Goal: Task Accomplishment & Management: Manage account settings

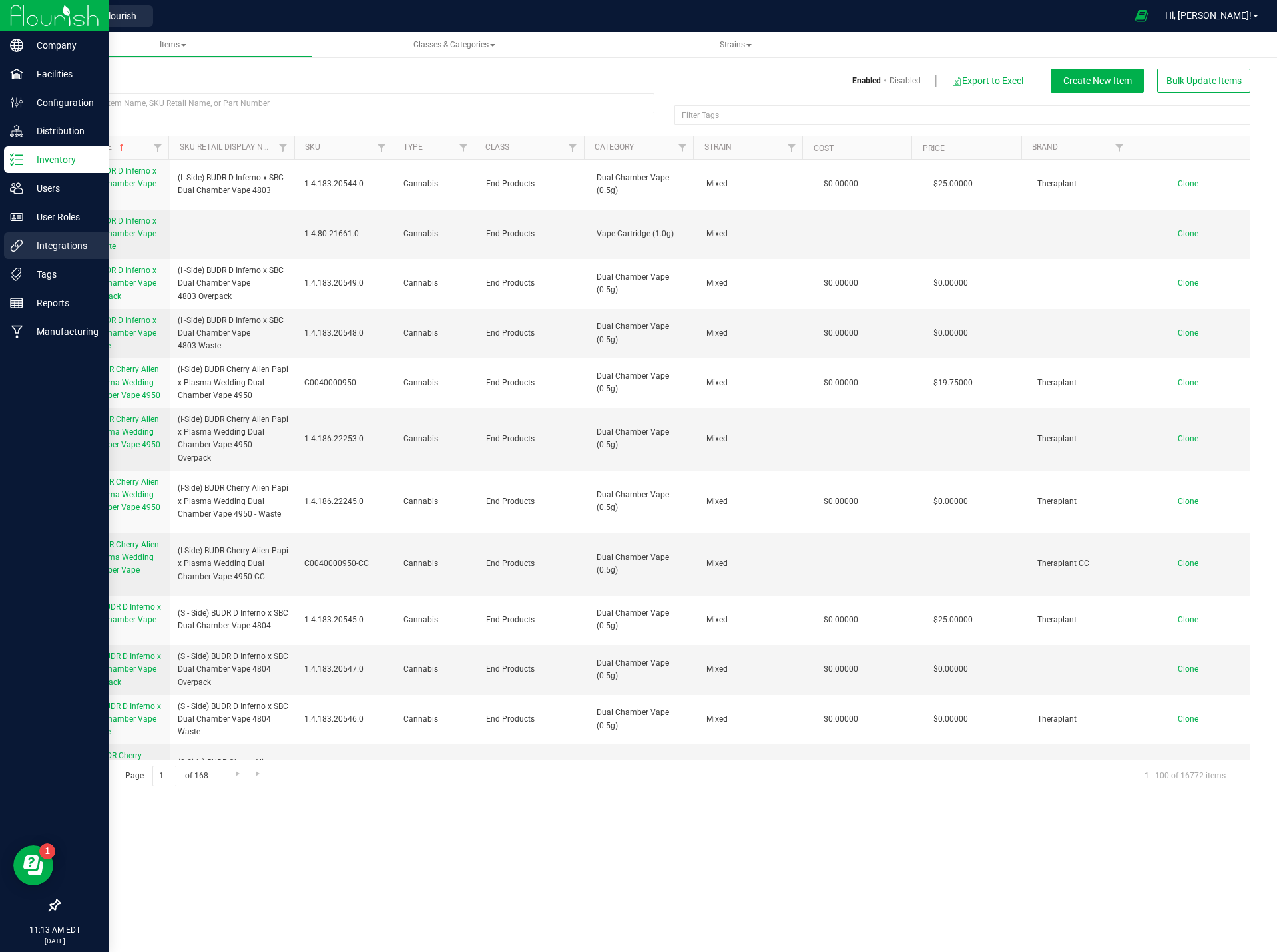
click at [37, 249] on p "Integrations" at bounding box center [63, 245] width 79 height 16
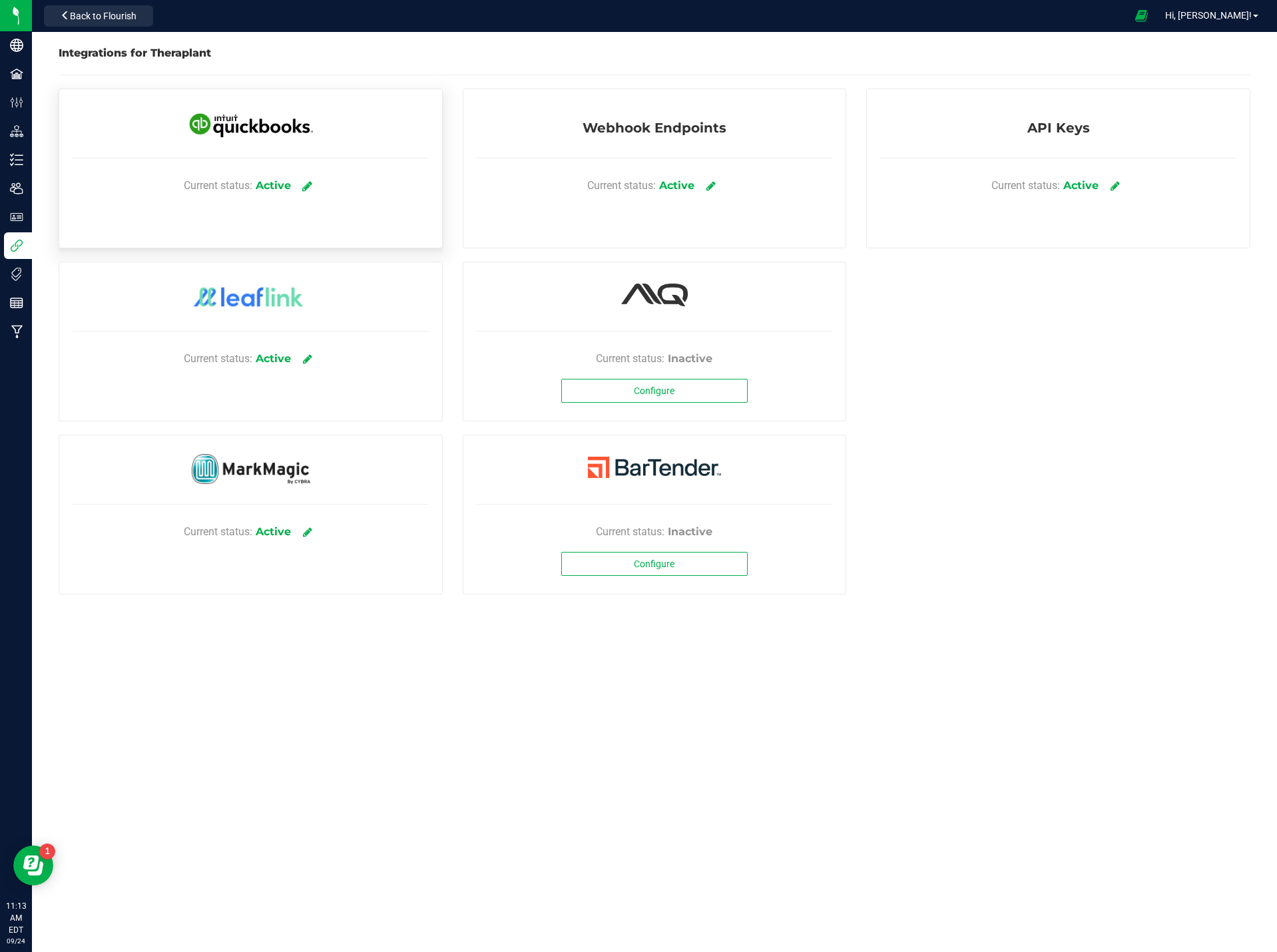
click at [309, 189] on icon at bounding box center [307, 185] width 10 height 12
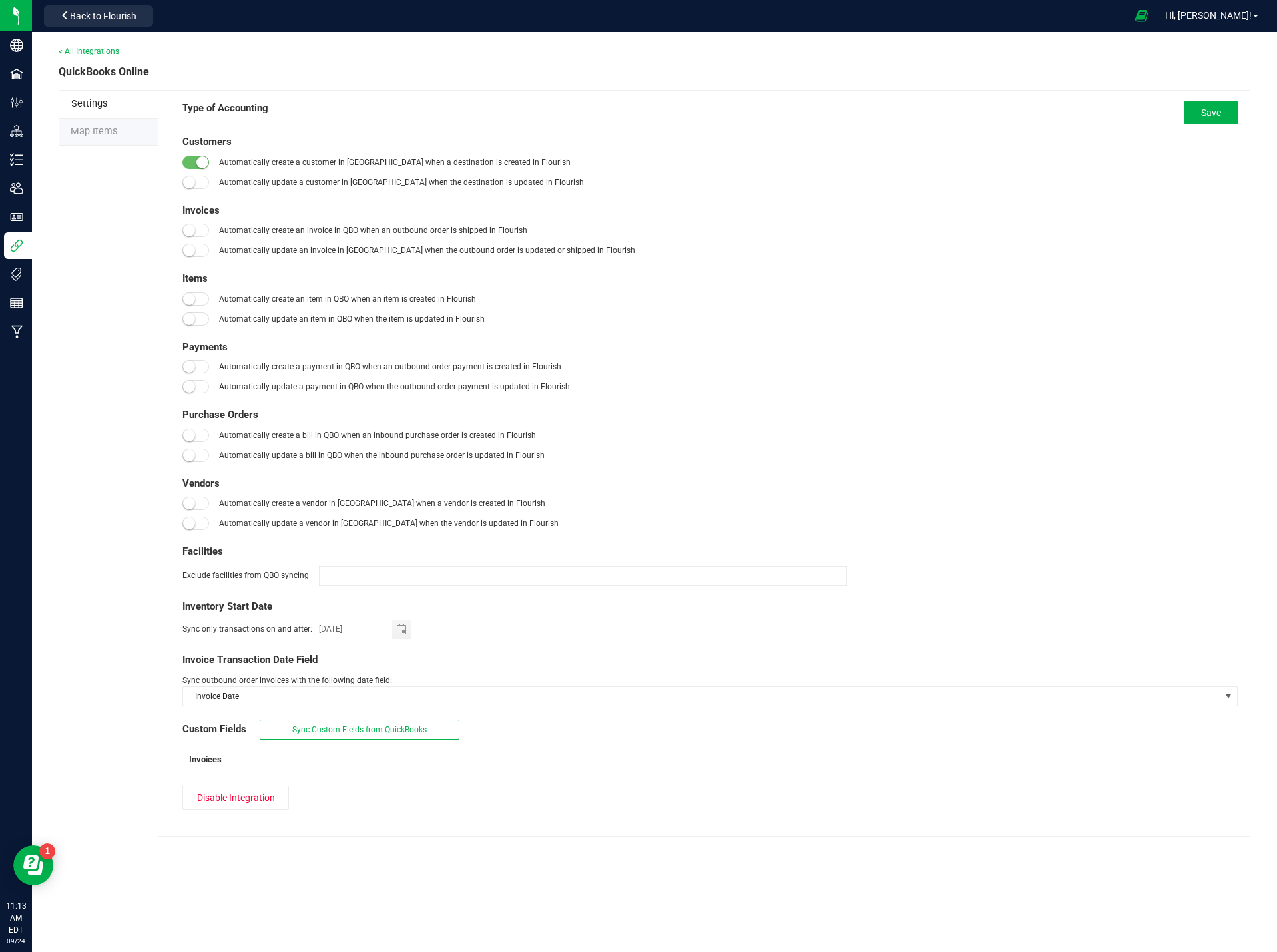
click at [83, 122] on li "Map Items" at bounding box center [108, 132] width 100 height 28
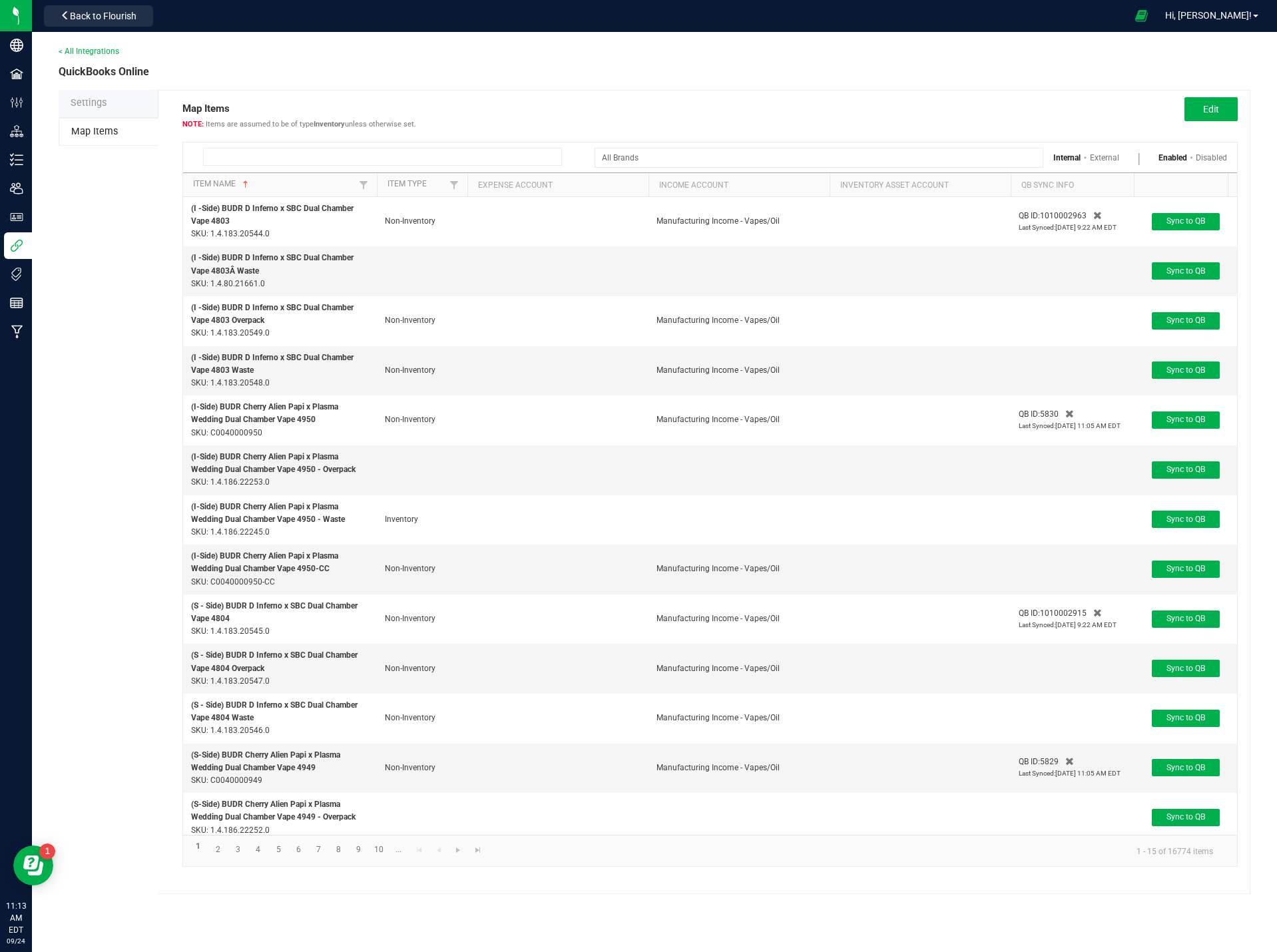
click at [340, 154] on input at bounding box center [382, 157] width 359 height 18
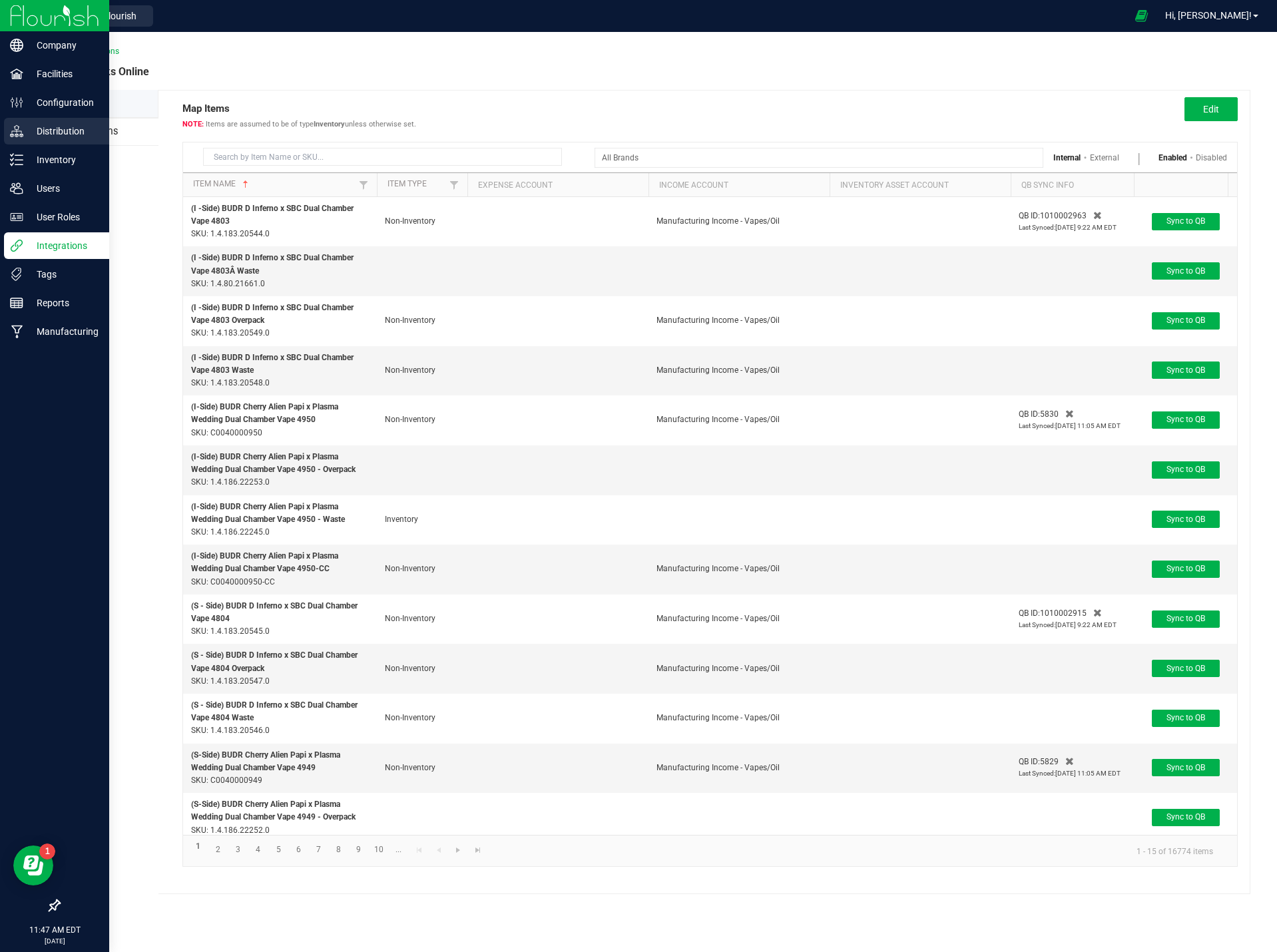
click at [40, 127] on p "Distribution" at bounding box center [63, 131] width 79 height 16
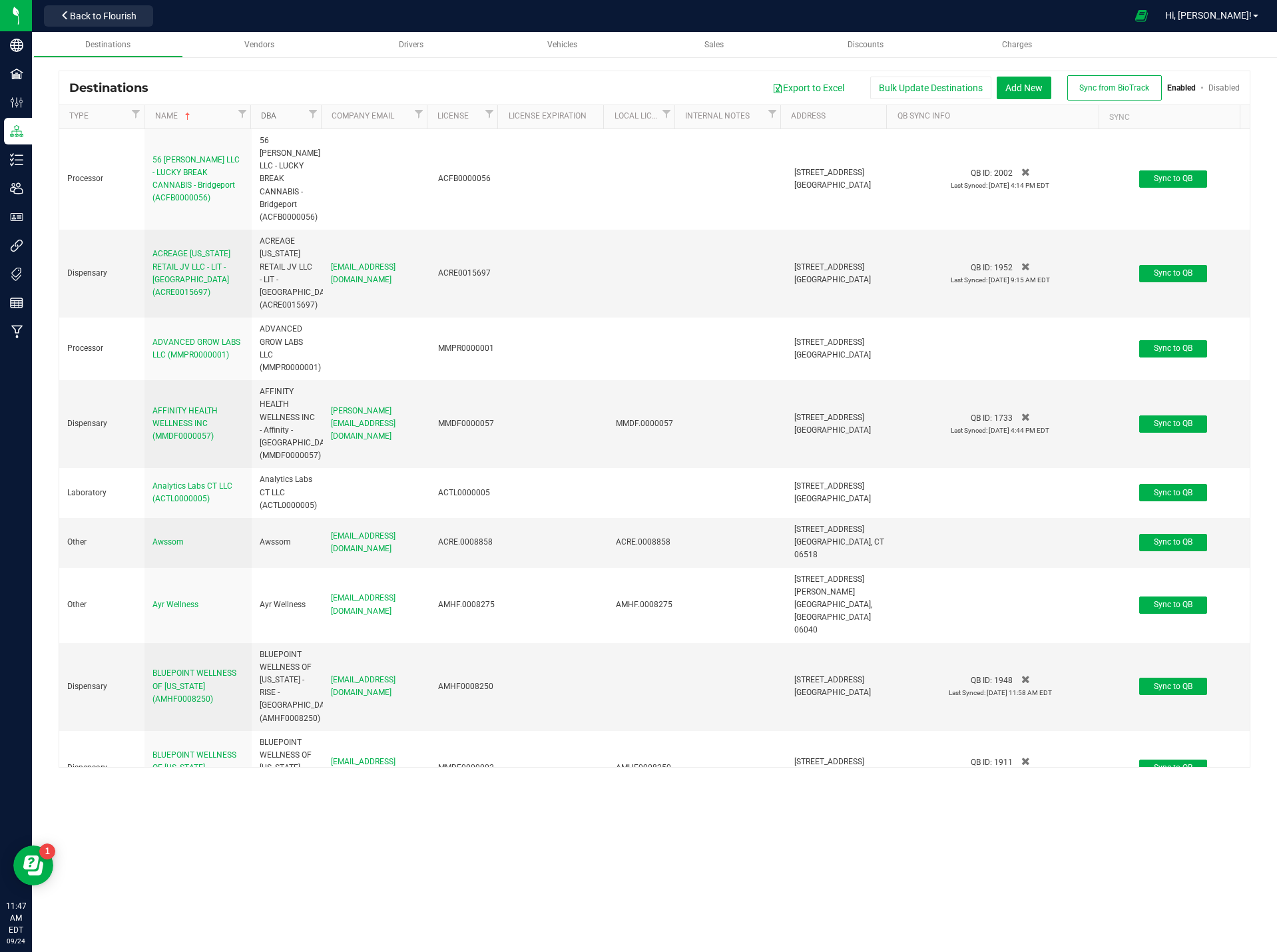
click at [303, 117] on link "DBA" at bounding box center [283, 117] width 44 height 11
click at [305, 115] on link "Filter" at bounding box center [312, 113] width 16 height 16
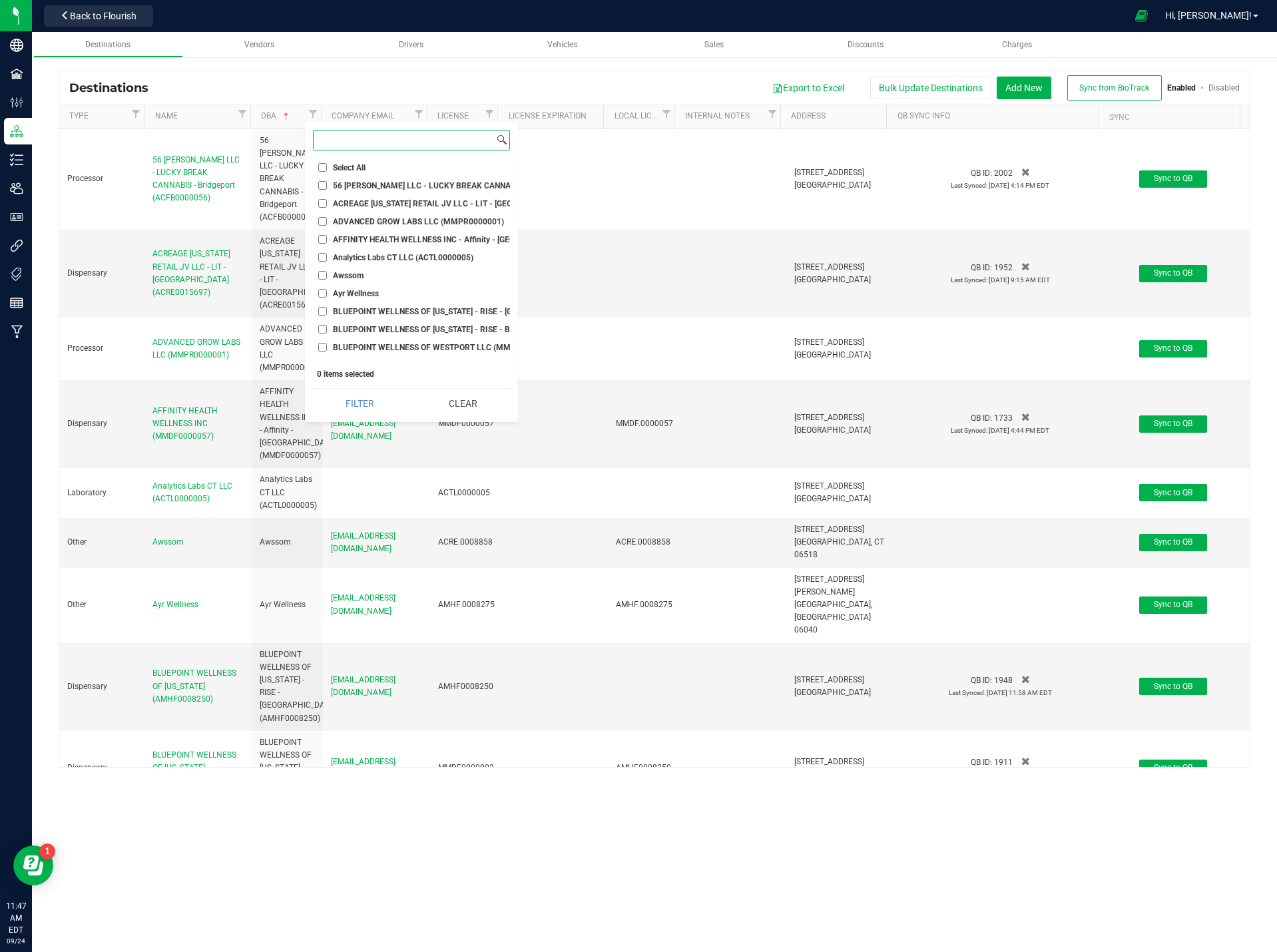
click at [365, 143] on input at bounding box center [404, 140] width 181 height 19
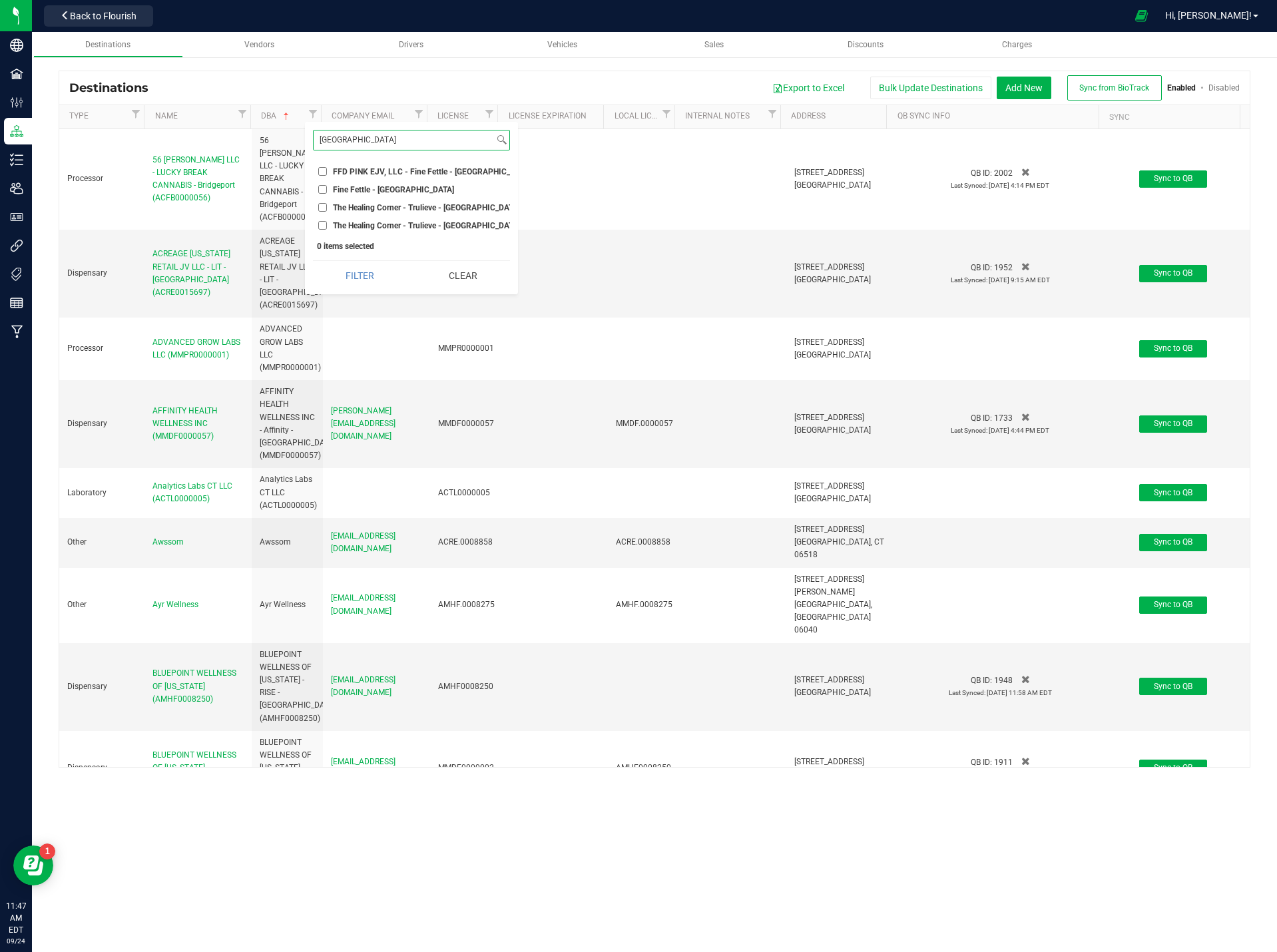
type input "bristol"
click at [321, 173] on input "FFD PINK EJV, LLC - Fine Fettle - [GEOGRAPHIC_DATA] (AMHF0008273)" at bounding box center [322, 171] width 8 height 8
checkbox input "true"
click at [321, 183] on li "Fine Fettle - [GEOGRAPHIC_DATA]" at bounding box center [412, 189] width 197 height 14
click at [322, 185] on input "Fine Fettle - [GEOGRAPHIC_DATA]" at bounding box center [322, 189] width 8 height 8
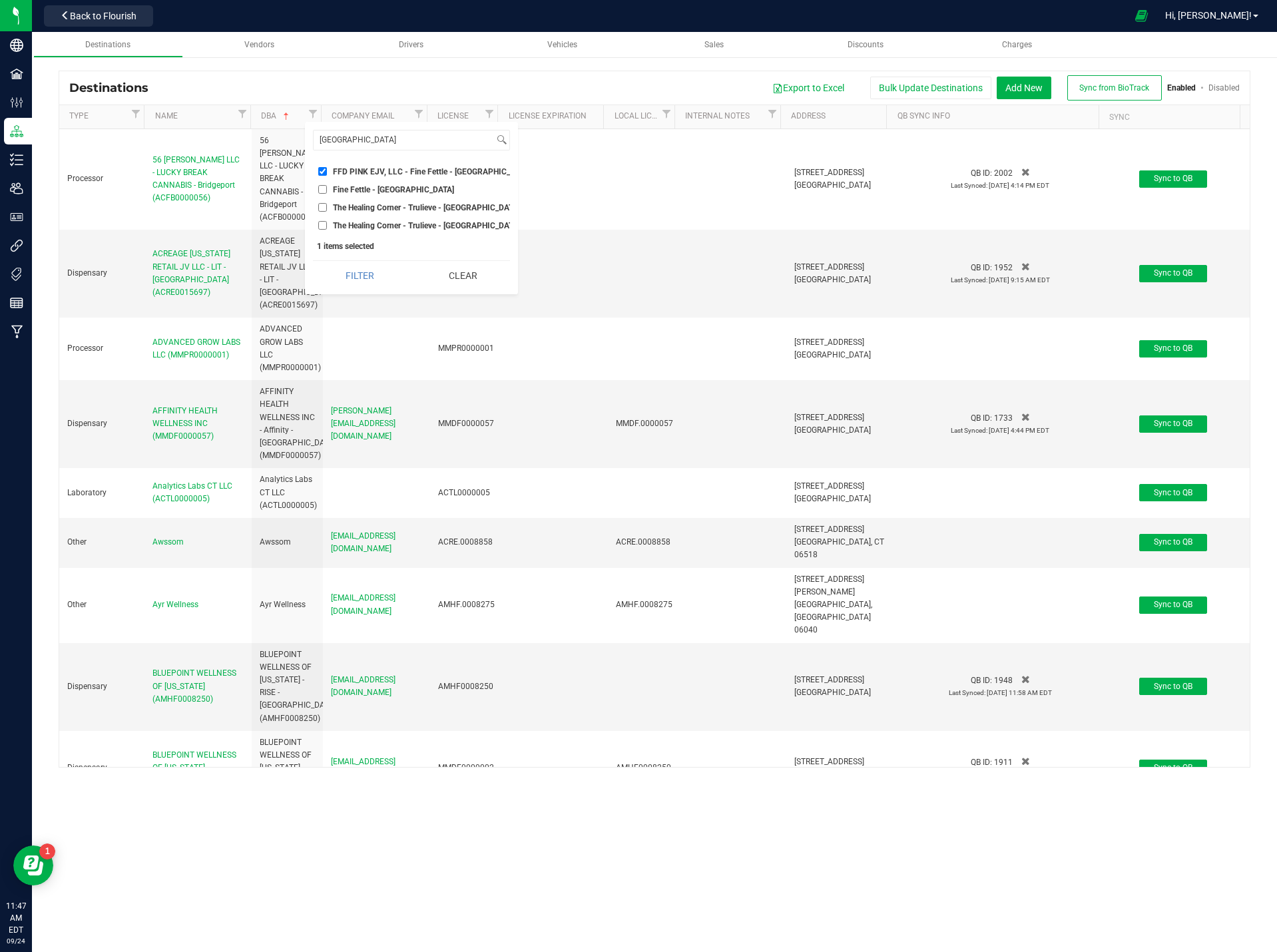
checkbox input "true"
click at [370, 291] on button "Filter" at bounding box center [360, 276] width 94 height 29
checkbox input "true"
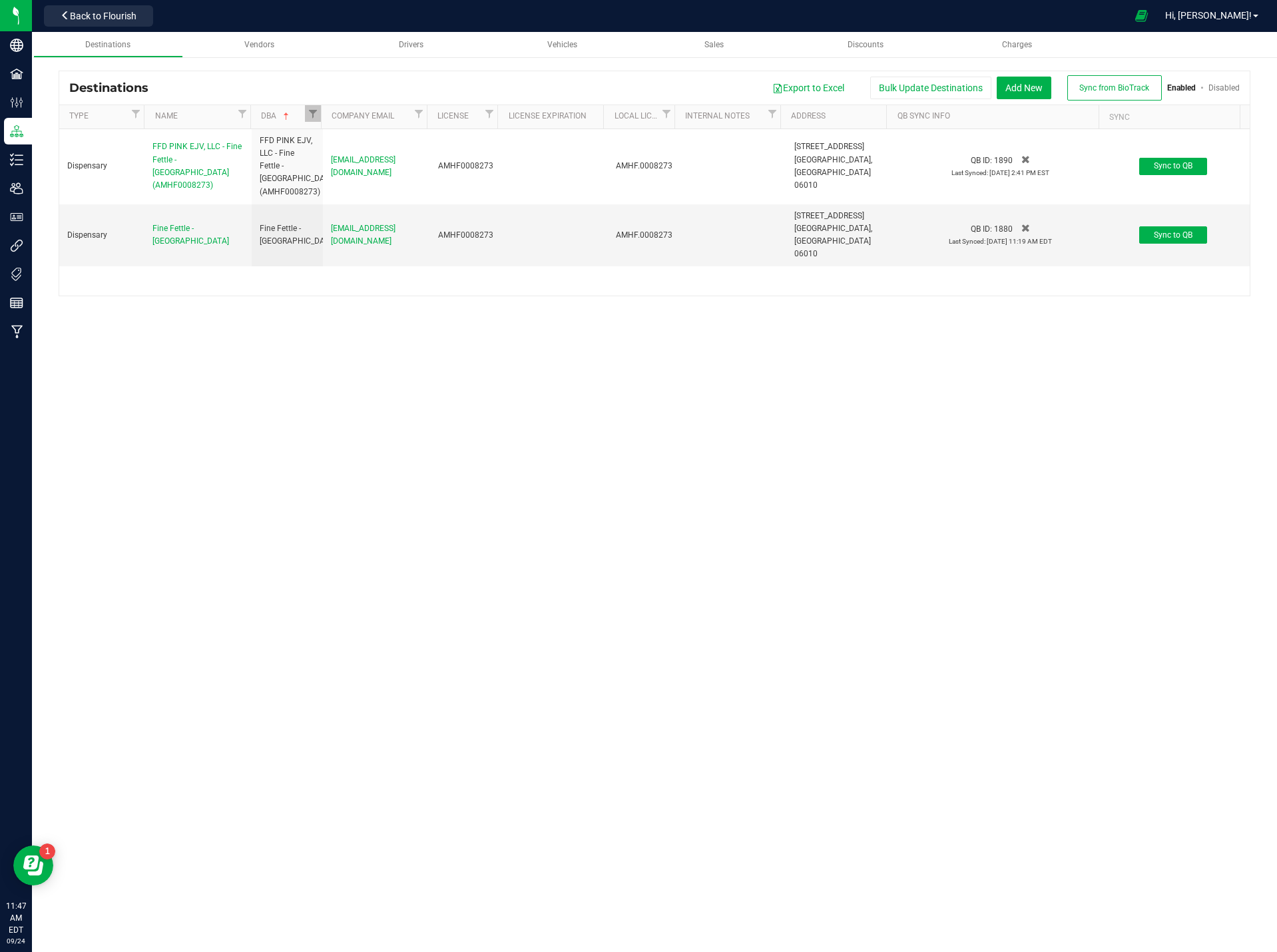
click at [371, 284] on div "Dispensary FFD PINK EJV, LLC - Fine Fettle - Bristol (AMHF0008273) FFD PINK EJV…" at bounding box center [654, 212] width 1190 height 166
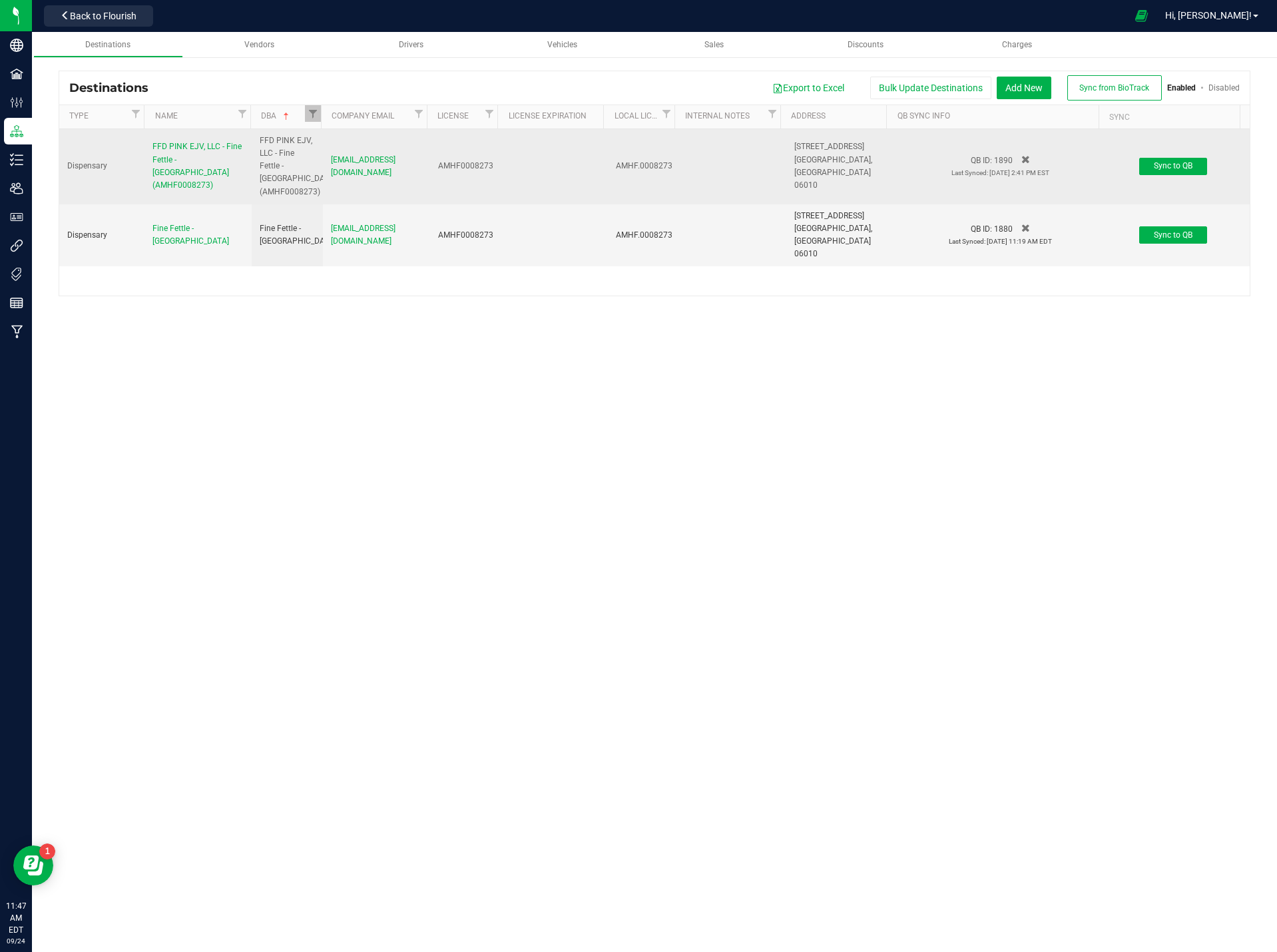
drag, startPoint x: 215, startPoint y: 171, endPoint x: 141, endPoint y: 137, distance: 81.4
click at [141, 137] on tr "Dispensary FFD PINK EJV, LLC - Fine Fettle - Bristol (AMHF0008273) FFD PINK EJV…" at bounding box center [654, 166] width 1190 height 75
copy tr "FFD PINK EJV, LLC - Fine Fettle - [GEOGRAPHIC_DATA] (AMHF0008273)"
click at [828, 151] on span "1228 Farmington Ave" at bounding box center [828, 146] width 70 height 9
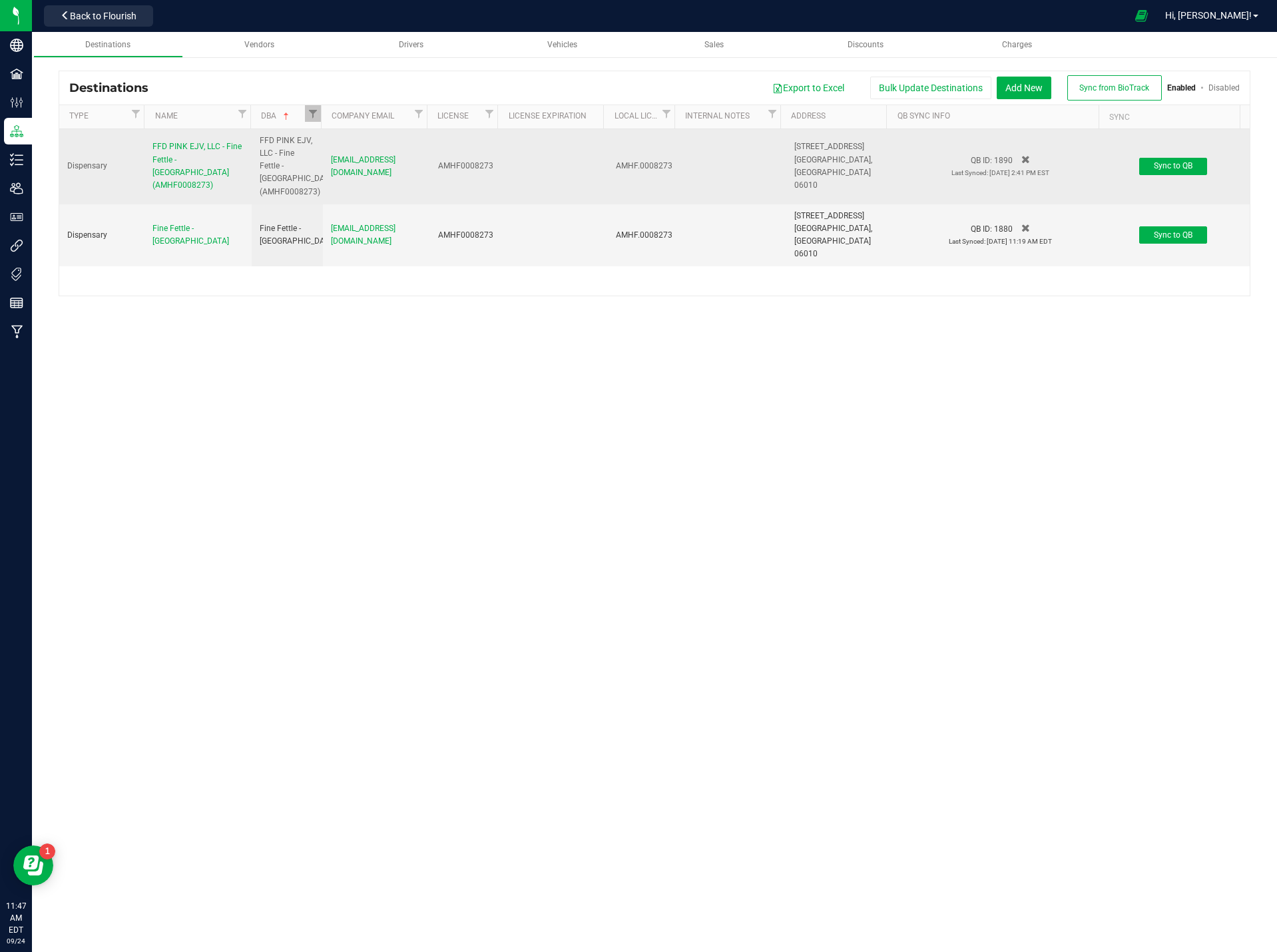
click at [828, 151] on span "1228 Farmington Ave" at bounding box center [828, 146] width 70 height 9
copy span "1228 Farmington Ave"
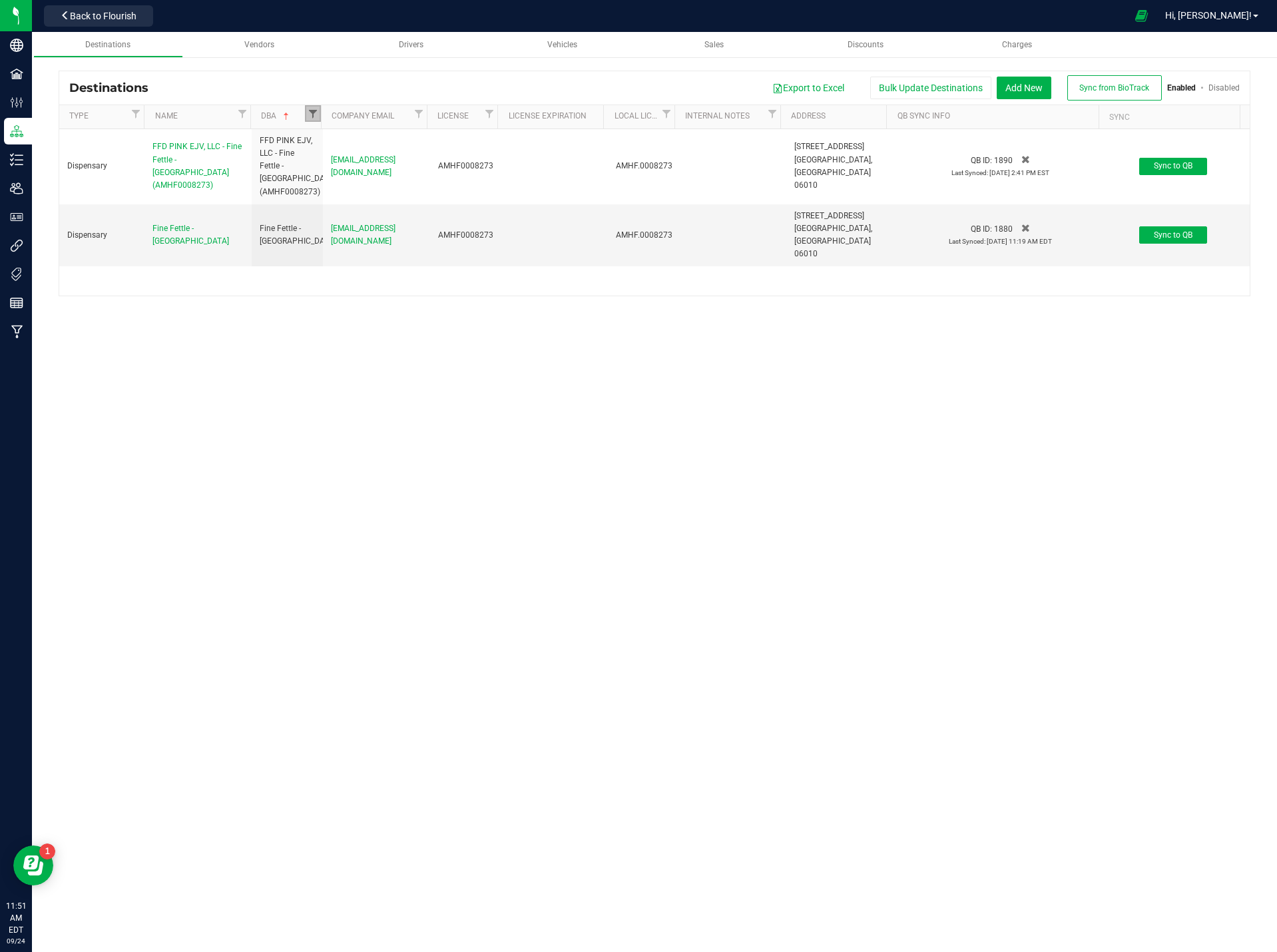
click at [315, 109] on span "Filter" at bounding box center [313, 114] width 11 height 11
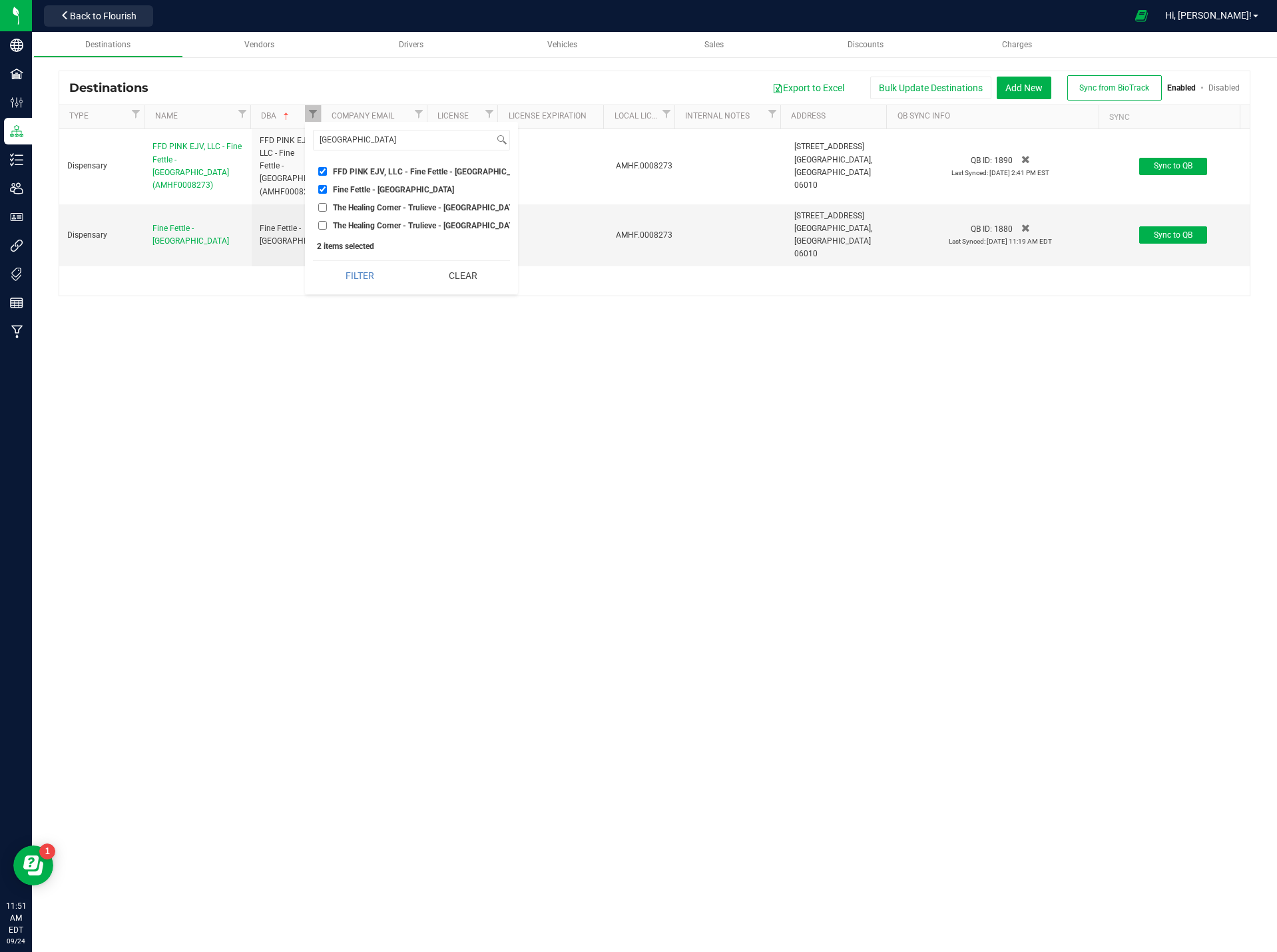
click at [321, 185] on li "Fine Fettle - [GEOGRAPHIC_DATA]" at bounding box center [412, 189] width 197 height 14
click at [326, 164] on ul "Select All 56 Benton LLC - LUCKY BREAK CANNABIS - Bridgeport (ACFB0000056) ACRE…" at bounding box center [412, 196] width 197 height 72
click at [322, 168] on input "FFD PINK EJV, LLC - Fine Fettle - [GEOGRAPHIC_DATA] (AMHF0008273)" at bounding box center [322, 171] width 8 height 8
checkbox input "false"
click at [321, 189] on input "Fine Fettle - [GEOGRAPHIC_DATA]" at bounding box center [322, 189] width 8 height 8
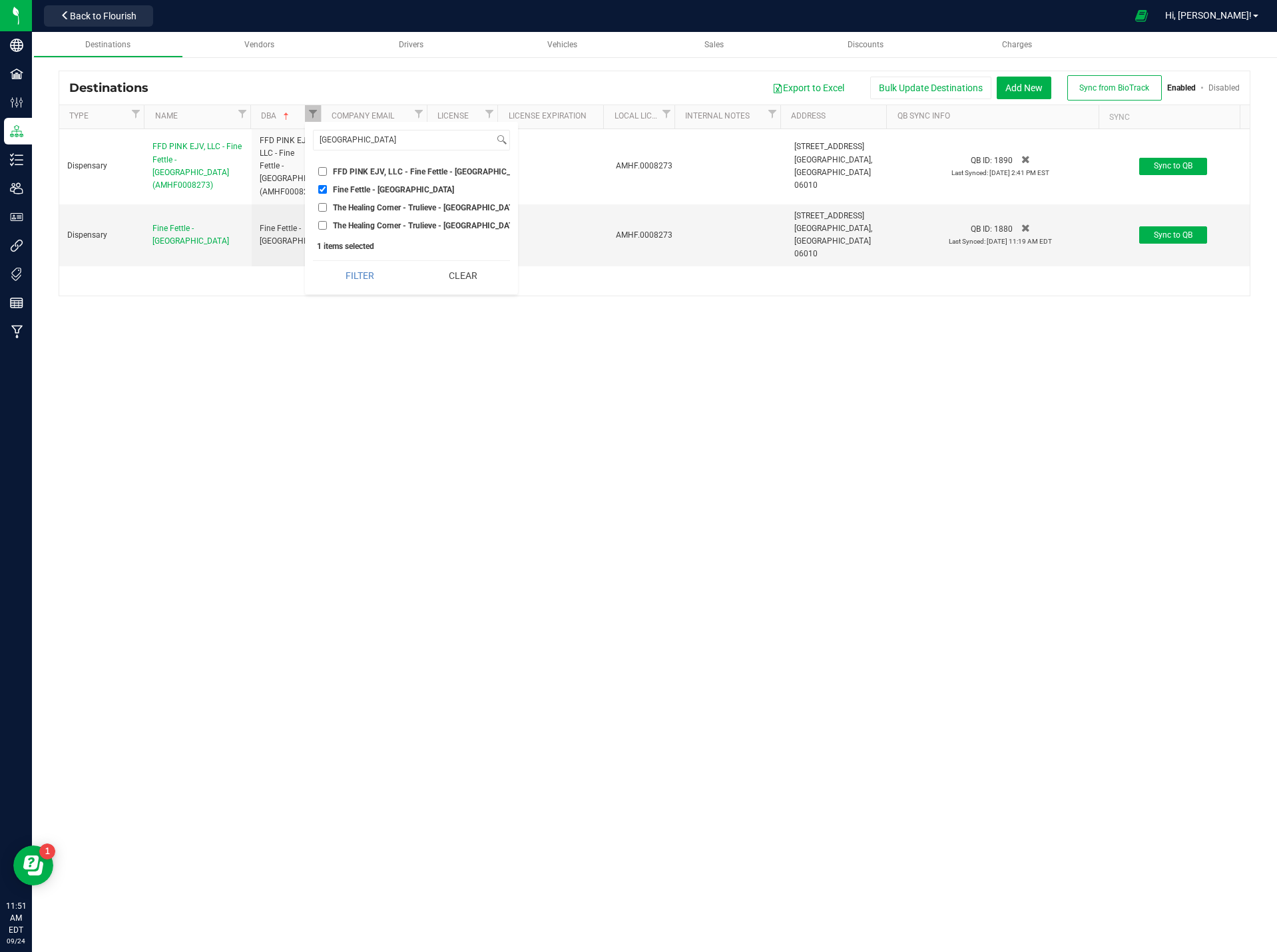
checkbox input "false"
click at [356, 143] on input "bristol" at bounding box center [404, 140] width 181 height 19
type input "manch"
click at [321, 205] on input "FFDW EJV - Fine Fettle - [GEOGRAPHIC_DATA] (ACRE0015647)" at bounding box center [322, 206] width 8 height 8
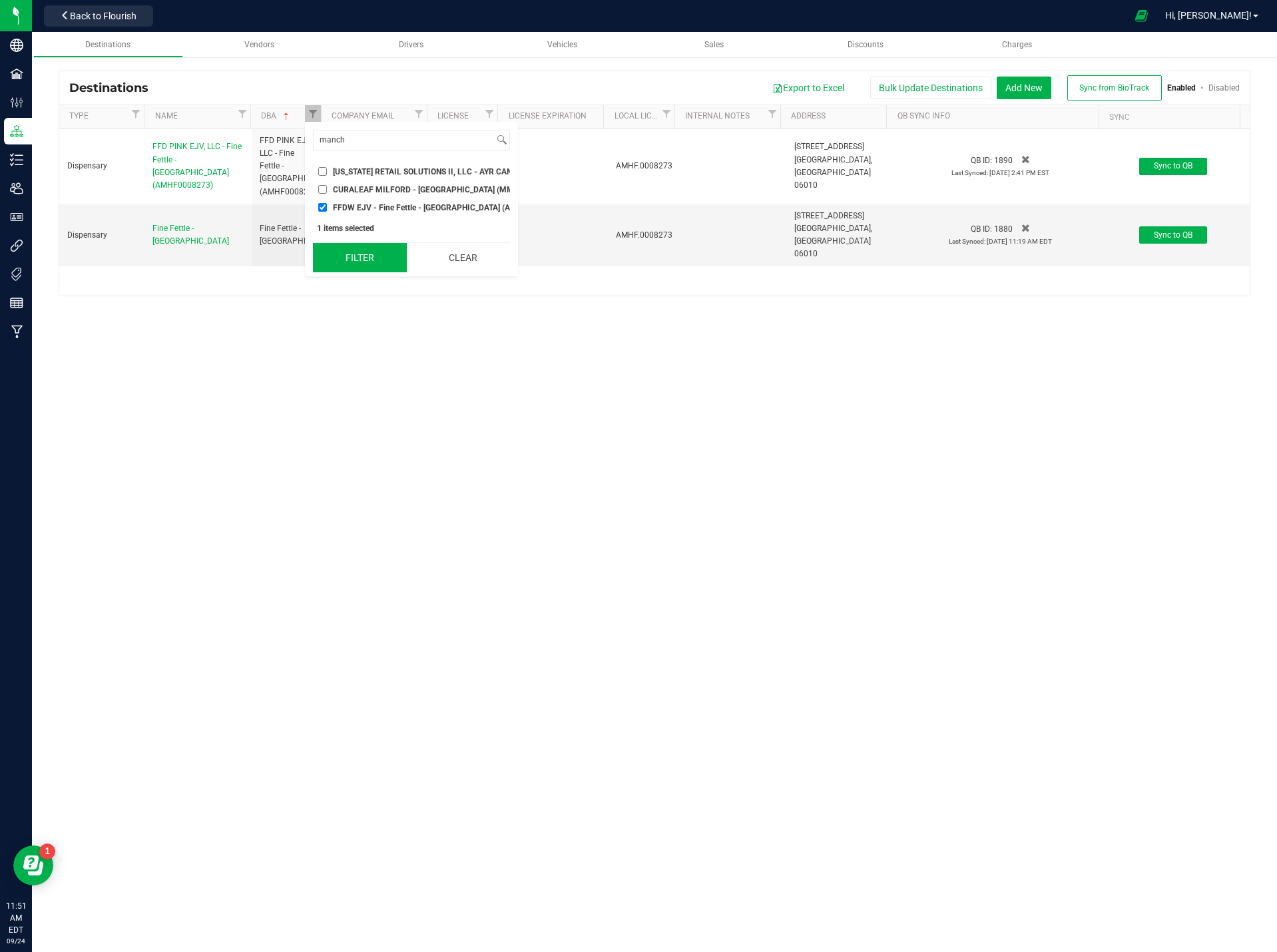
click at [364, 264] on button "Filter" at bounding box center [360, 258] width 94 height 29
checkbox input "true"
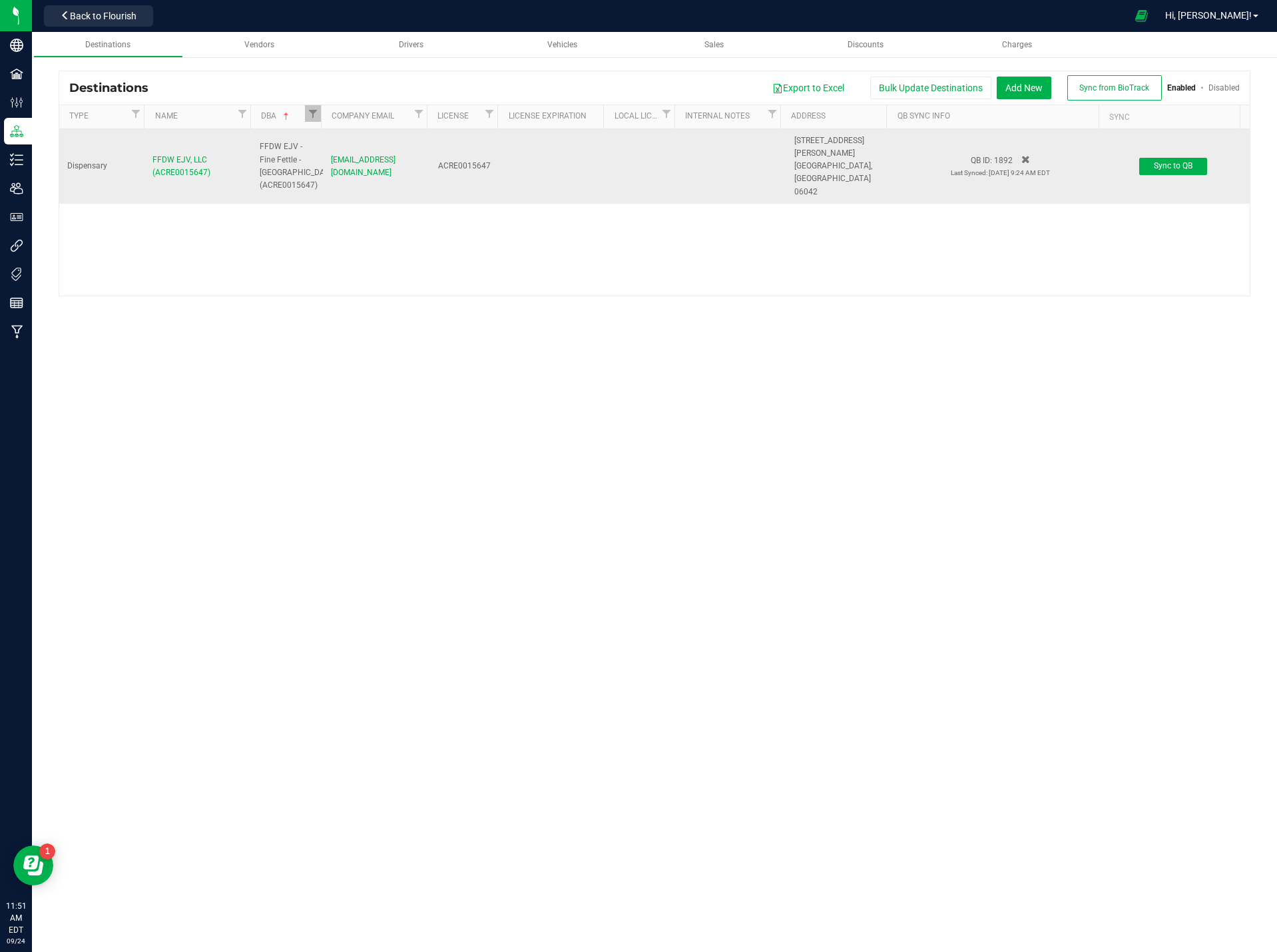
drag, startPoint x: 227, startPoint y: 162, endPoint x: 133, endPoint y: 149, distance: 94.9
click at [133, 149] on tr "Dispensary FFDW EJV, LLC (ACRE0015647) FFDW EJV - Fine Fettle - Manchester (ACR…" at bounding box center [654, 166] width 1190 height 75
copy tr "FFDW EJV, LLC (ACRE0015647)"
click at [814, 140] on td "91 Hale Rd MANCHESTER, CT 06042" at bounding box center [839, 166] width 107 height 75
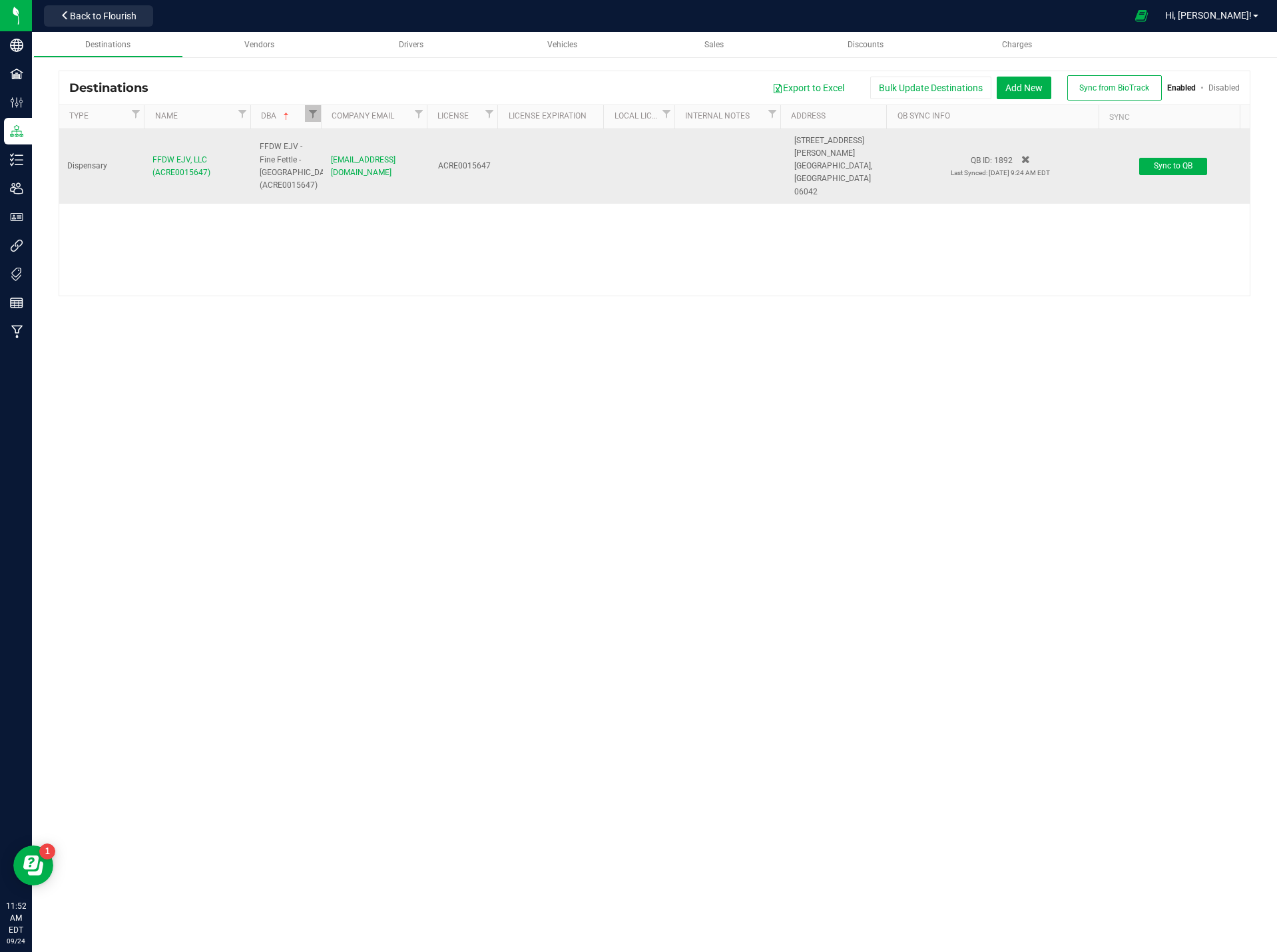
click at [808, 151] on span "[STREET_ADDRESS][PERSON_NAME]" at bounding box center [828, 147] width 70 height 22
drag, startPoint x: 808, startPoint y: 151, endPoint x: 843, endPoint y: 156, distance: 35.4
click at [843, 156] on span "91 Hale Rd MANCHESTER, CT 06042" at bounding box center [839, 166] width 91 height 64
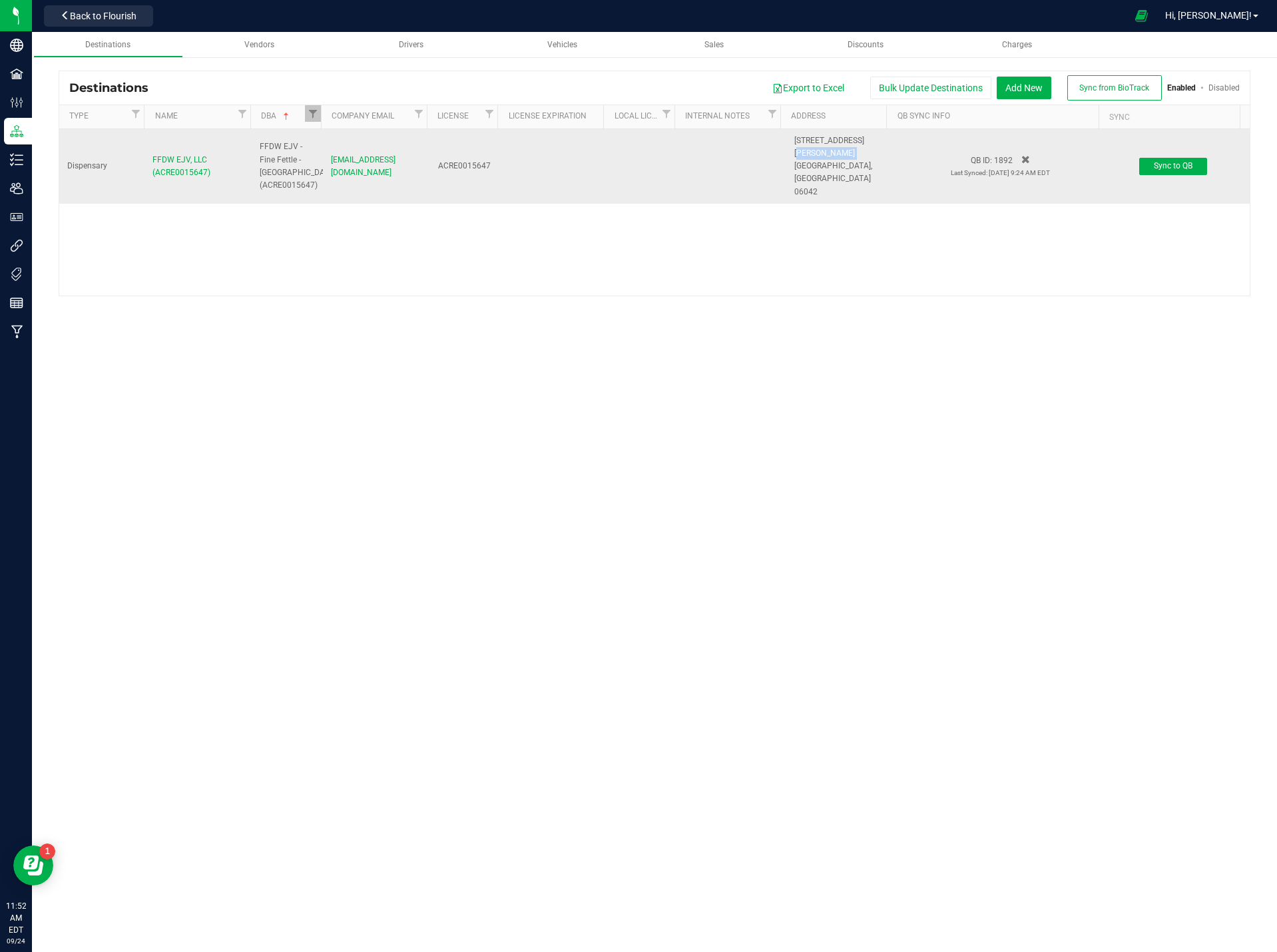
copy span "[STREET_ADDRESS][PERSON_NAME]"
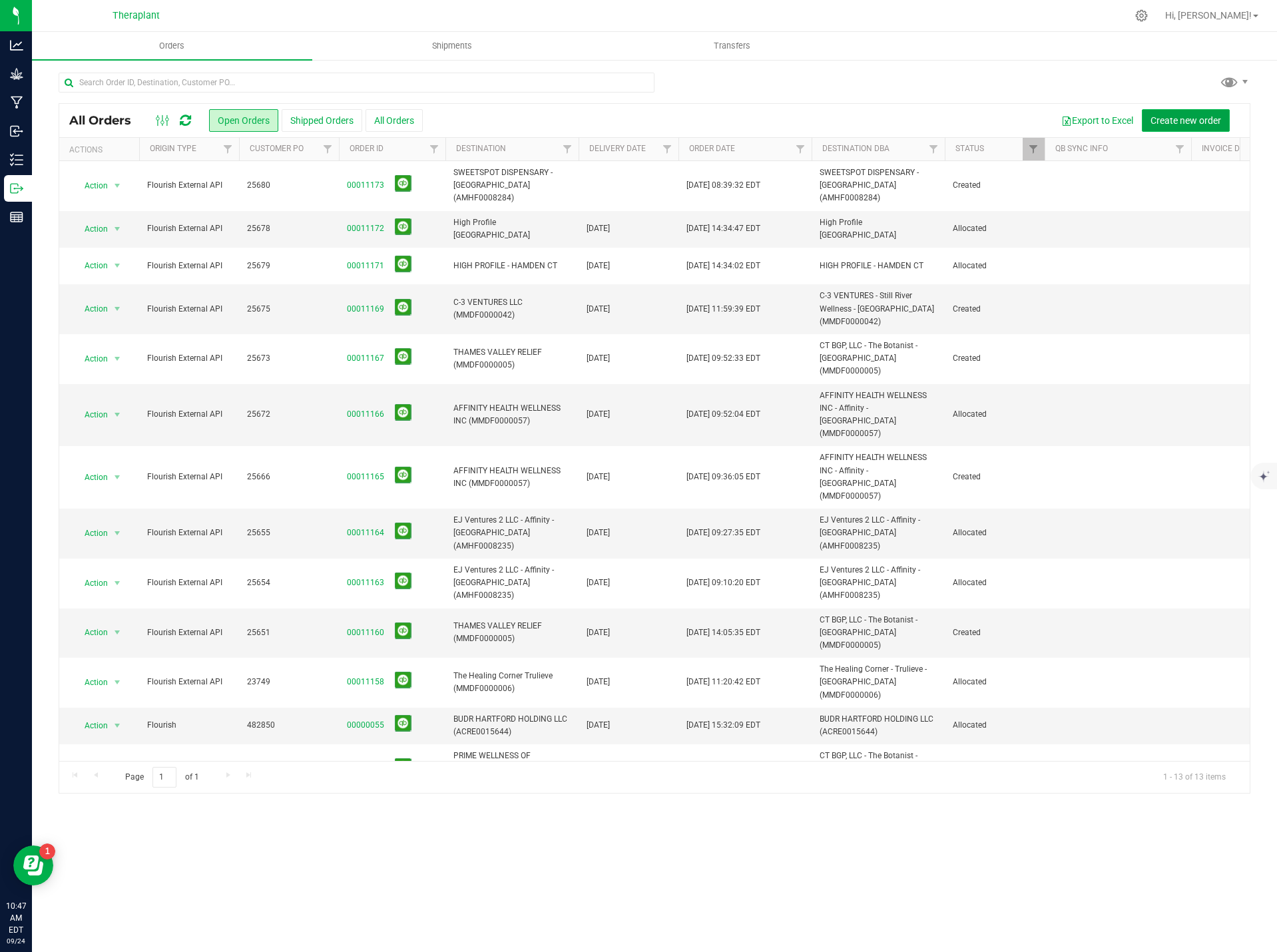
click at [1188, 112] on button "Create new order" at bounding box center [1186, 121] width 88 height 23
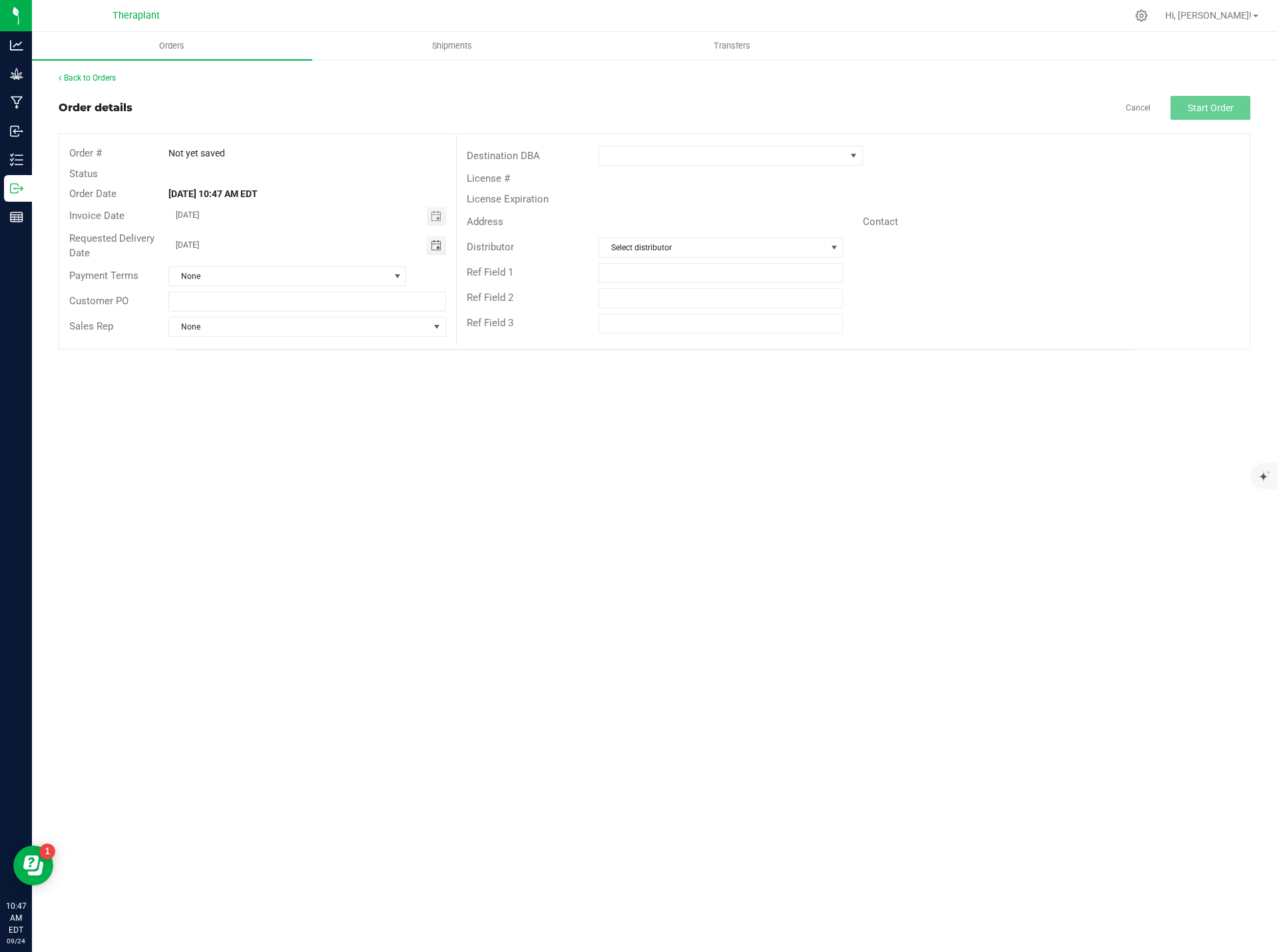
drag, startPoint x: 235, startPoint y: 243, endPoint x: 55, endPoint y: 246, distance: 180.0
click at [55, 246] on div "Back to Orders Order details Cancel Start Order Order # Not yet saved Status Or…" at bounding box center [654, 211] width 1245 height 305
type input "month/day/year"
click at [759, 150] on span at bounding box center [722, 155] width 246 height 18
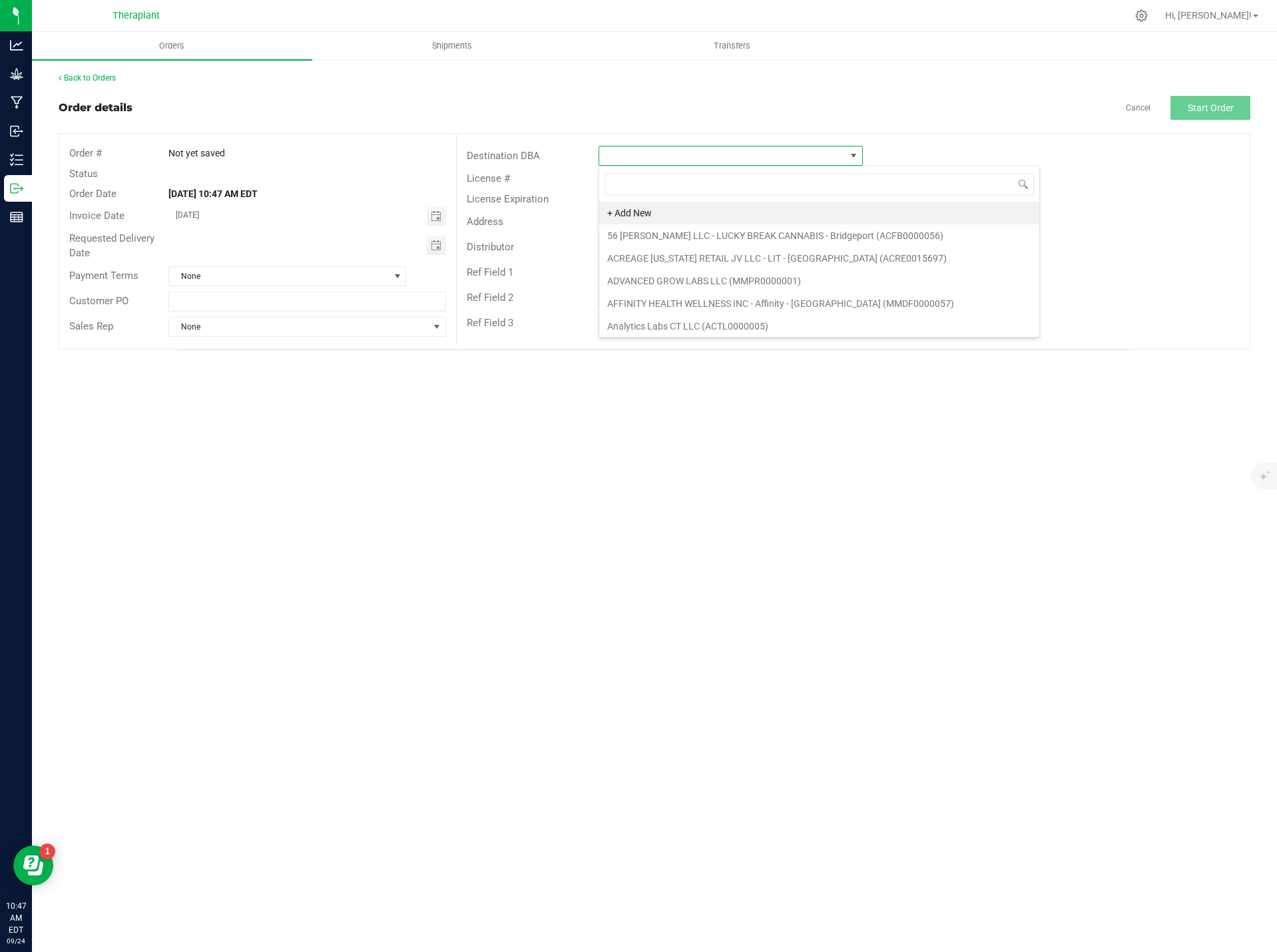
scroll to position [20, 264]
type input "shangri"
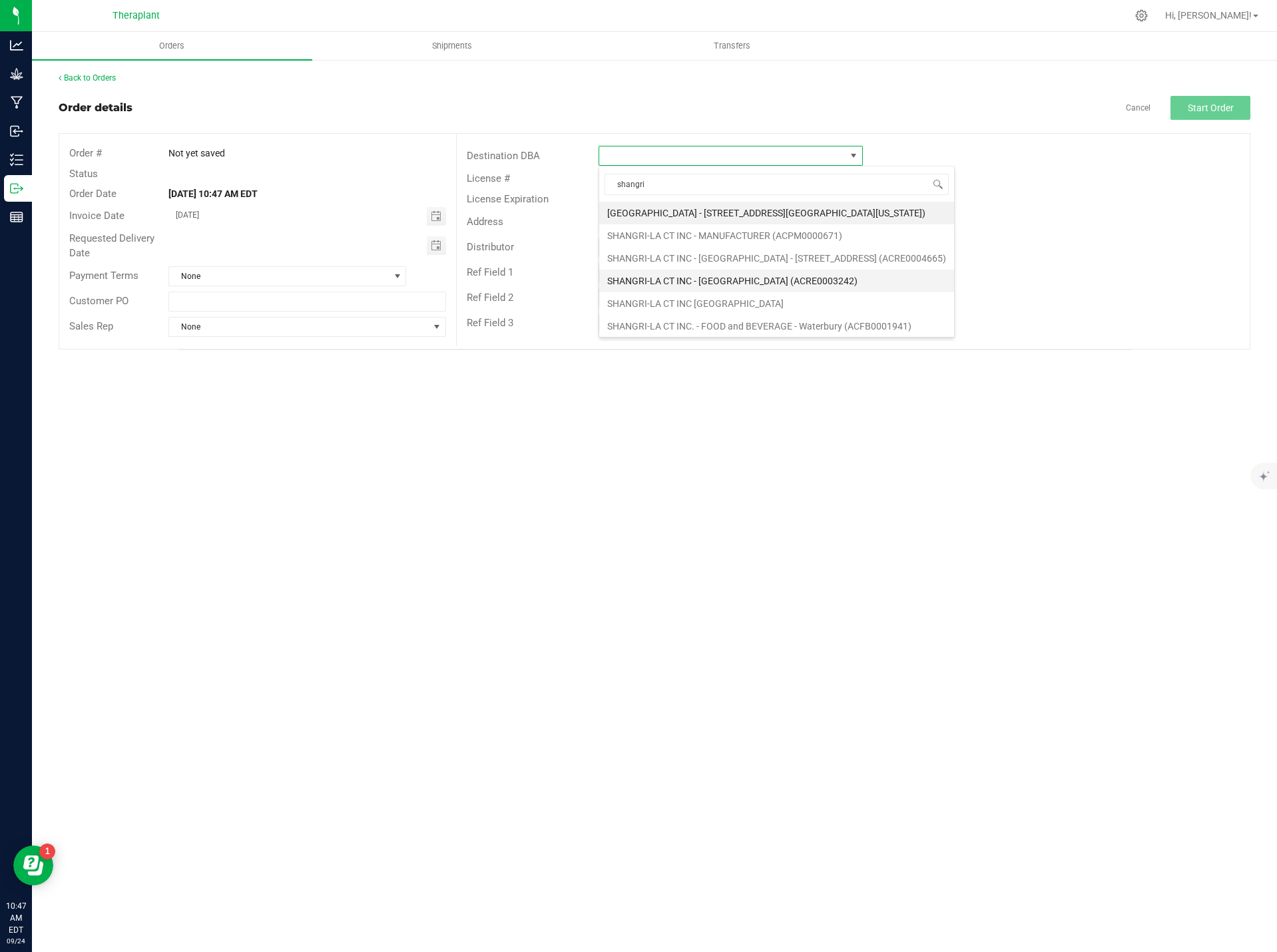
click at [764, 280] on li "SHANGRI-LA CT INC - [GEOGRAPHIC_DATA] (ACRE0003242)" at bounding box center [776, 280] width 354 height 23
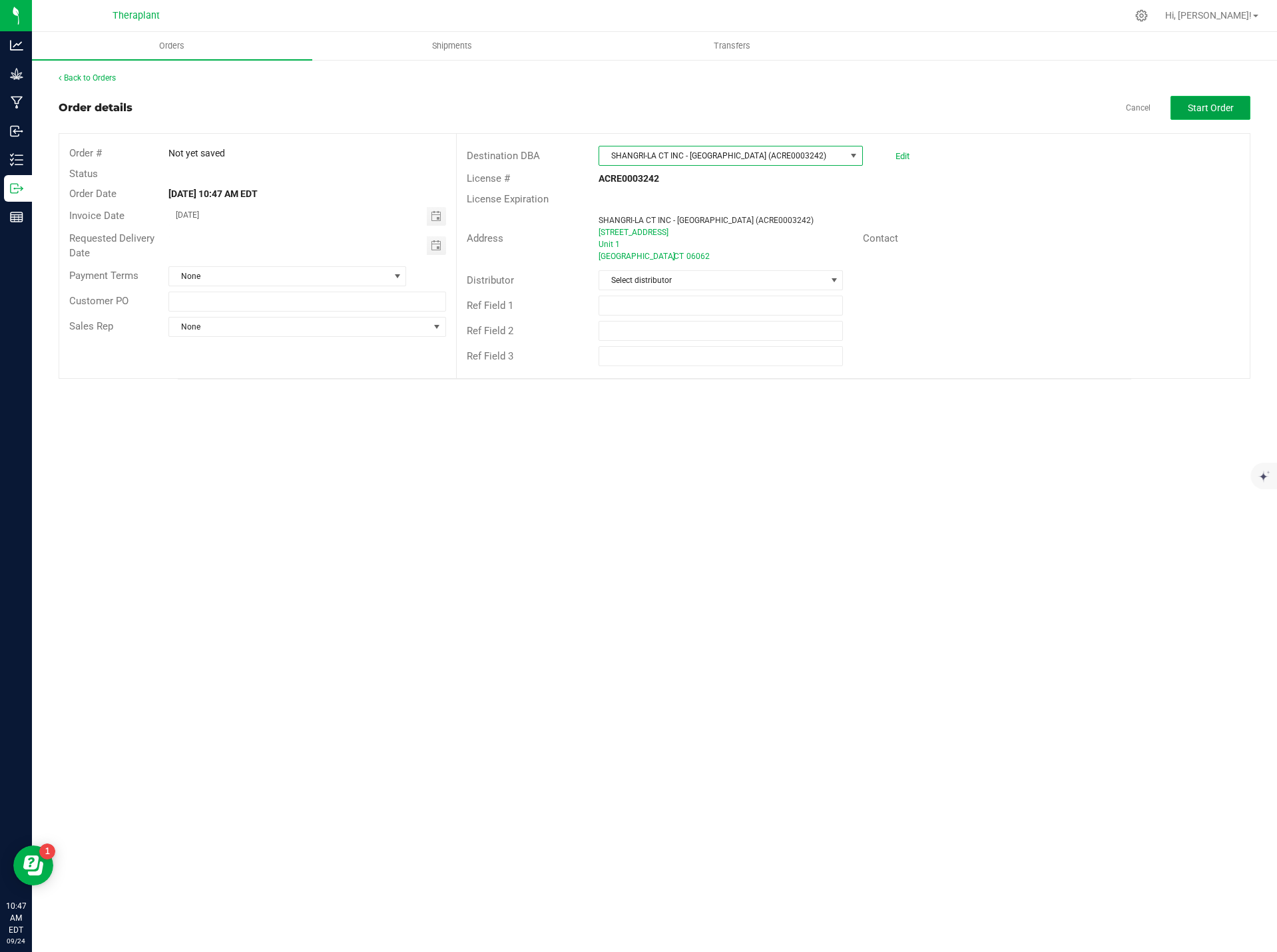
click at [1198, 110] on span "Start Order" at bounding box center [1210, 108] width 46 height 11
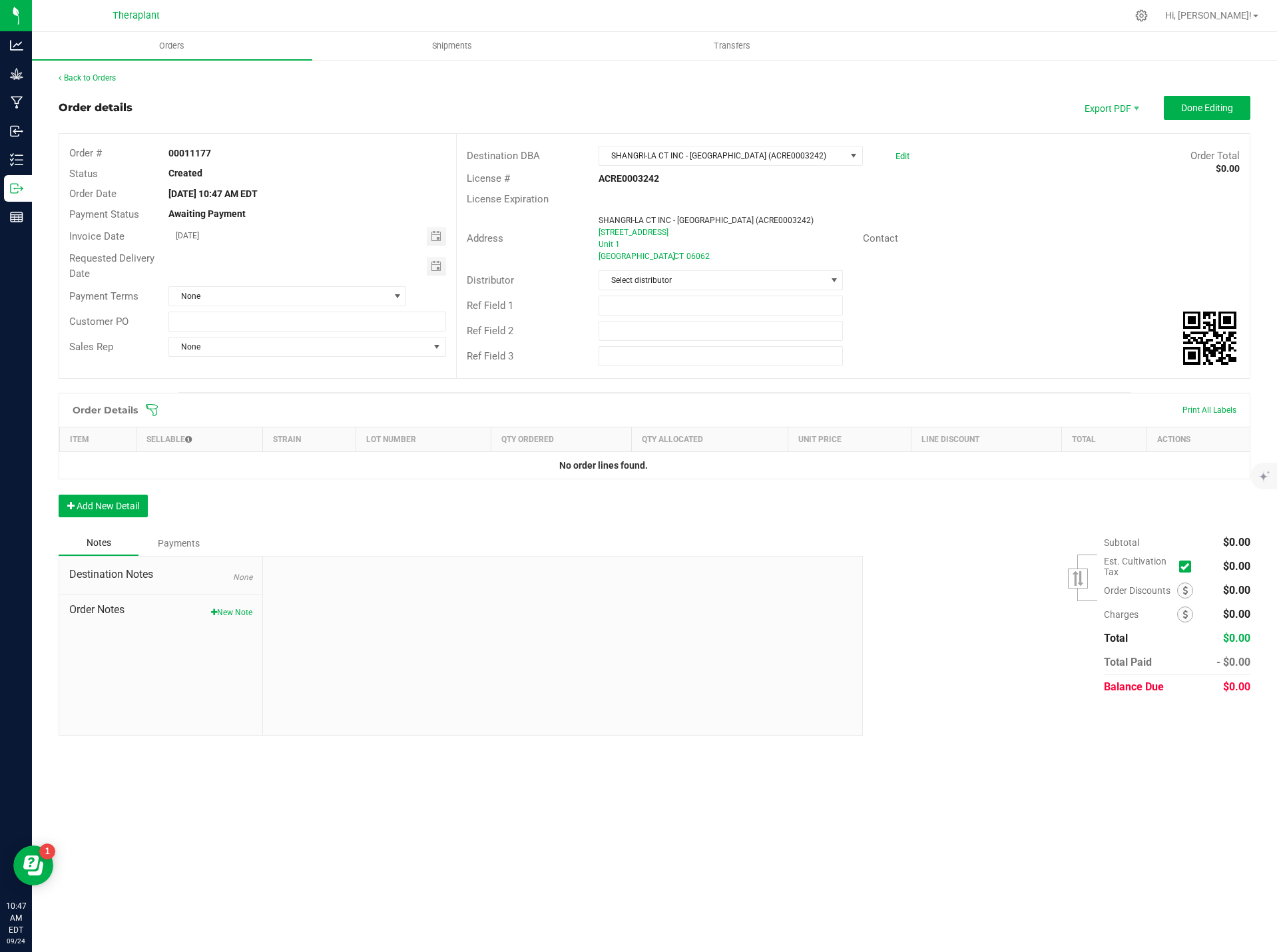
click at [103, 517] on div "Order Details Print All Labels Item Sellable Strain Lot Number Qty Ordered Qty …" at bounding box center [654, 461] width 1192 height 138
click at [105, 500] on button "Add New Detail" at bounding box center [103, 505] width 90 height 23
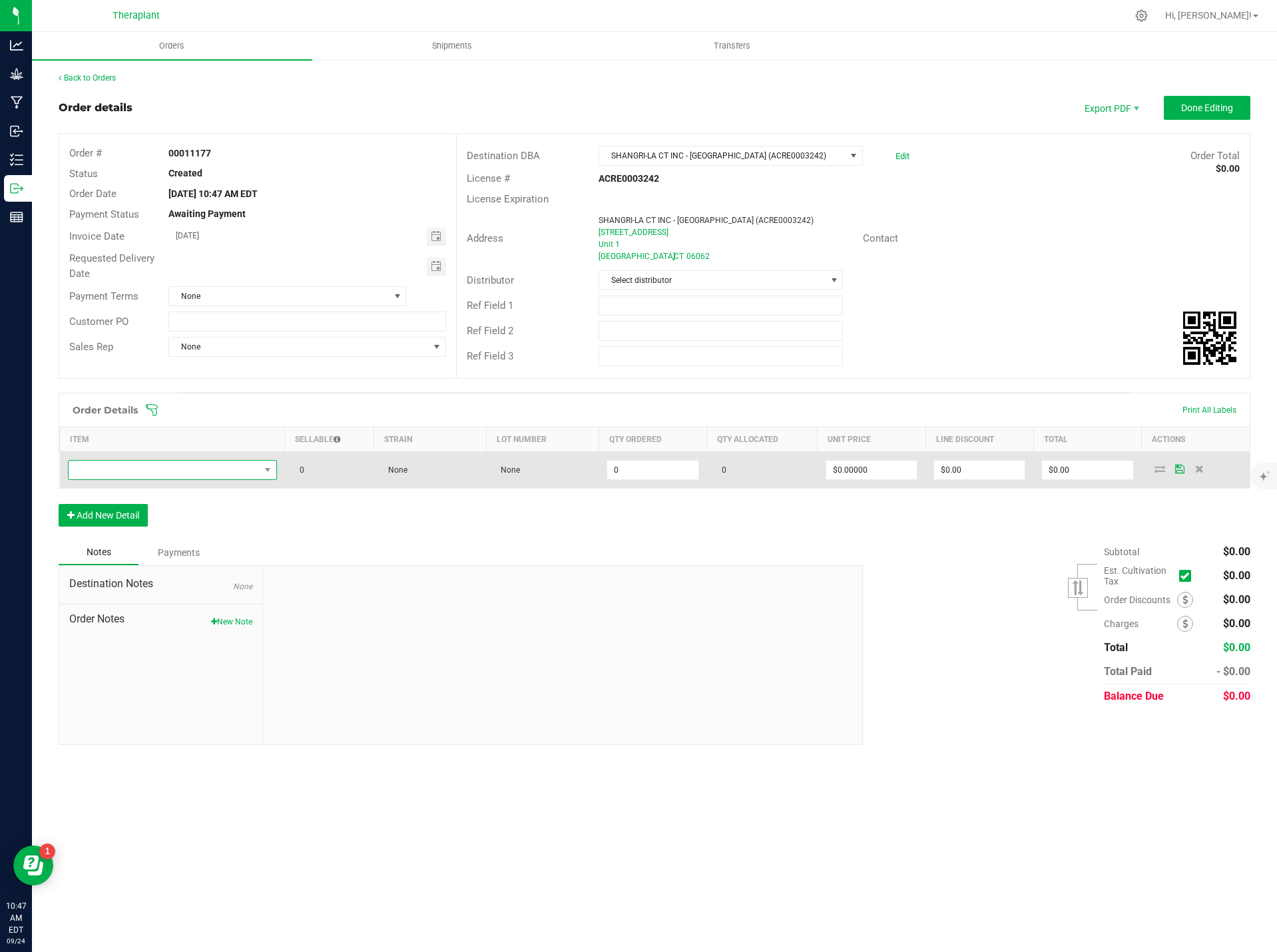
click at [114, 461] on span "NO DATA FOUND" at bounding box center [164, 470] width 191 height 18
click at [196, 472] on span "NO DATA FOUND" at bounding box center [164, 470] width 191 height 18
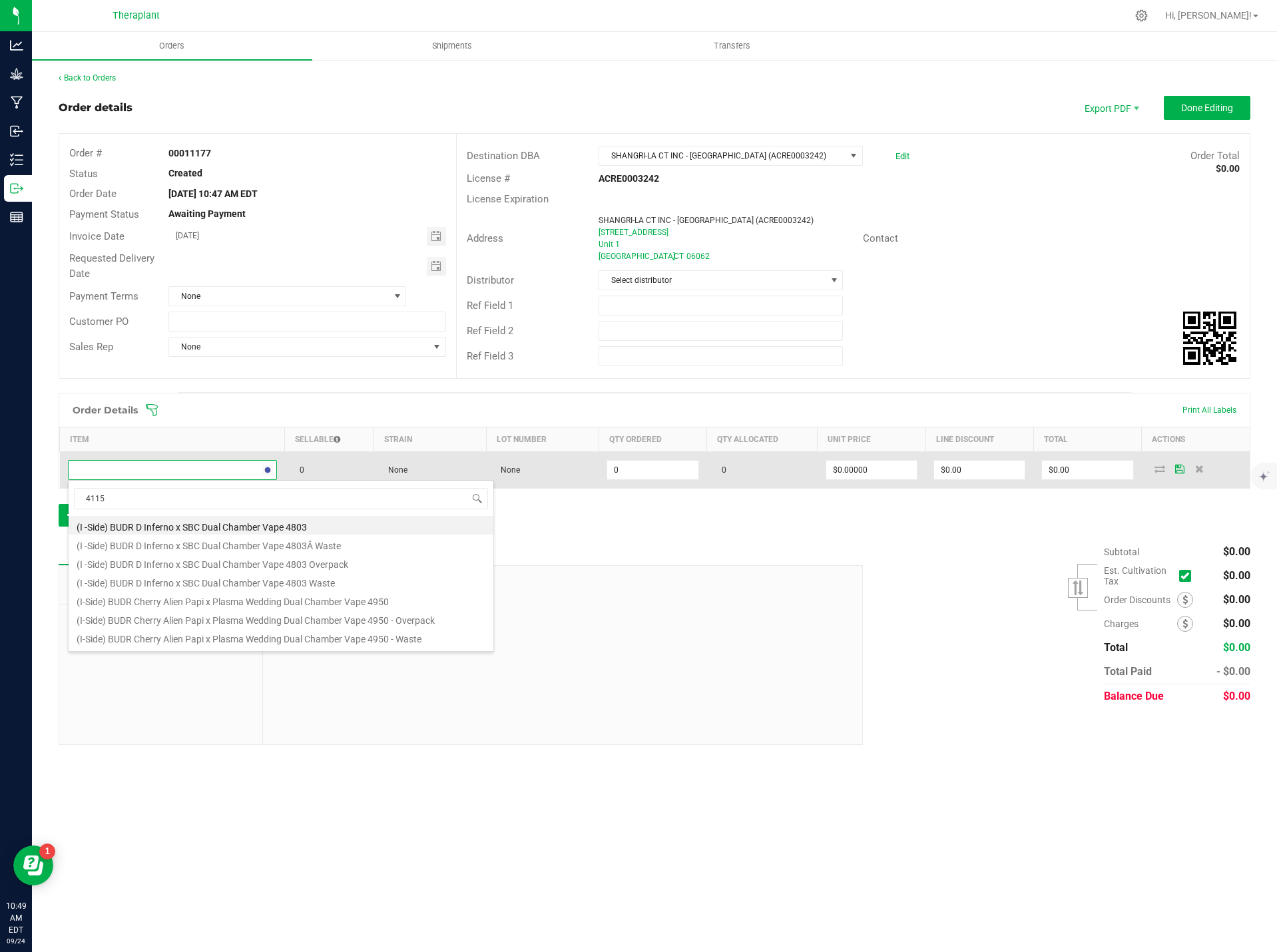
type input "41151"
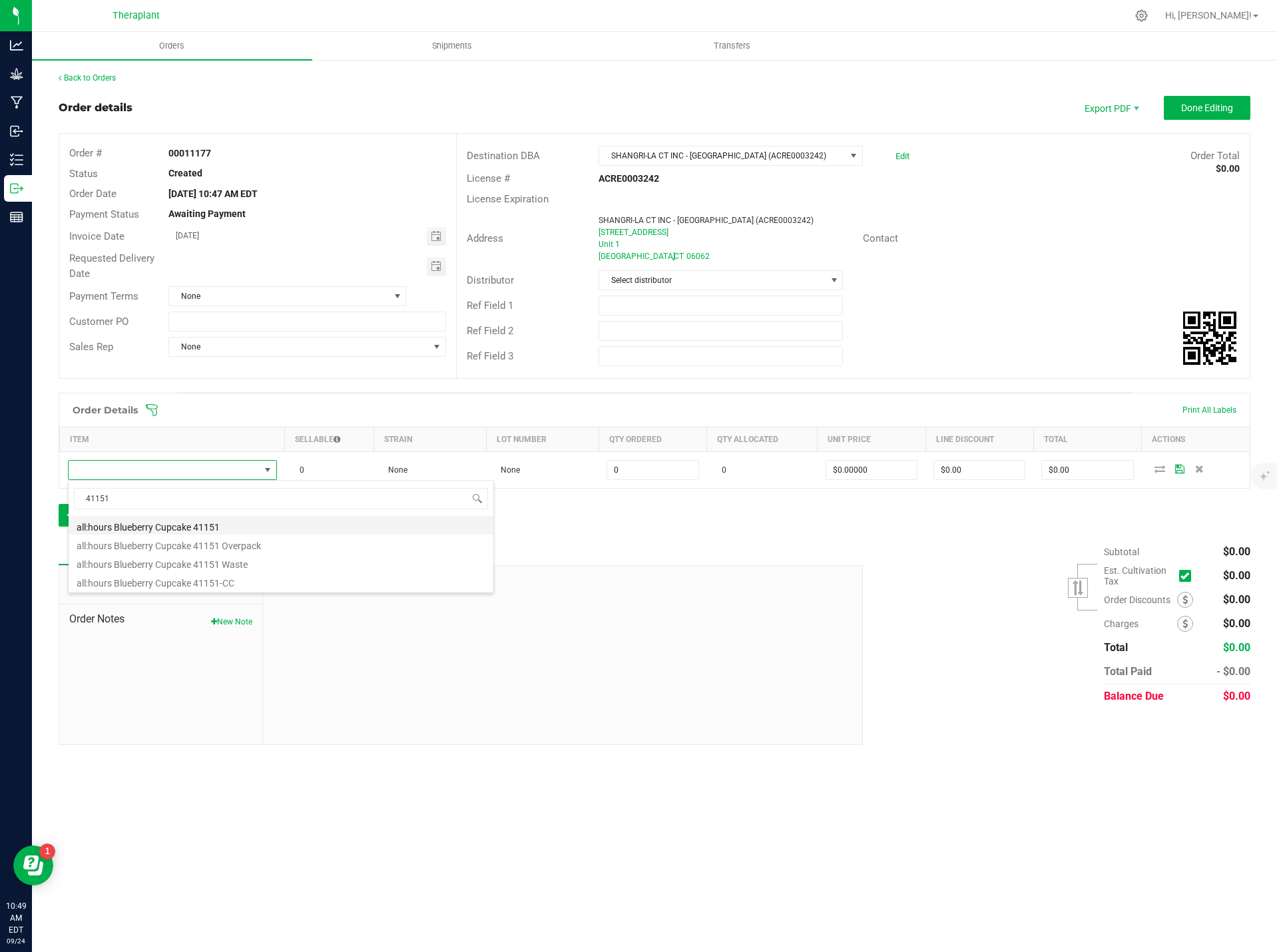
click at [181, 524] on li "all:hours Blueberry Cupcake 41151" at bounding box center [280, 525] width 425 height 18
type input "0 ea"
type input "$17.50000"
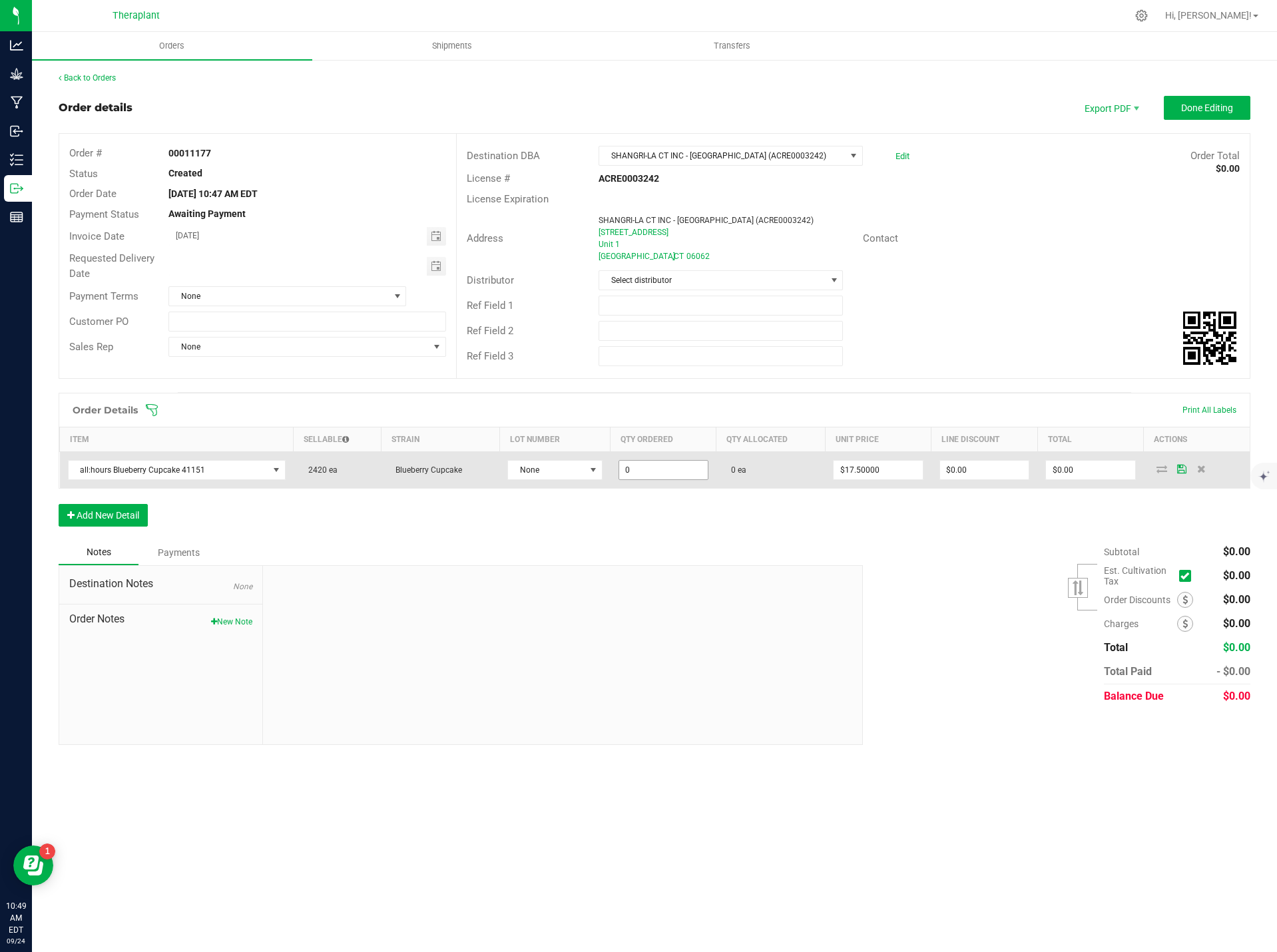
click at [638, 465] on input "0" at bounding box center [663, 470] width 89 height 18
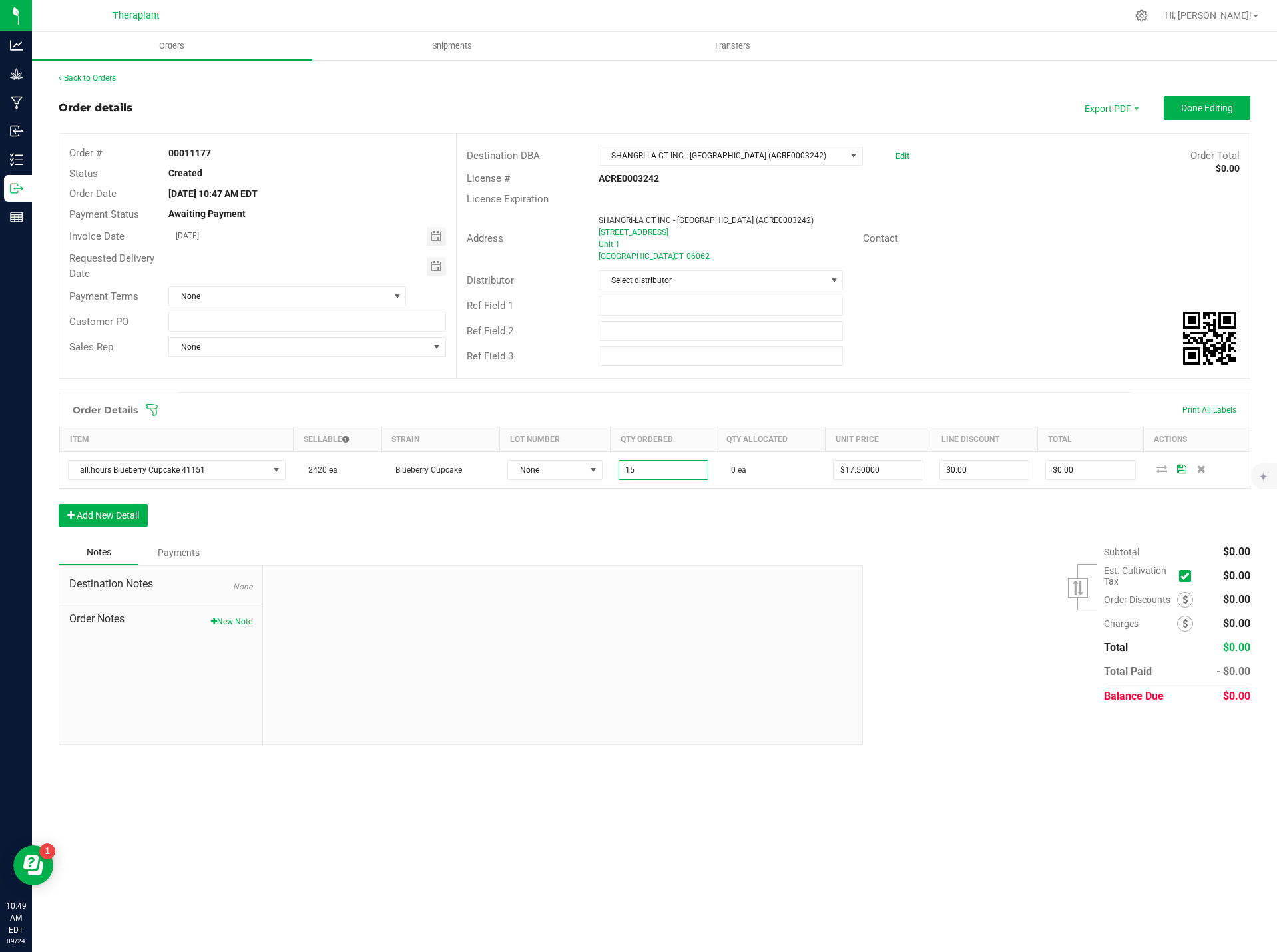
type input "15 ea"
type input "$262.50"
click at [612, 529] on div "Order Details Print All Labels Item Sellable Strain Lot Number Qty Ordered Qty …" at bounding box center [654, 466] width 1192 height 147
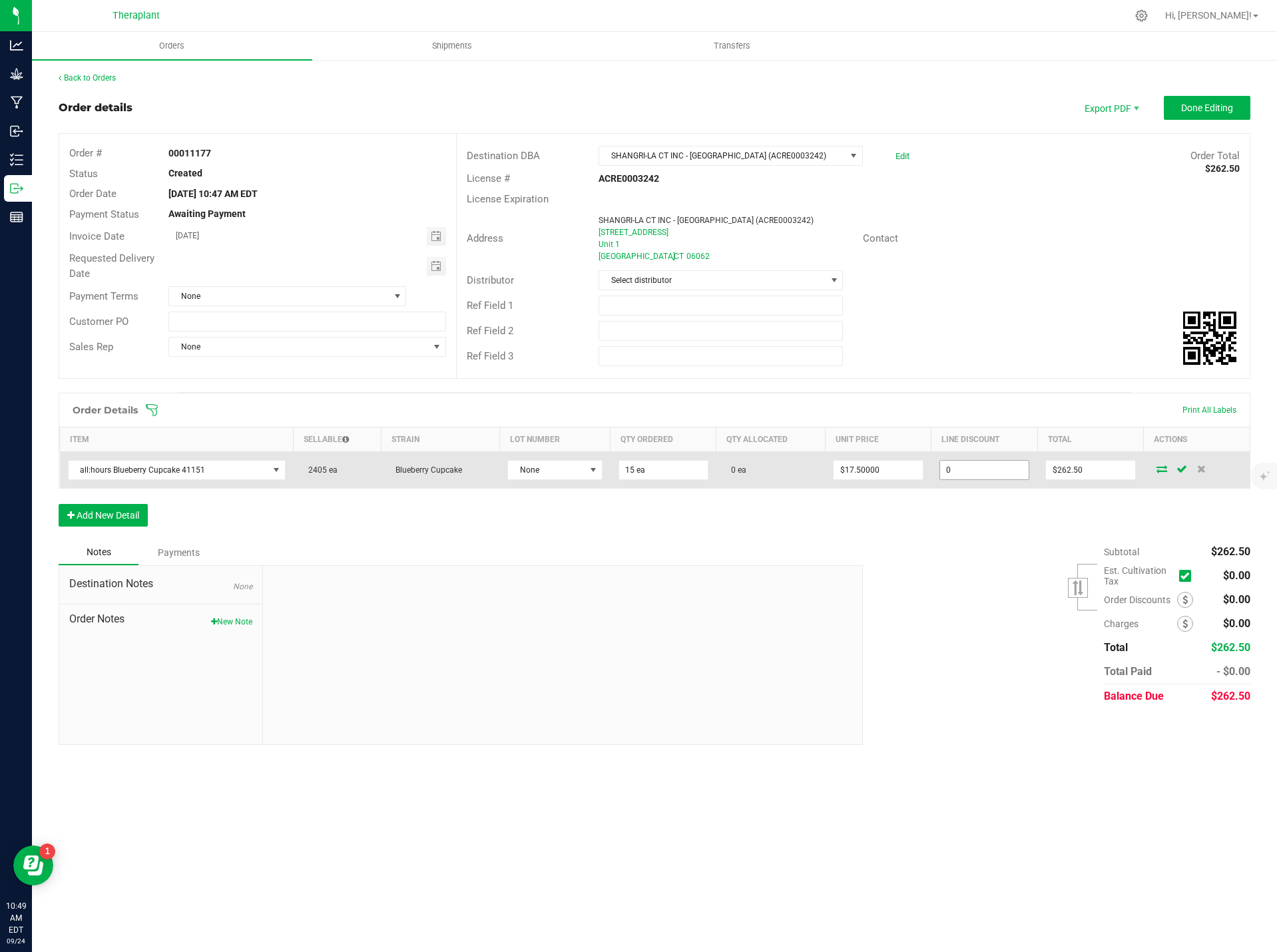
click at [973, 467] on input "0" at bounding box center [984, 470] width 89 height 18
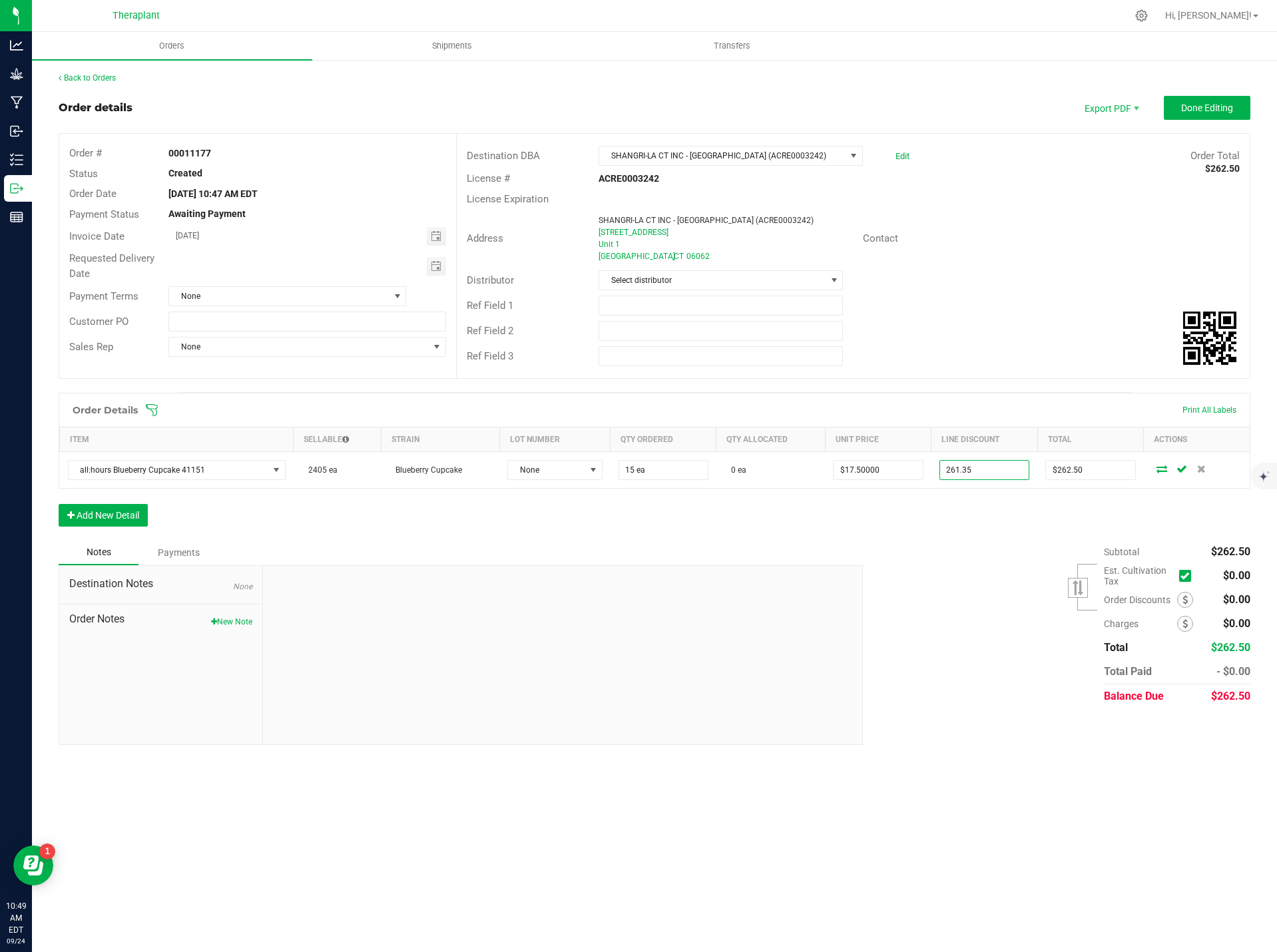
type input "$261.35"
type input "$1.15"
click at [1000, 576] on div "Subtotal $262.50 Est. Cultivation Tax" at bounding box center [1051, 624] width 397 height 168
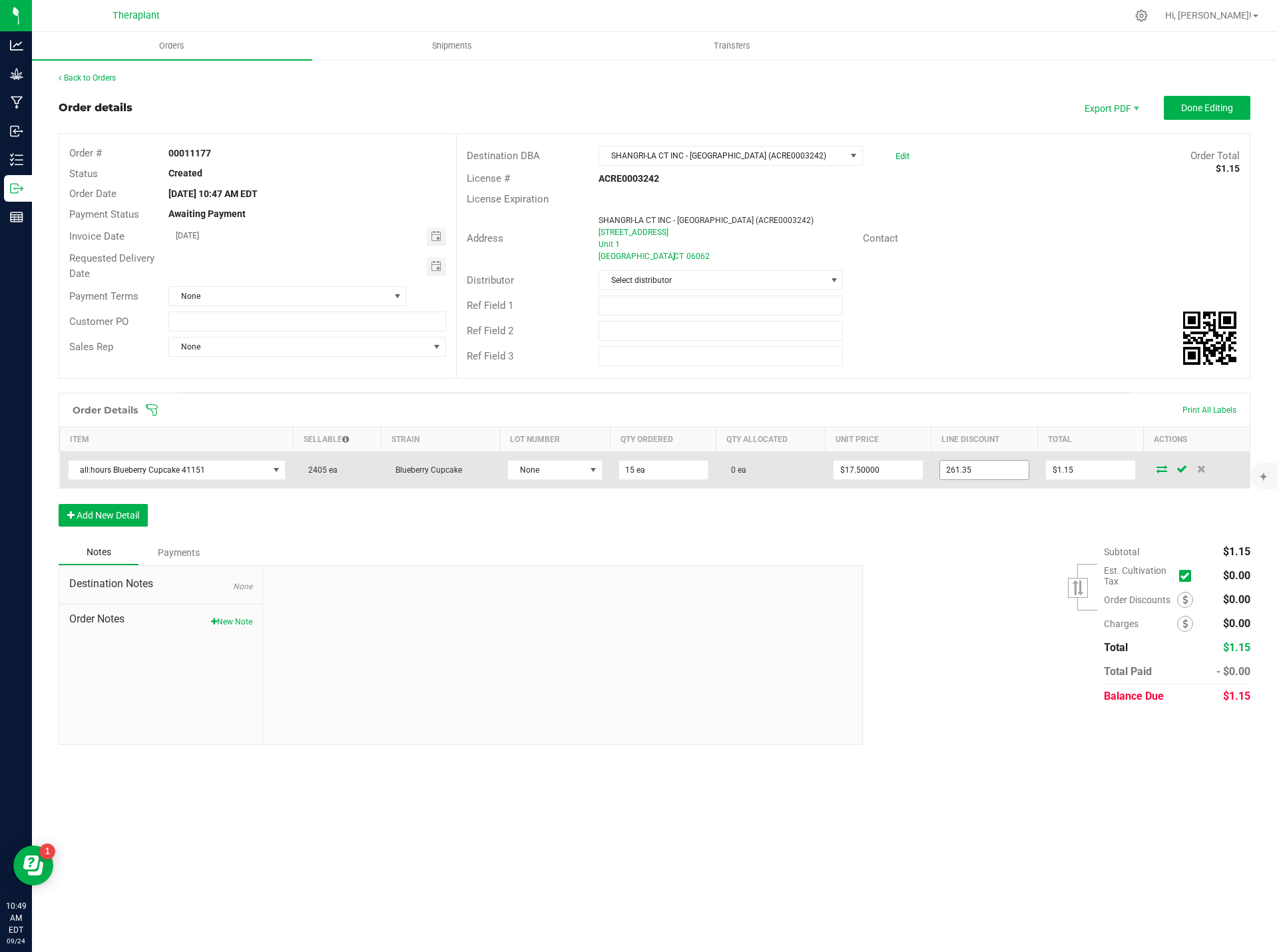
click at [963, 468] on input "261.35" at bounding box center [984, 470] width 89 height 18
click at [956, 475] on input "261.35" at bounding box center [984, 470] width 89 height 18
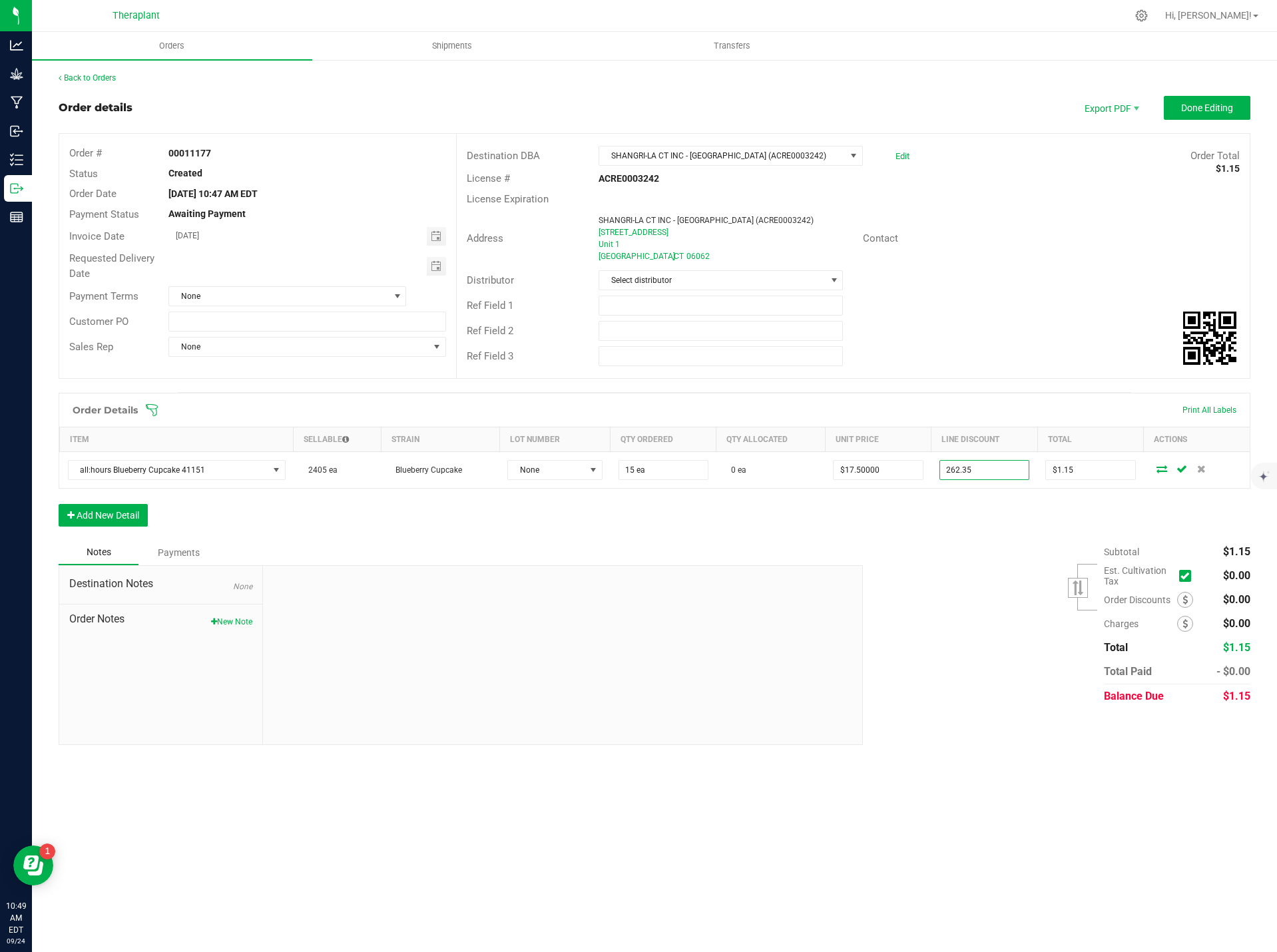
type input "$262.35"
type input "$0.15"
click at [985, 566] on div "Subtotal $1.15 Est. Cultivation Tax" at bounding box center [1051, 624] width 397 height 168
click at [227, 622] on button "New Note" at bounding box center [231, 621] width 41 height 12
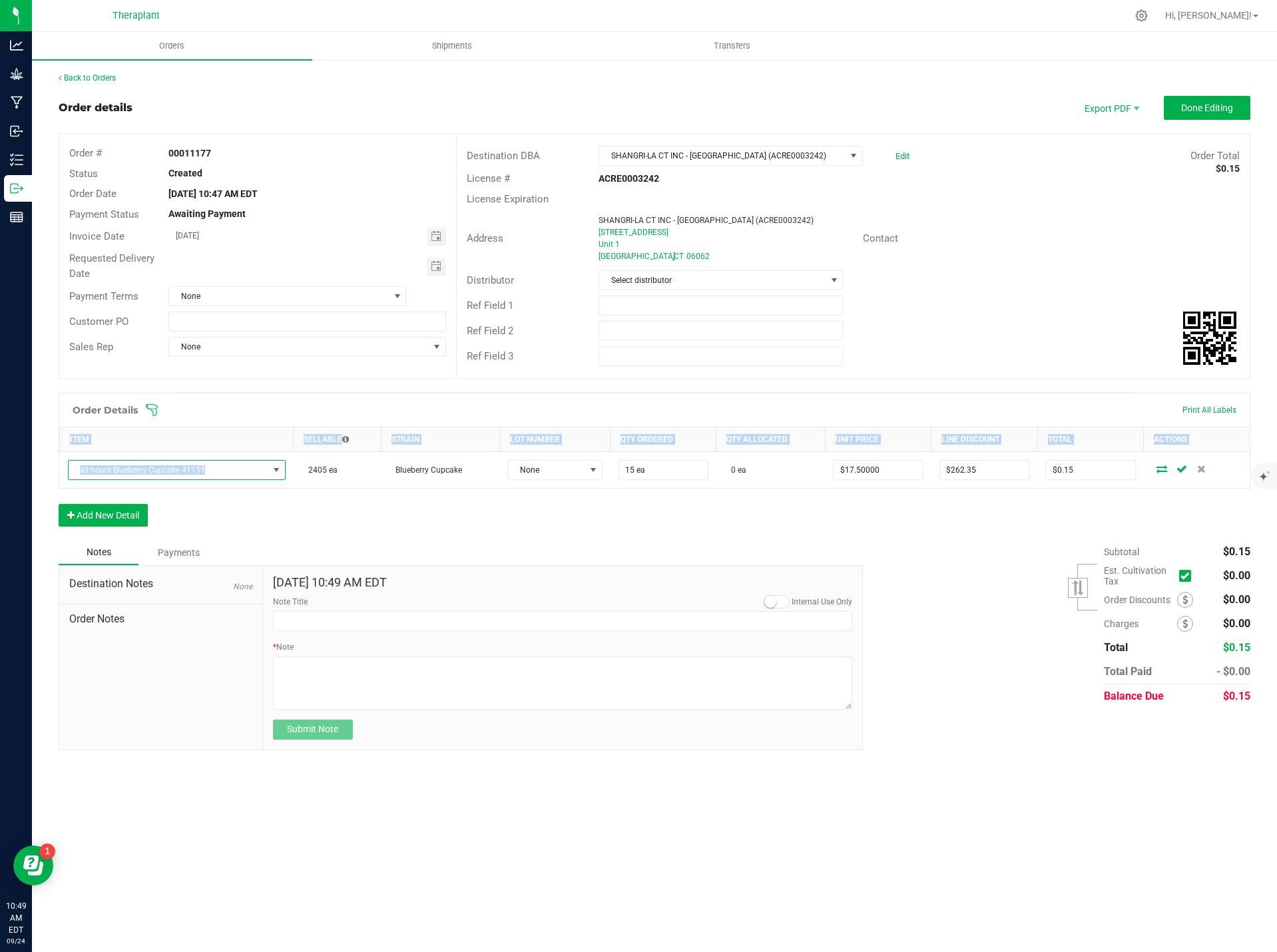
drag, startPoint x: 219, startPoint y: 462, endPoint x: 53, endPoint y: 473, distance: 166.4
click at [53, 473] on div "Back to Orders Order details Export PDF Done Editing Order # 00011177 Status Cr…" at bounding box center [654, 411] width 1245 height 705
drag, startPoint x: 111, startPoint y: 470, endPoint x: 416, endPoint y: 532, distance: 311.2
click at [592, 540] on div "Notes Payments" at bounding box center [455, 553] width 794 height 26
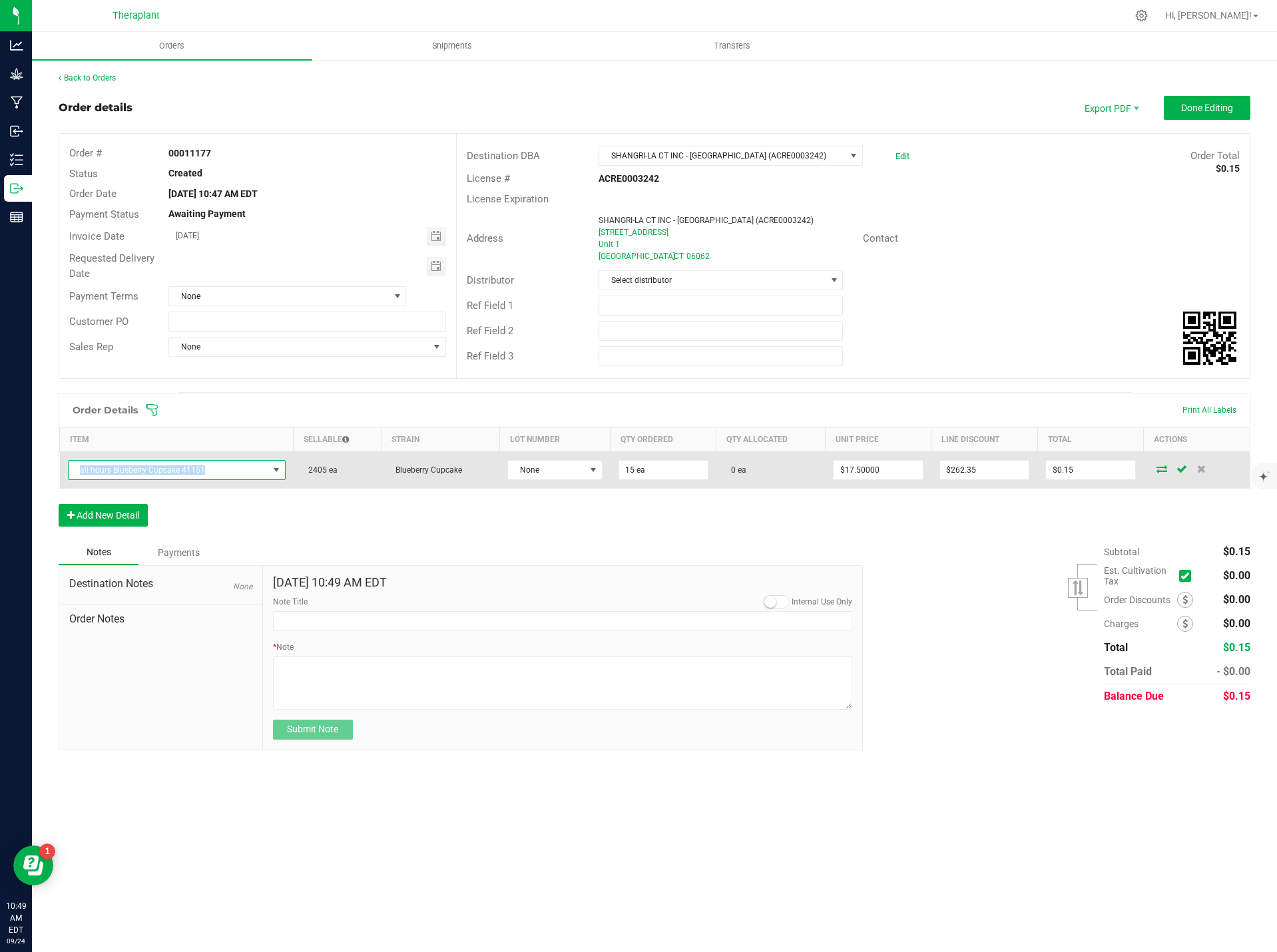
drag, startPoint x: 206, startPoint y: 471, endPoint x: 77, endPoint y: 471, distance: 129.0
click at [77, 471] on span "all:hours Blueberry Cupcake 41151" at bounding box center [168, 470] width 200 height 18
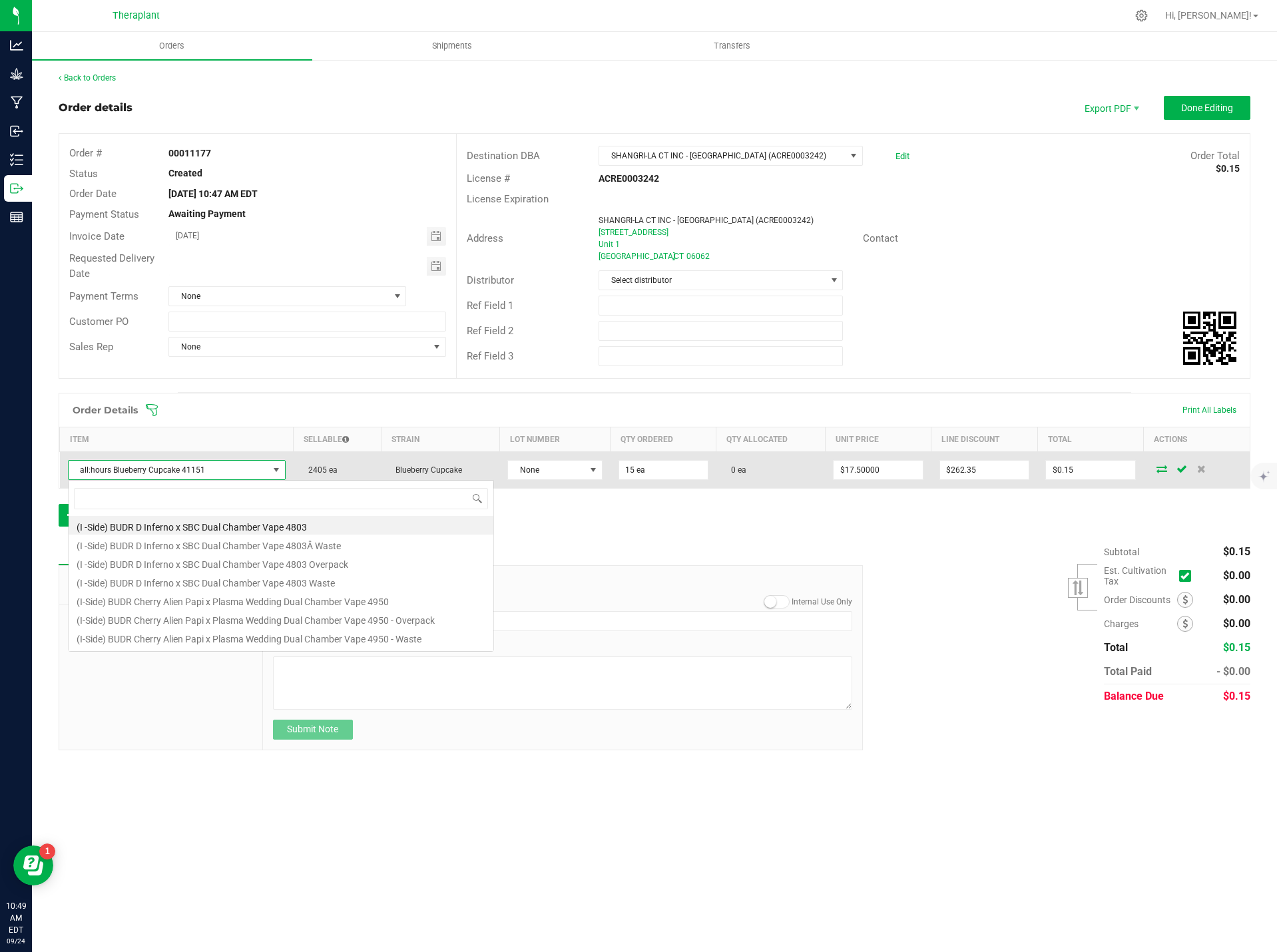
scroll to position [20, 216]
drag, startPoint x: 102, startPoint y: 468, endPoint x: 87, endPoint y: 473, distance: 15.8
click at [87, 473] on span "all:hours Blueberry Cupcake 41151" at bounding box center [168, 470] width 200 height 18
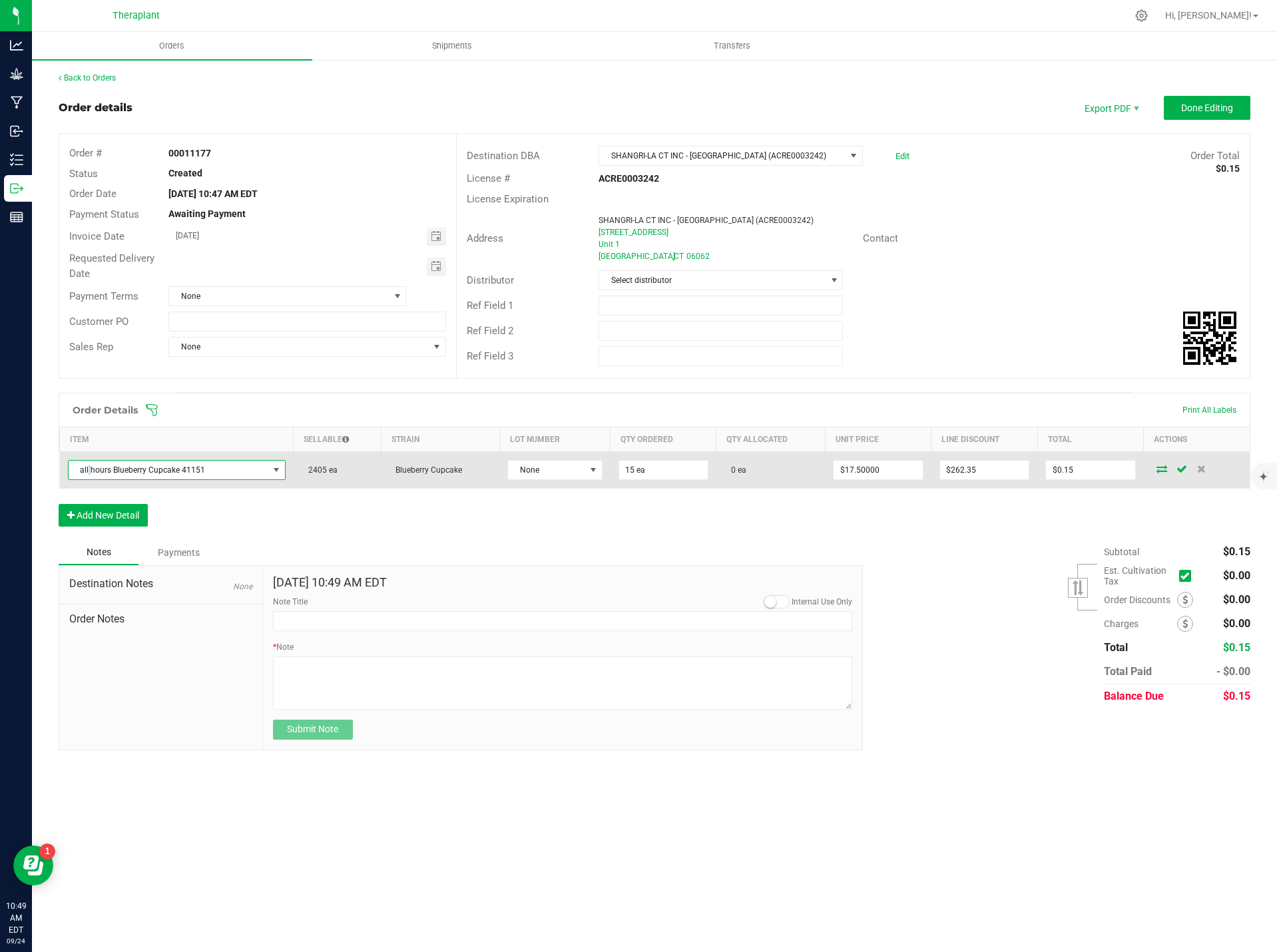
click at [87, 473] on span "all:hours Blueberry Cupcake 41151" at bounding box center [168, 470] width 200 height 18
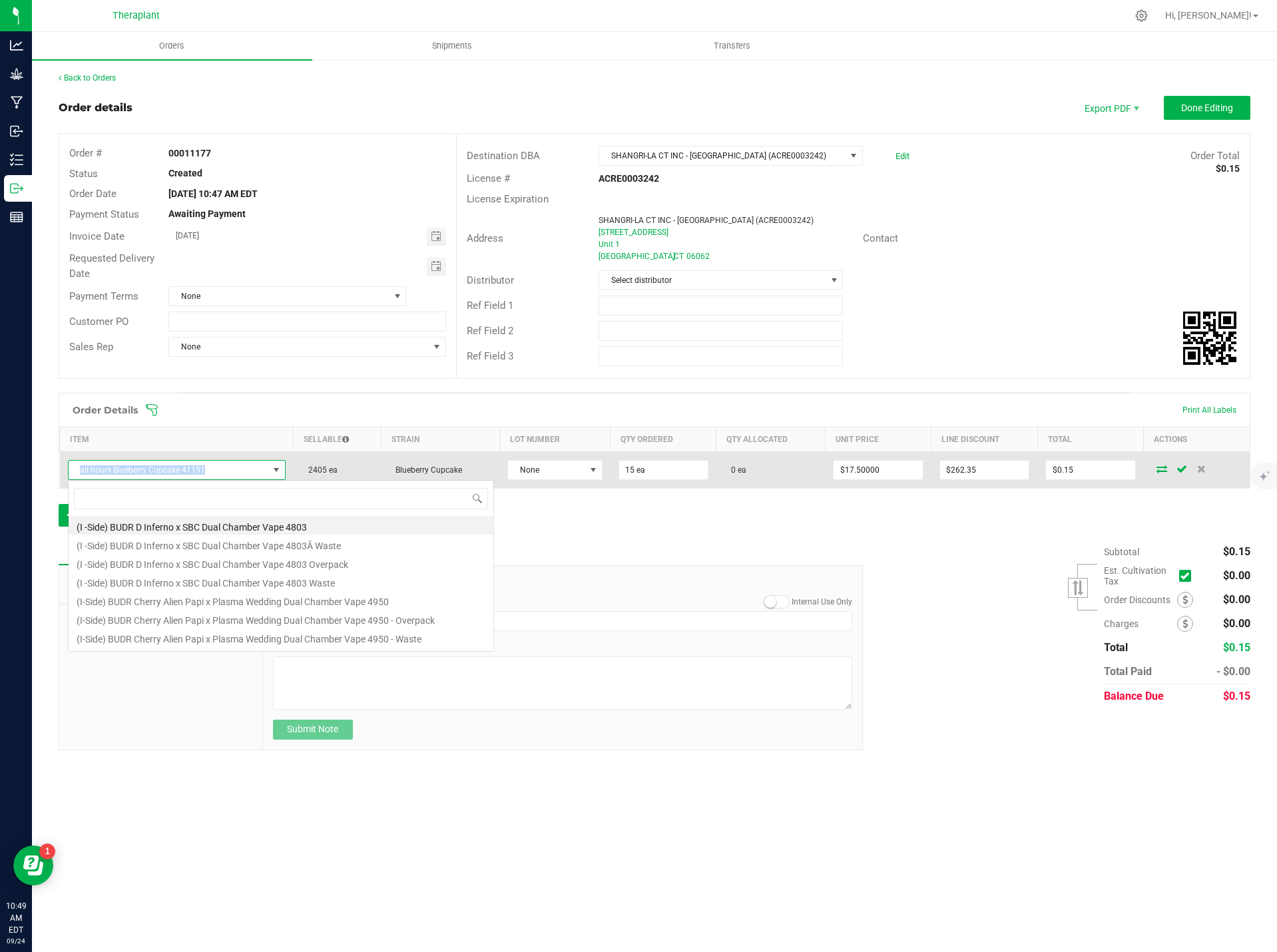
click at [87, 473] on span "all:hours Blueberry Cupcake 41151" at bounding box center [168, 470] width 200 height 18
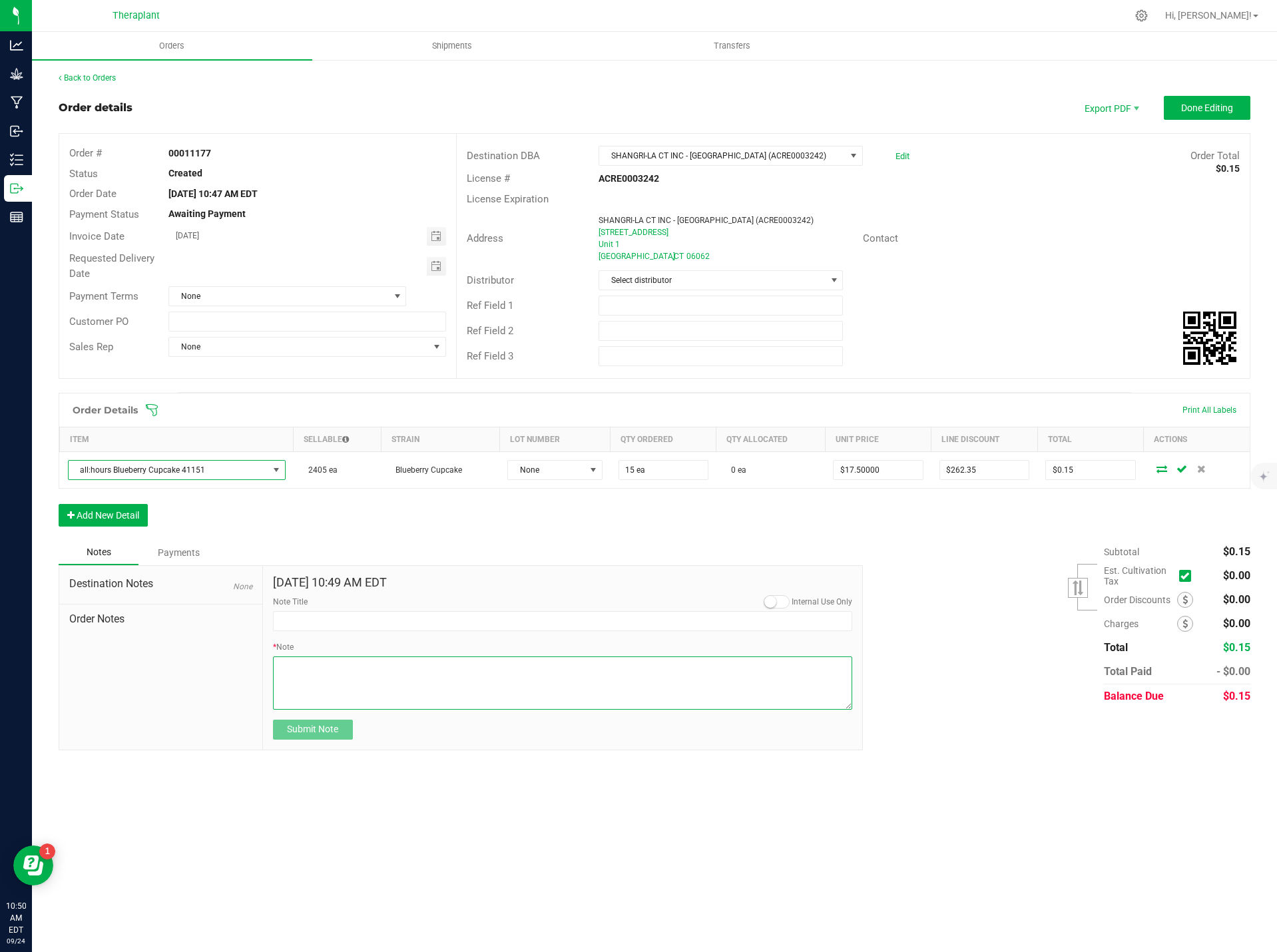
click at [298, 661] on textarea "* Note" at bounding box center [563, 683] width 580 height 53
paste textarea "all:hours Blueberry Cupcake 41151"
click at [431, 667] on textarea "* Note" at bounding box center [563, 683] width 580 height 53
type textarea "all:hours Blueberry Cupcake 41151- sent 15 units for employee sample. Enjoy!"
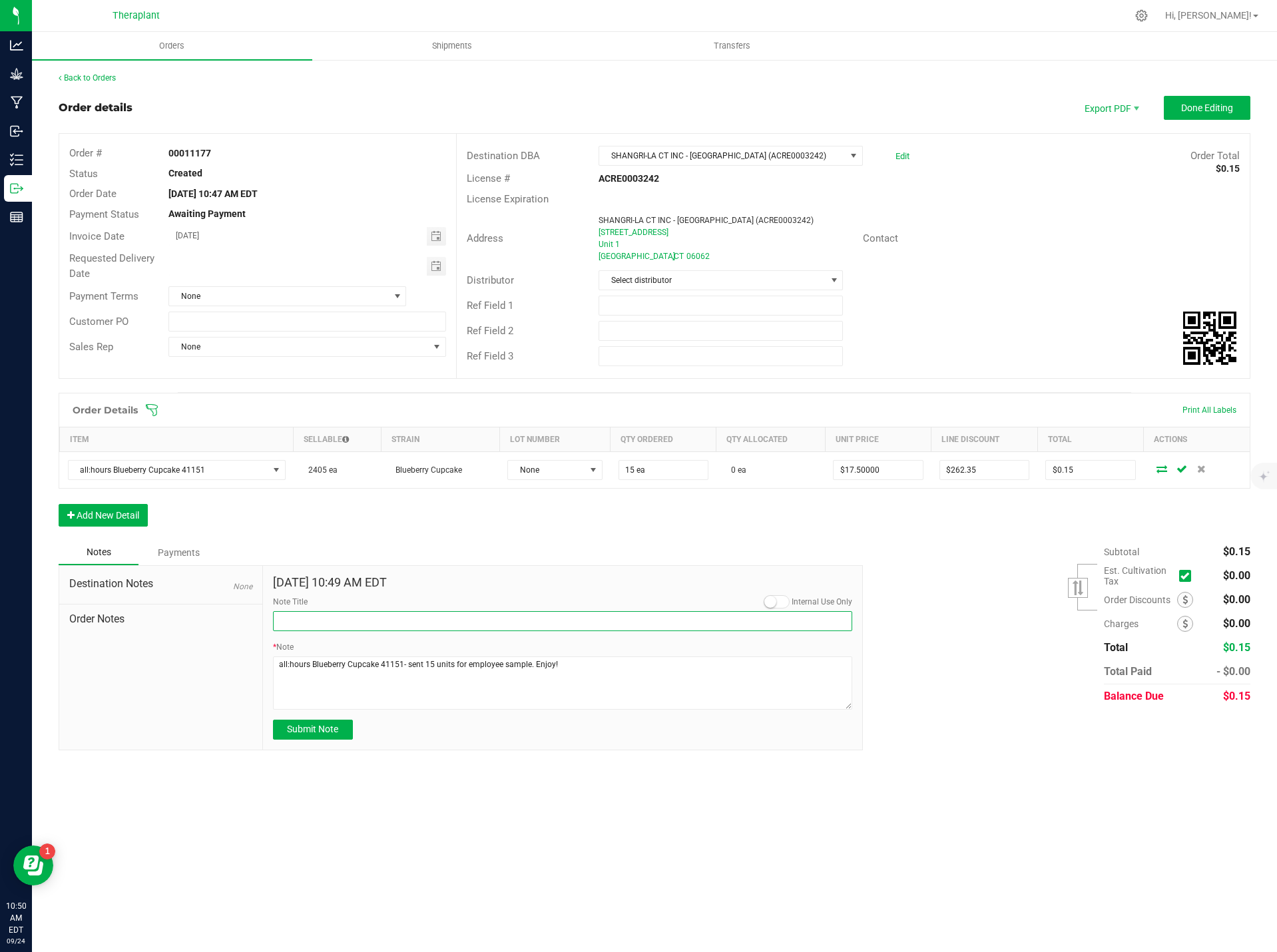
click at [286, 627] on input "Note Title" at bounding box center [563, 621] width 580 height 20
click at [292, 620] on input "Note Title" at bounding box center [563, 621] width 580 height 20
type input "Sample Units"
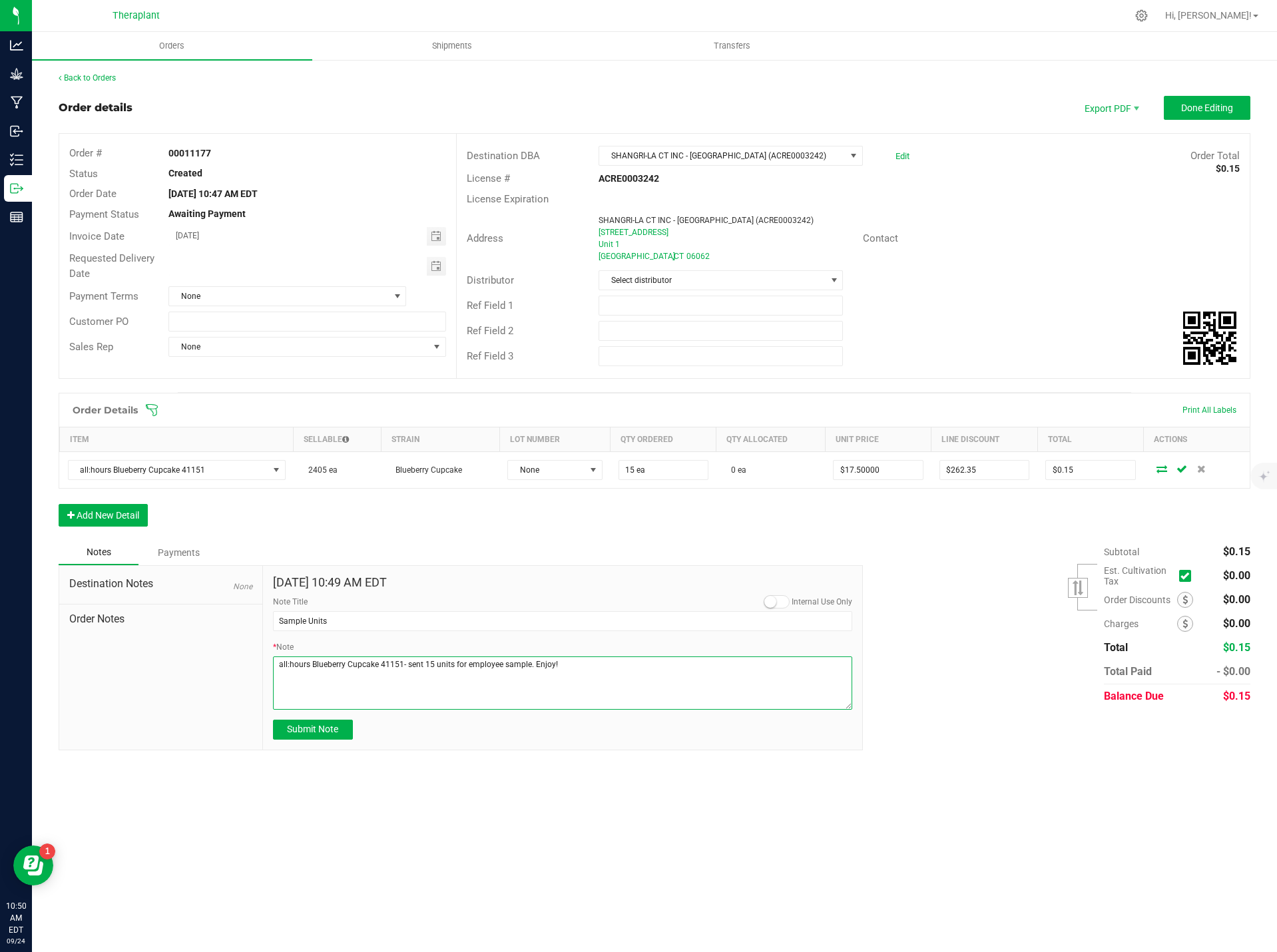
click at [400, 706] on textarea "* Note" at bounding box center [563, 683] width 580 height 53
click at [310, 725] on span "Submit Note" at bounding box center [312, 729] width 51 height 11
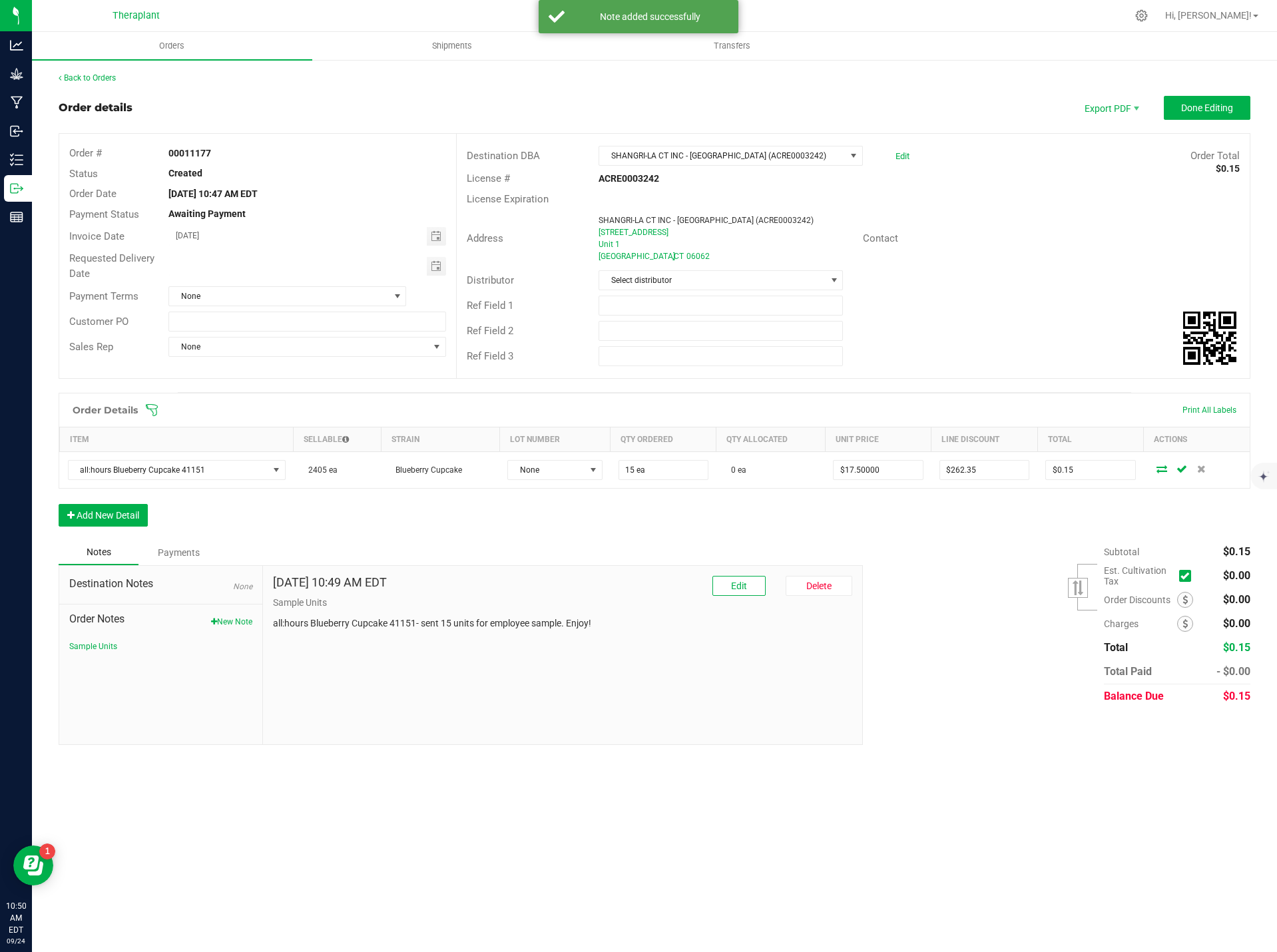
click at [364, 618] on p "all:hours Blueberry Cupcake 41151- sent 15 units for employee sample. Enjoy!" at bounding box center [563, 623] width 580 height 14
click at [242, 619] on button "New Note" at bounding box center [231, 621] width 41 height 12
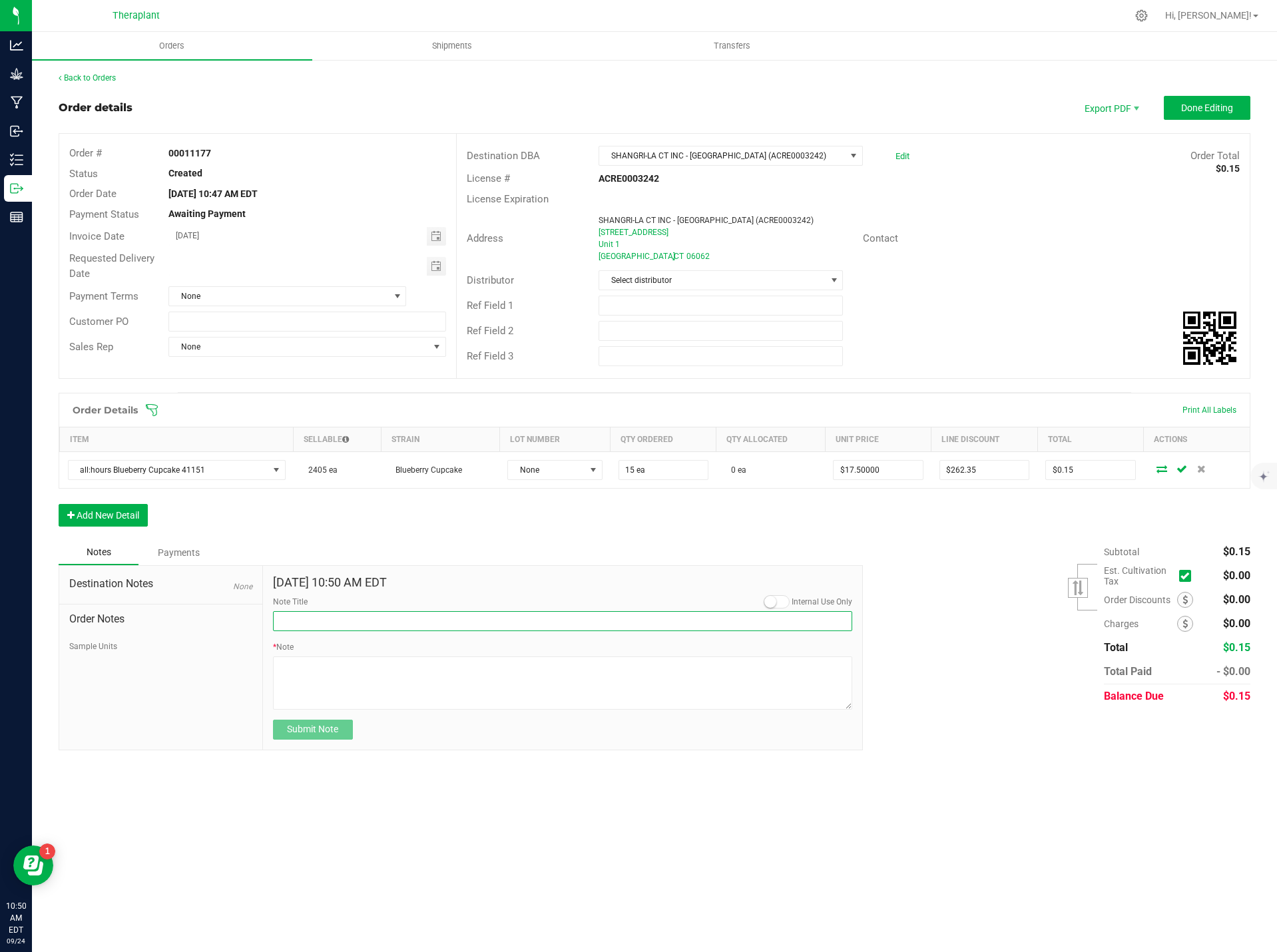
click at [340, 615] on input "Note Title" at bounding box center [563, 621] width 580 height 20
click at [289, 622] on input "DSelivery" at bounding box center [563, 621] width 580 height 20
type input "Delivery"
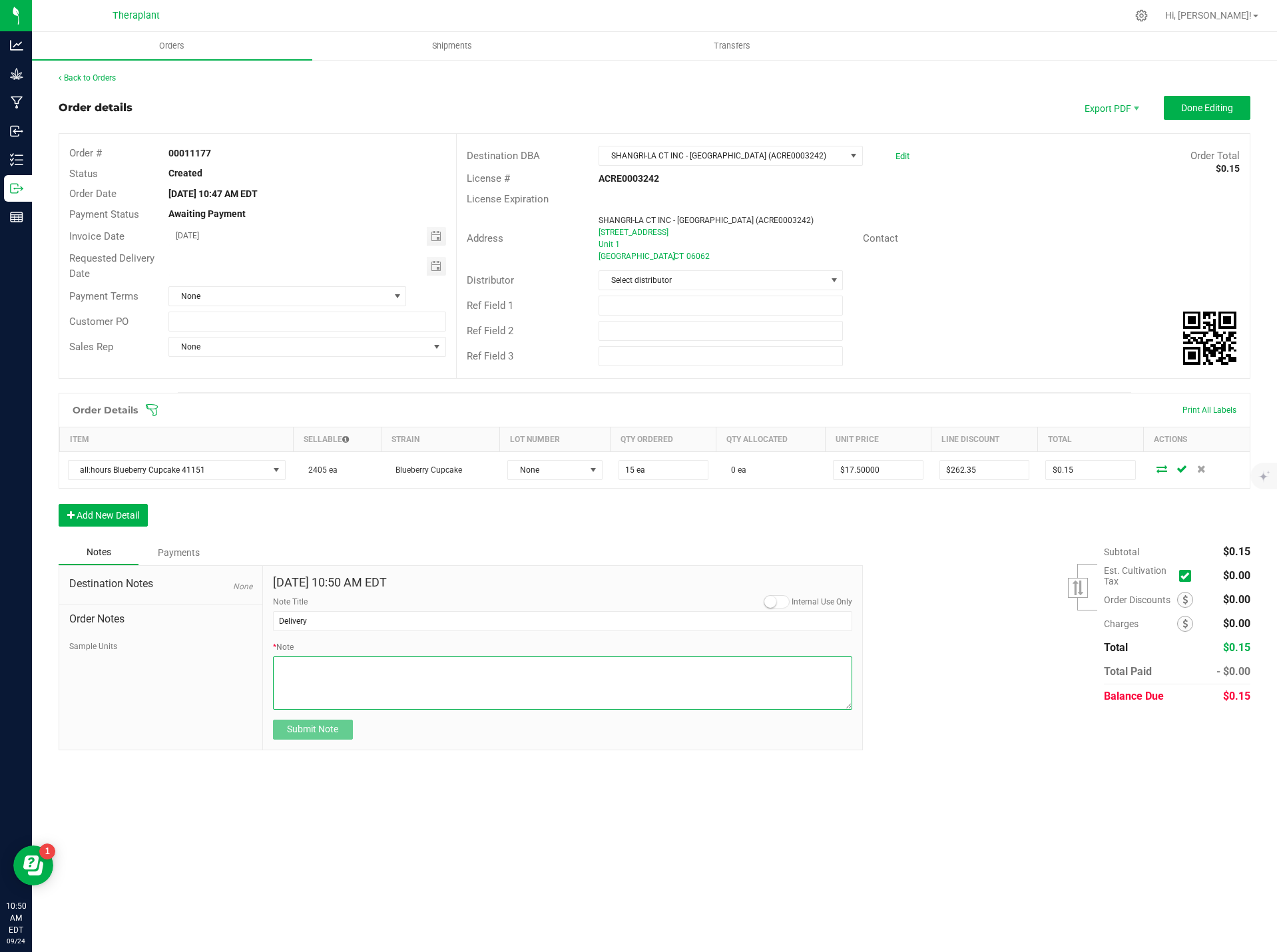
click at [322, 690] on textarea "* Note" at bounding box center [563, 683] width 580 height 53
type textarea "O"
click at [379, 663] on textarea "* Note" at bounding box center [563, 683] width 580 height 53
type textarea "Please deliver Thursday 9.25.25"
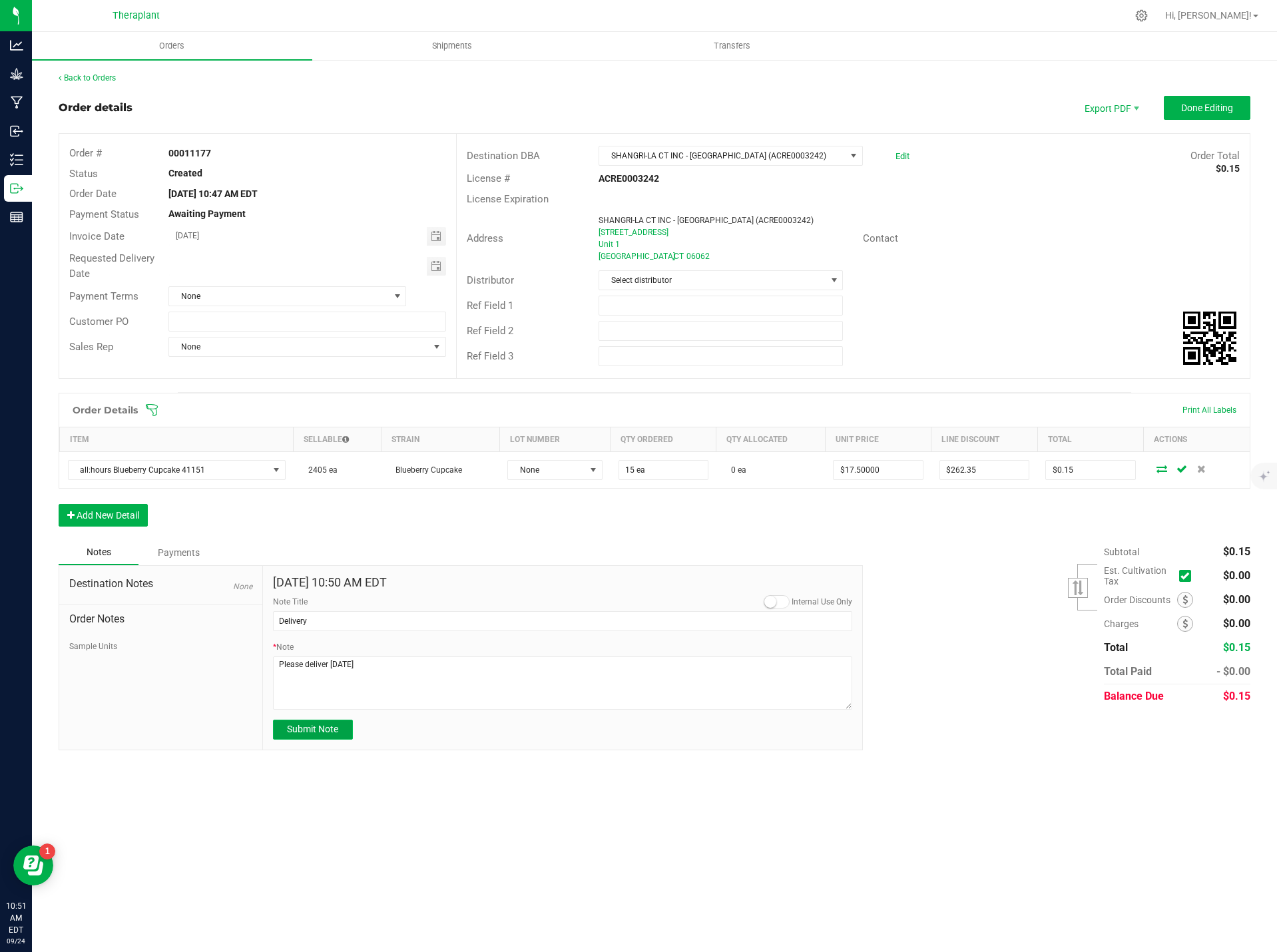
click at [326, 723] on button "Submit Note" at bounding box center [312, 730] width 79 height 20
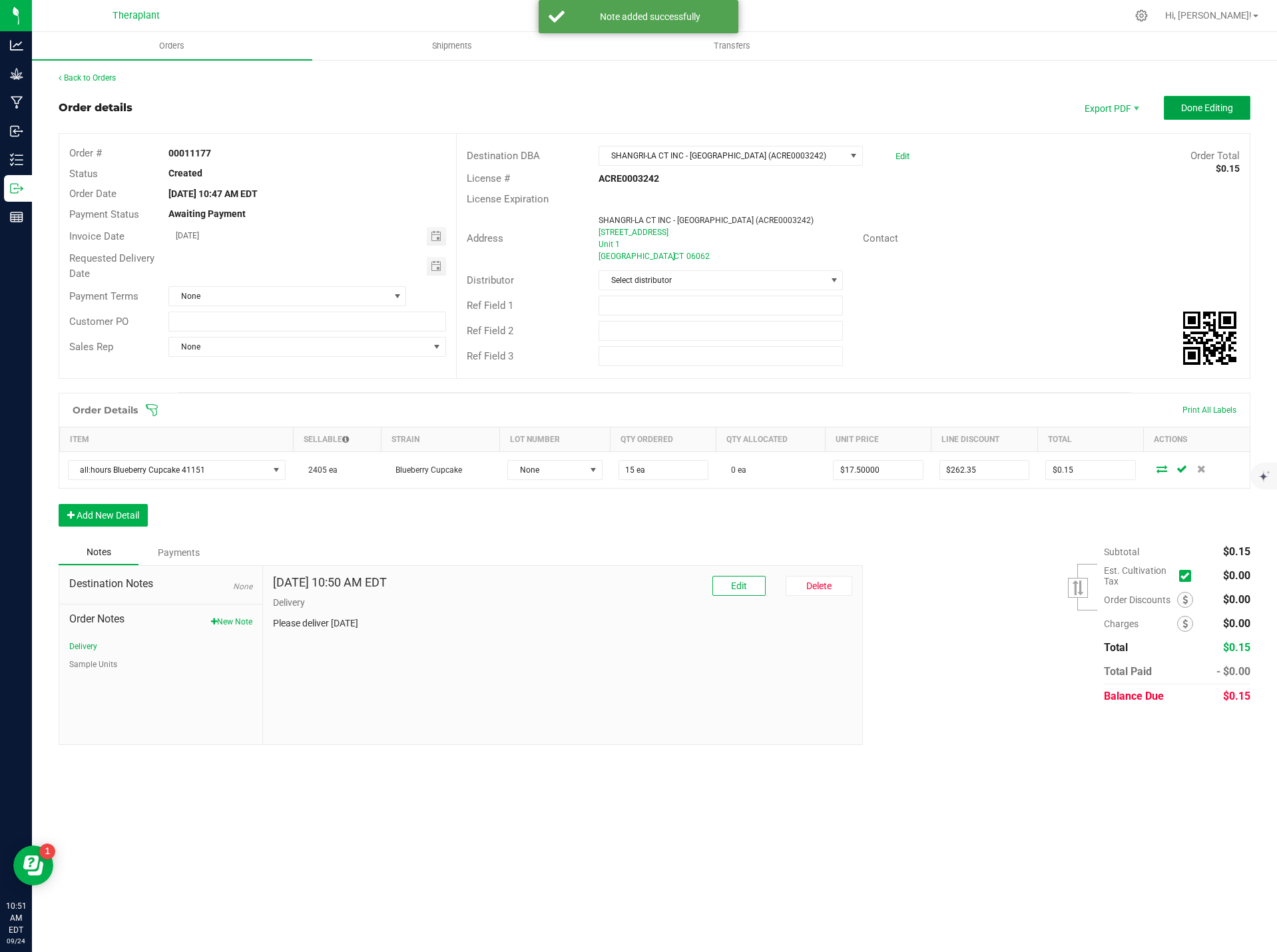
click at [1206, 111] on span "Done Editing" at bounding box center [1207, 108] width 52 height 11
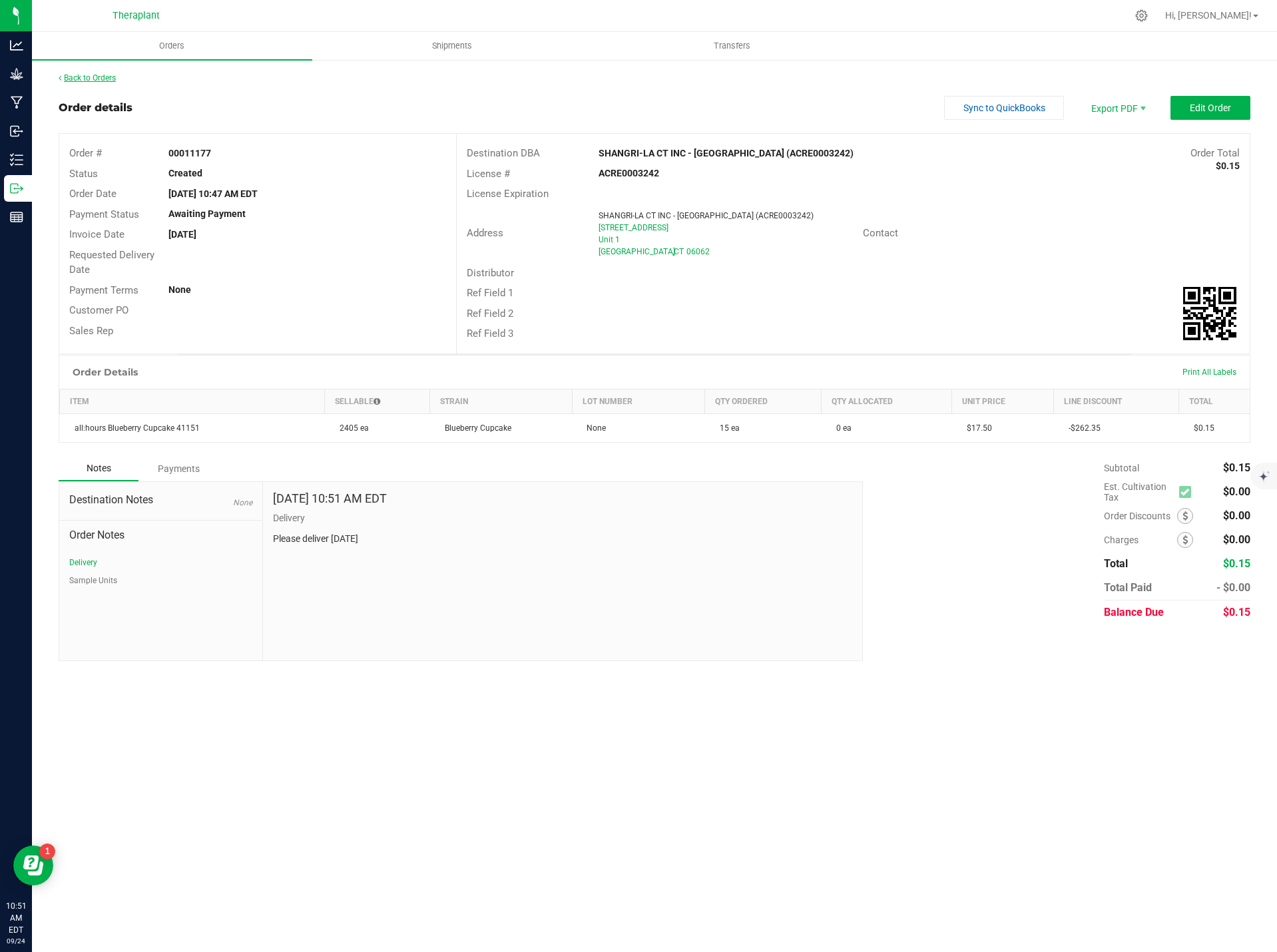
click at [94, 78] on link "Back to Orders" at bounding box center [87, 78] width 58 height 9
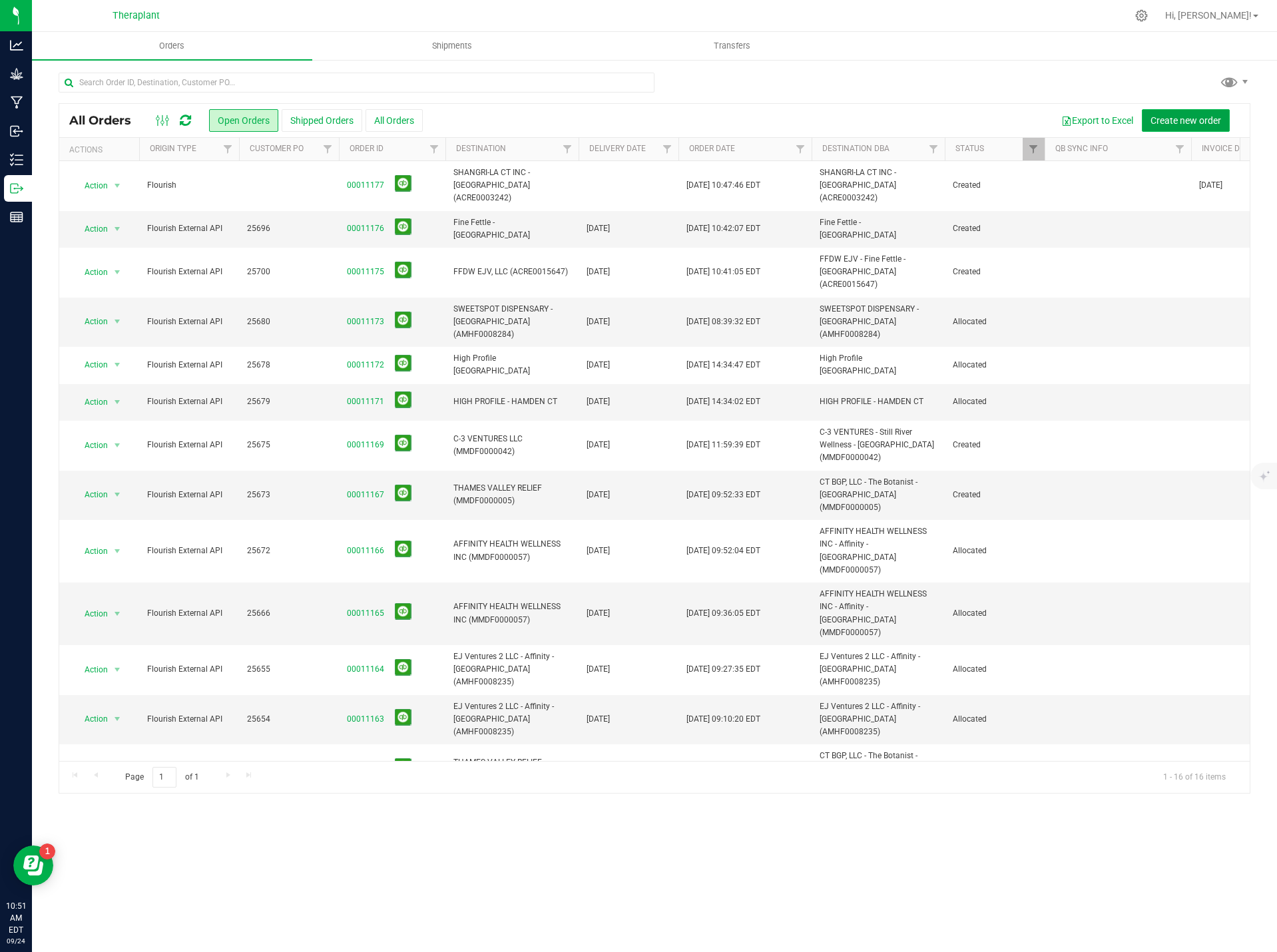
click at [1219, 119] on span "Create new order" at bounding box center [1185, 121] width 70 height 11
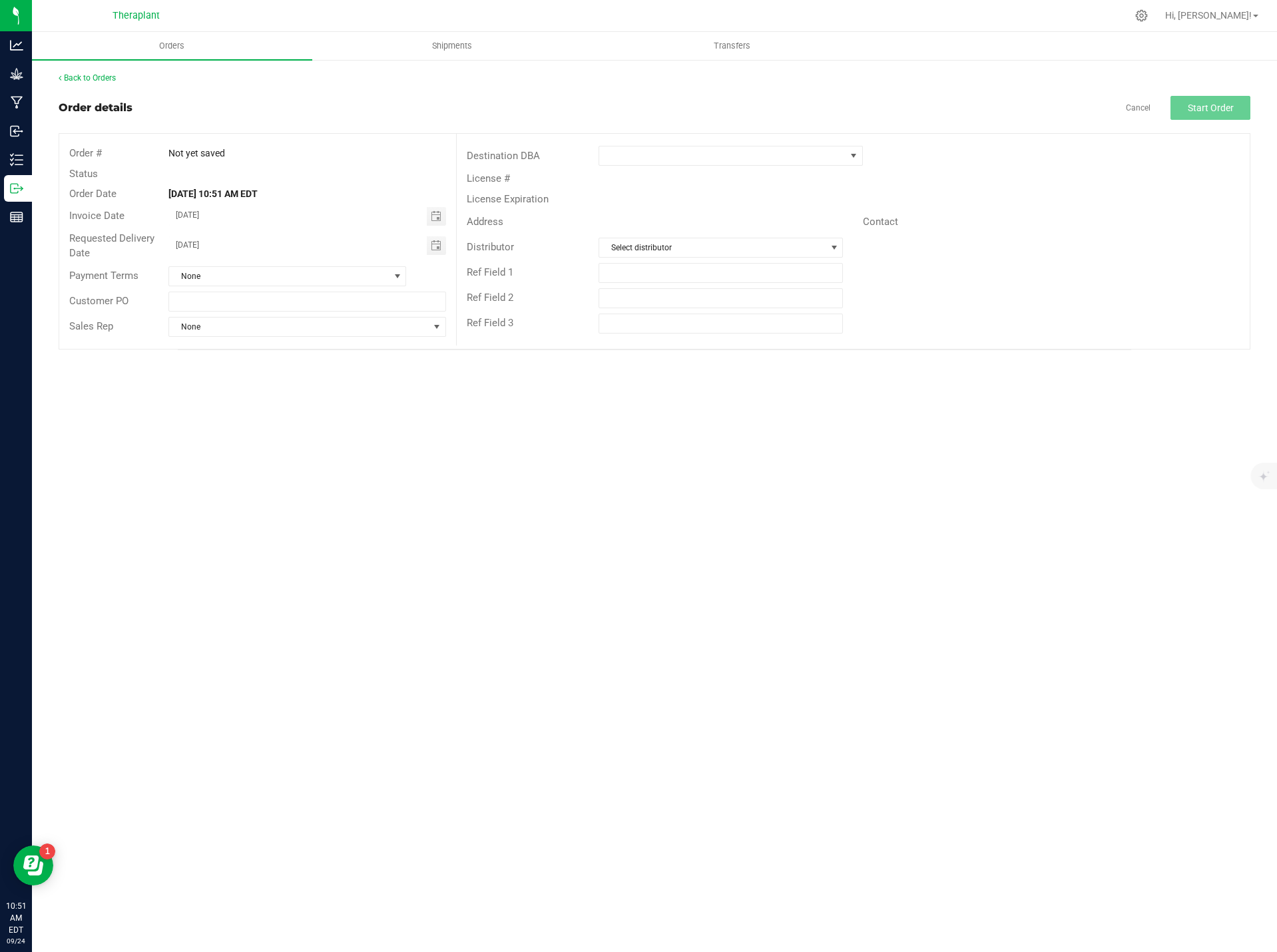
drag, startPoint x: 251, startPoint y: 247, endPoint x: 145, endPoint y: 246, distance: 106.0
click at [145, 246] on div "Requested Delivery Date 09/25/2025" at bounding box center [258, 246] width 396 height 36
type input "month/day/year"
click at [625, 159] on span at bounding box center [722, 155] width 246 height 18
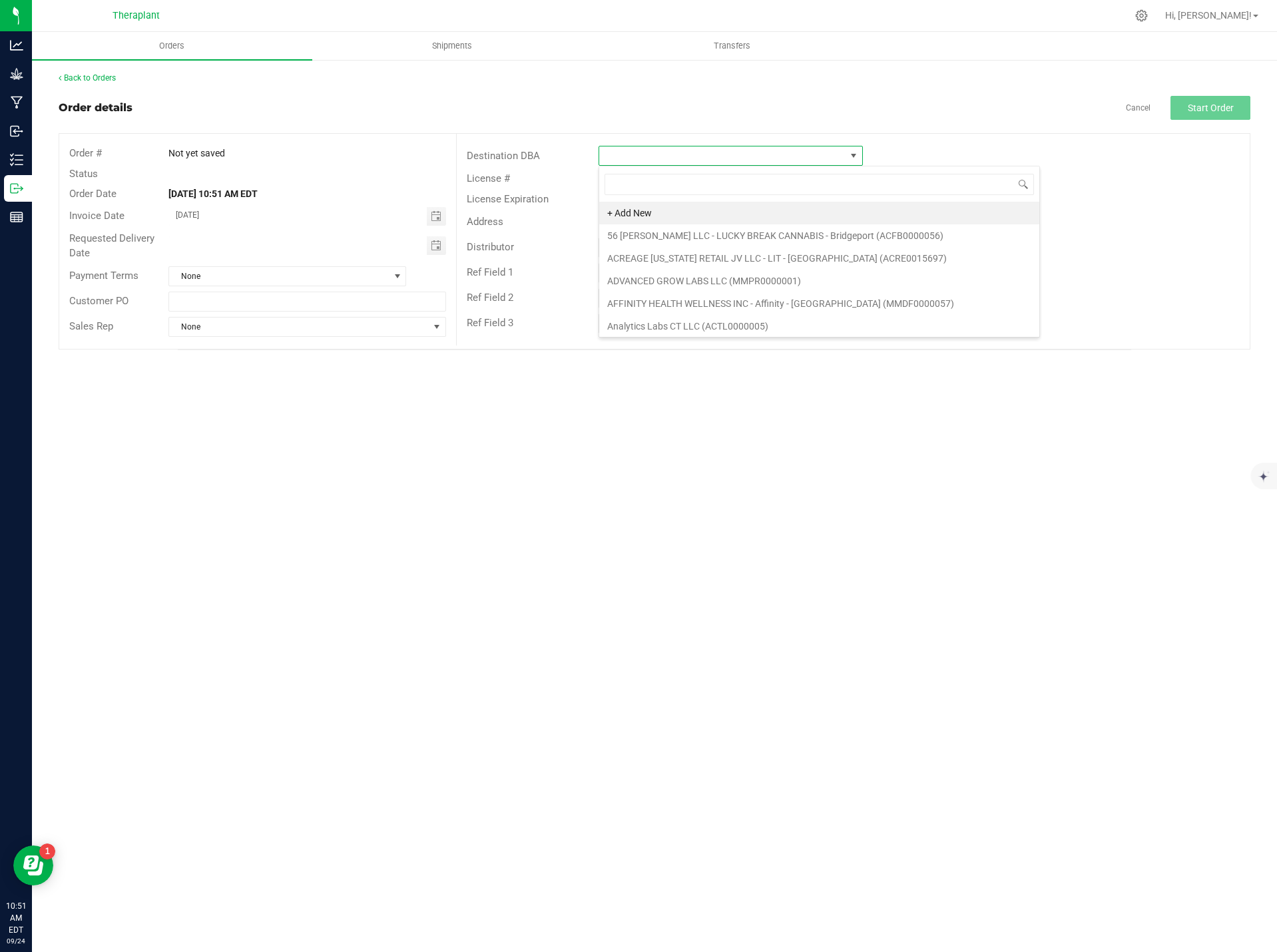
scroll to position [20, 264]
type input "trulieve"
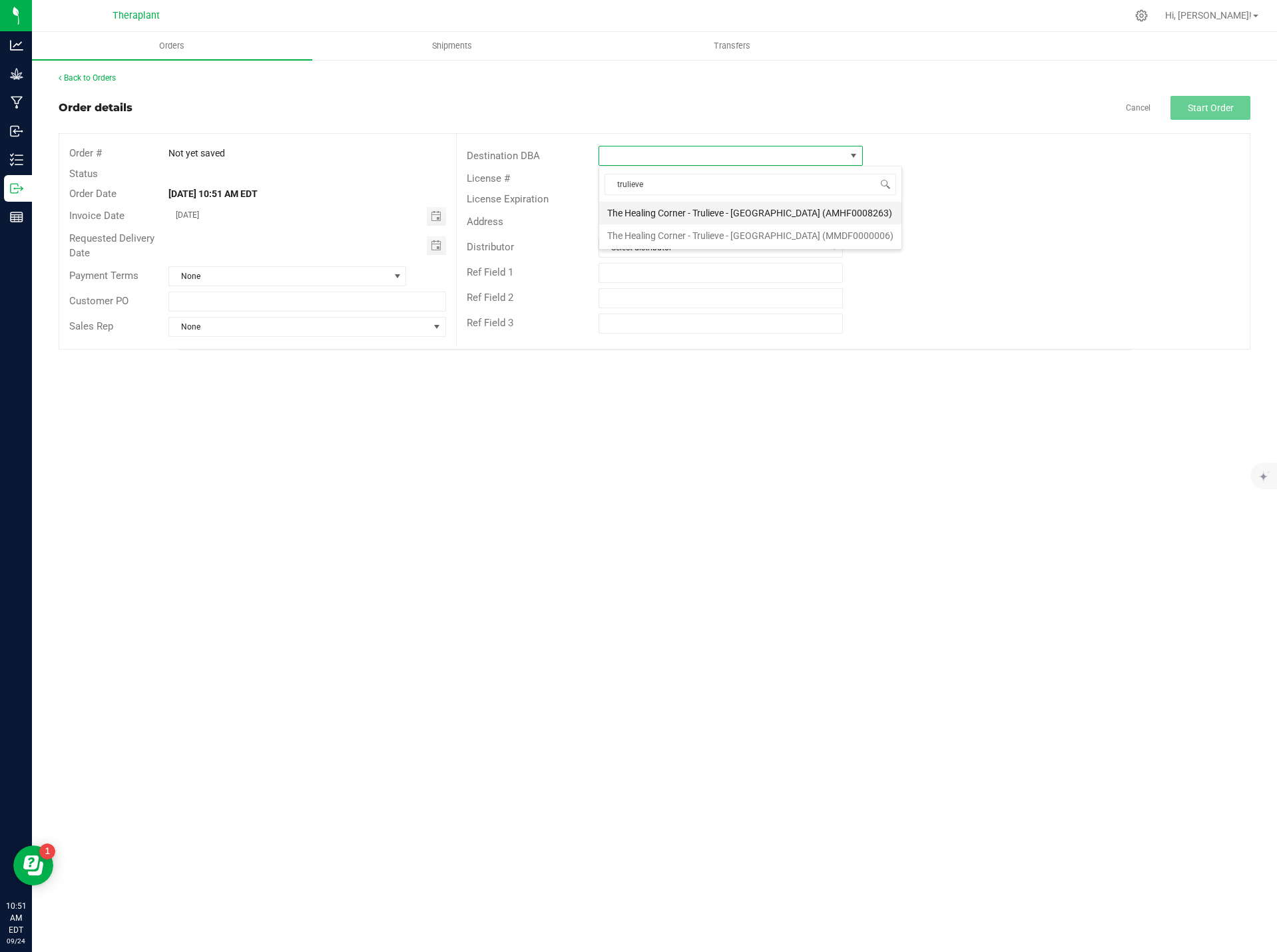
click at [747, 211] on li "The Healing Corner - Trulieve - [GEOGRAPHIC_DATA] (AMHF0008263)" at bounding box center [750, 213] width 302 height 23
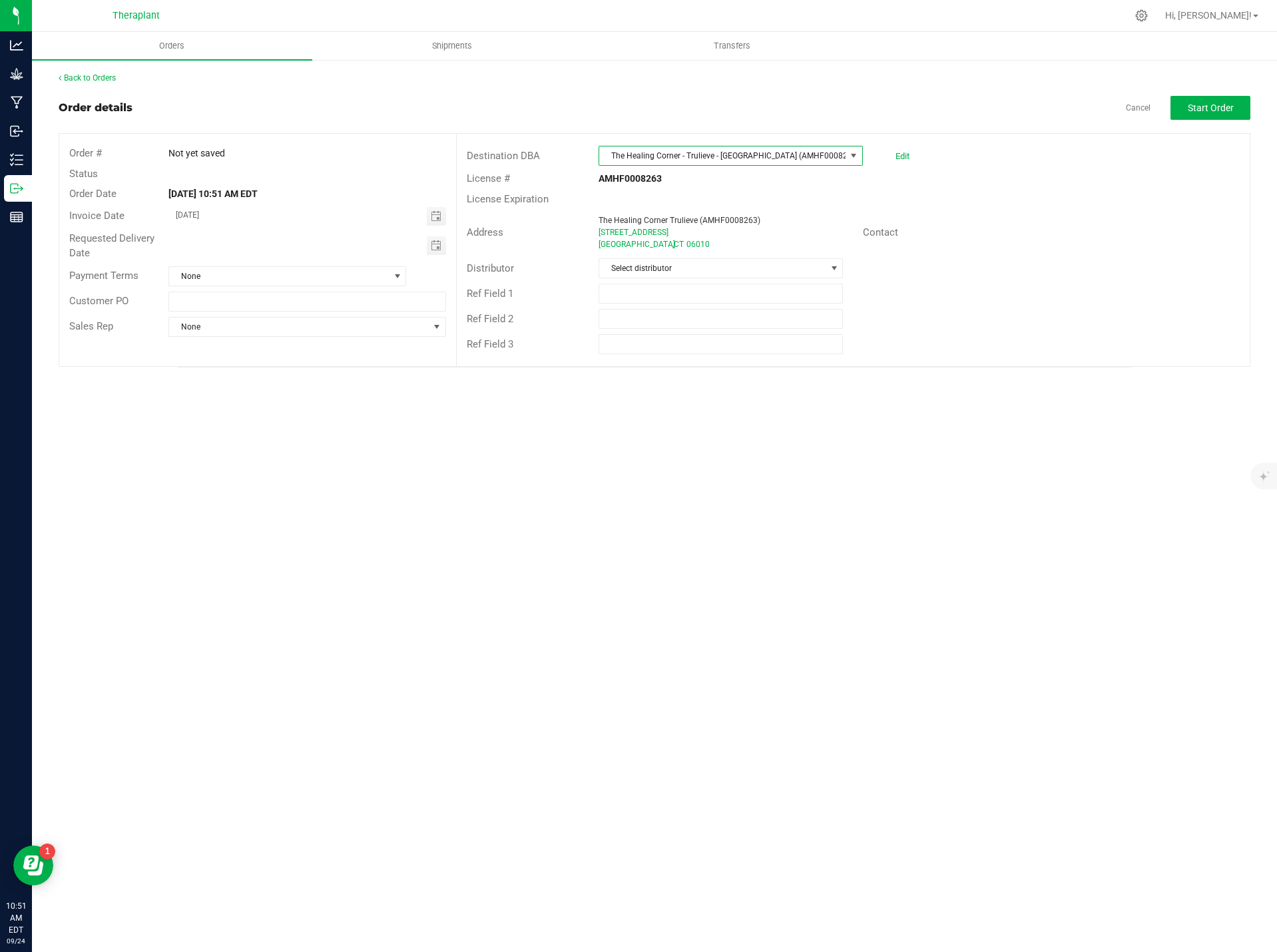
click at [830, 154] on span "The Healing Corner - Trulieve - [GEOGRAPHIC_DATA] (AMHF0008263)" at bounding box center [722, 155] width 246 height 18
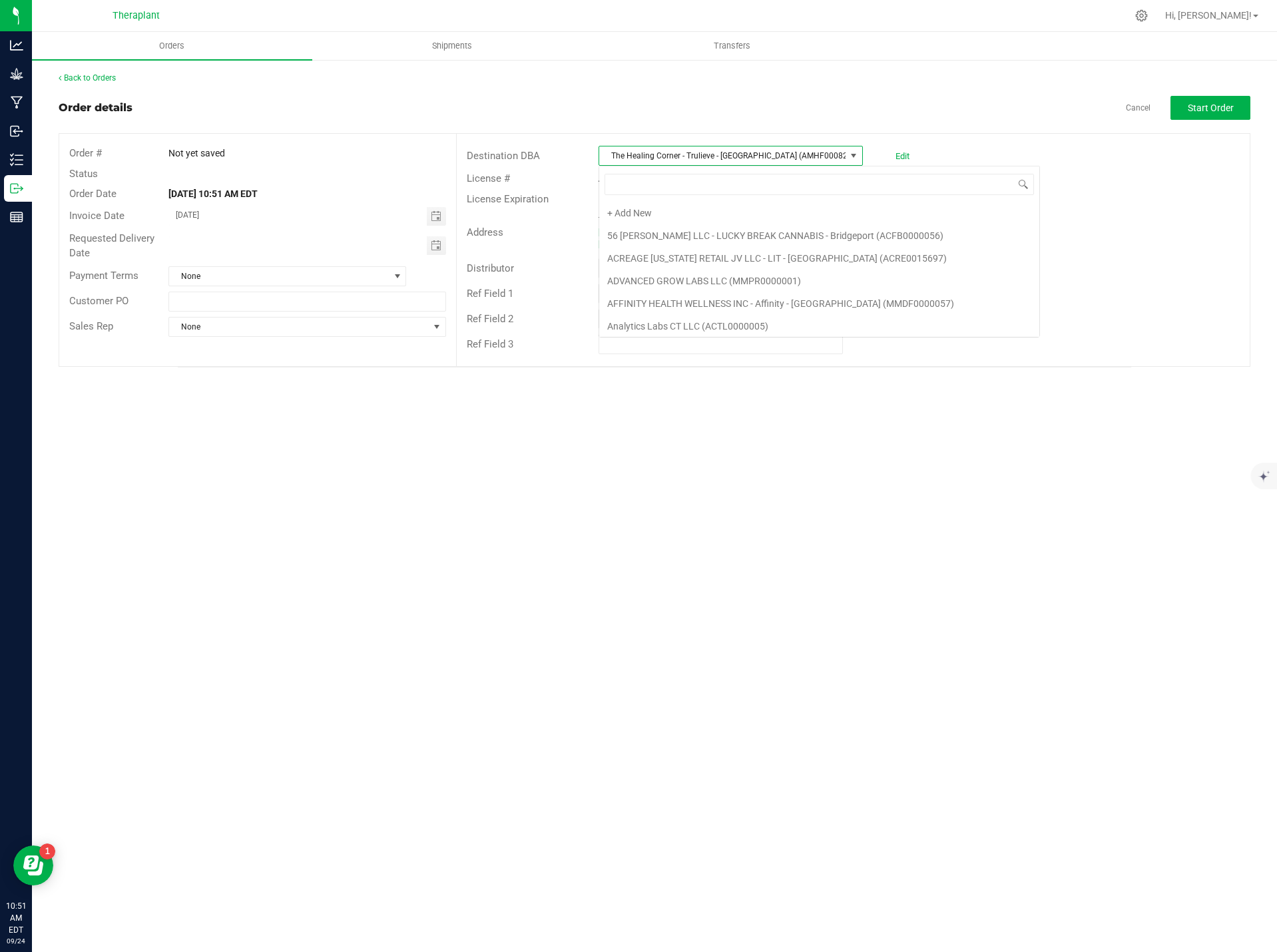
scroll to position [2719, 0]
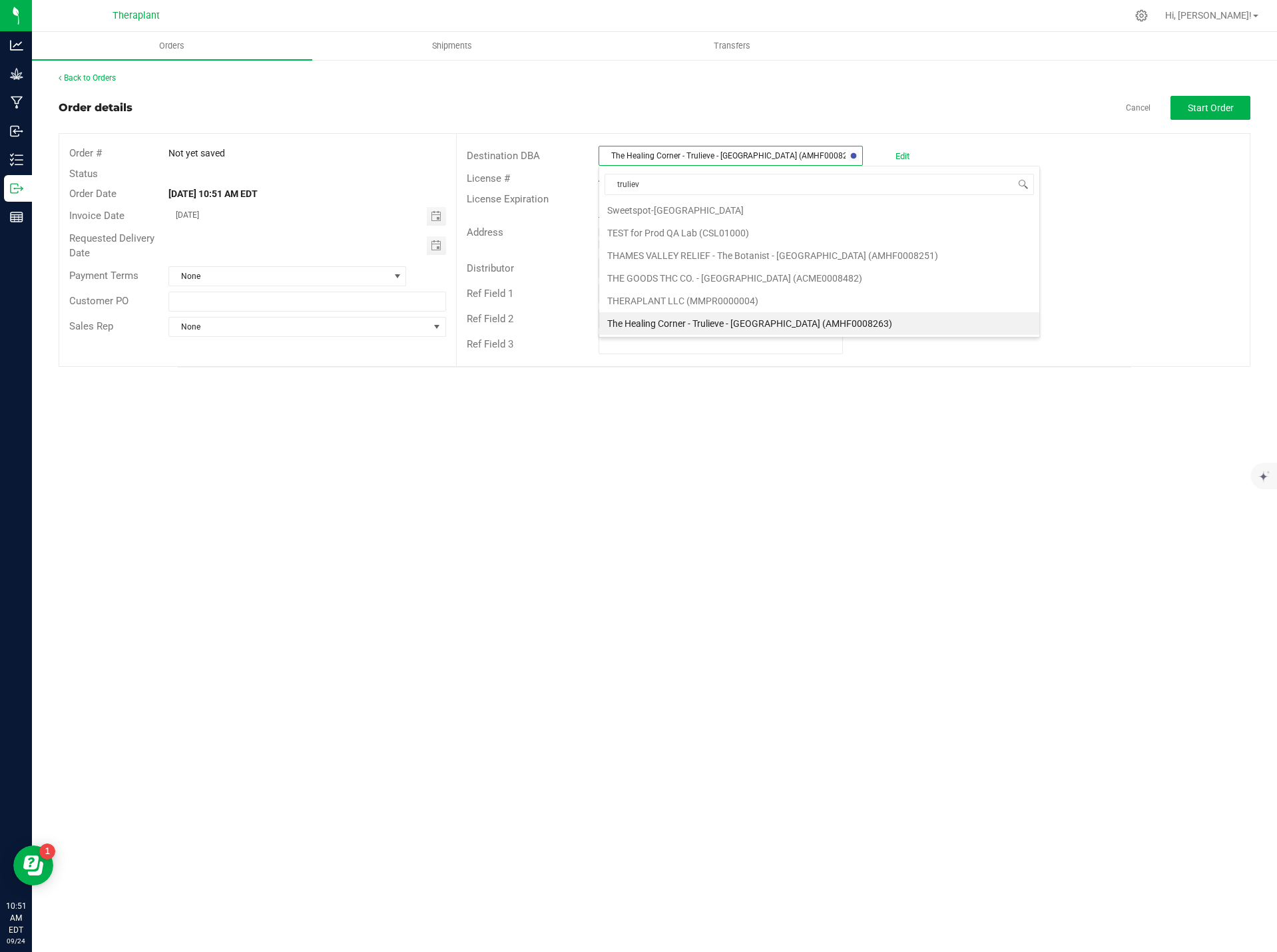
type input "trulieve"
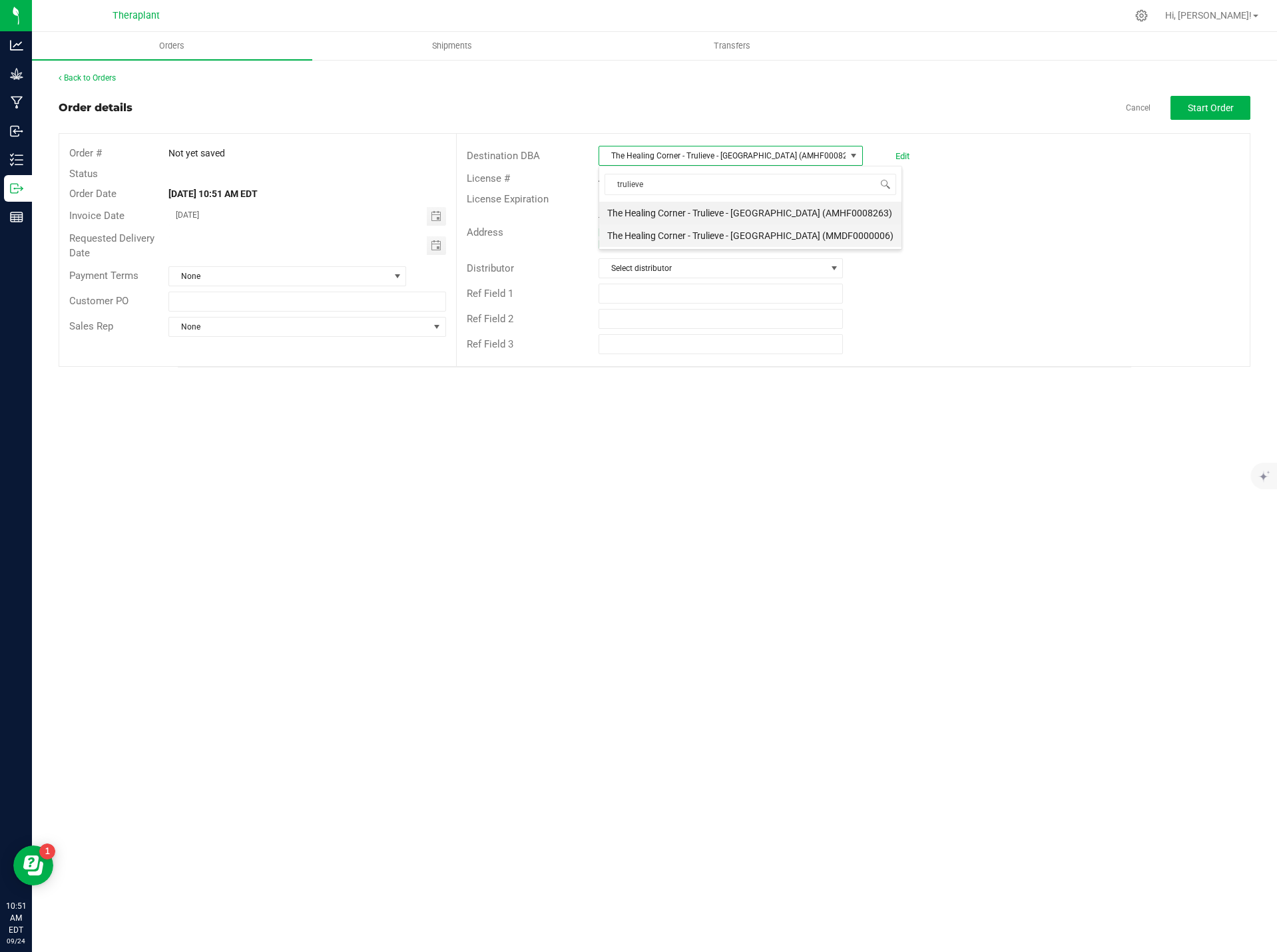
click at [823, 230] on li "The Healing Corner - Trulieve - [GEOGRAPHIC_DATA] (MMDF0000006)" at bounding box center [750, 236] width 302 height 23
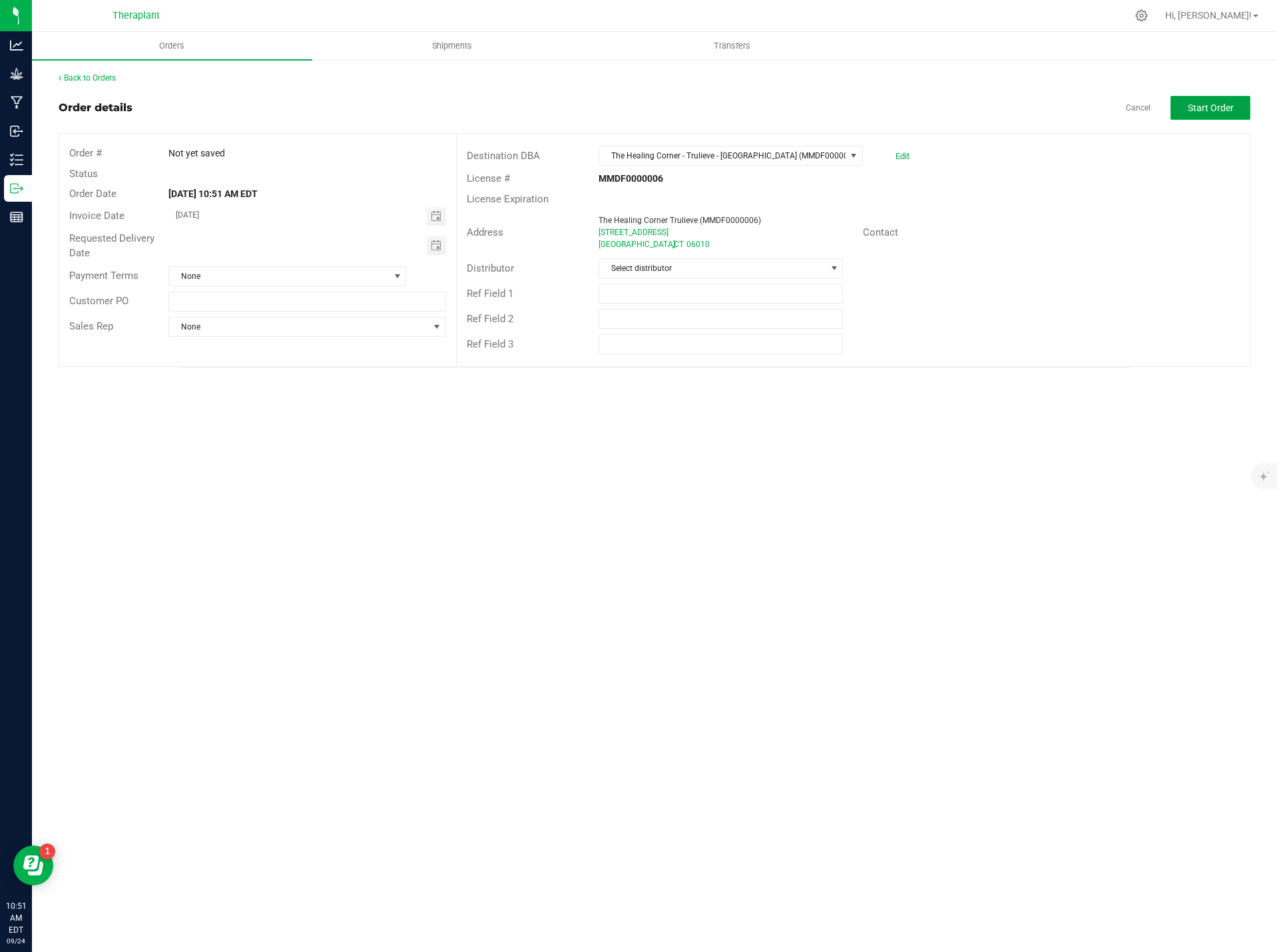
click at [1224, 111] on span "Start Order" at bounding box center [1210, 108] width 46 height 11
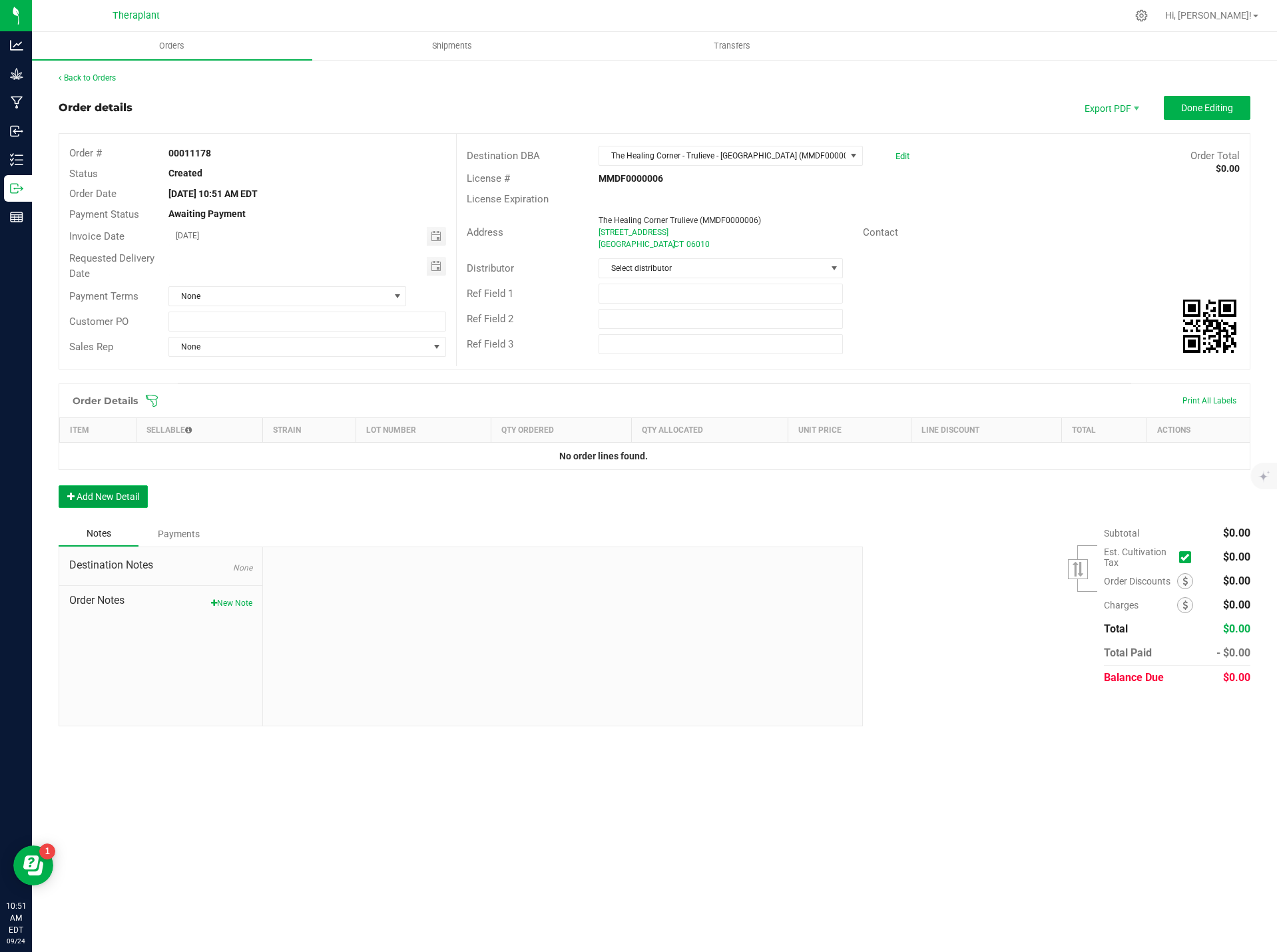
click at [131, 492] on button "Add New Detail" at bounding box center [103, 496] width 90 height 23
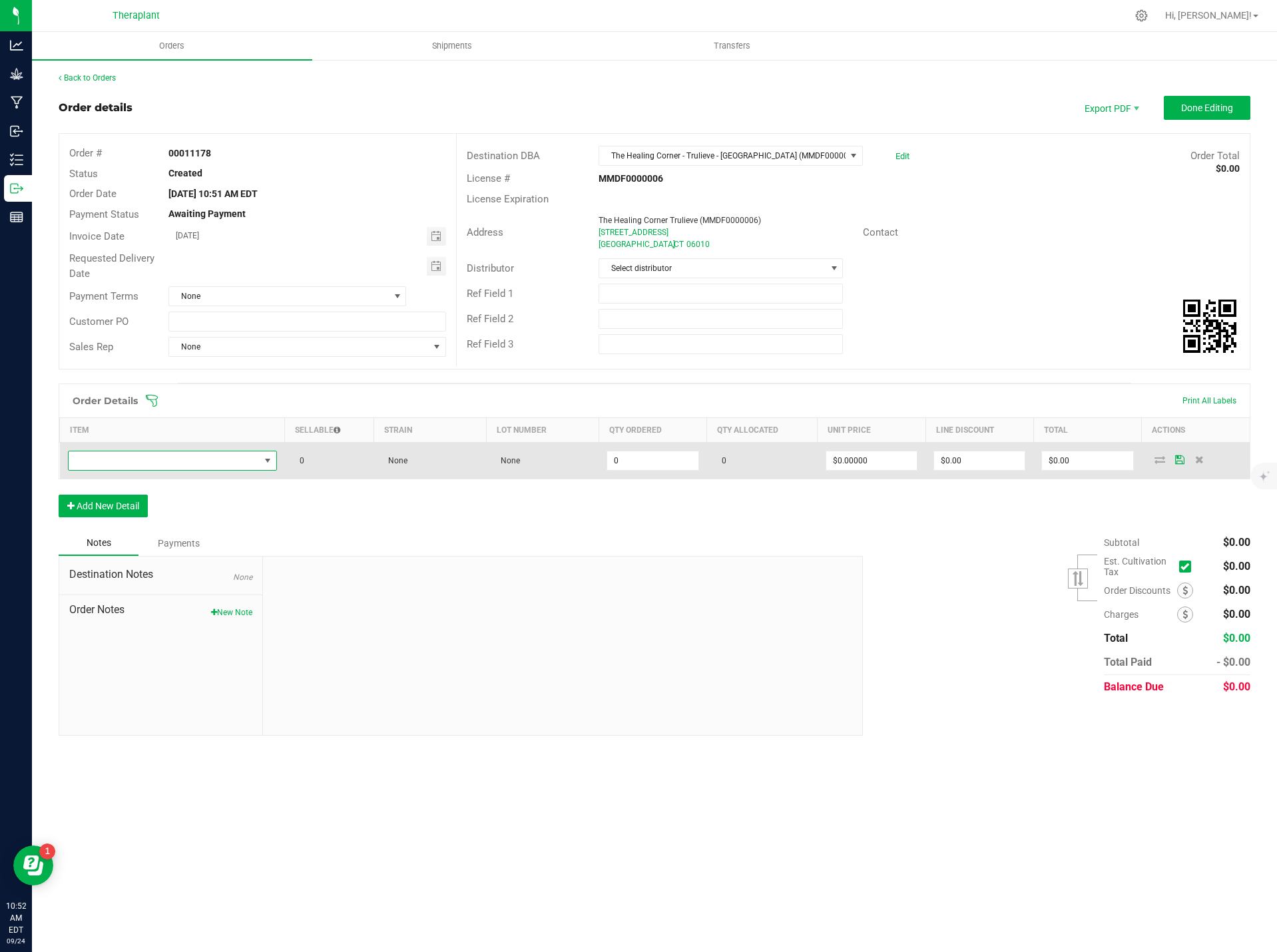
click at [132, 452] on span "NO DATA FOUND" at bounding box center [164, 460] width 191 height 18
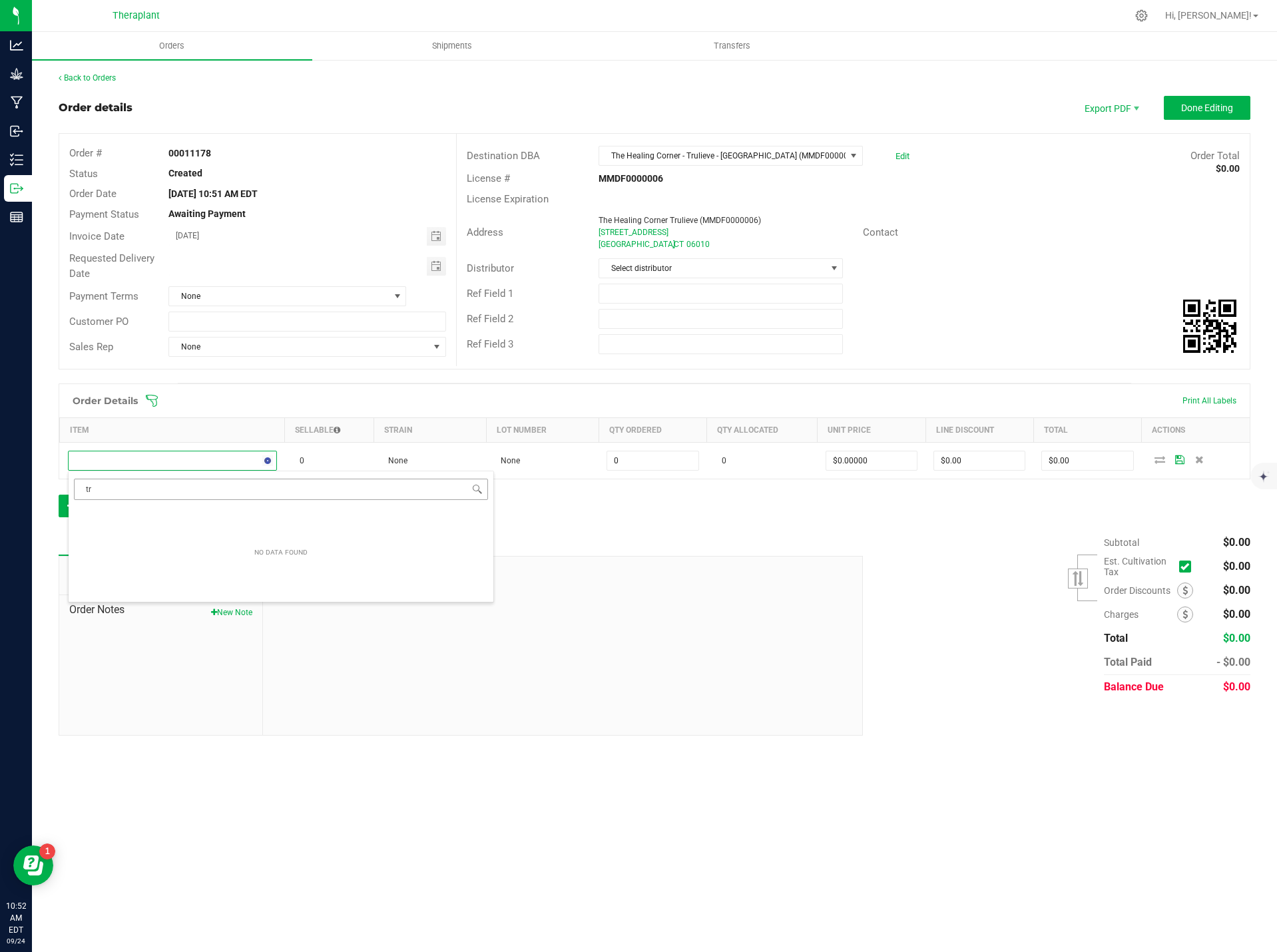
type input "t"
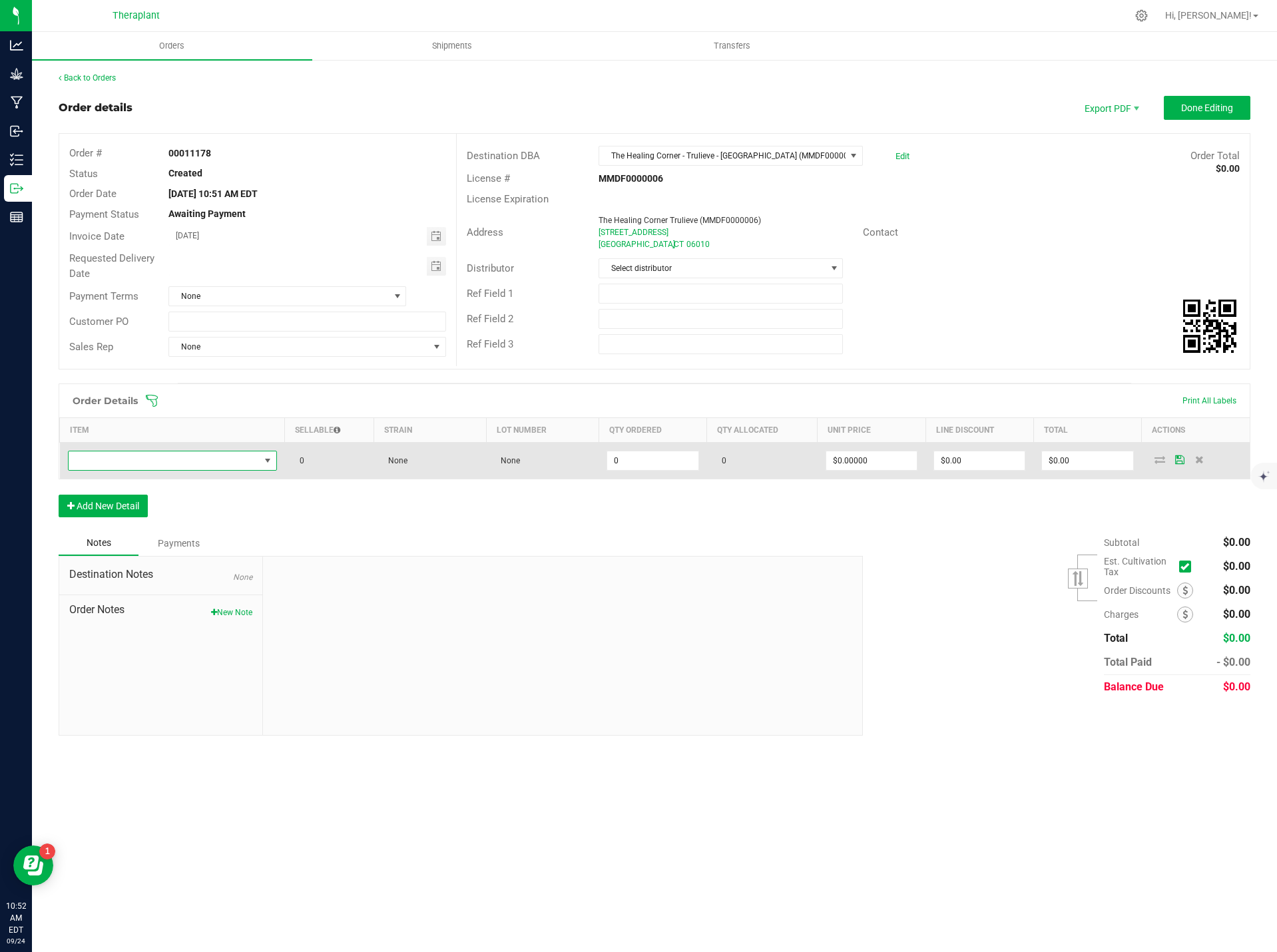
click at [193, 465] on span "NO DATA FOUND" at bounding box center [164, 460] width 191 height 18
click at [123, 458] on span "NO DATA FOUND" at bounding box center [164, 460] width 191 height 18
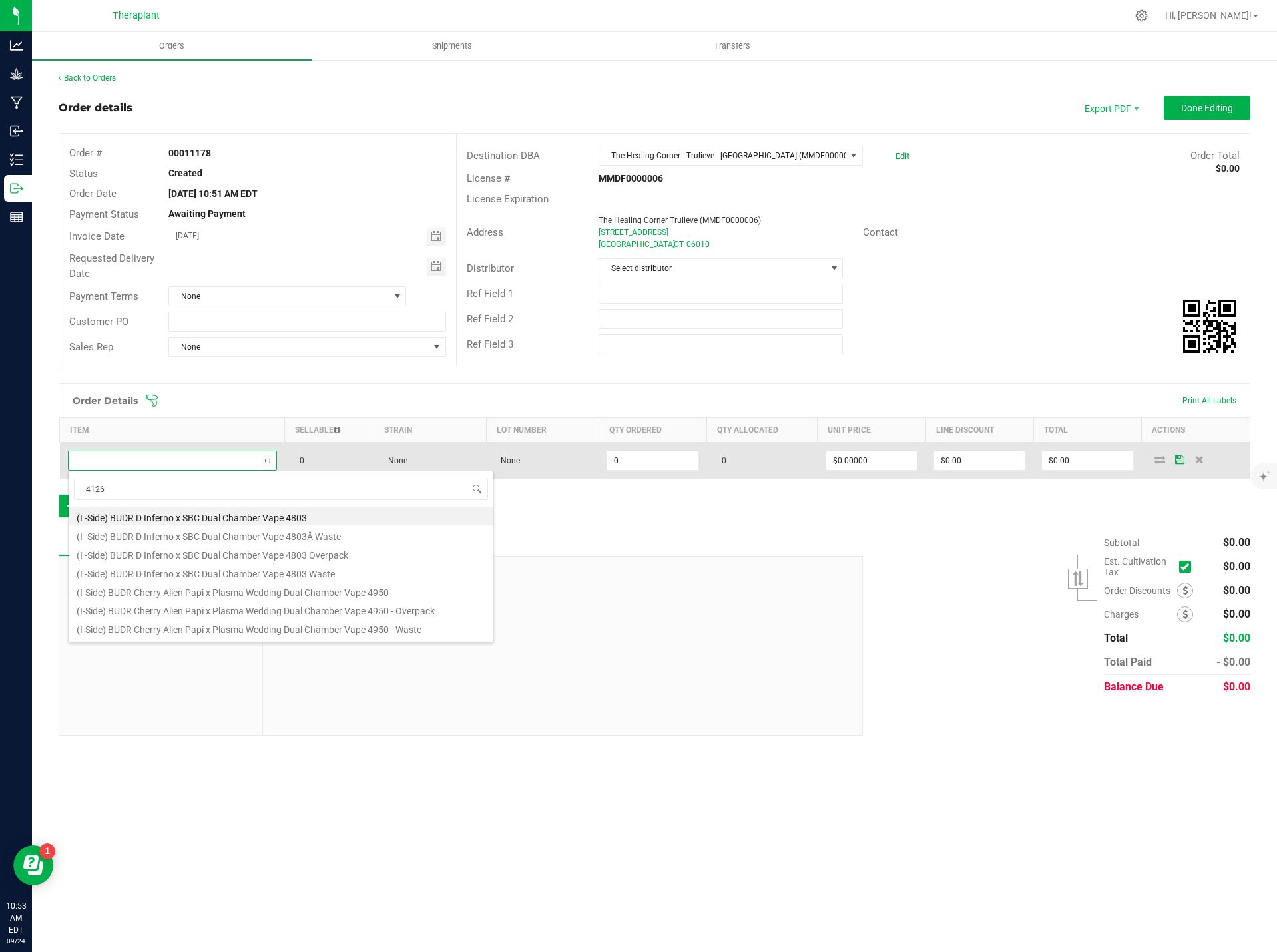
type input "41260"
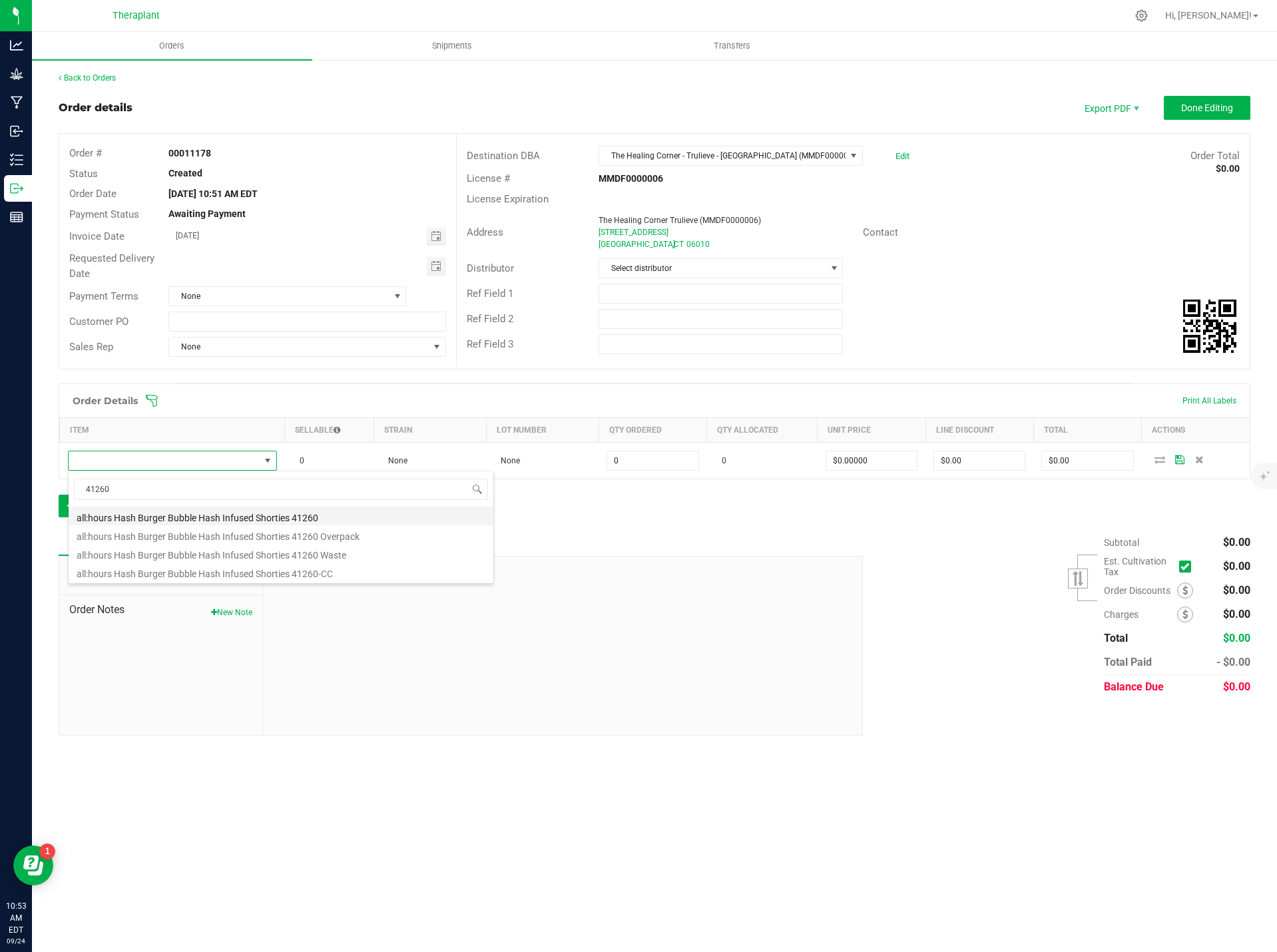
click at [215, 511] on li "all:hours Hash Burger Bubble Hash Infused Shorties 41260" at bounding box center [280, 516] width 425 height 18
type input "0 ea"
type input "$19.50000"
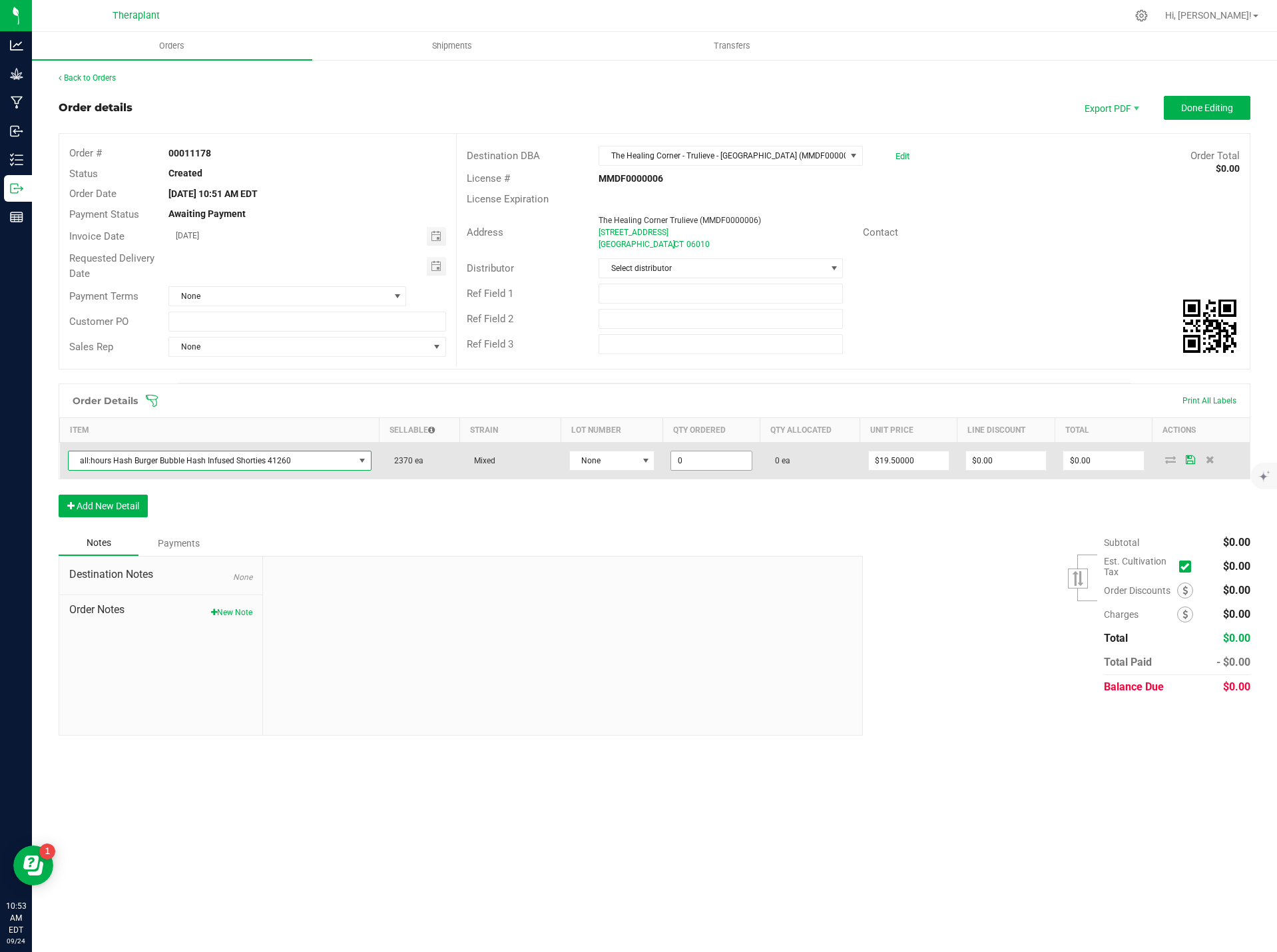
click at [674, 462] on input "0" at bounding box center [711, 460] width 79 height 18
click at [686, 460] on input "0" at bounding box center [711, 460] width 79 height 18
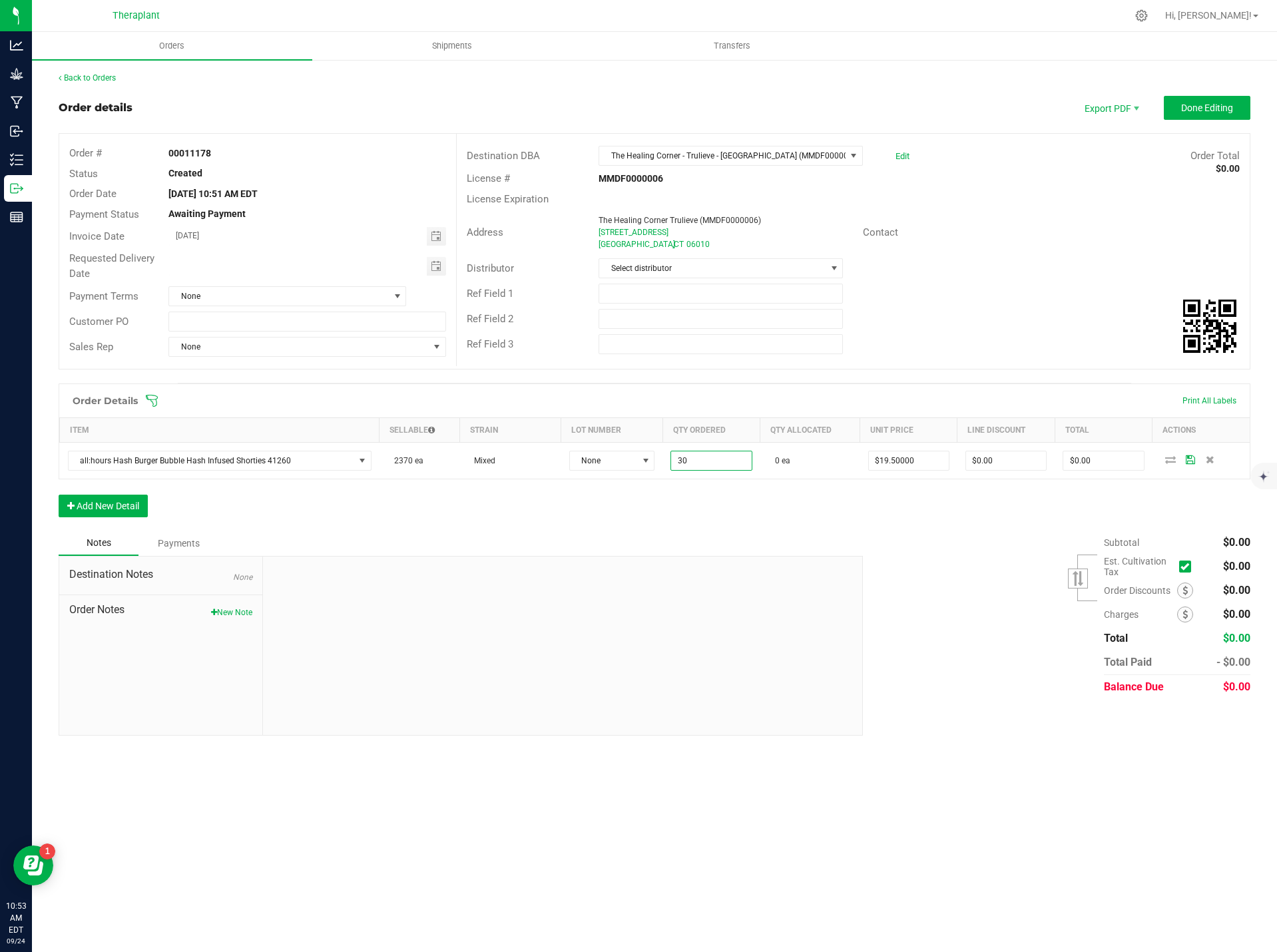
type input "30 ea"
type input "$585.00"
click at [768, 530] on div "Order Details Print All Labels Item Sellable Strain Lot Number Qty Ordered Qty …" at bounding box center [654, 457] width 1192 height 147
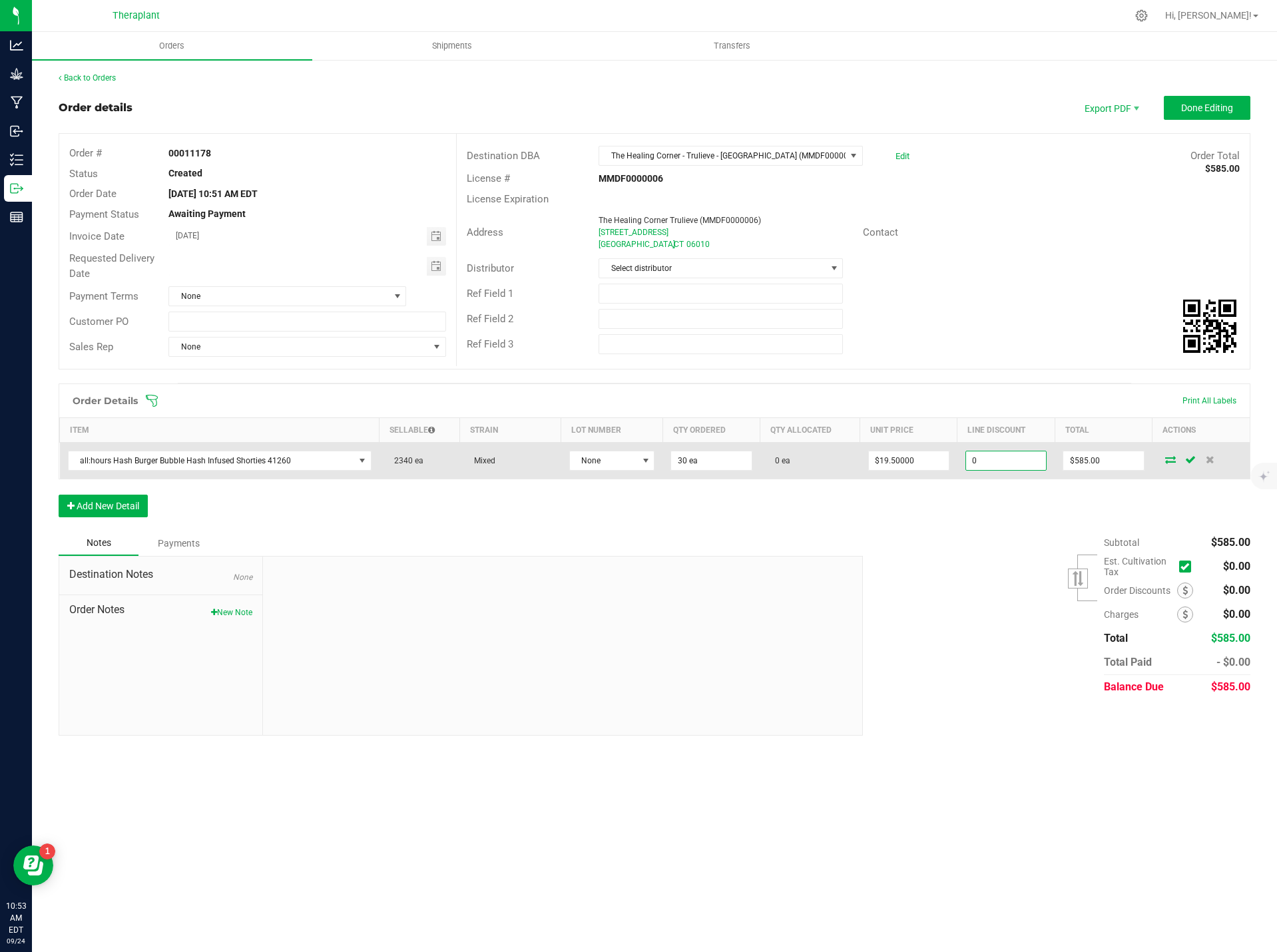
click at [985, 459] on input "0" at bounding box center [1005, 460] width 79 height 18
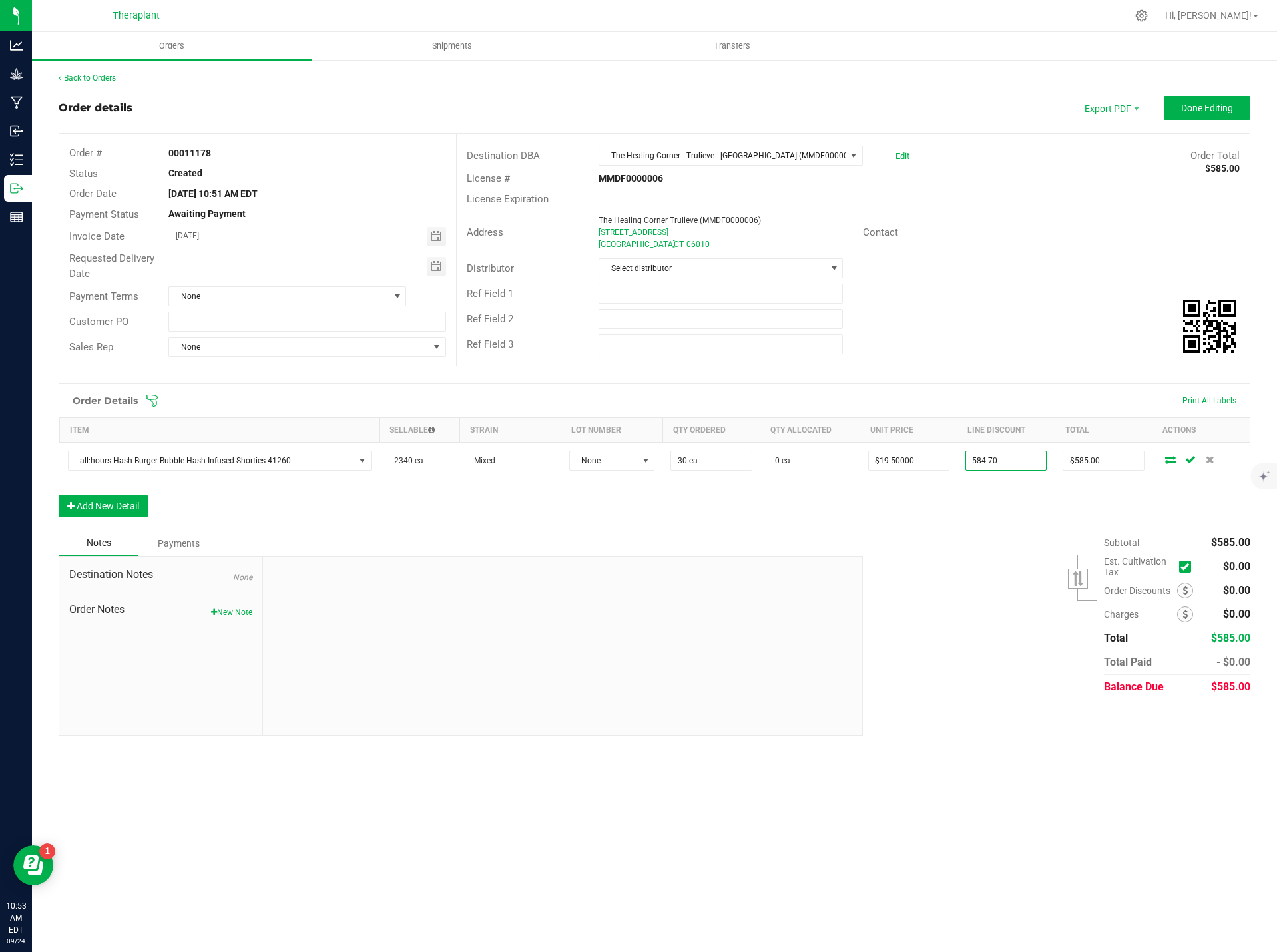
type input "$584.70"
type input "$0.30"
click at [969, 556] on div "Subtotal $585.00 Est. Cultivation Tax" at bounding box center [1051, 615] width 397 height 168
click at [237, 619] on div "Destination Notes None Order Notes New Note" at bounding box center [161, 645] width 204 height 178
click at [237, 613] on button "New Note" at bounding box center [231, 612] width 41 height 12
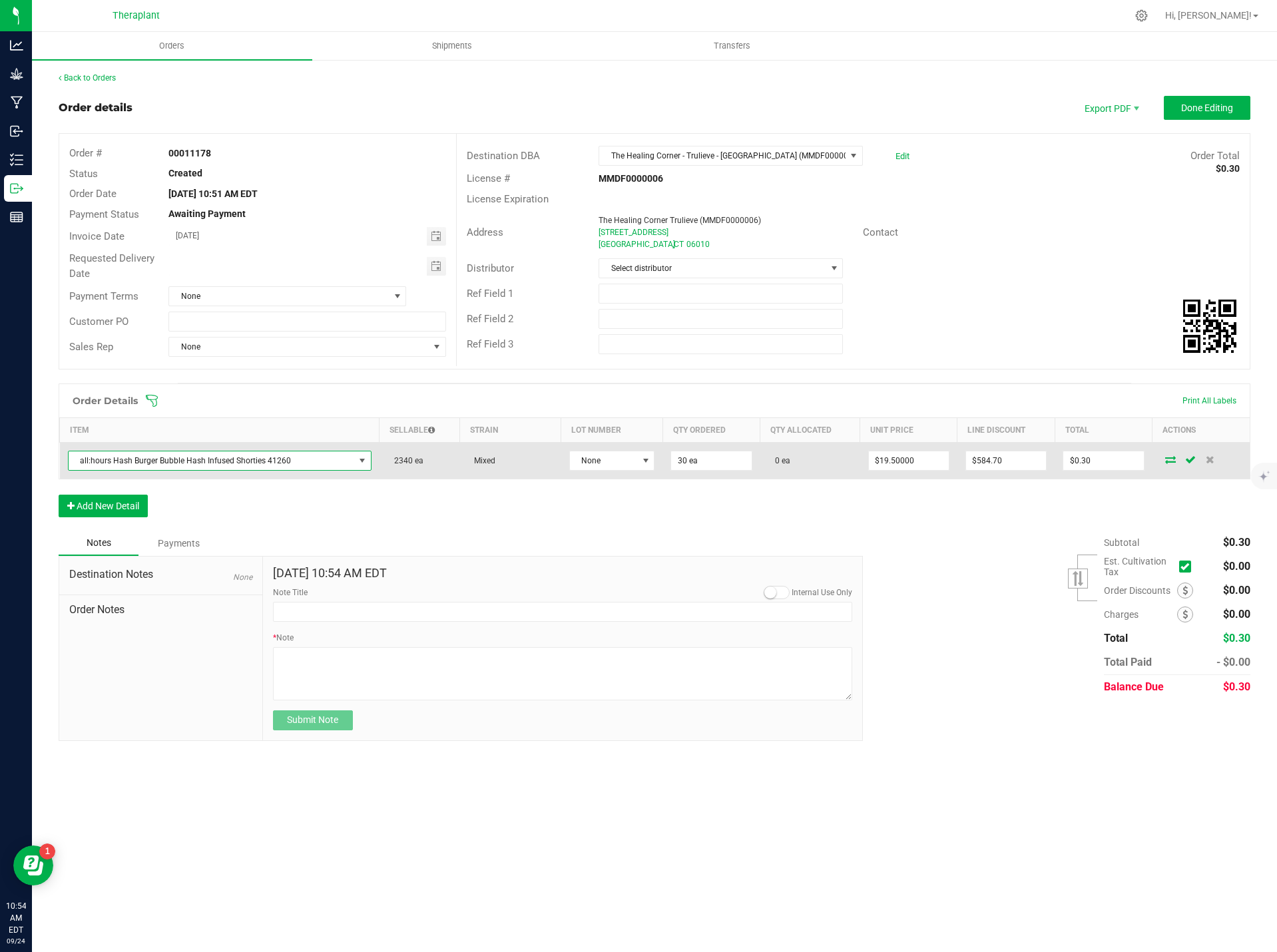
drag, startPoint x: 292, startPoint y: 461, endPoint x: 76, endPoint y: 472, distance: 216.3
click at [76, 472] on td "all:hours Hash Burger Bubble Hash Infused Shorties 41260" at bounding box center [220, 461] width 320 height 37
click at [85, 460] on span "all:hours Hash Burger Bubble Hash Infused Shorties 41260" at bounding box center [211, 460] width 286 height 18
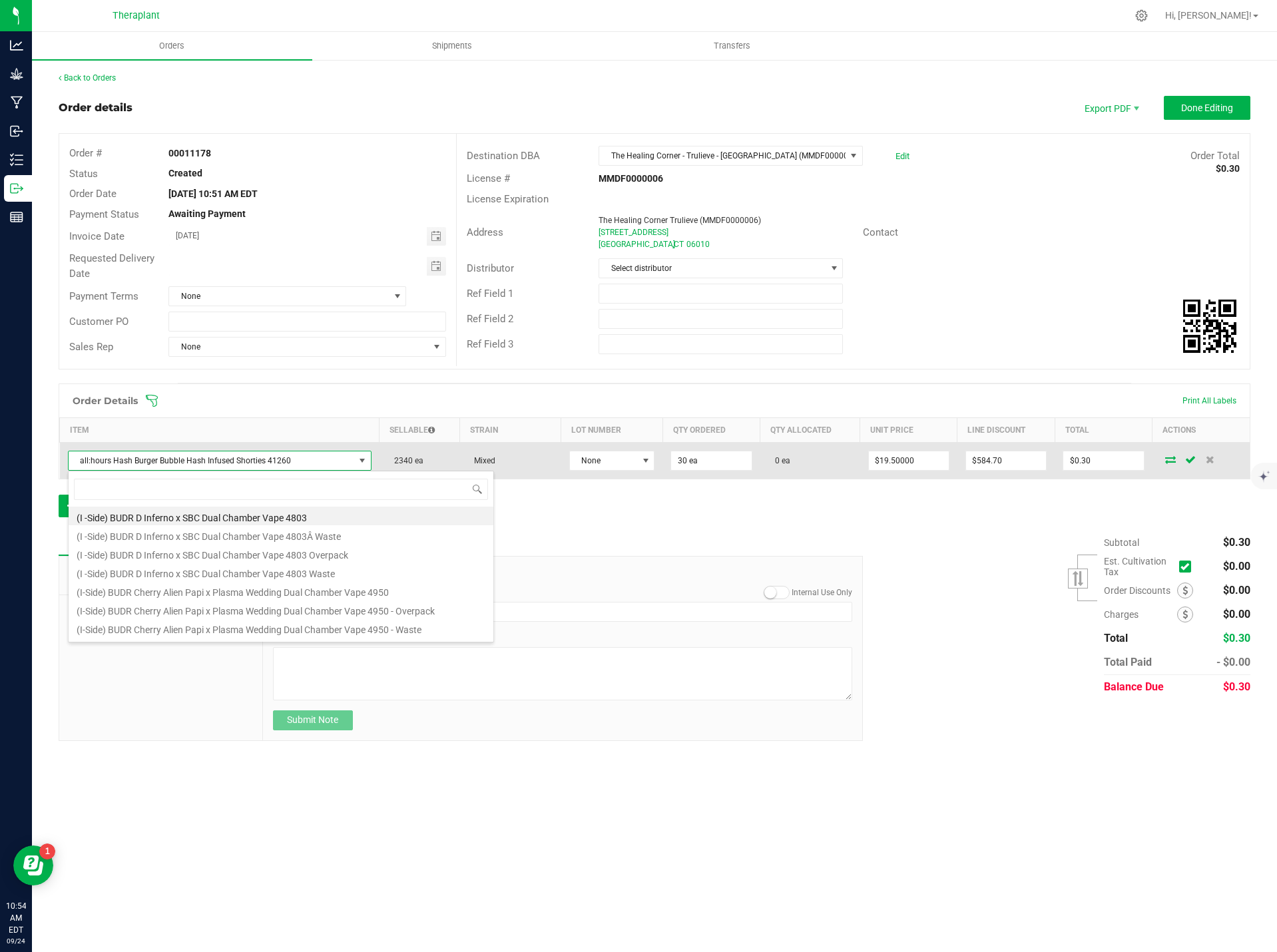
scroll to position [20, 301]
drag, startPoint x: 85, startPoint y: 460, endPoint x: 97, endPoint y: 455, distance: 13.0
click at [97, 455] on span "all:hours Hash Burger Bubble Hash Infused Shorties 41260" at bounding box center [211, 460] width 286 height 18
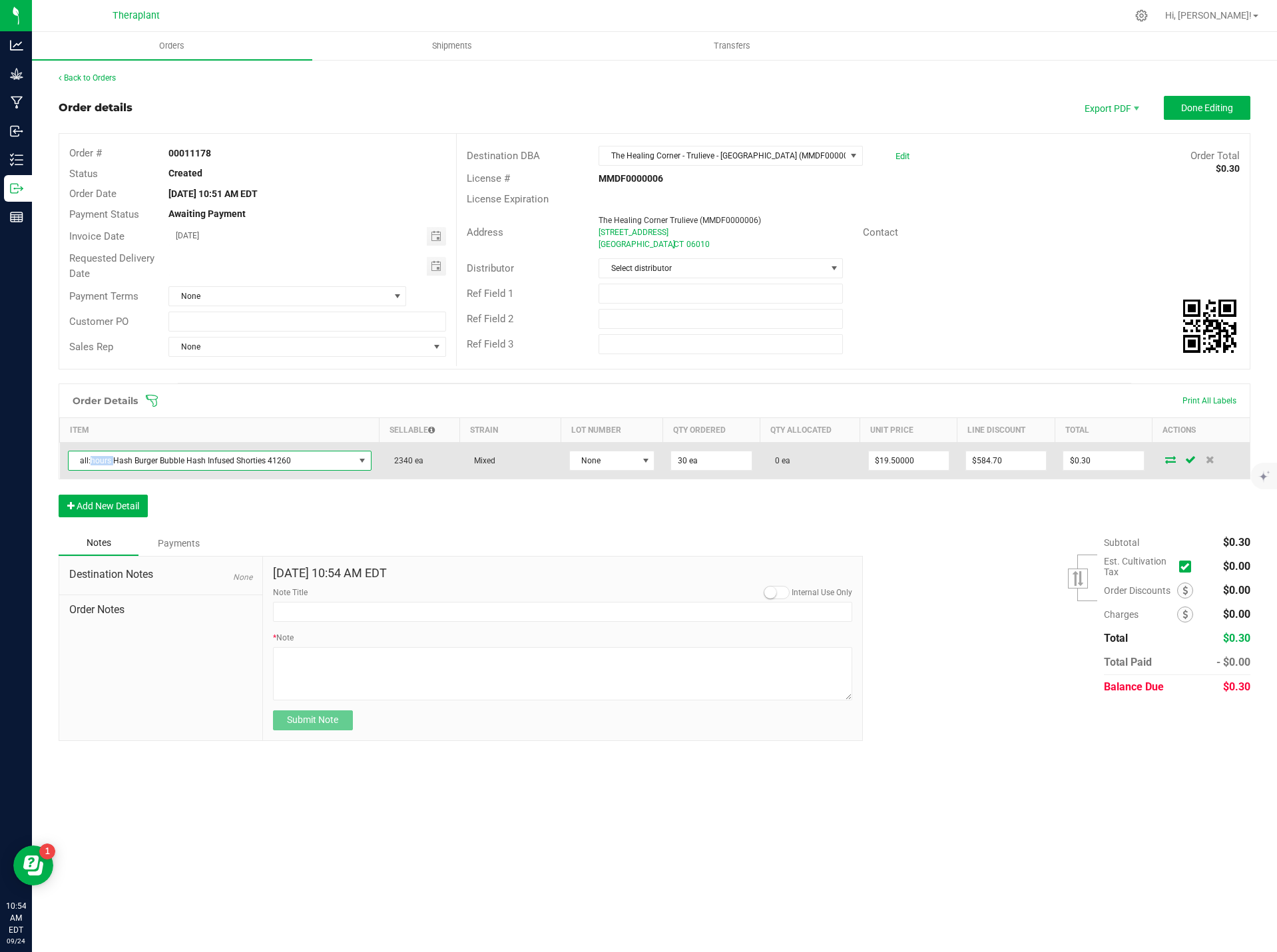
click at [97, 455] on span "all:hours Hash Burger Bubble Hash Infused Shorties 41260" at bounding box center [211, 460] width 286 height 18
copy span "all:hours Hash Burger Bubble Hash Infused Shorties 41260"
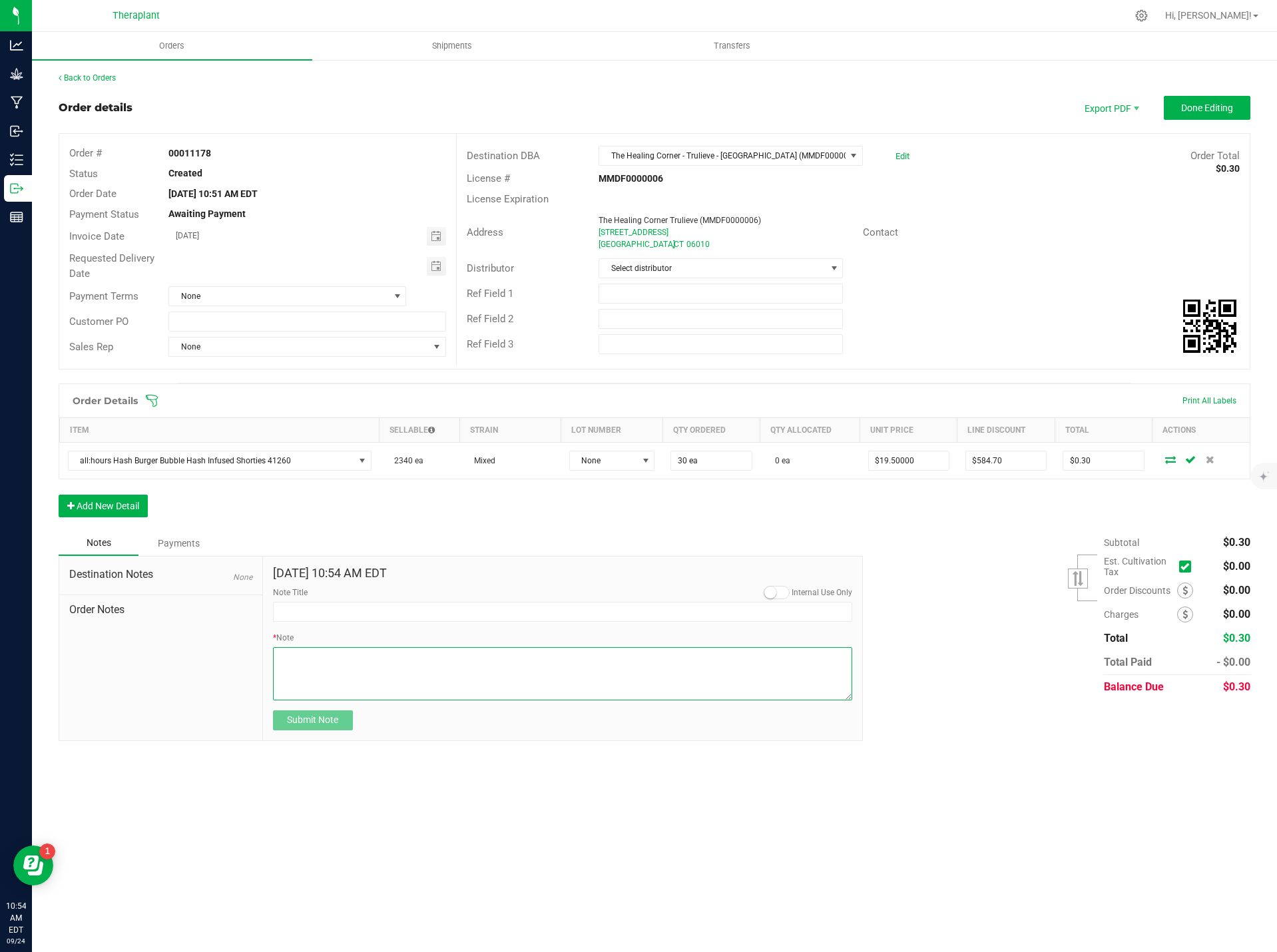
paste textarea "all:hours Hash Burger Bubble Hash Infused Shorties 41260"
click at [571, 649] on textarea "* Note" at bounding box center [563, 673] width 580 height 53
click at [551, 653] on textarea "* Note" at bounding box center [563, 673] width 580 height 53
click at [610, 656] on textarea "* Note" at bounding box center [563, 673] width 580 height 53
type textarea "all:hours Hash Burger Bubble Hash Infused Shorties 41260- sent 30 units for emp…"
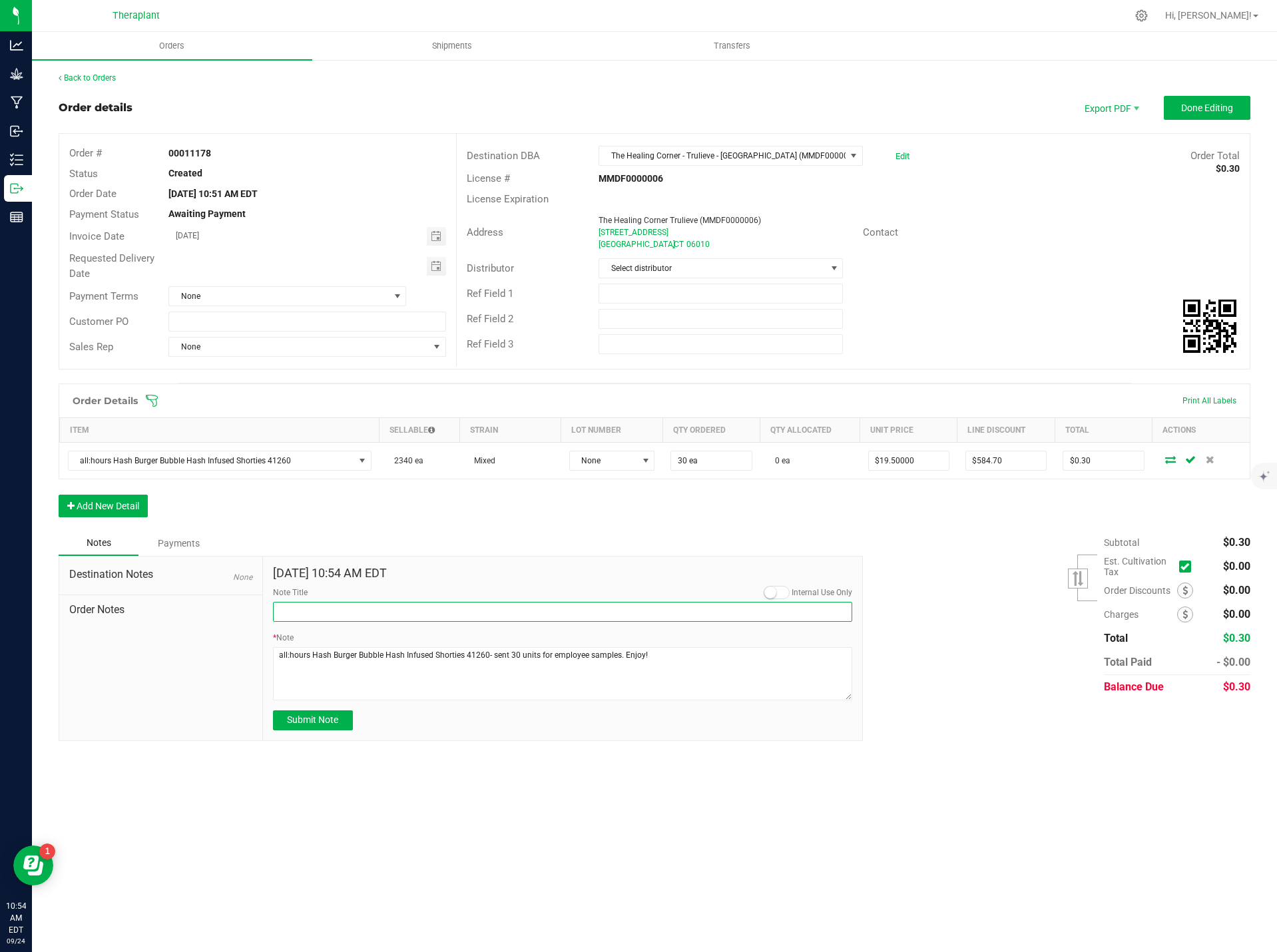
click at [363, 602] on input "Note Title" at bounding box center [563, 612] width 580 height 20
type input "Samples"
click at [309, 717] on span "Submit Note" at bounding box center [312, 720] width 51 height 11
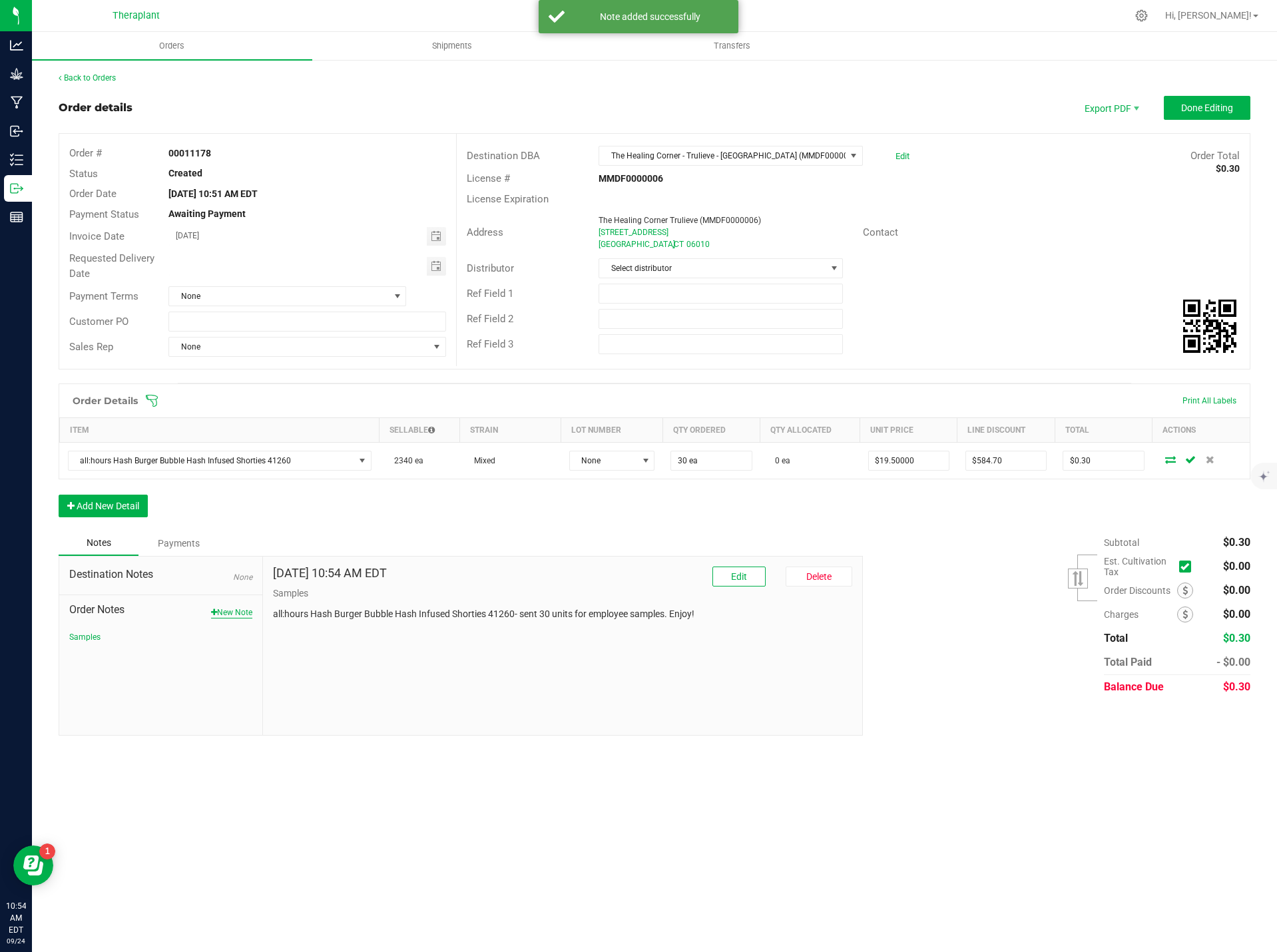
click at [215, 610] on button "New Note" at bounding box center [231, 612] width 41 height 12
click at [308, 607] on input "Note Title" at bounding box center [563, 612] width 580 height 20
type input "Delivery"
click at [291, 658] on textarea "* Note" at bounding box center [563, 673] width 580 height 53
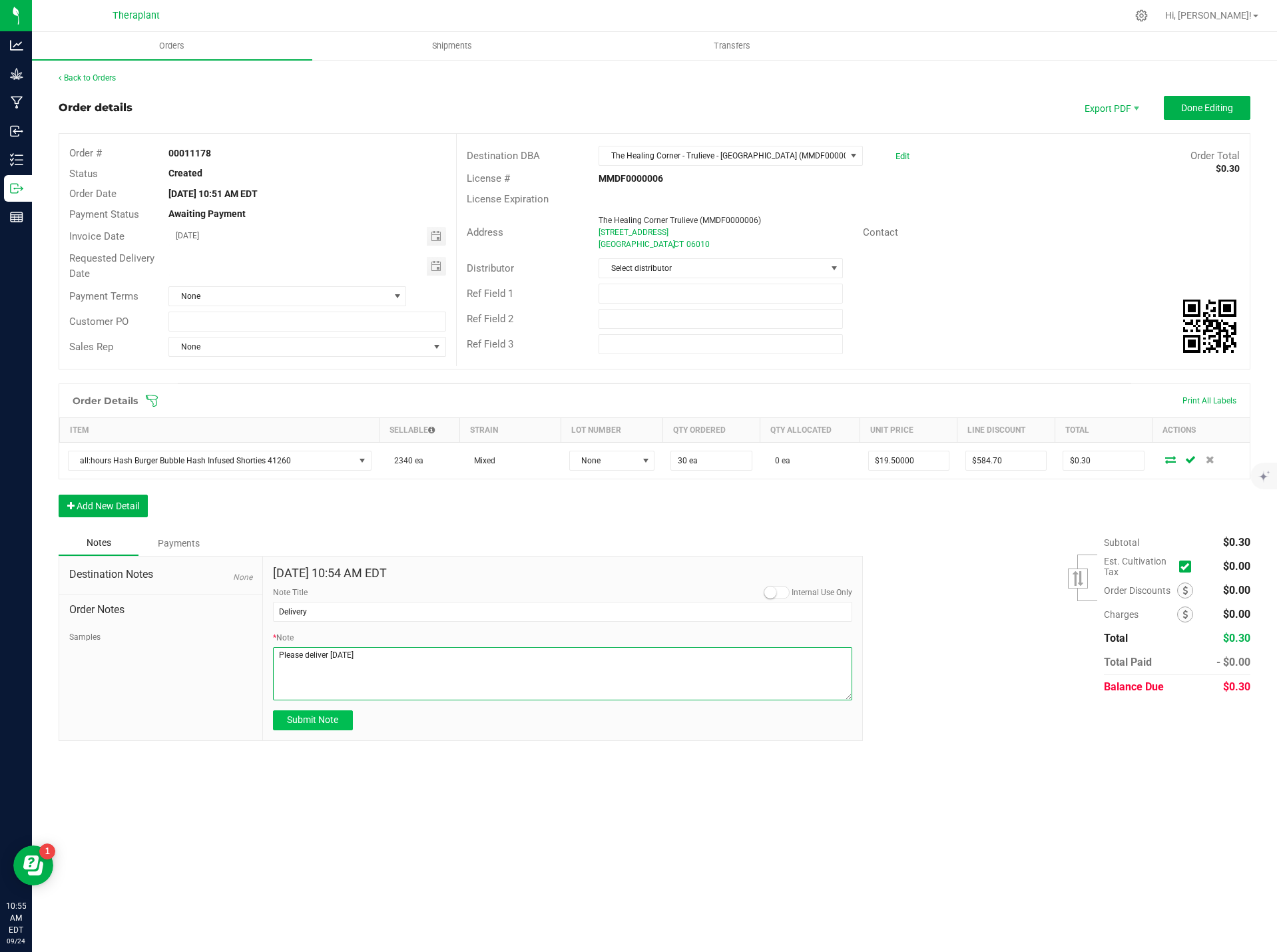
type textarea "Please deliver Thursday 9.25.25"
click at [316, 723] on span "Submit Note" at bounding box center [312, 720] width 51 height 11
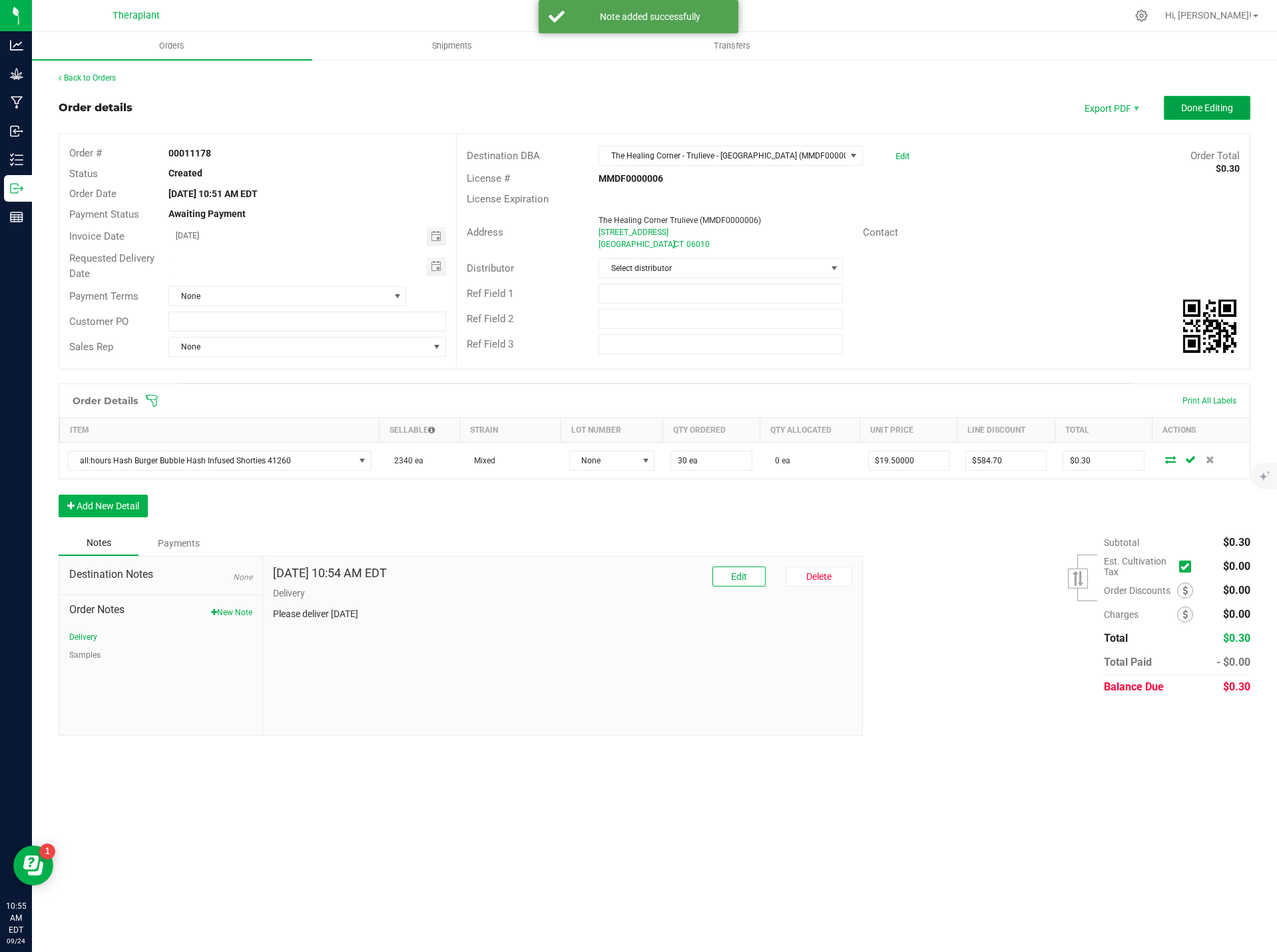
click at [1230, 109] on span "Done Editing" at bounding box center [1207, 108] width 52 height 11
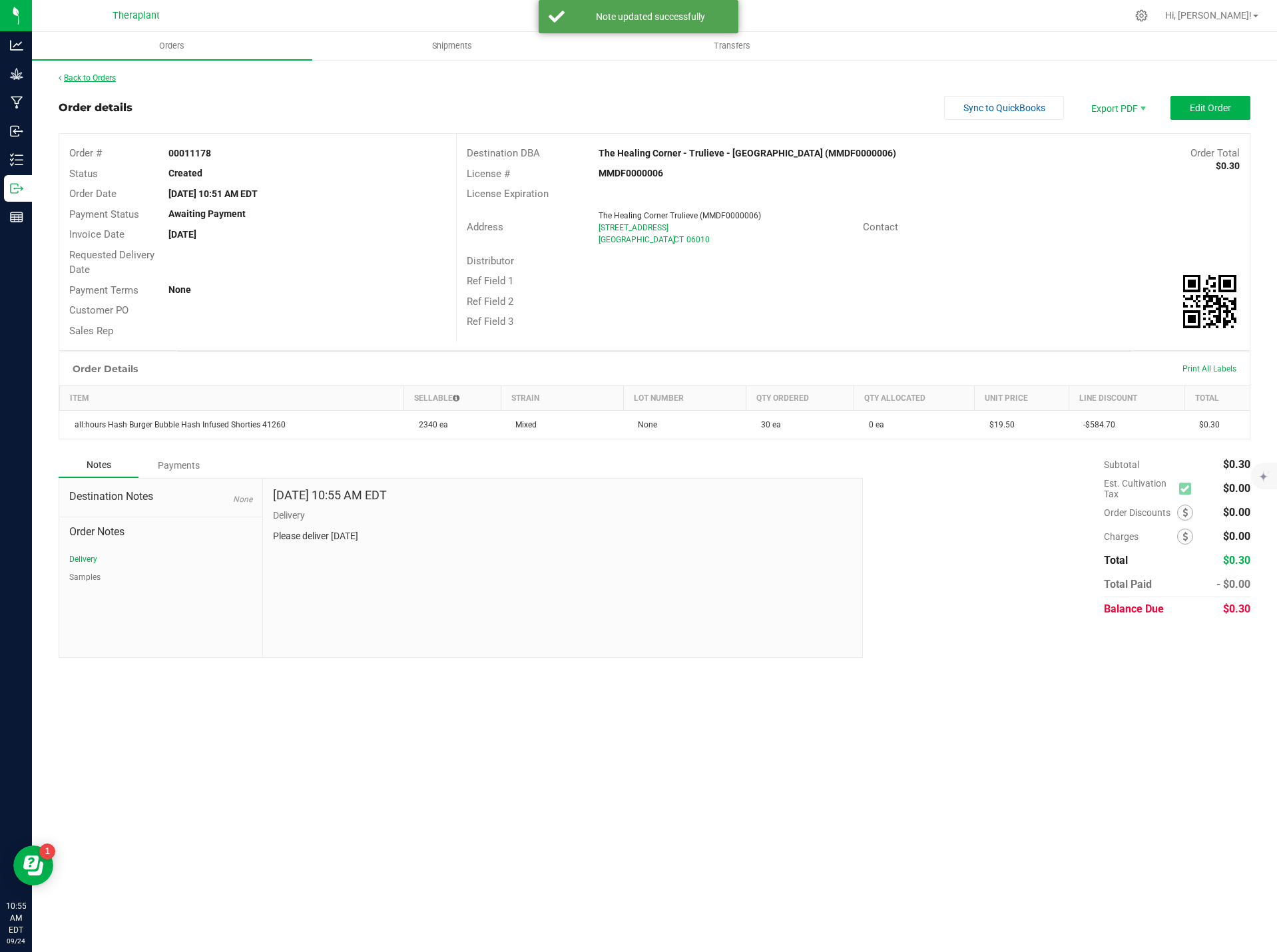
click at [92, 75] on link "Back to Orders" at bounding box center [87, 78] width 58 height 9
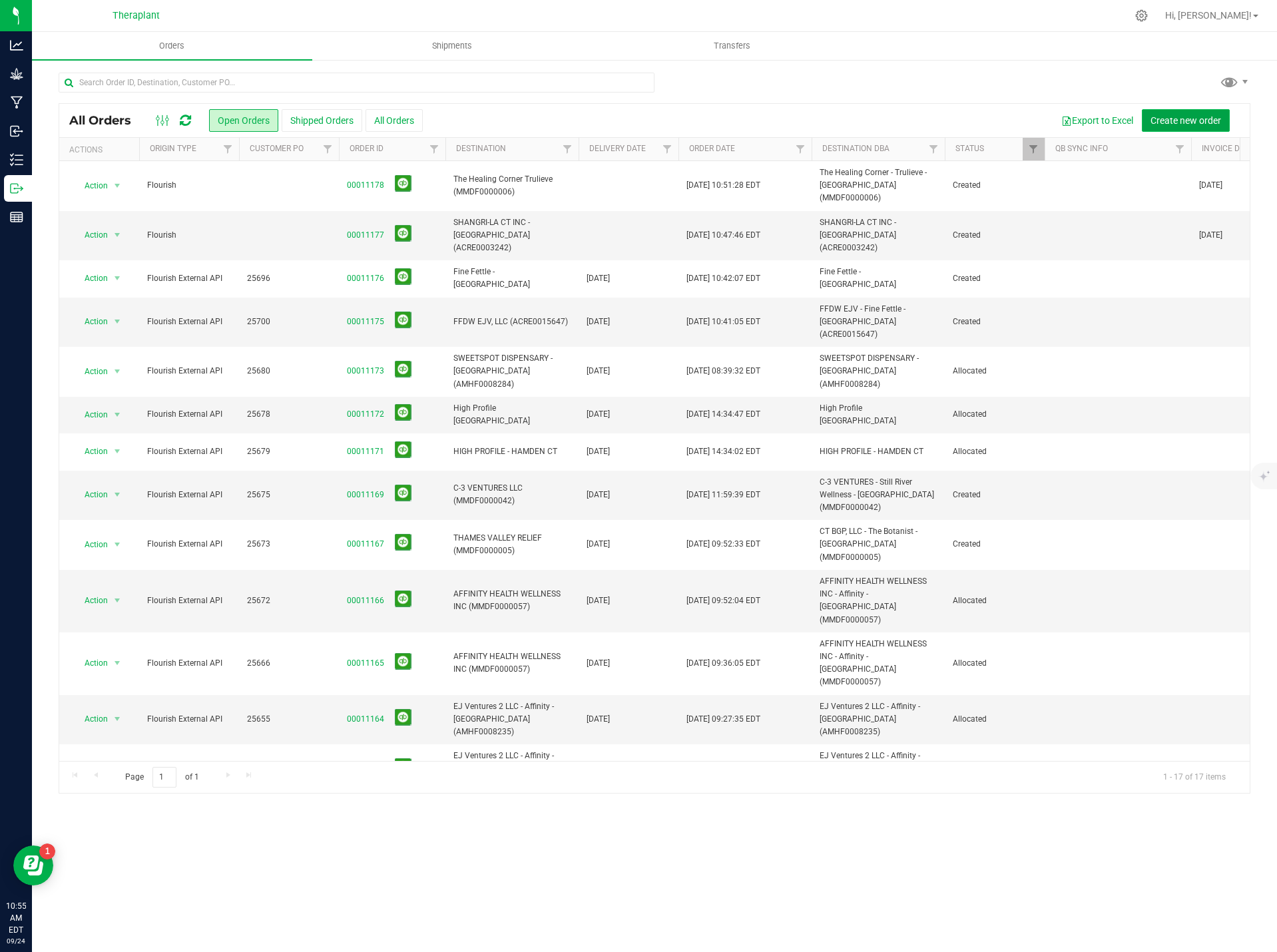
click at [1217, 118] on span "Create new order" at bounding box center [1185, 121] width 70 height 11
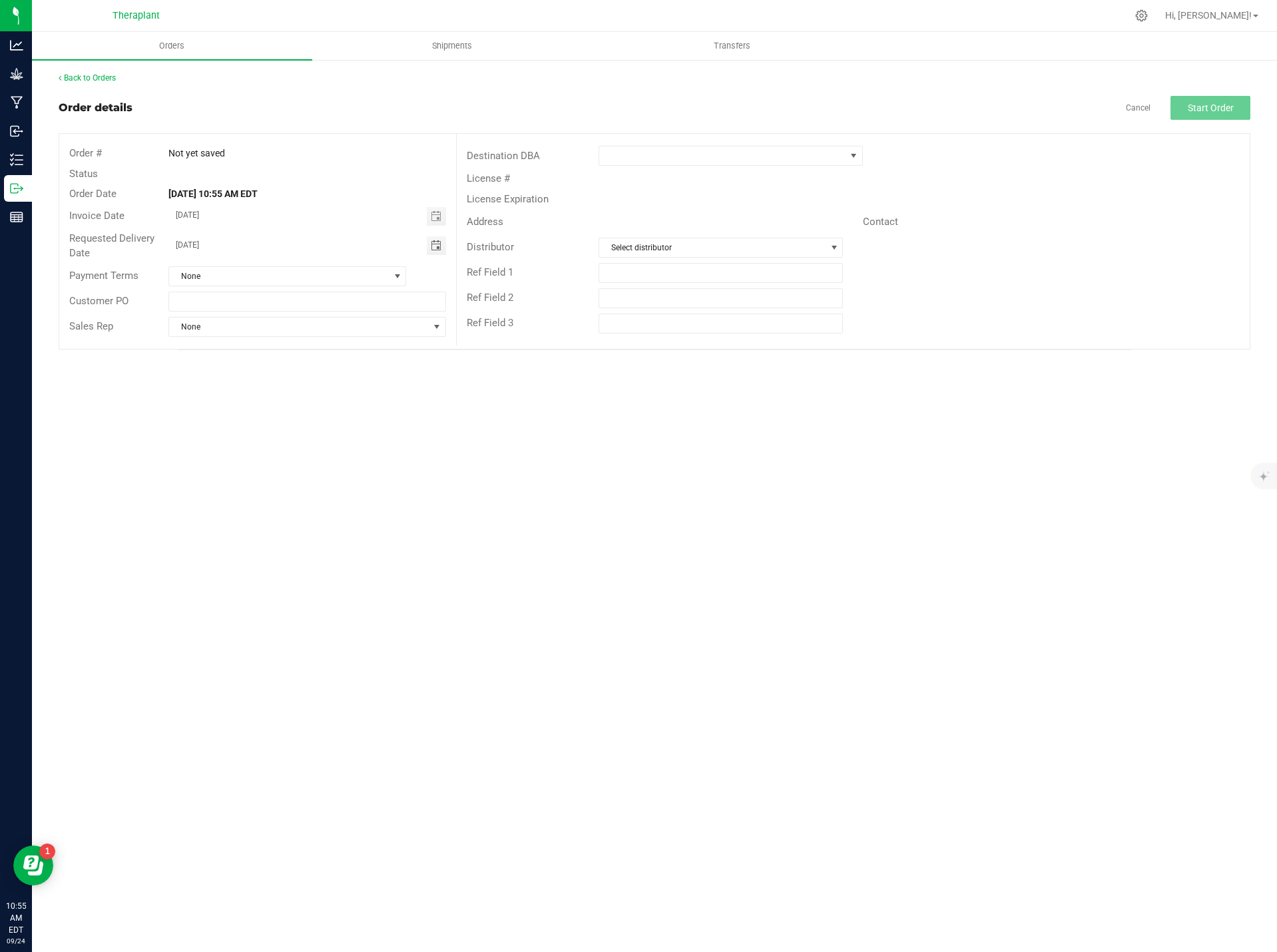
drag, startPoint x: 263, startPoint y: 239, endPoint x: 99, endPoint y: 239, distance: 164.0
click at [99, 239] on div "Requested Delivery Date 09/25/2025" at bounding box center [258, 246] width 396 height 36
type input "month/day/year"
click at [627, 151] on span at bounding box center [722, 155] width 246 height 18
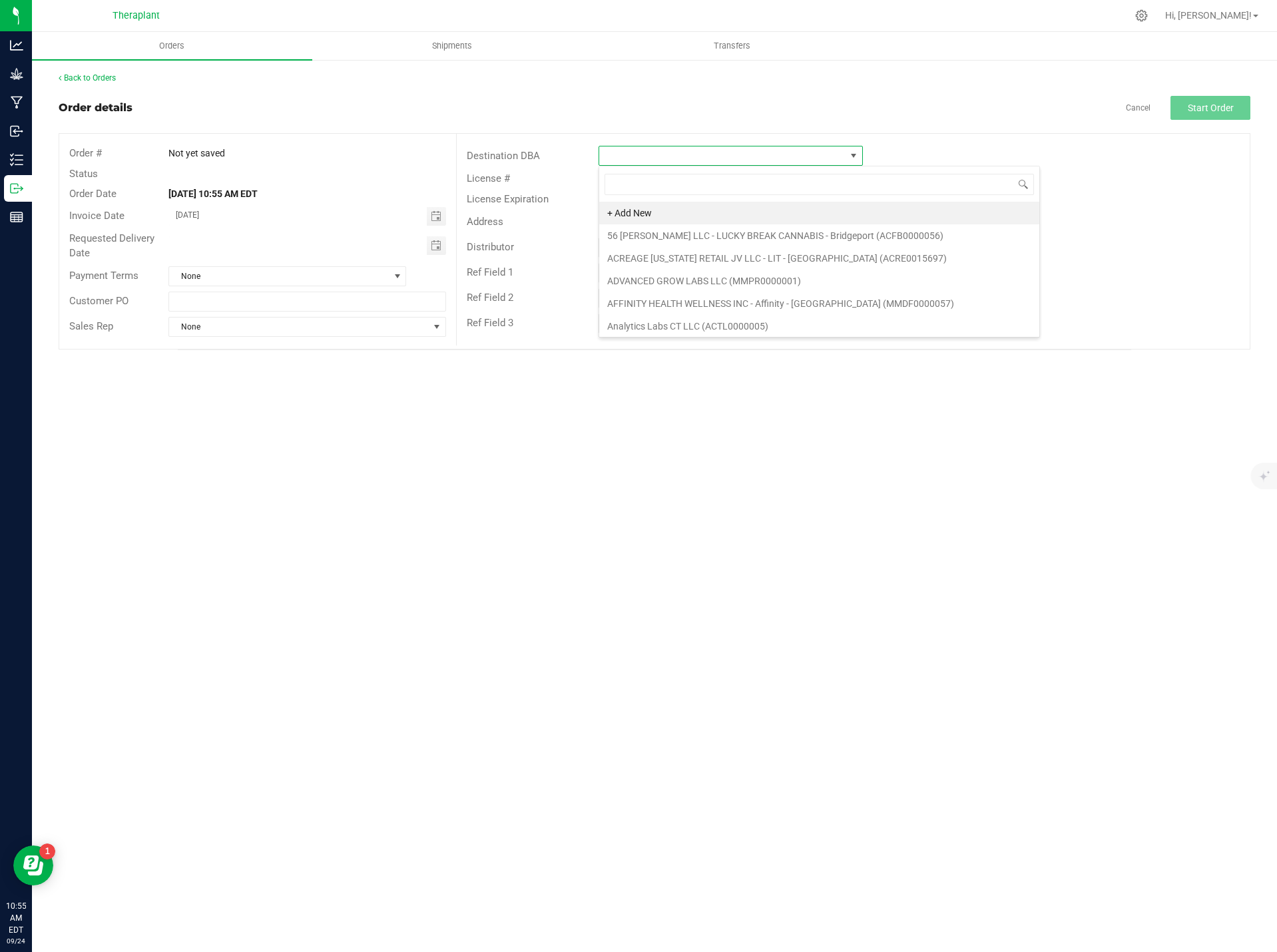
scroll to position [20, 264]
type input "venu"
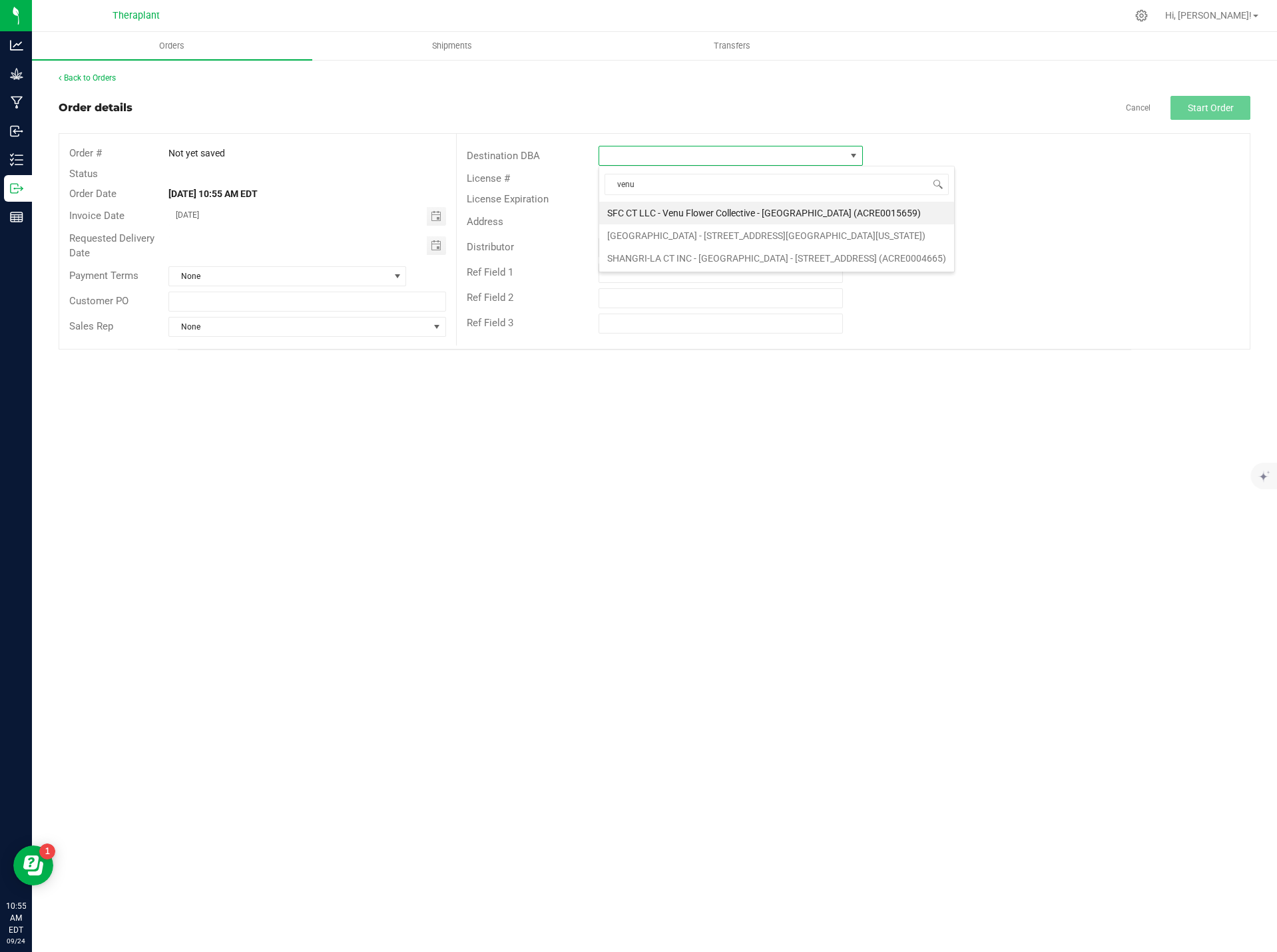
click at [747, 210] on li "SFC CT LLC - Venu Flower Collective - [GEOGRAPHIC_DATA] (ACRE0015659)" at bounding box center [776, 213] width 354 height 23
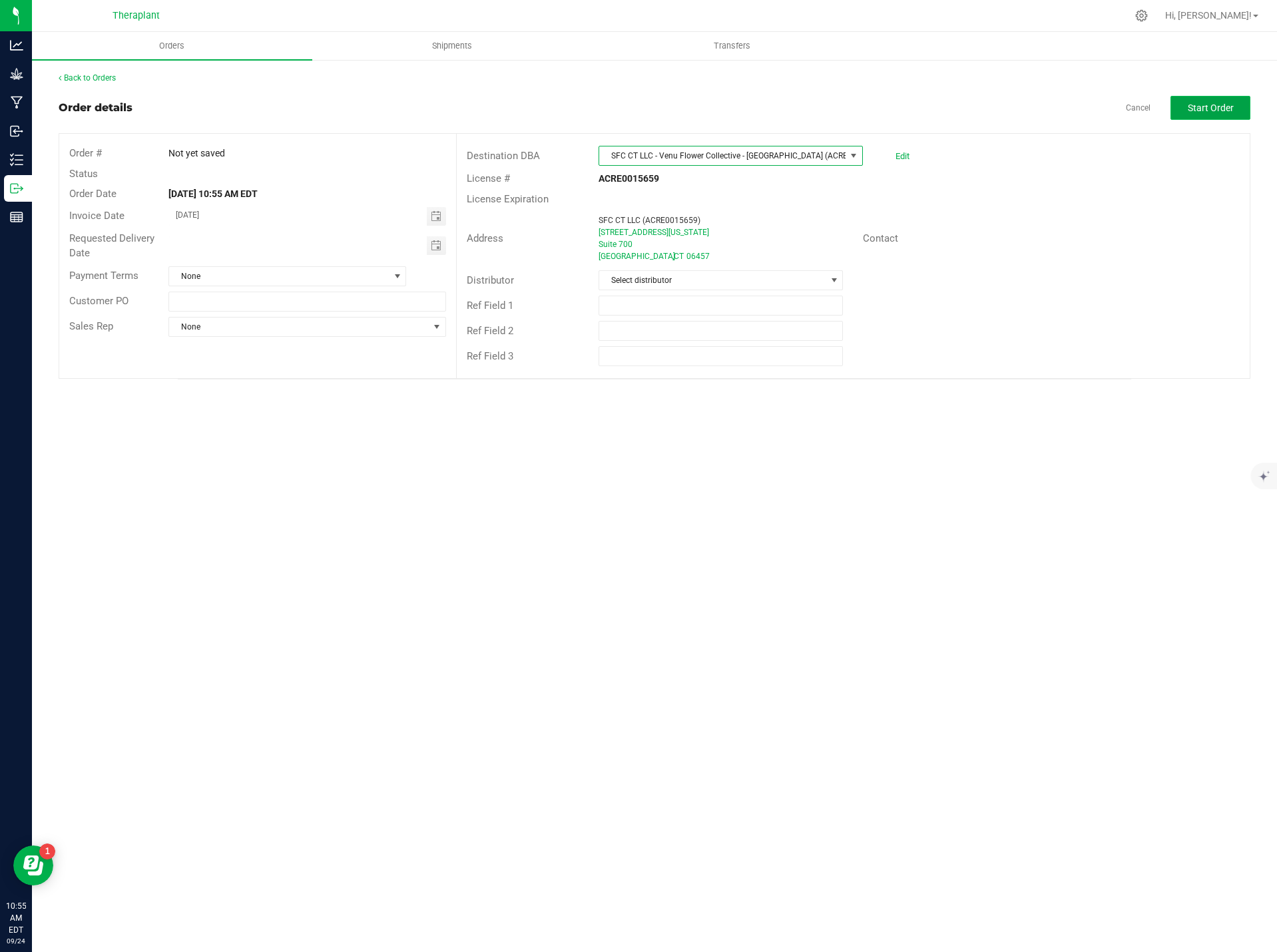
click at [1207, 116] on button "Start Order" at bounding box center [1209, 108] width 79 height 24
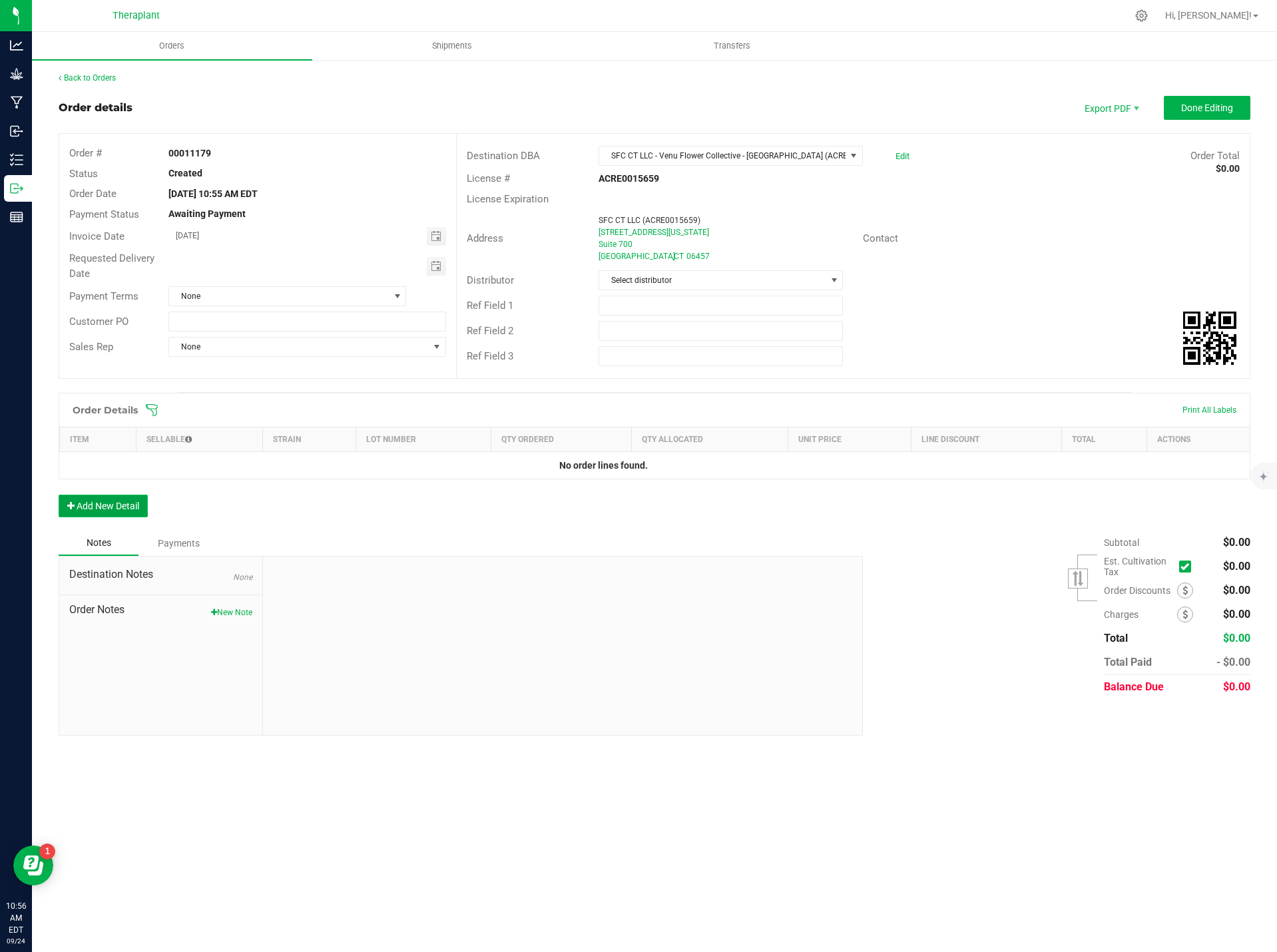
click at [119, 503] on button "Add New Detail" at bounding box center [103, 505] width 90 height 23
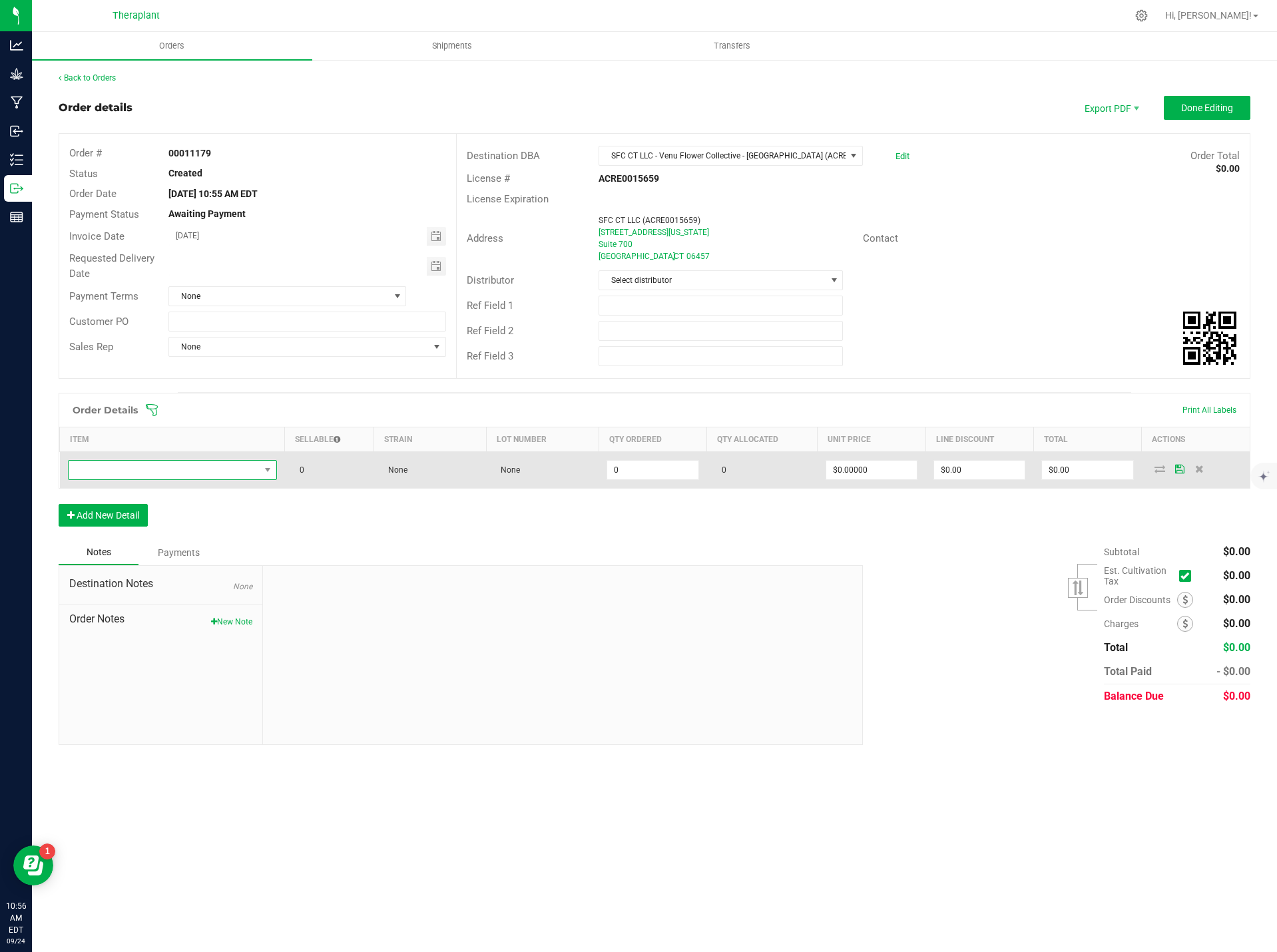
click at [143, 466] on span "NO DATA FOUND" at bounding box center [164, 470] width 191 height 18
click at [161, 467] on span "NO DATA FOUND" at bounding box center [164, 470] width 191 height 18
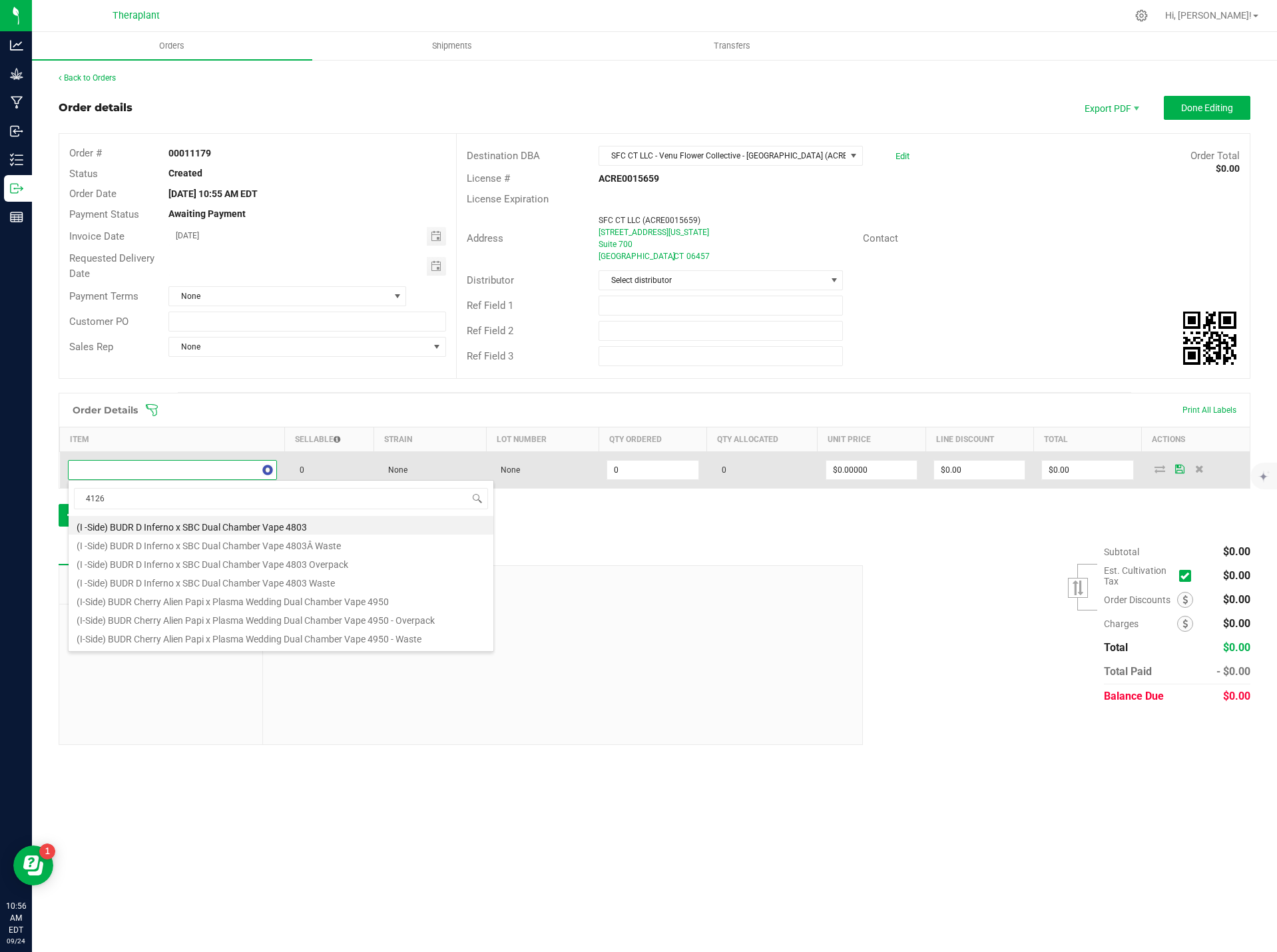
type input "41260"
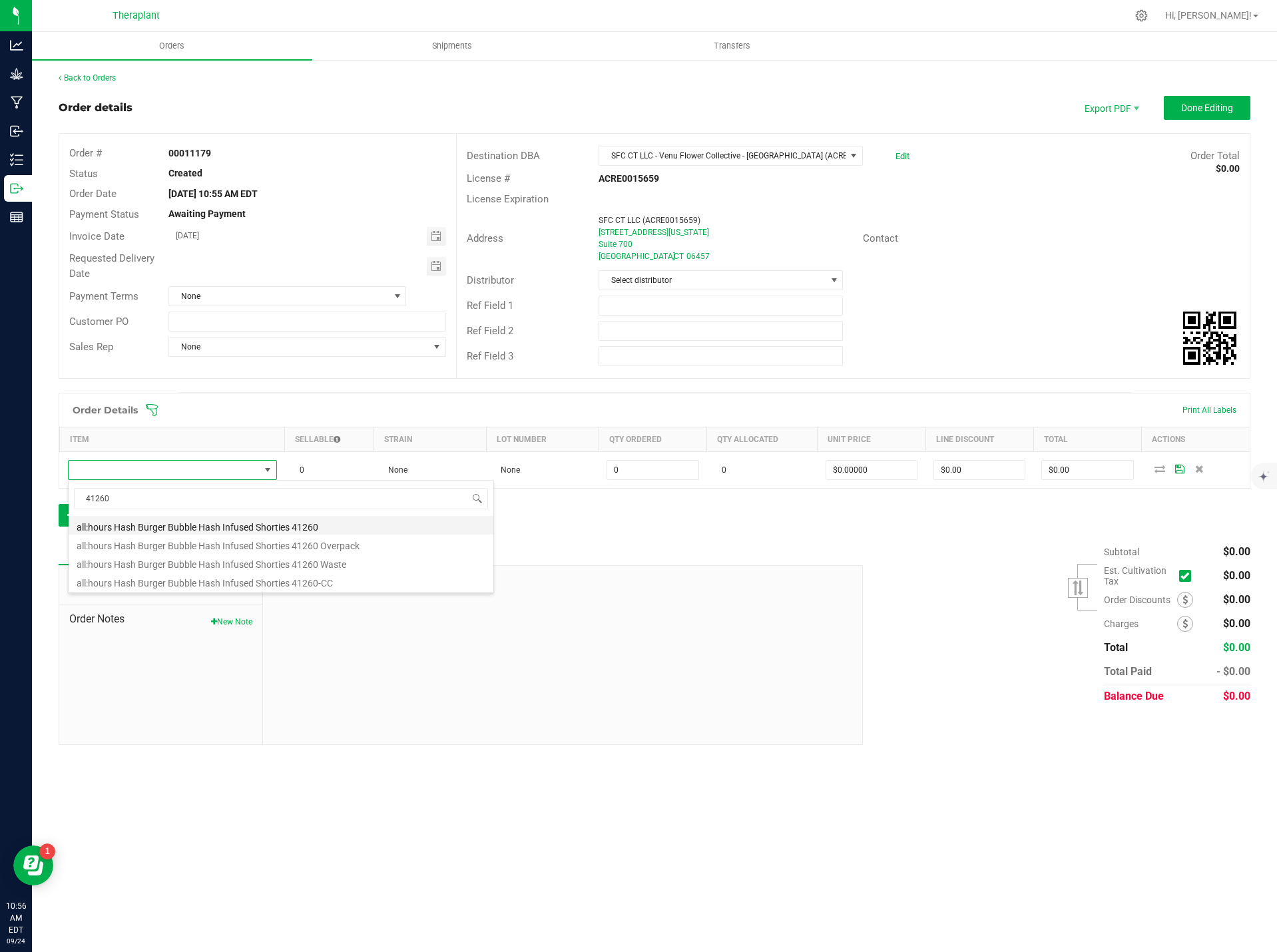
click at [295, 525] on li "all:hours Hash Burger Bubble Hash Infused Shorties 41260" at bounding box center [280, 525] width 425 height 18
type input "0 ea"
type input "$19.50000"
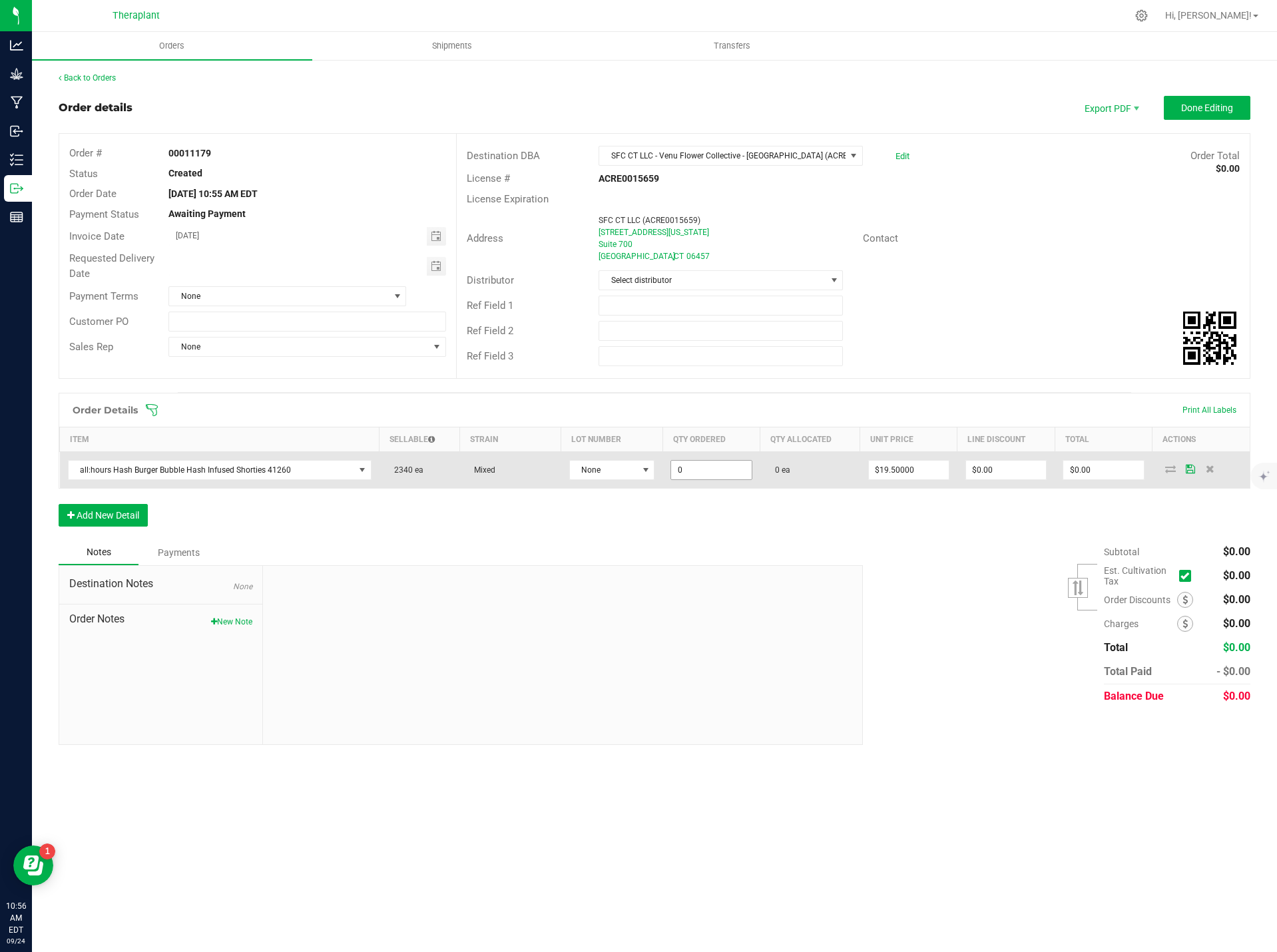
click at [679, 471] on input "0" at bounding box center [711, 470] width 79 height 18
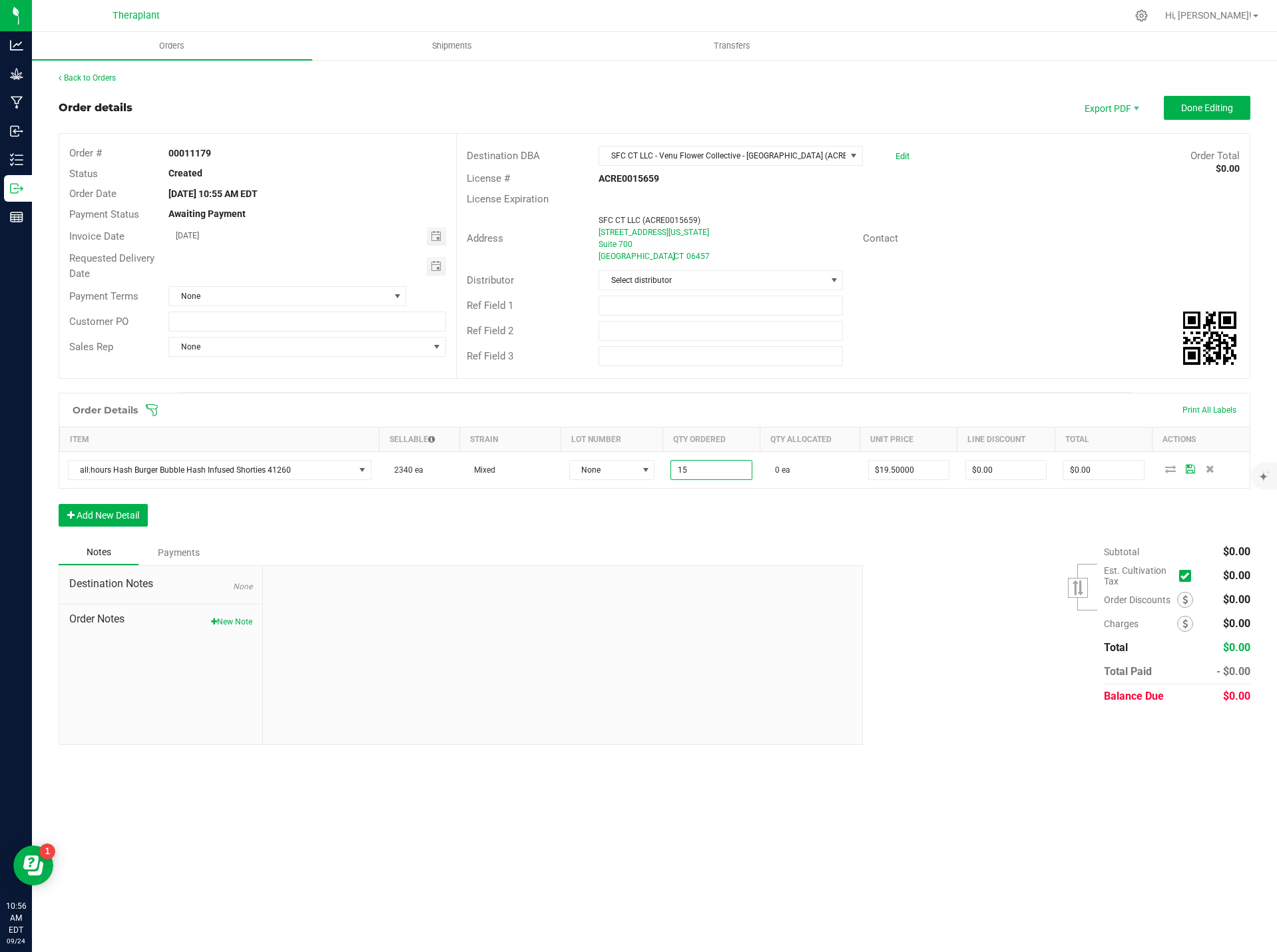
type input "15 ea"
type input "$292.50"
click at [717, 521] on div "Order Details Print All Labels Item Sellable Strain Lot Number Qty Ordered Qty …" at bounding box center [654, 466] width 1192 height 147
click at [1008, 476] on input "0" at bounding box center [1005, 470] width 79 height 18
type input "$292.35"
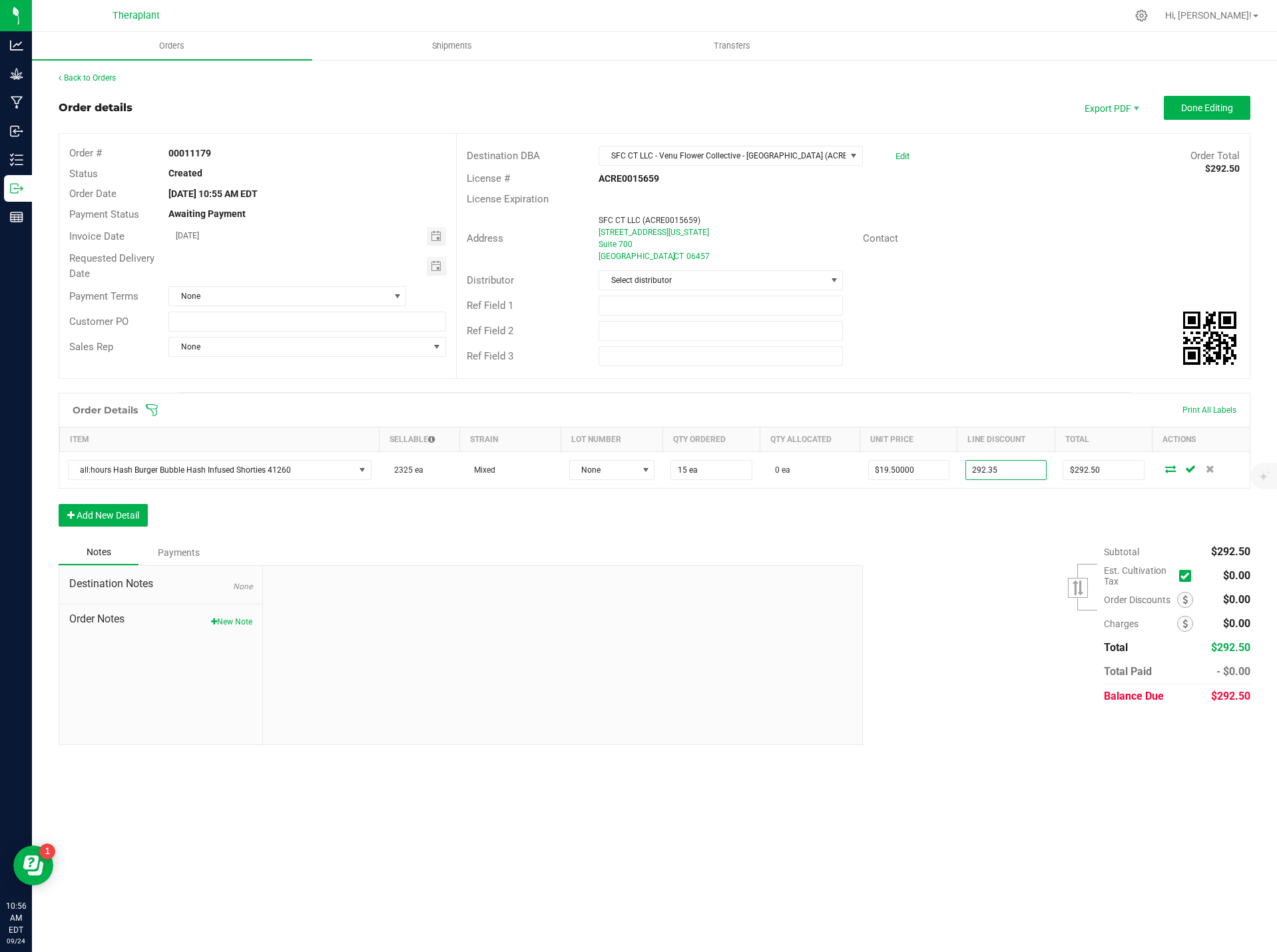
type input "$0.15"
click at [999, 564] on div "Subtotal $292.50 Est. Cultivation Tax" at bounding box center [1051, 624] width 397 height 168
click at [225, 615] on span "Order Notes" at bounding box center [161, 619] width 183 height 16
click at [233, 629] on div "Destination Notes None Order Notes New Note" at bounding box center [161, 654] width 204 height 178
click at [235, 620] on button "New Note" at bounding box center [231, 621] width 41 height 12
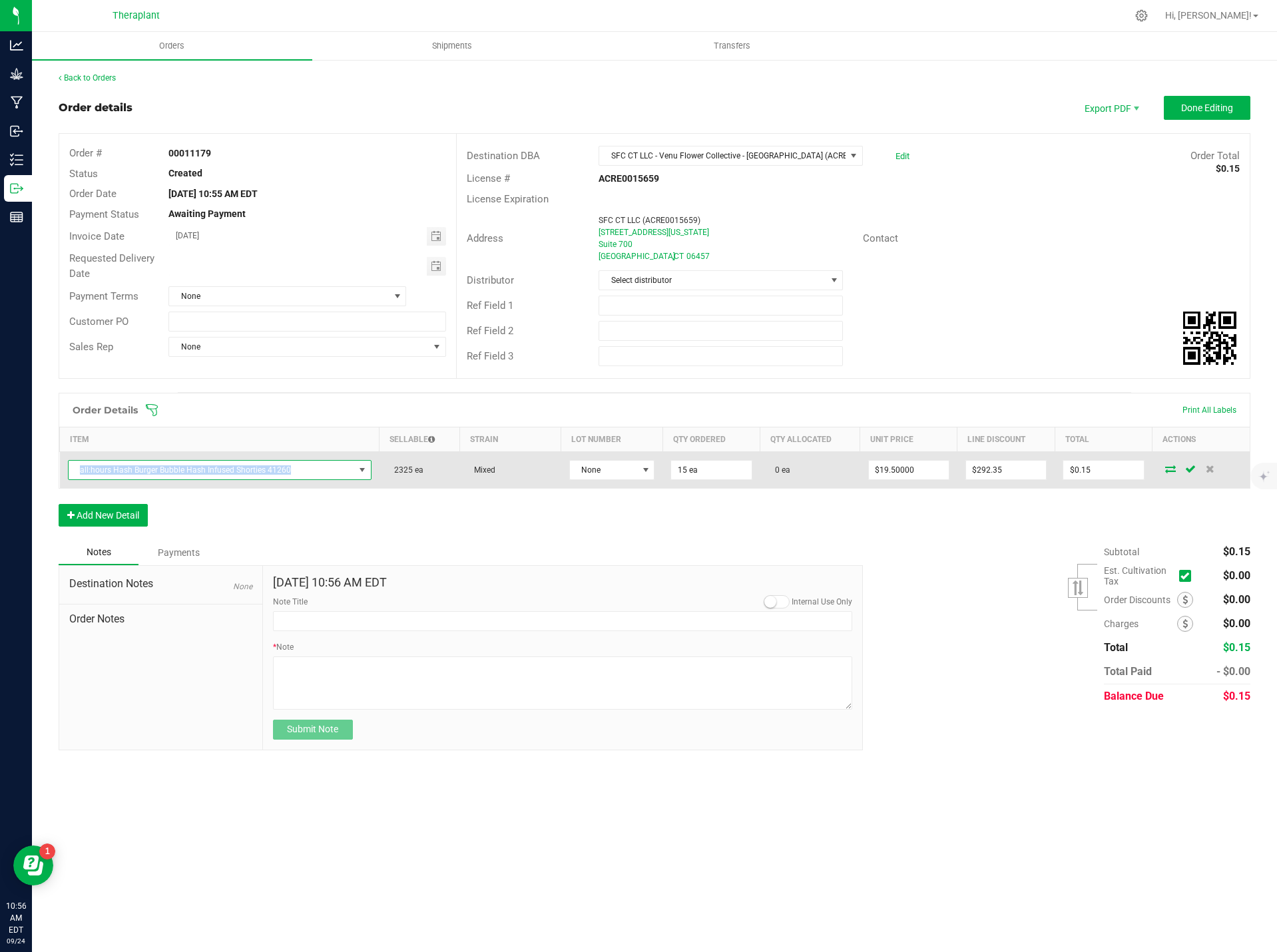
drag, startPoint x: 291, startPoint y: 469, endPoint x: 68, endPoint y: 476, distance: 223.1
click at [68, 476] on span "all:hours Hash Burger Bubble Hash Infused Shorties 41260" at bounding box center [219, 471] width 303 height 20
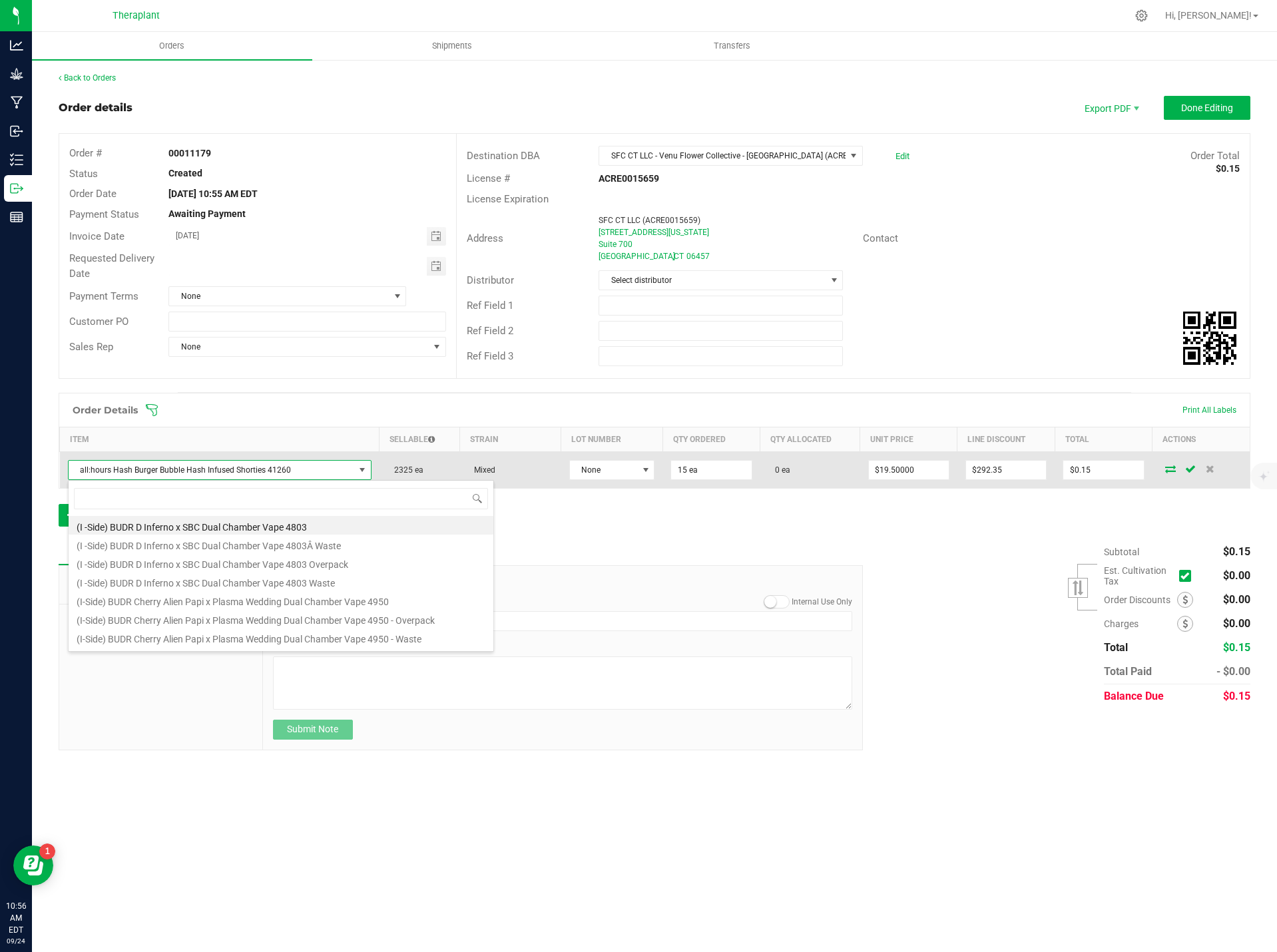
scroll to position [20, 301]
click at [129, 471] on span "all:hours Hash Burger Bubble Hash Infused Shorties 41260" at bounding box center [211, 470] width 286 height 18
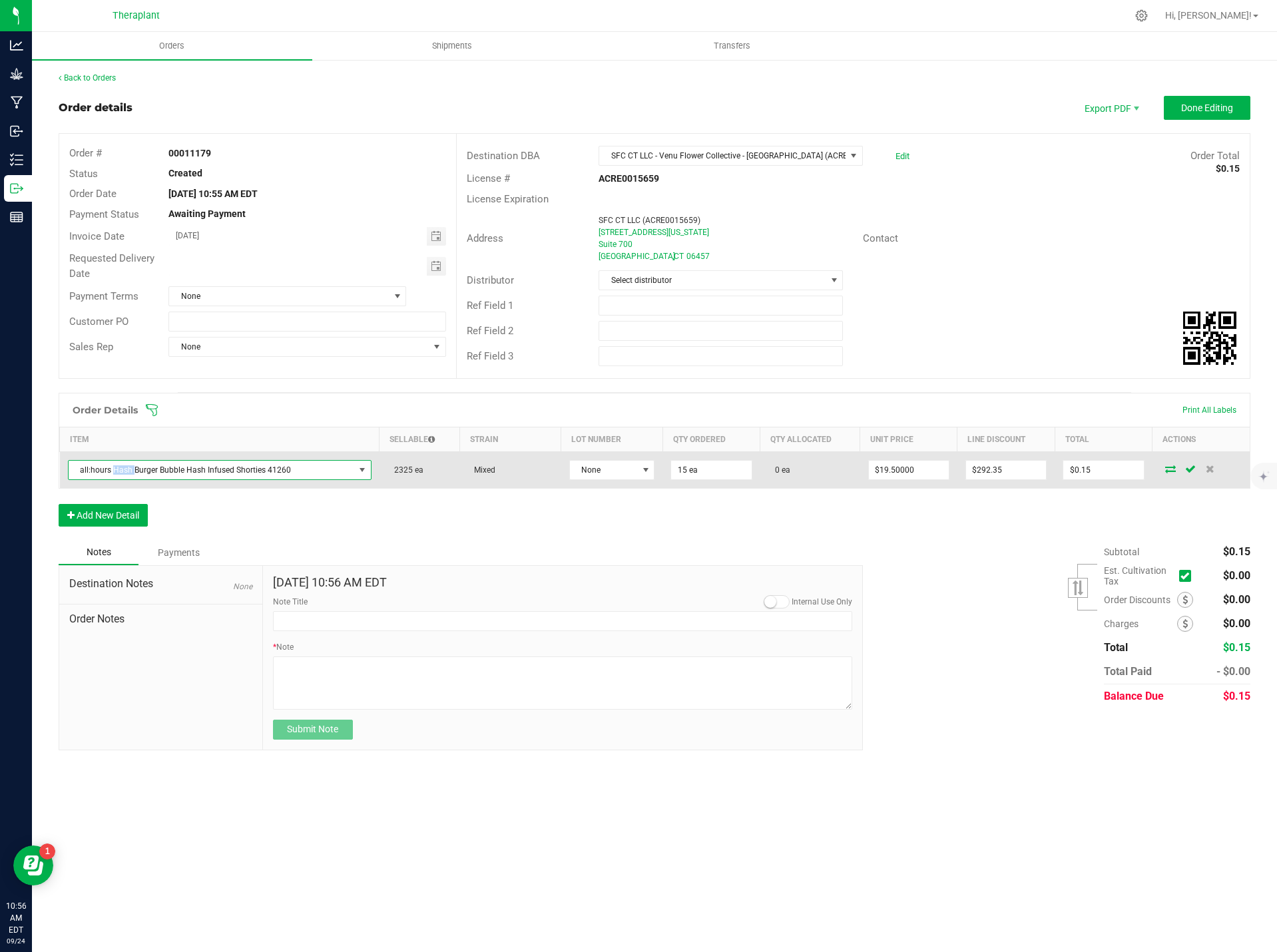
click at [129, 471] on span "all:hours Hash Burger Bubble Hash Infused Shorties 41260" at bounding box center [211, 470] width 286 height 18
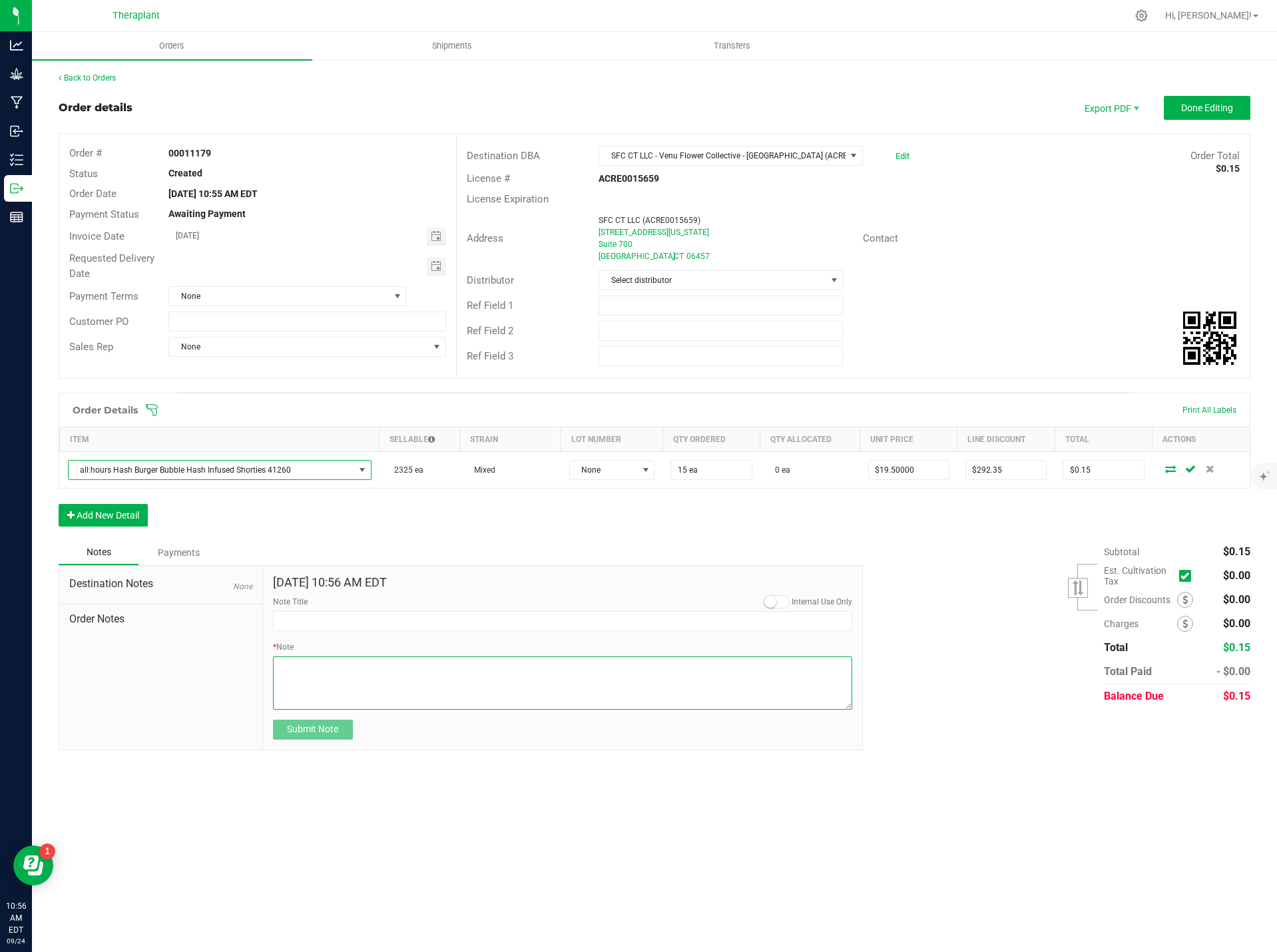
click at [311, 668] on textarea "* Note" at bounding box center [563, 683] width 580 height 53
paste textarea "all:hours Hash Burger Bubble Hash Infused Shorties 41260"
click at [503, 667] on textarea "* Note" at bounding box center [563, 683] width 580 height 53
type textarea "all:hours Hash Burger Bubble Hash Infused Shorties 41260- Sent 15 units for emp…"
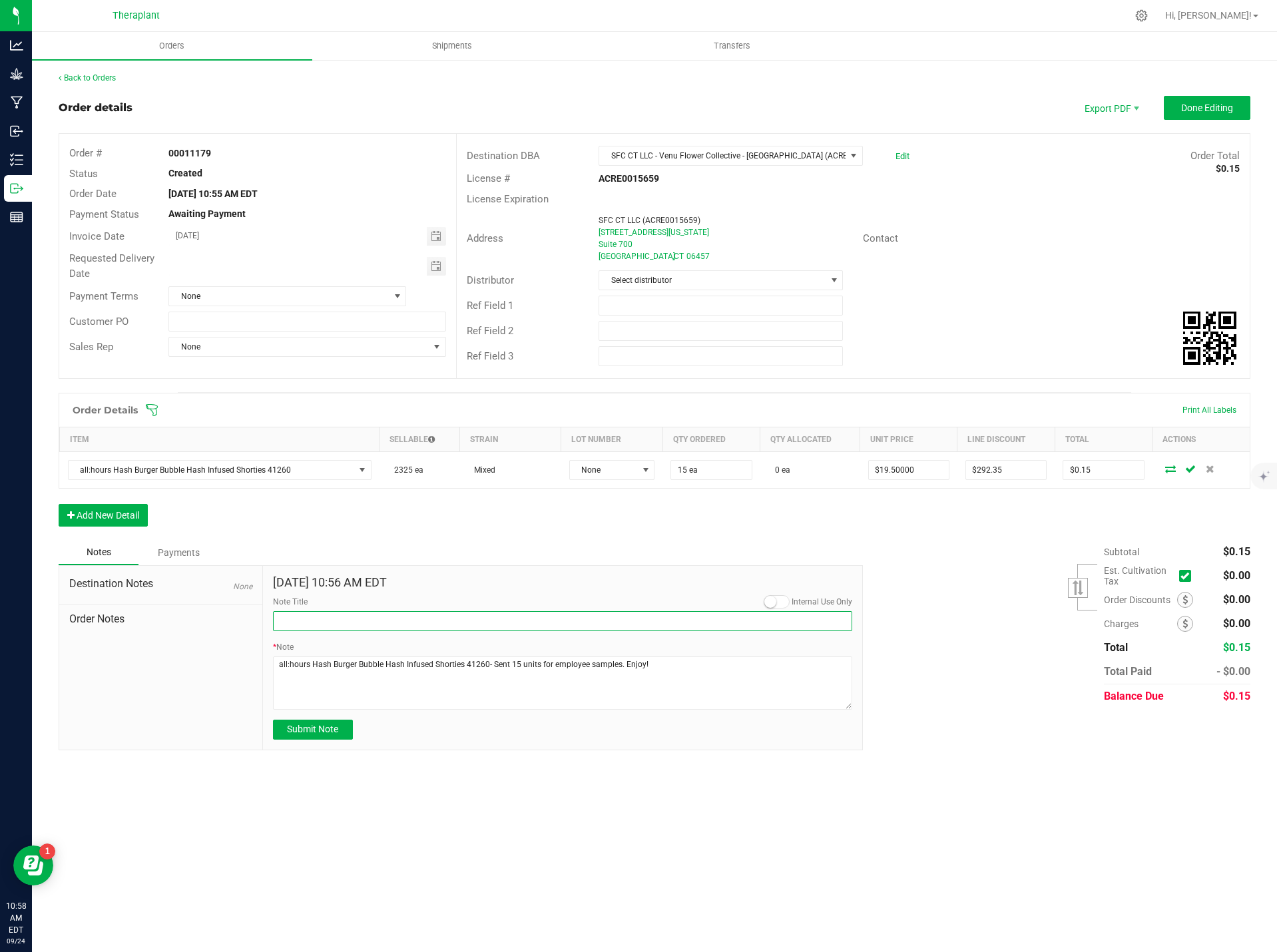
click at [307, 619] on input "Note Title" at bounding box center [563, 621] width 580 height 20
type input "Sample Units"
click at [336, 722] on button "Submit Note" at bounding box center [312, 730] width 79 height 20
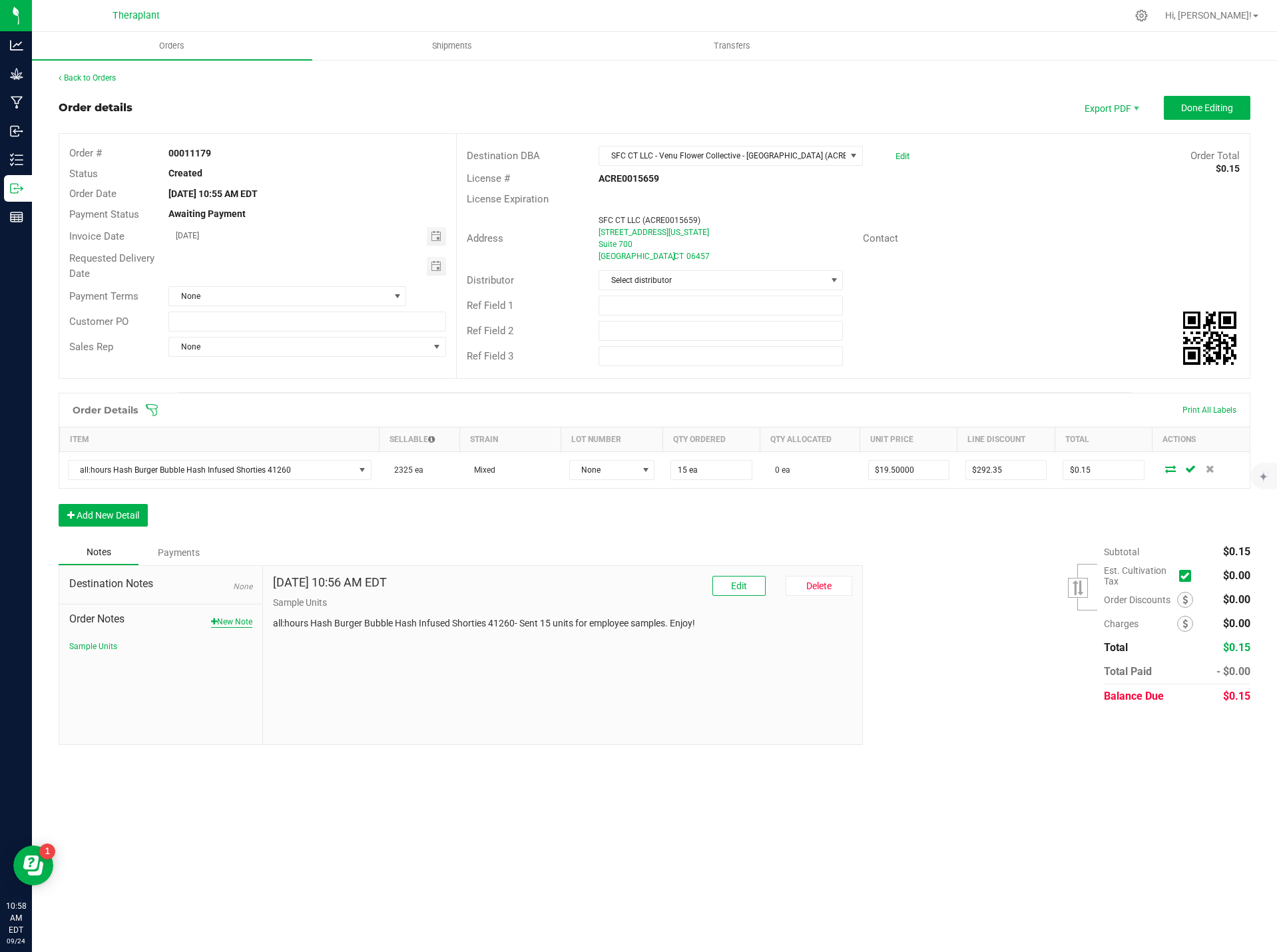
click at [231, 619] on button "New Note" at bounding box center [231, 621] width 41 height 12
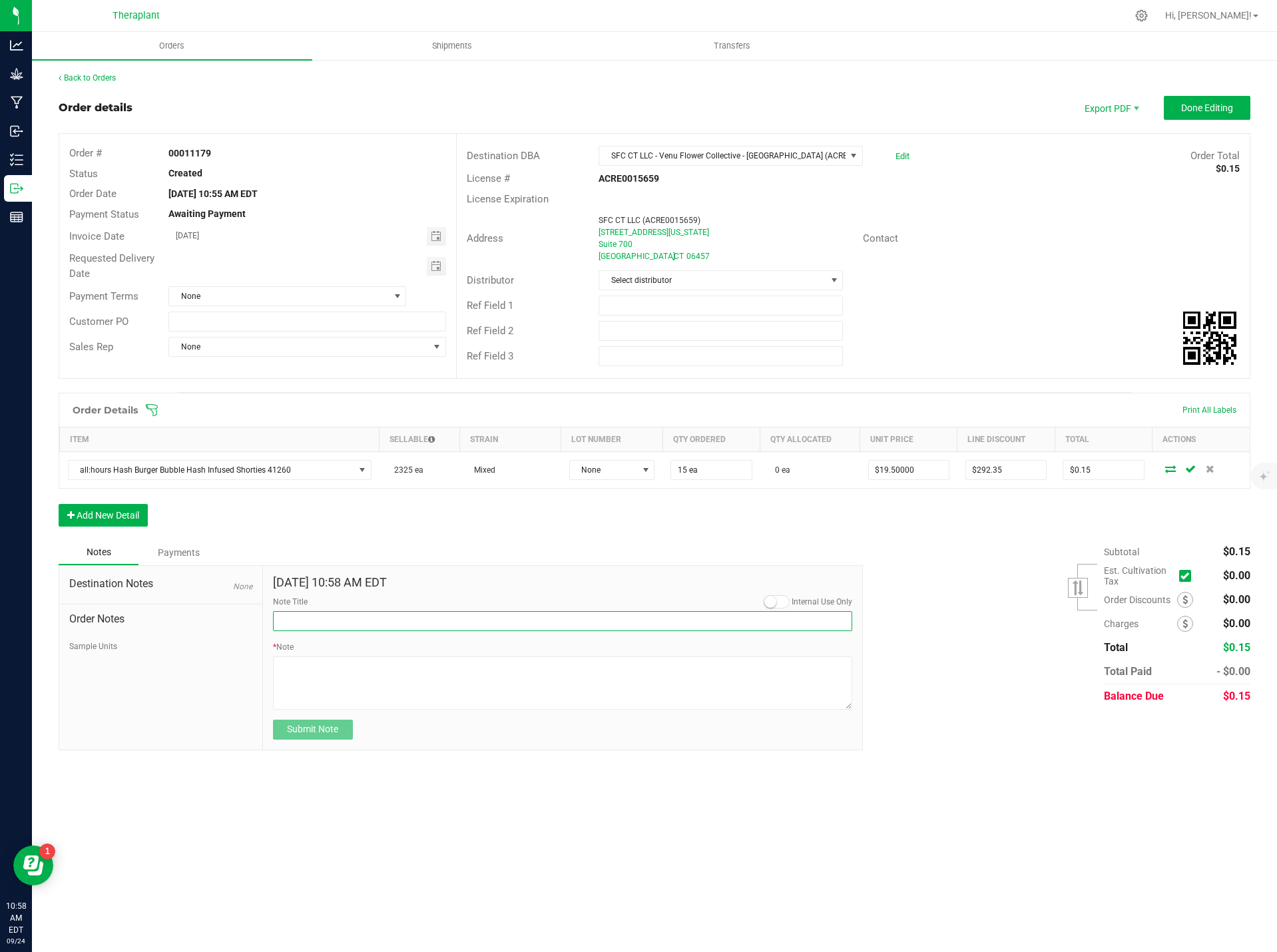
click at [382, 624] on input "Note Title" at bounding box center [563, 621] width 580 height 20
type input "Delivery"
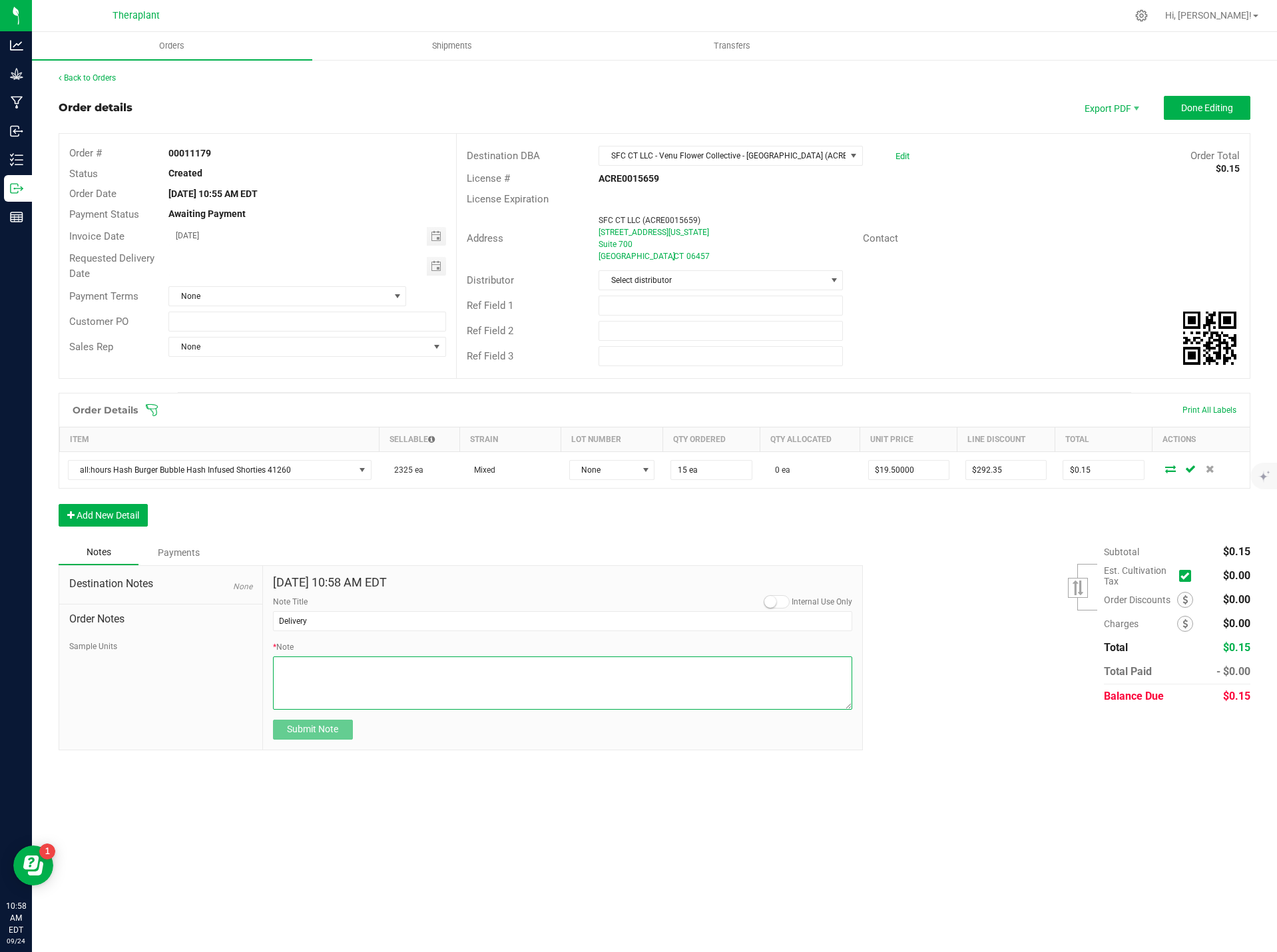
click at [307, 672] on textarea "* Note" at bounding box center [563, 683] width 580 height 53
type textarea "Please deliver Friday 9.26.25"
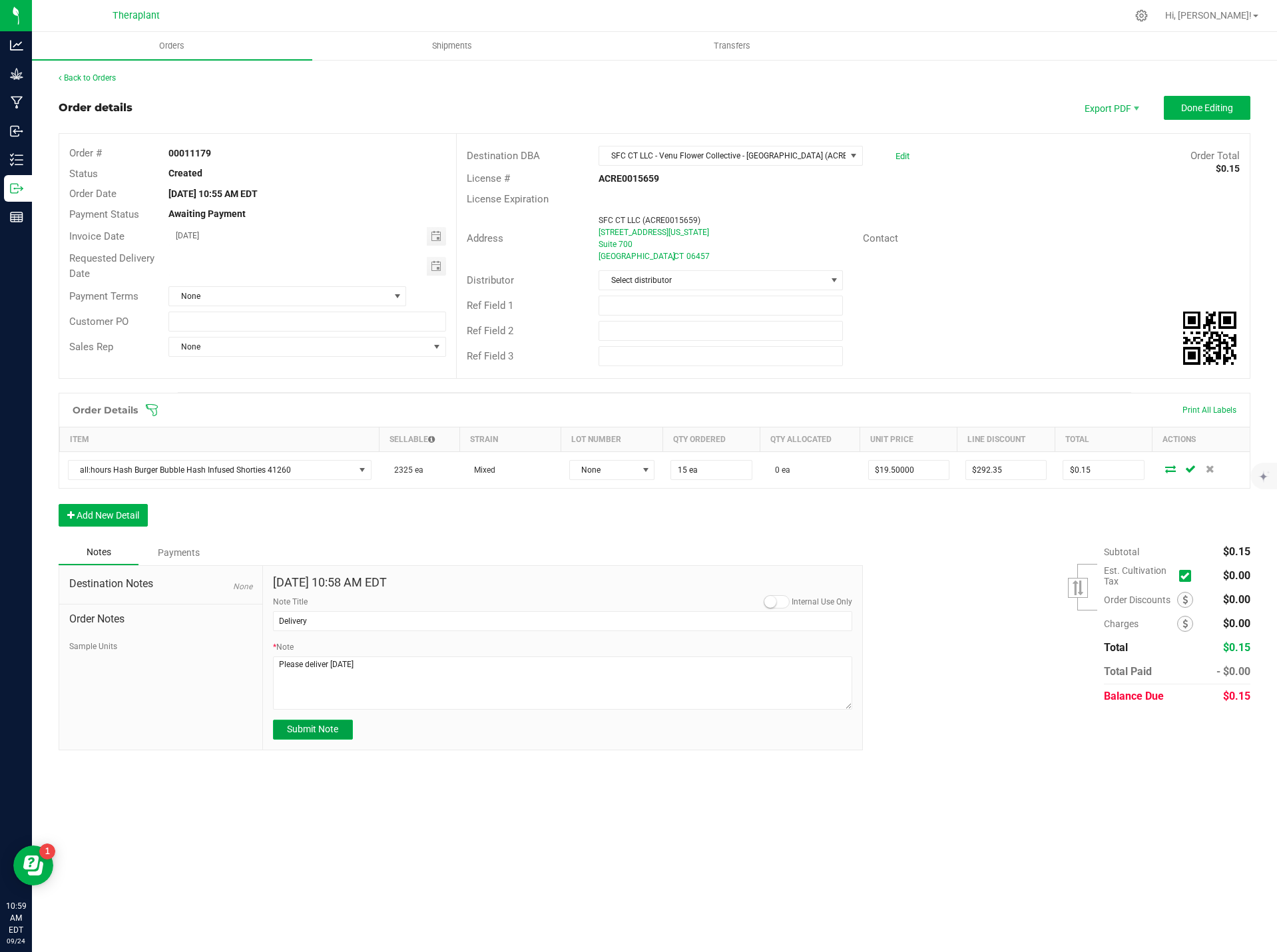
click at [310, 737] on button "Submit Note" at bounding box center [312, 730] width 79 height 20
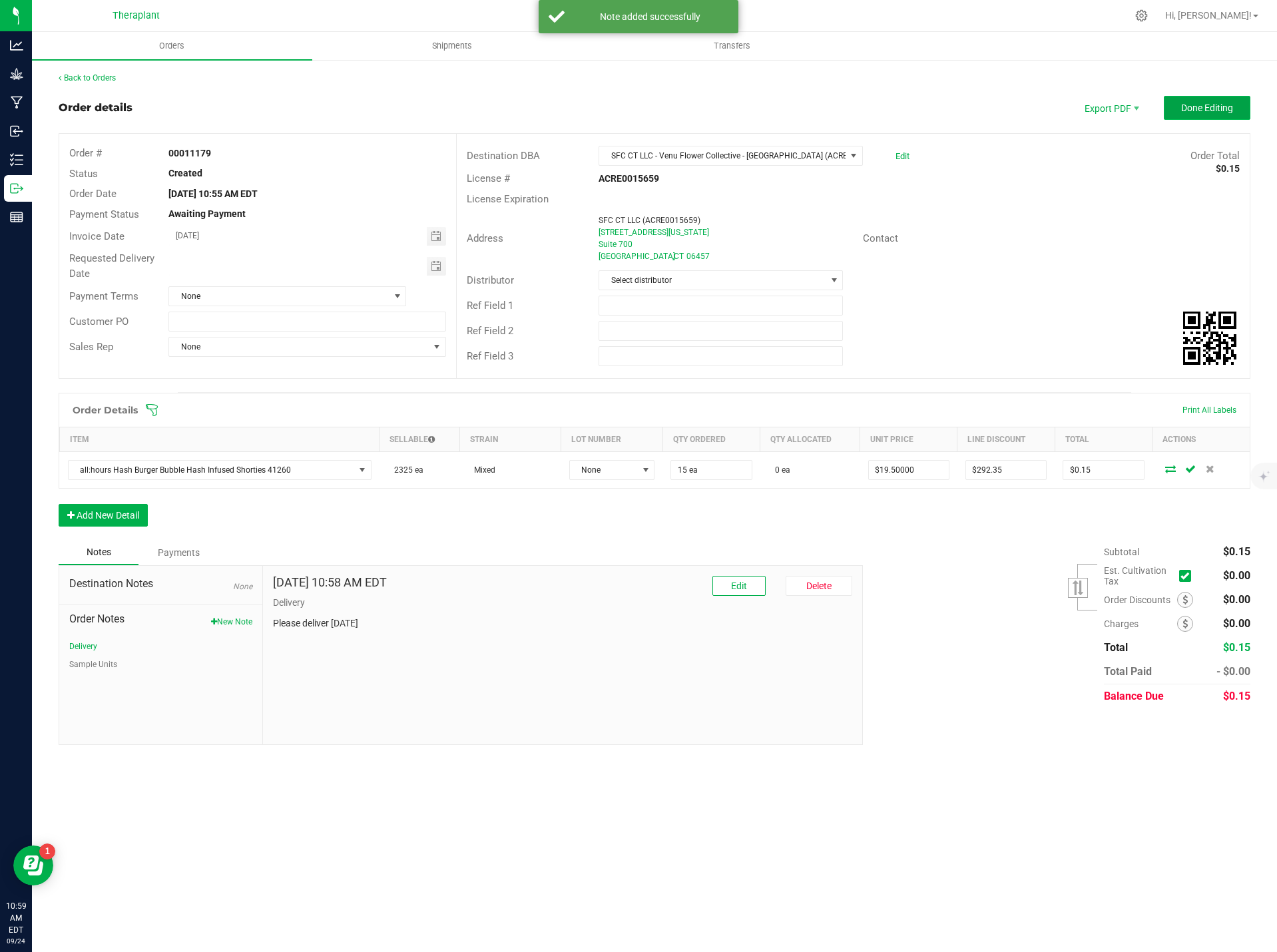
click at [1207, 107] on span "Done Editing" at bounding box center [1207, 108] width 52 height 11
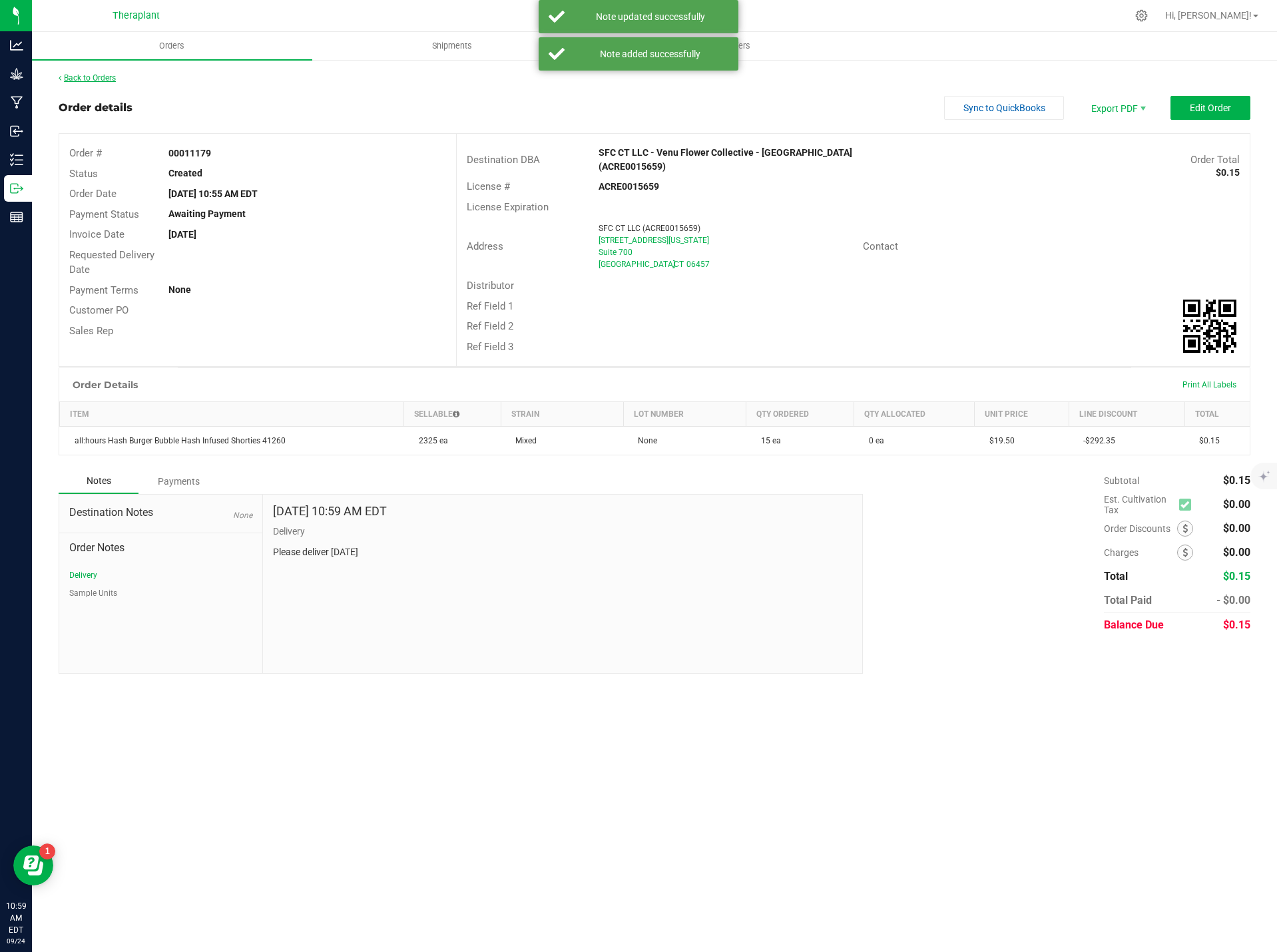
click at [110, 79] on link "Back to Orders" at bounding box center [87, 78] width 58 height 9
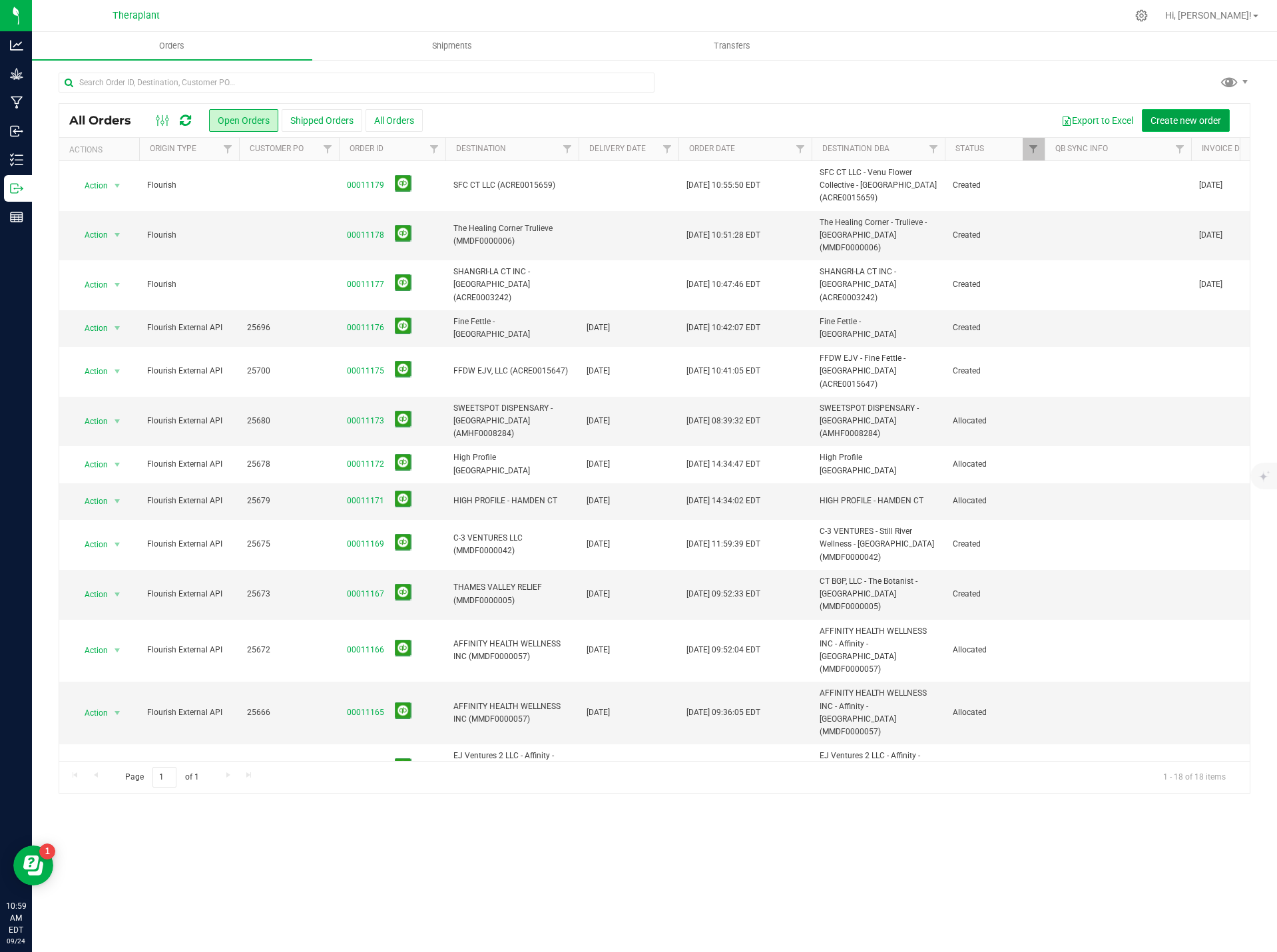
click at [1187, 117] on span "Create new order" at bounding box center [1185, 121] width 70 height 11
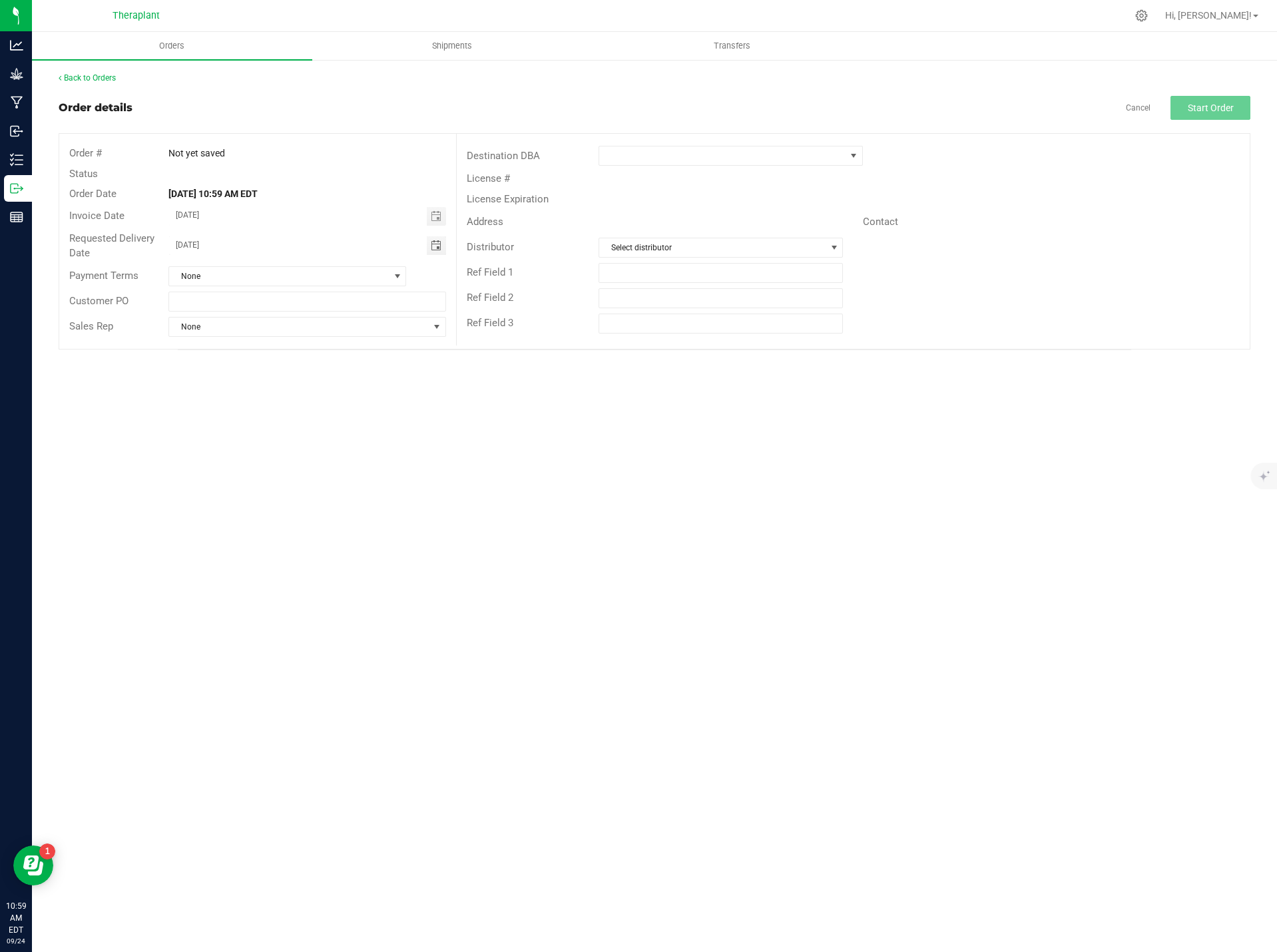
drag, startPoint x: 230, startPoint y: 237, endPoint x: 93, endPoint y: 244, distance: 137.2
click at [93, 244] on div "Requested Delivery Date 09/25/2025" at bounding box center [258, 246] width 396 height 36
type input "month/day/year"
click at [652, 153] on span at bounding box center [722, 155] width 246 height 18
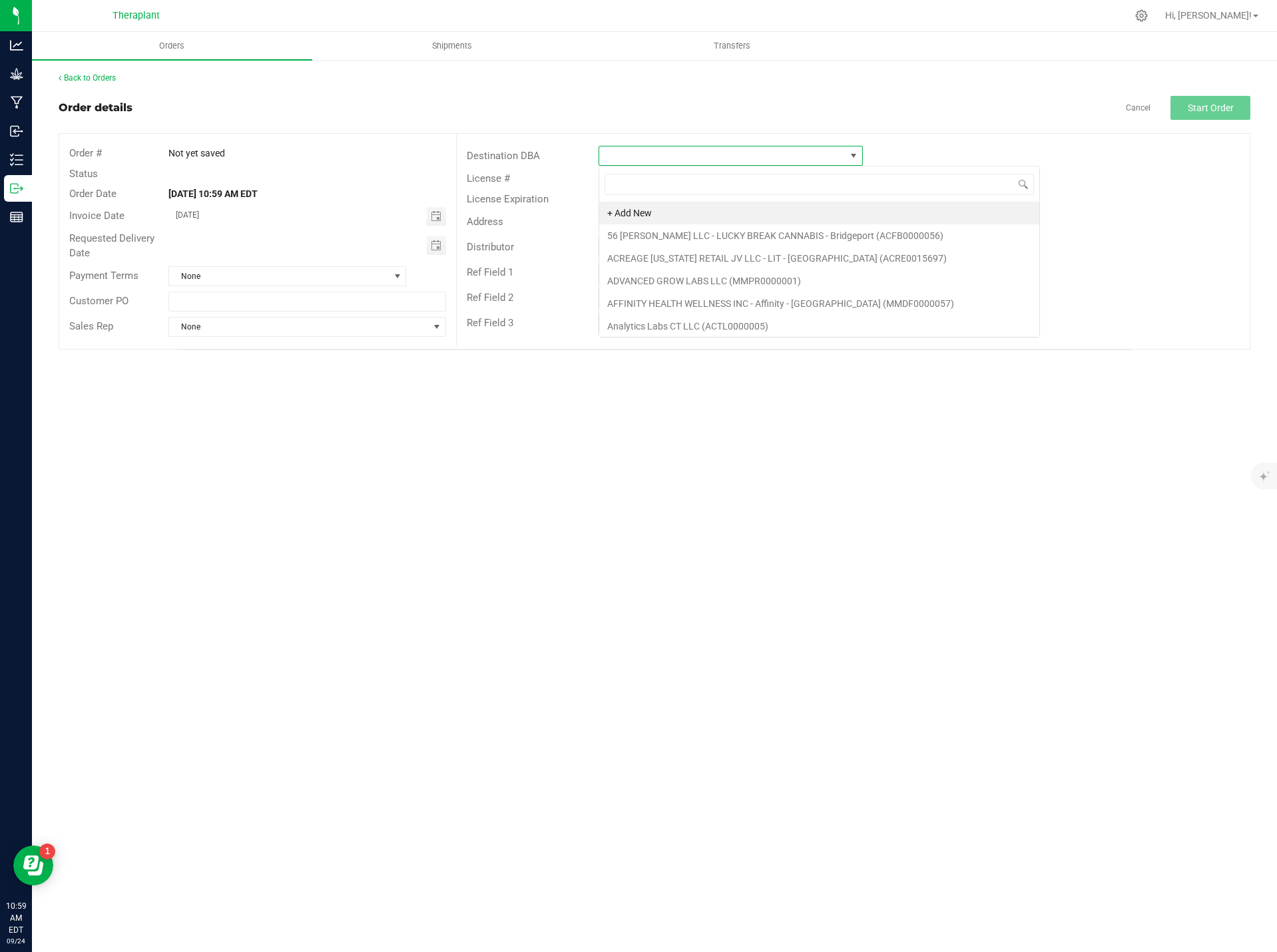
scroll to position [20, 264]
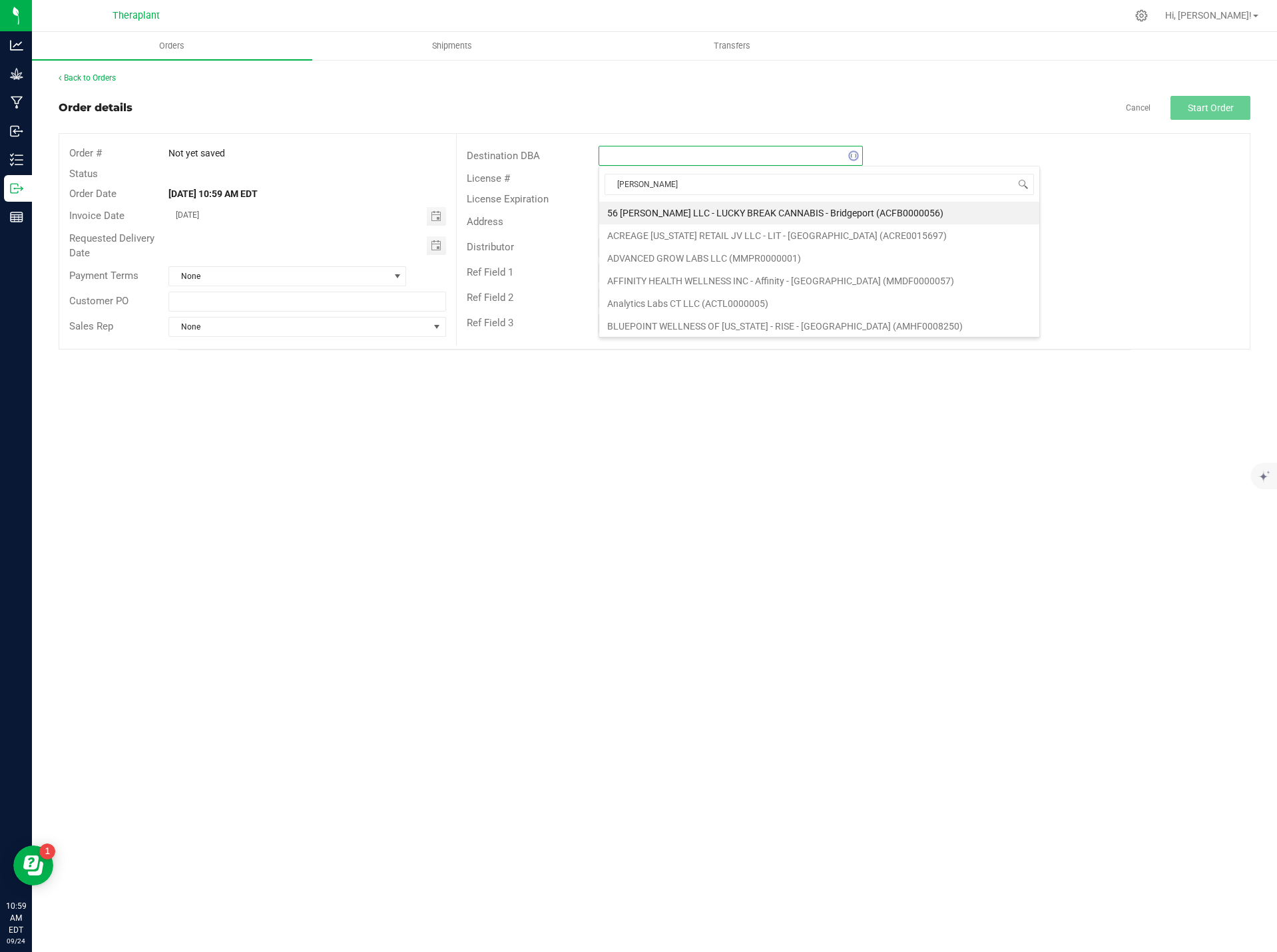
type input "crisp"
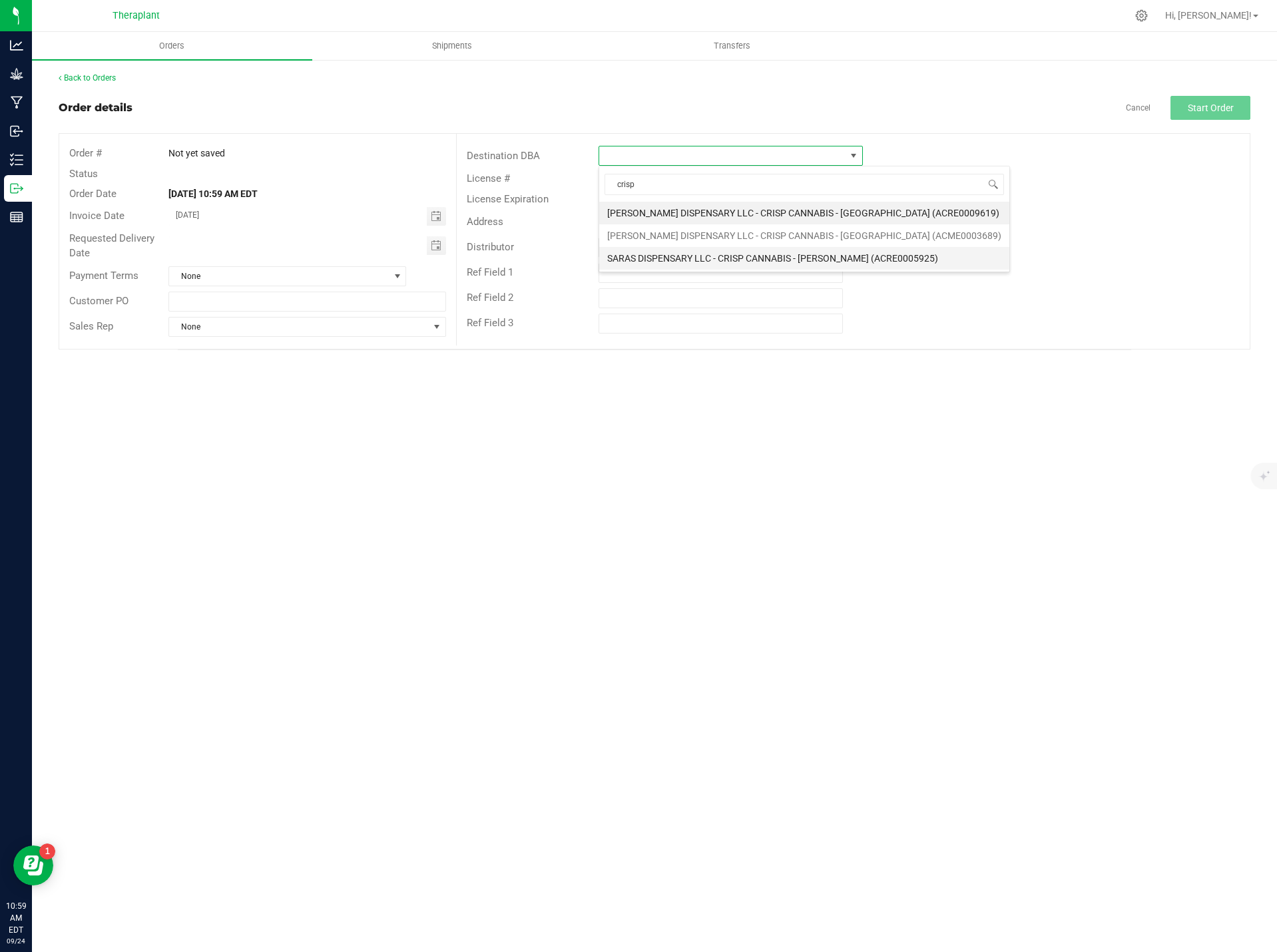
click at [733, 257] on li "SARAS DISPENSARY LLC - CRISP CANNABIS - [PERSON_NAME] (ACRE0005925)" at bounding box center [804, 258] width 410 height 23
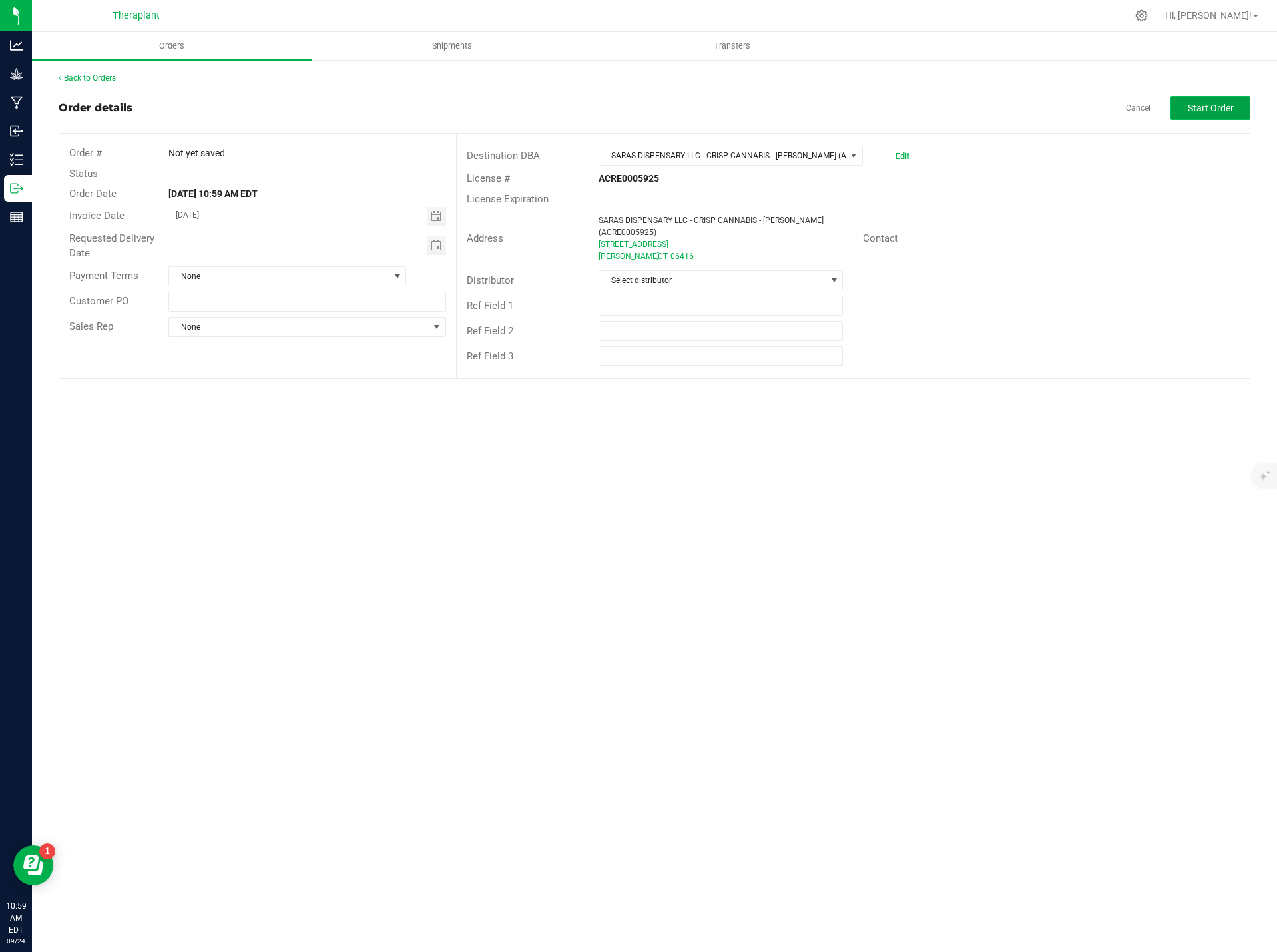
click at [1227, 110] on span "Start Order" at bounding box center [1210, 108] width 46 height 11
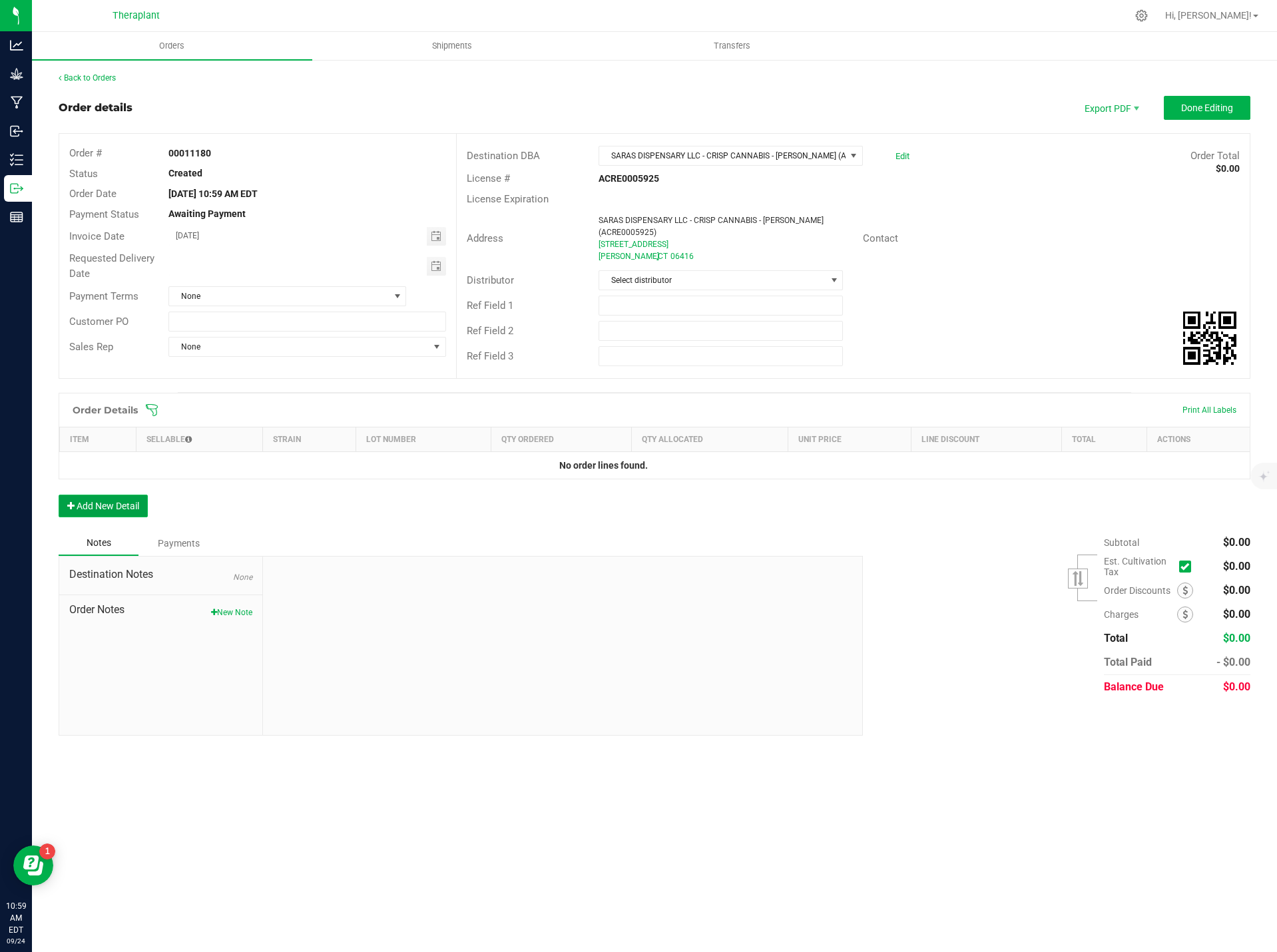
click at [129, 516] on button "Add New Detail" at bounding box center [103, 505] width 90 height 23
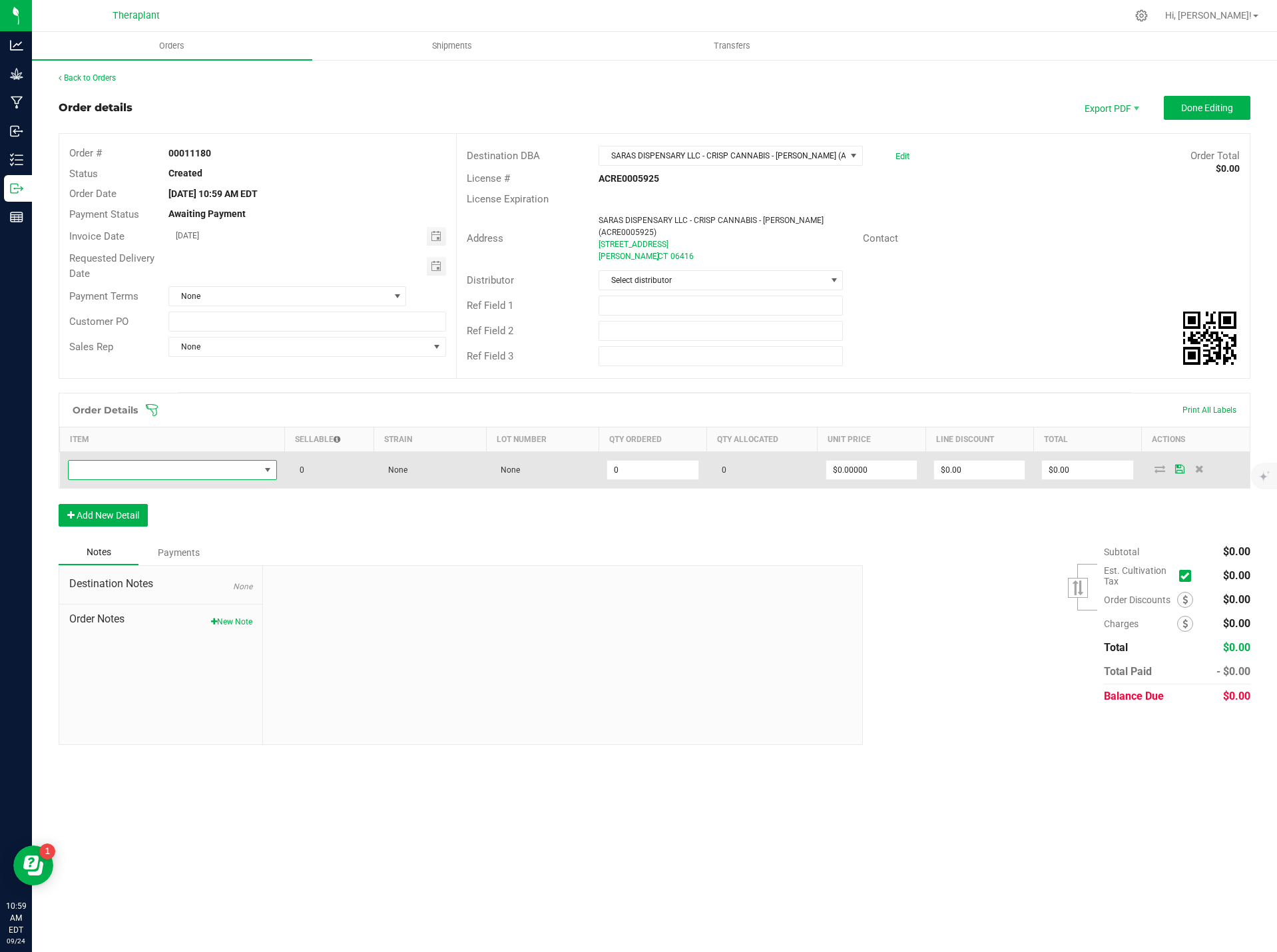
click at [123, 475] on span "NO DATA FOUND" at bounding box center [164, 470] width 191 height 18
click at [174, 466] on span "NO DATA FOUND" at bounding box center [164, 470] width 191 height 18
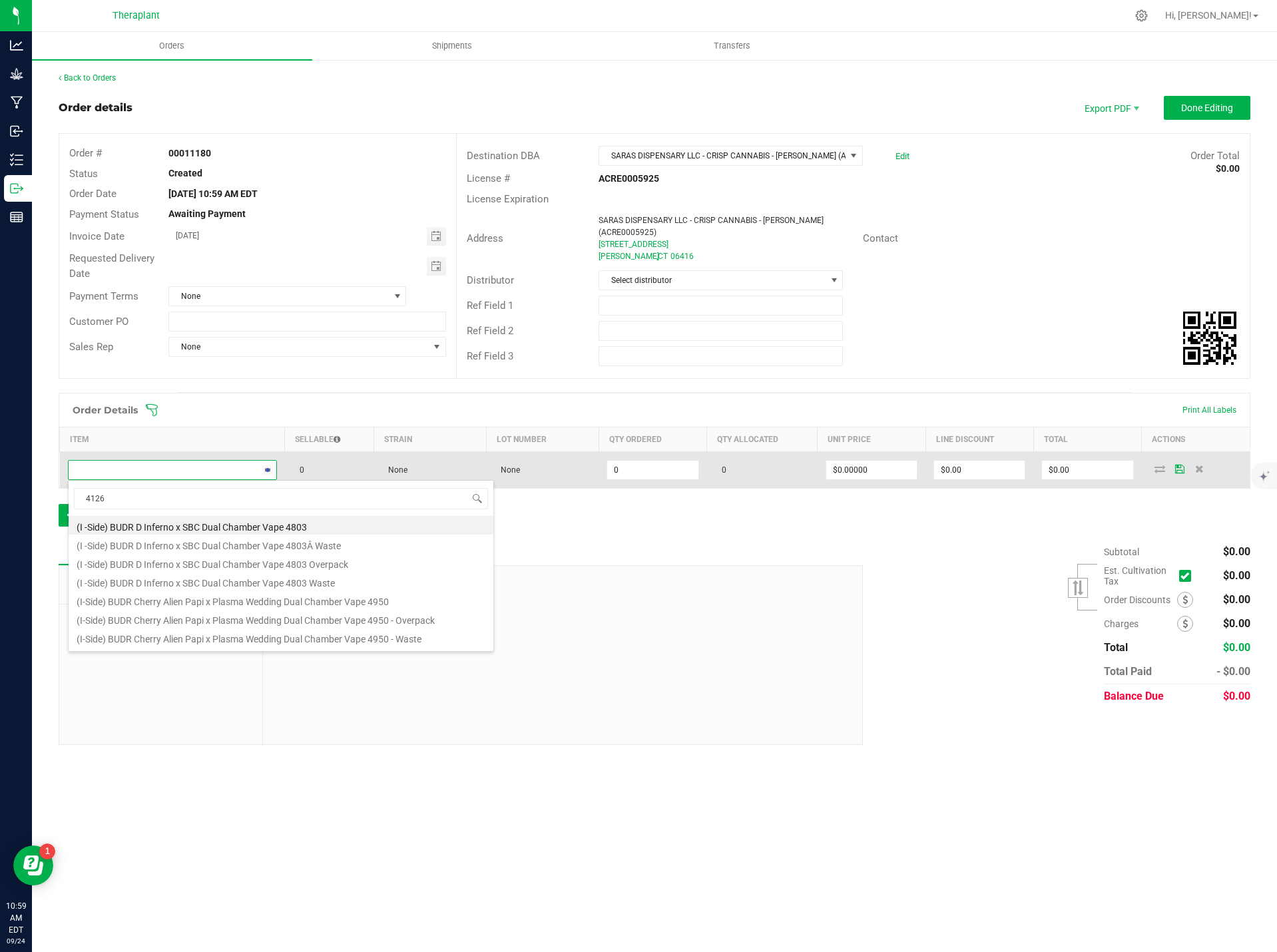
type input "41260"
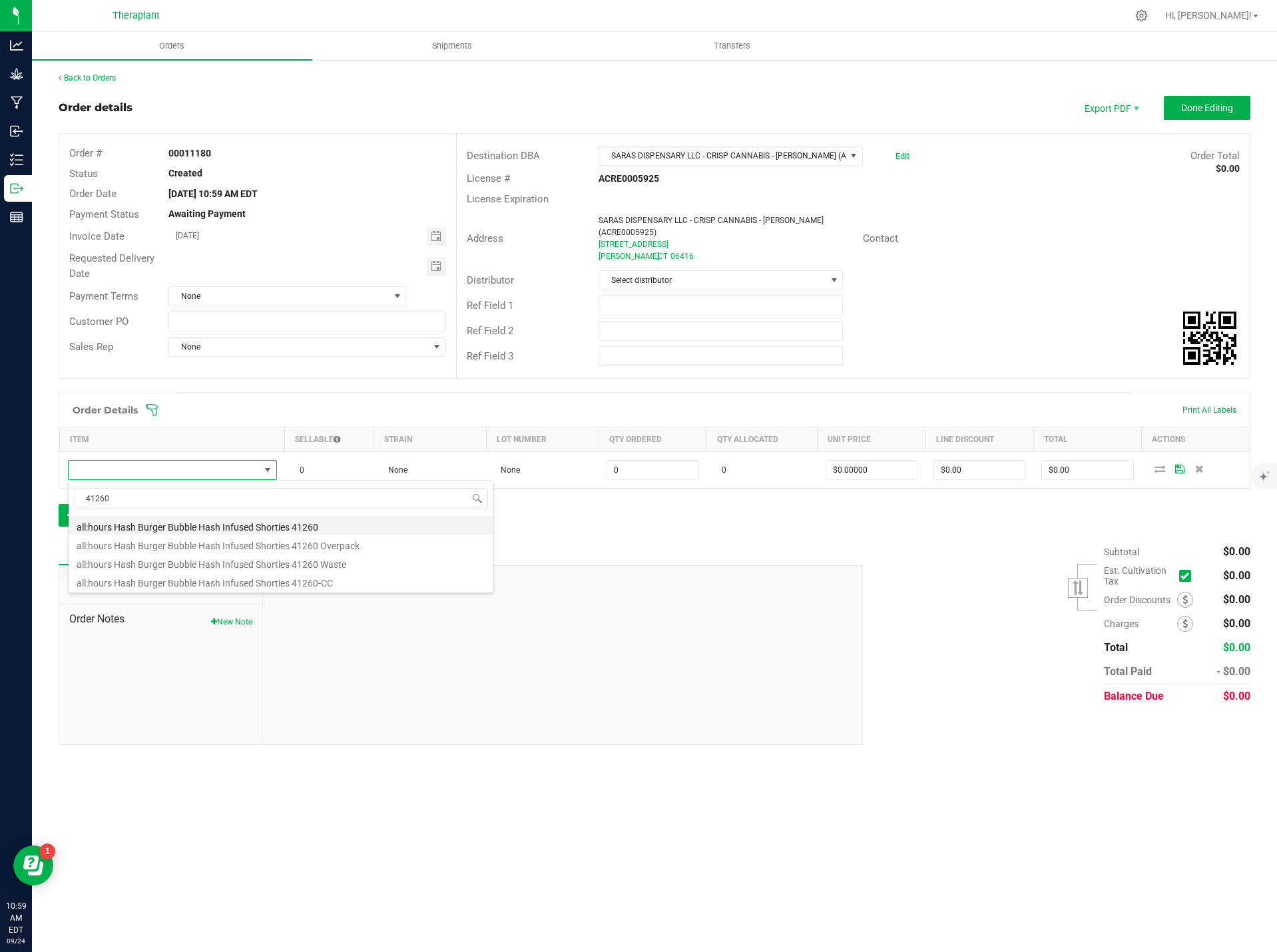
click at [188, 527] on li "all:hours Hash Burger Bubble Hash Infused Shorties 41260" at bounding box center [280, 525] width 425 height 18
type input "0 ea"
type input "$19.50000"
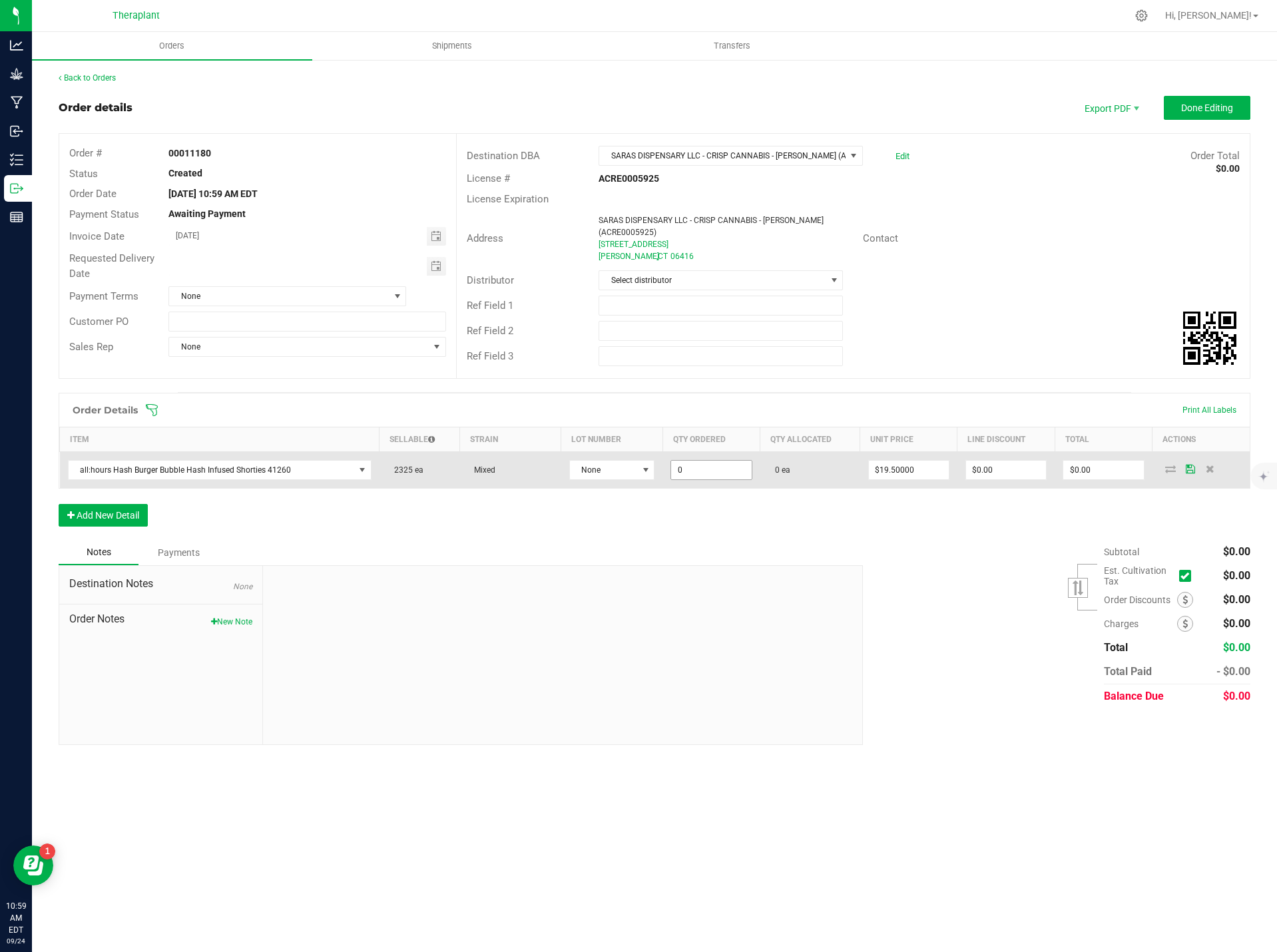
click at [691, 468] on input "0" at bounding box center [711, 470] width 79 height 18
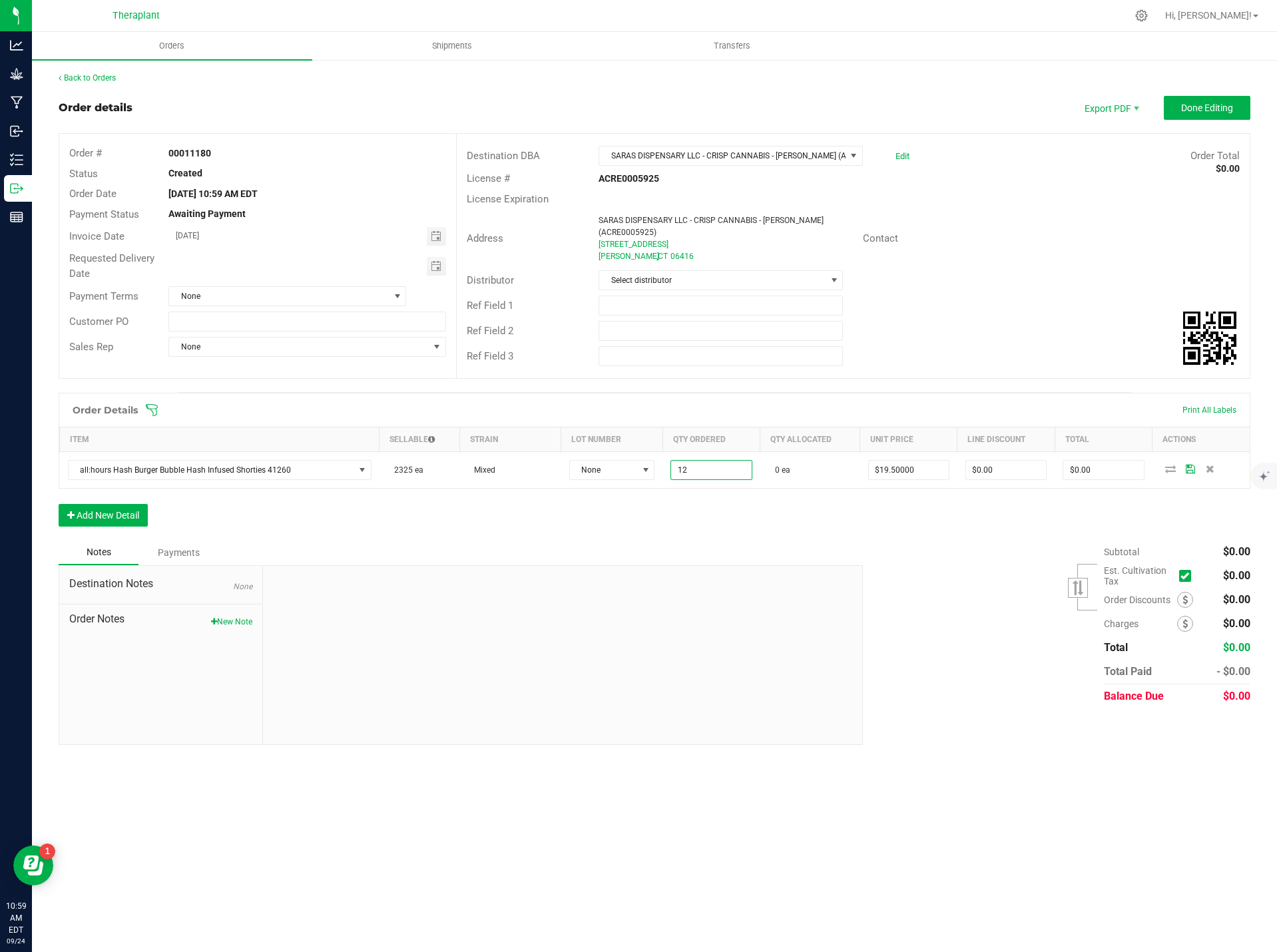
type input "12 ea"
type input "$234.00"
click at [716, 509] on div "Order Details Print All Labels Item Sellable Strain Lot Number Qty Ordered Qty …" at bounding box center [654, 466] width 1192 height 147
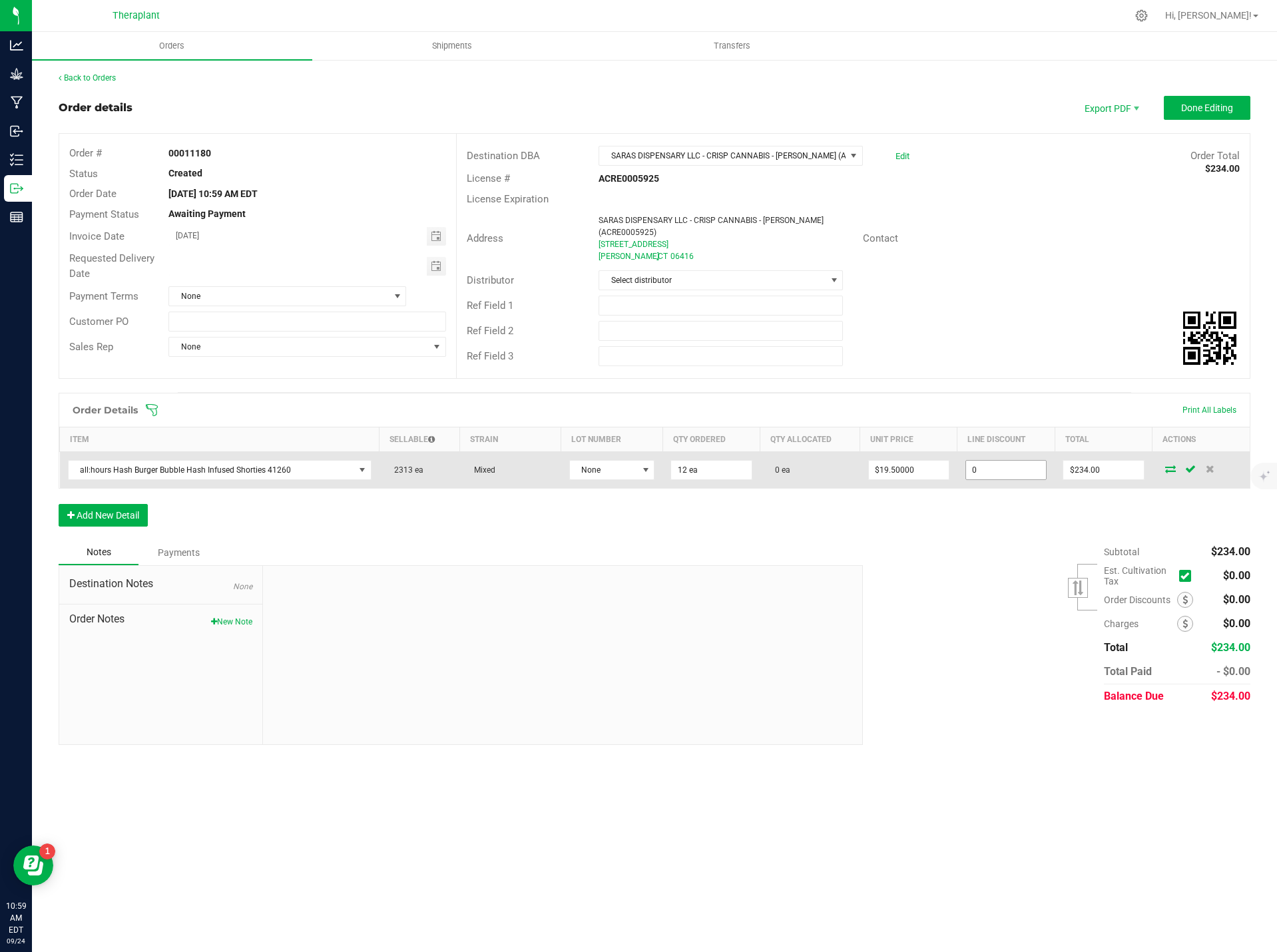
click at [1003, 465] on input "0" at bounding box center [1005, 470] width 79 height 18
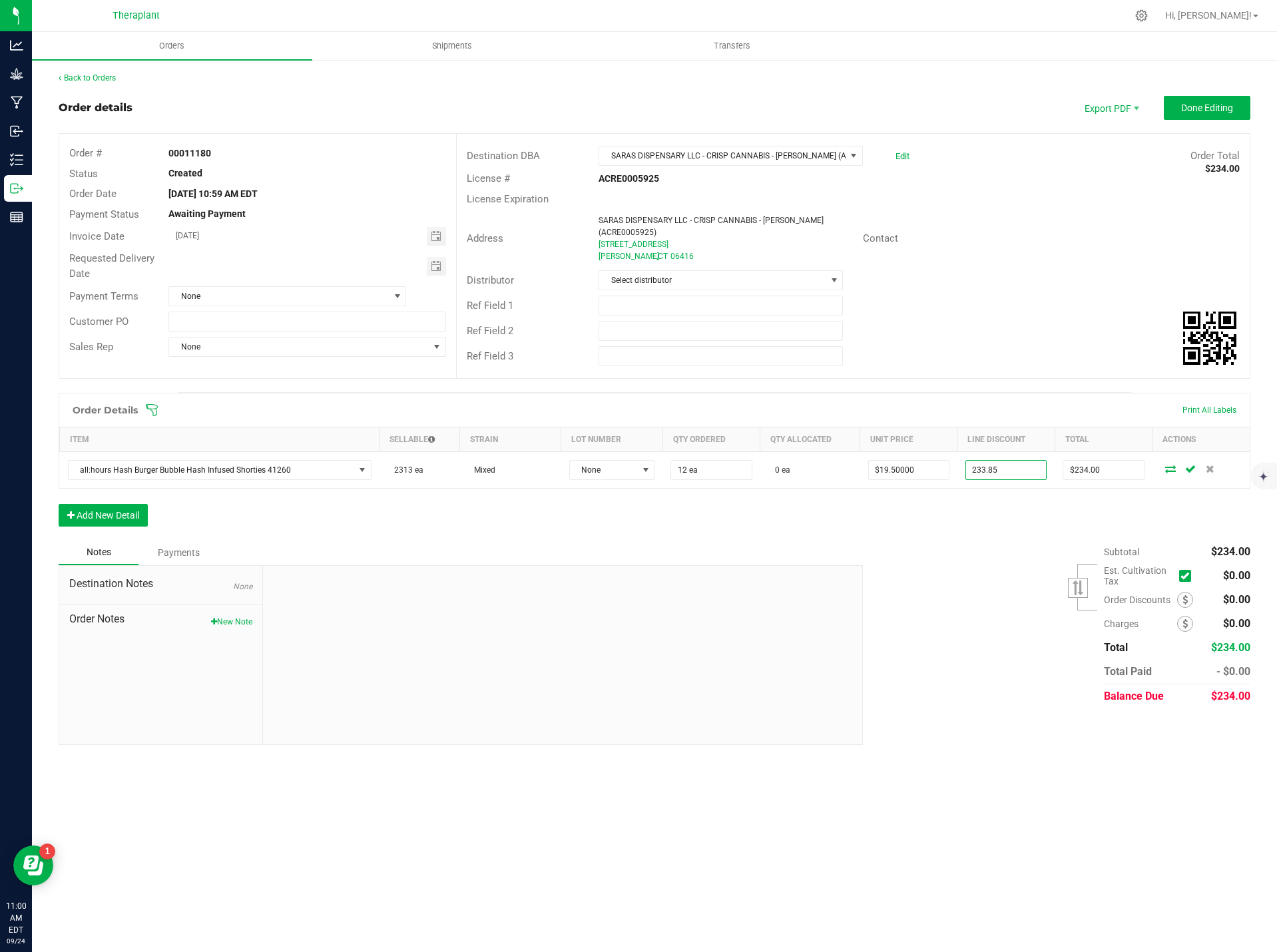
type input "$233.85"
type input "$0.15"
click at [978, 588] on div "Subtotal $234.00 Est. Cultivation Tax" at bounding box center [1051, 624] width 397 height 168
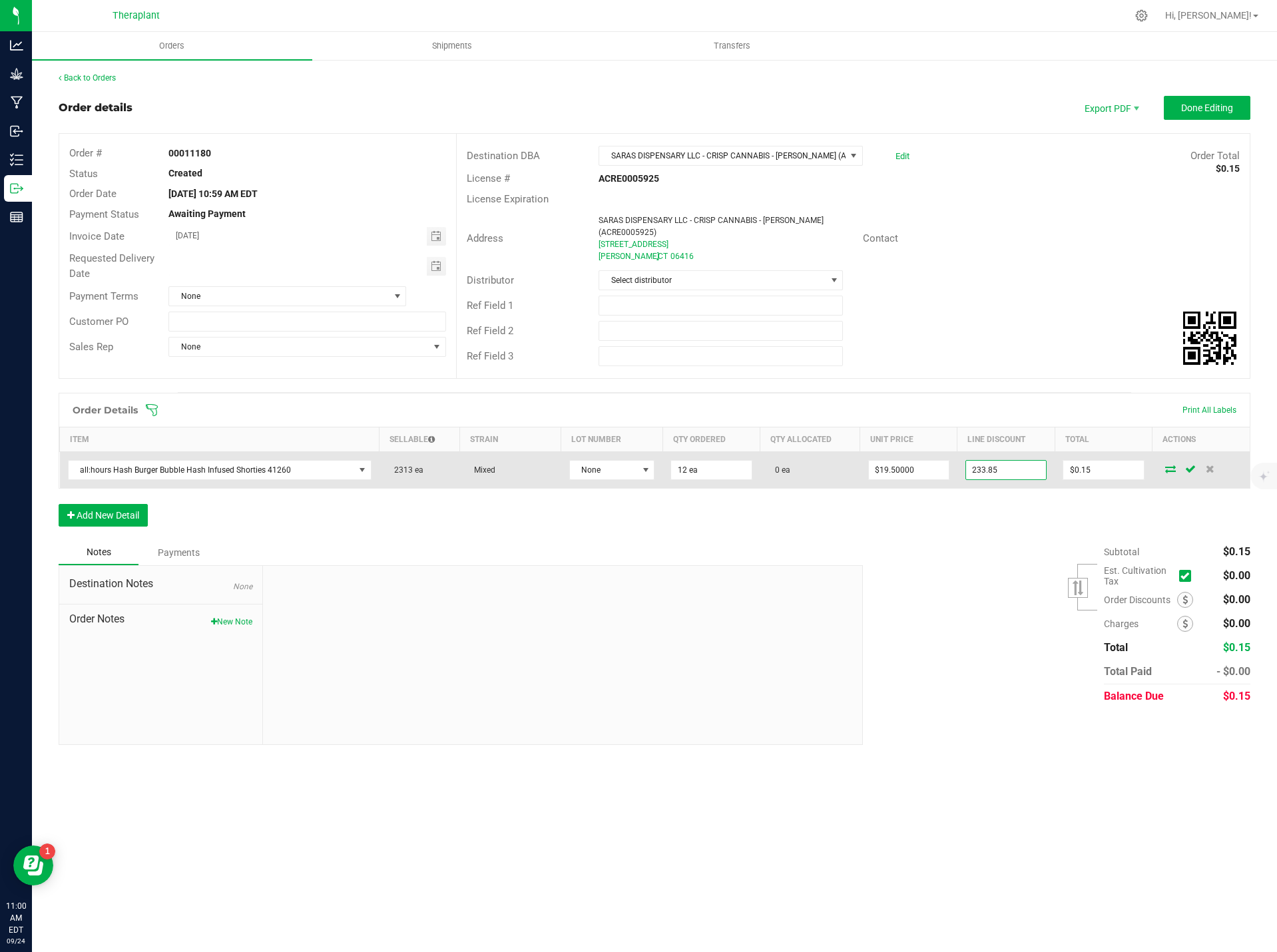
click at [1004, 467] on input "233.85" at bounding box center [1005, 470] width 79 height 18
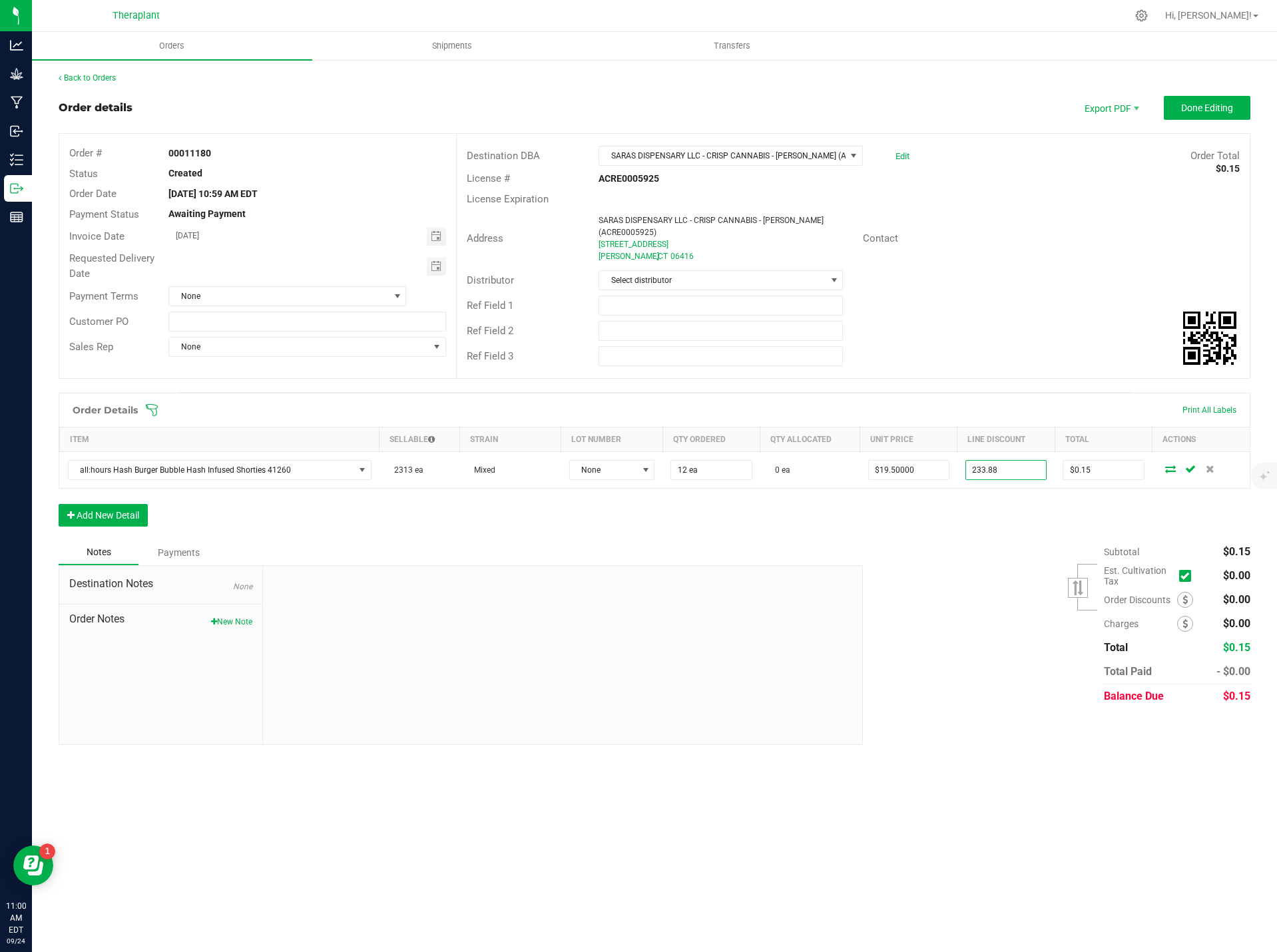
type input "$233.88"
type input "$0.12"
click at [1012, 544] on div "Subtotal $0.15 Est. Cultivation Tax" at bounding box center [1051, 624] width 397 height 168
click at [239, 624] on button "New Note" at bounding box center [231, 621] width 41 height 12
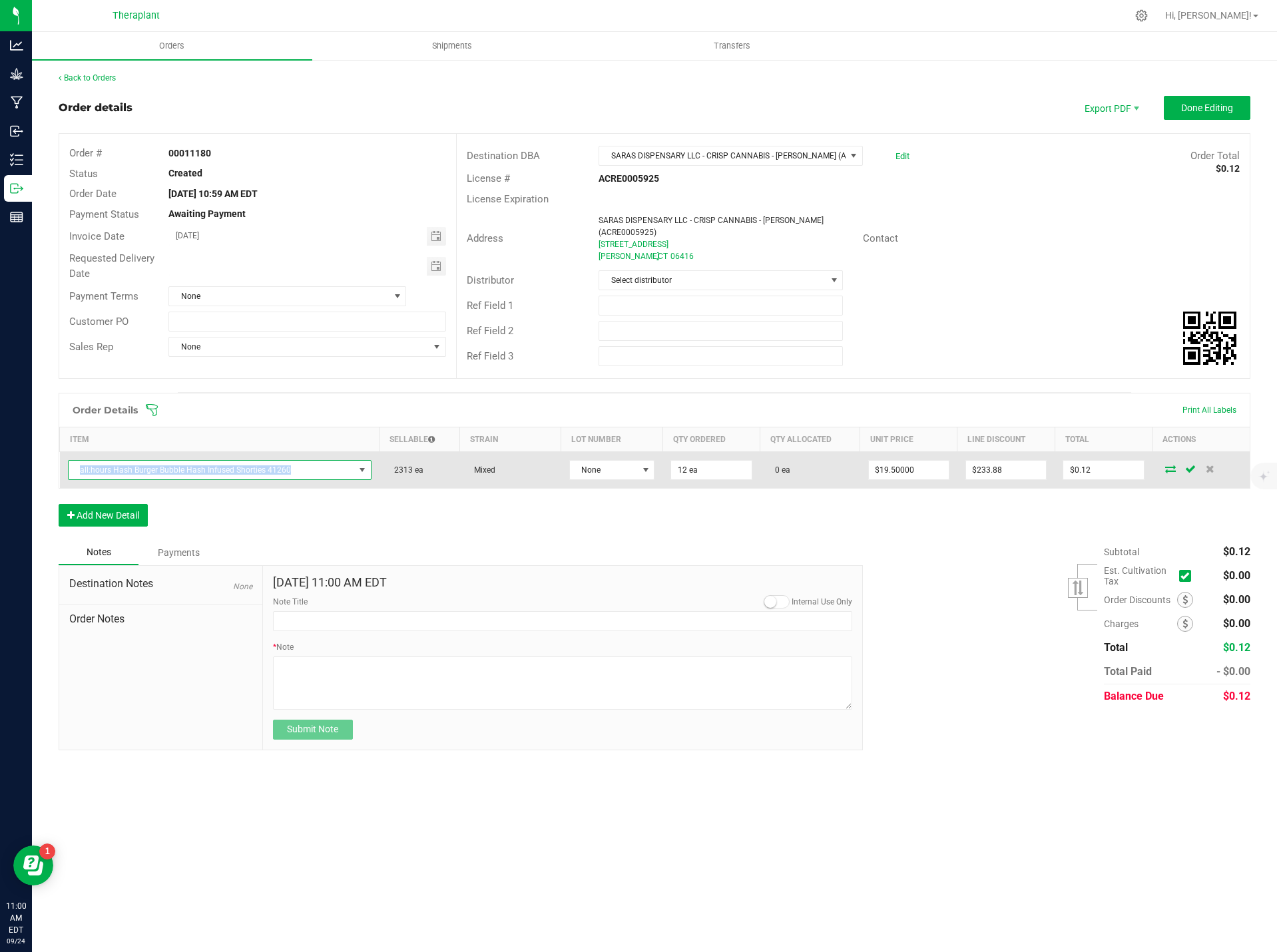
drag, startPoint x: 293, startPoint y: 465, endPoint x: 68, endPoint y: 478, distance: 225.4
click at [68, 478] on span "all:hours Hash Burger Bubble Hash Infused Shorties 41260" at bounding box center [219, 471] width 303 height 20
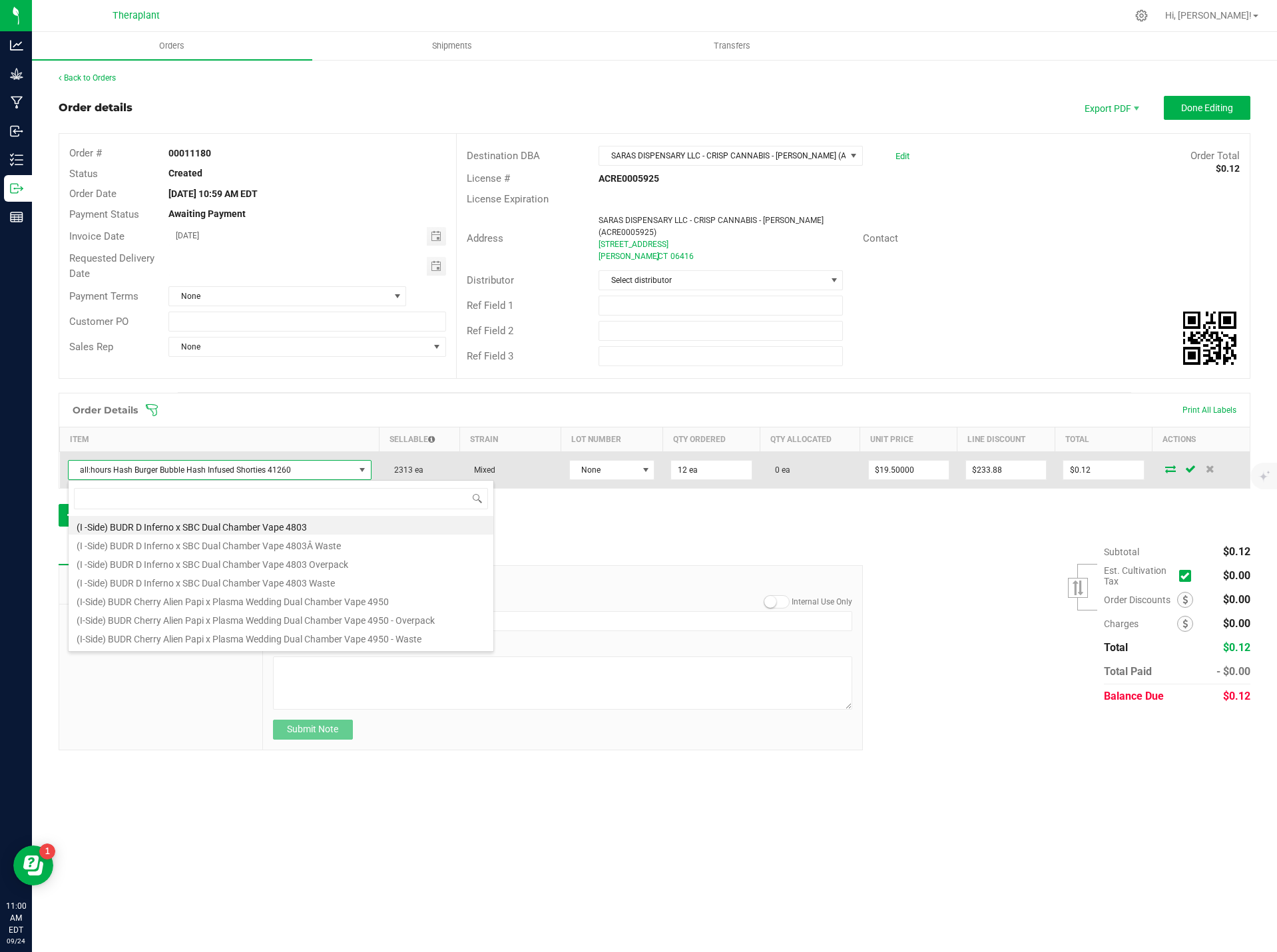
scroll to position [20, 301]
click at [141, 467] on span "all:hours Hash Burger Bubble Hash Infused Shorties 41260" at bounding box center [211, 470] width 286 height 18
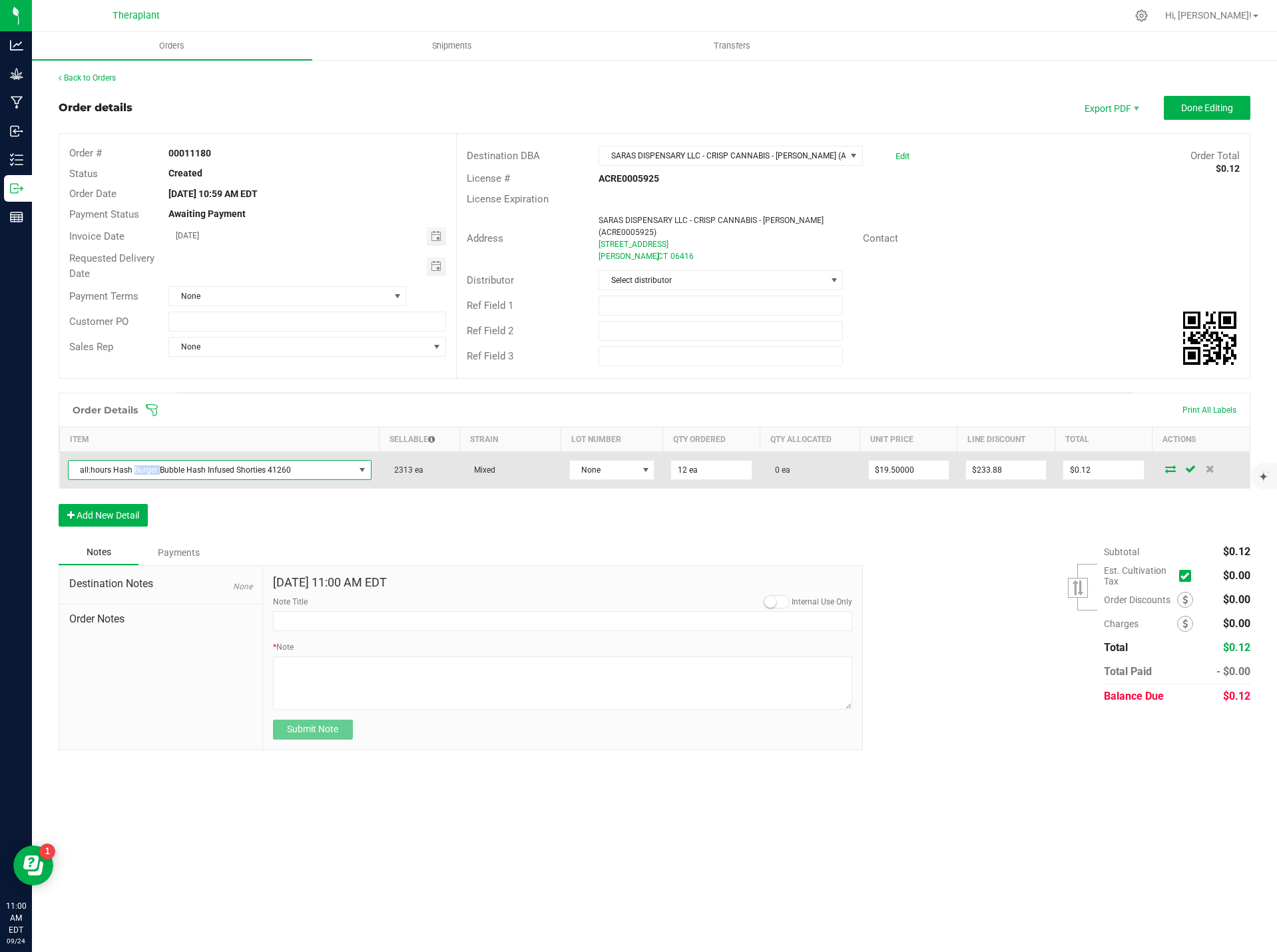
click at [141, 467] on span "all:hours Hash Burger Bubble Hash Infused Shorties 41260" at bounding box center [211, 470] width 286 height 18
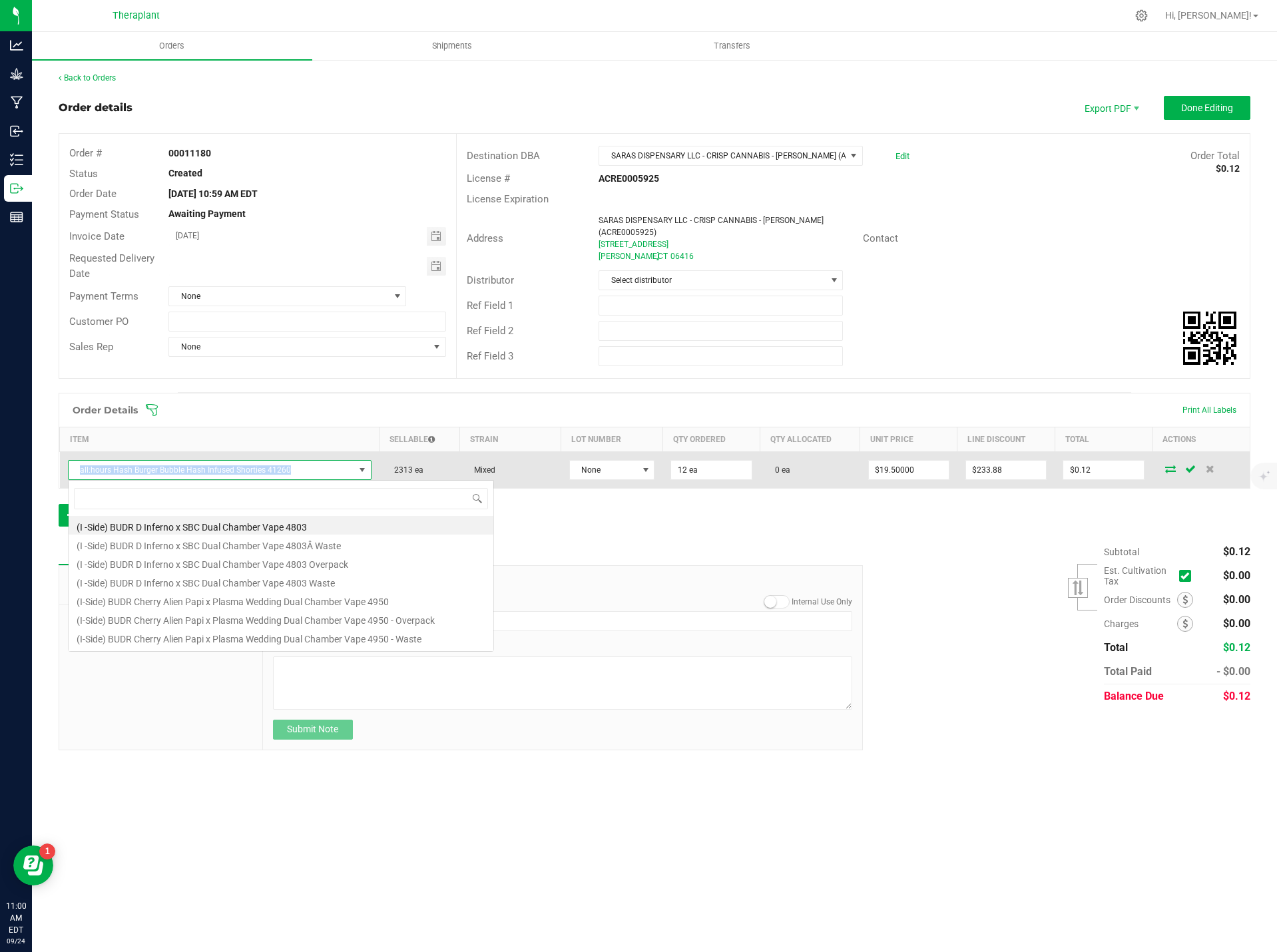
click at [141, 467] on span "all:hours Hash Burger Bubble Hash Infused Shorties 41260" at bounding box center [211, 470] width 286 height 18
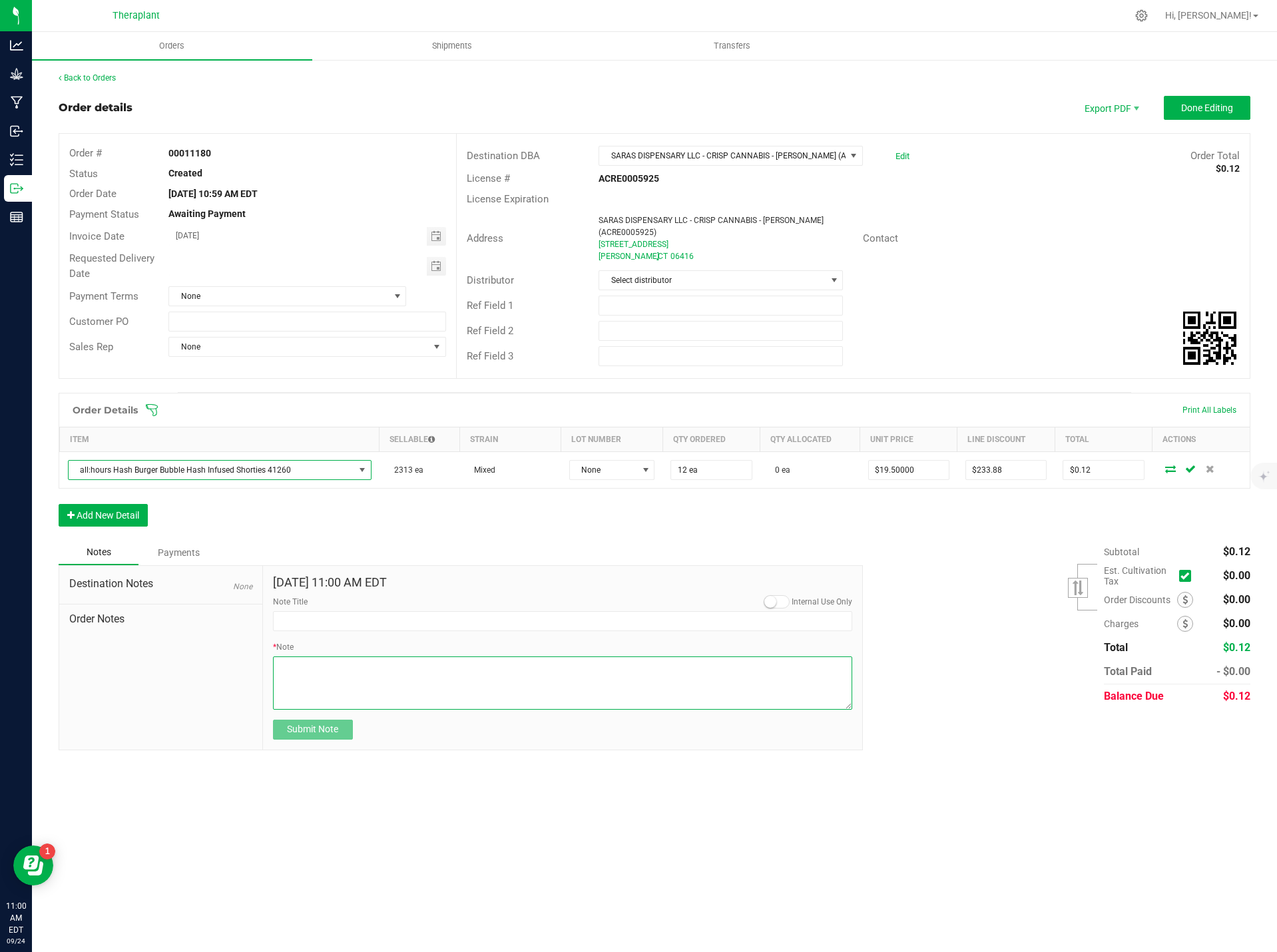
click at [328, 674] on textarea "* Note" at bounding box center [563, 683] width 580 height 53
paste textarea "all:hours Hash Burger Bubble Hash Infused Shorties 41260"
type textarea "all:hours Hash Burger Bubble Hash Infused Shorties 41260"
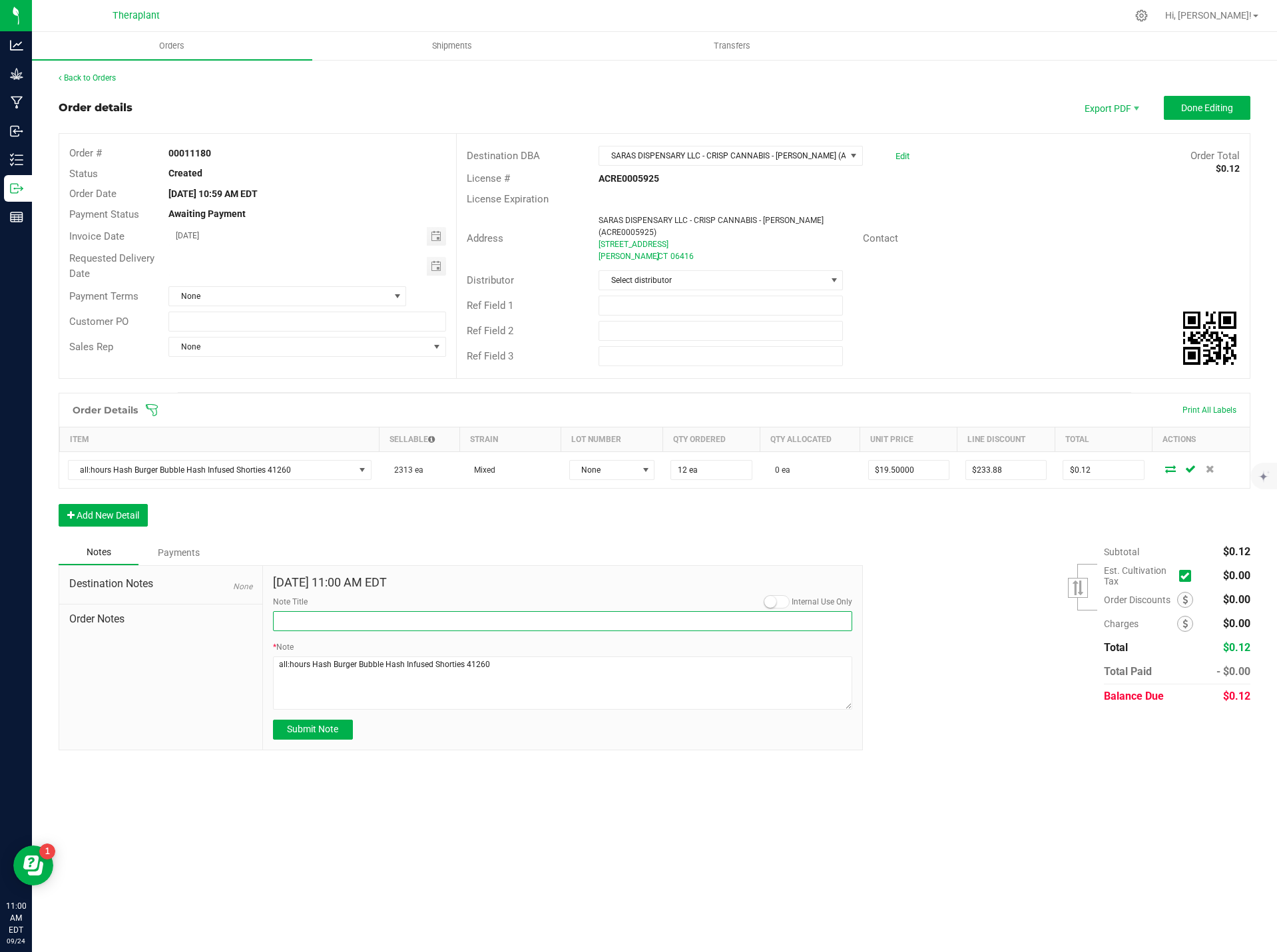
click at [347, 618] on input "Note Title" at bounding box center [563, 621] width 580 height 20
type input "Sample Units"
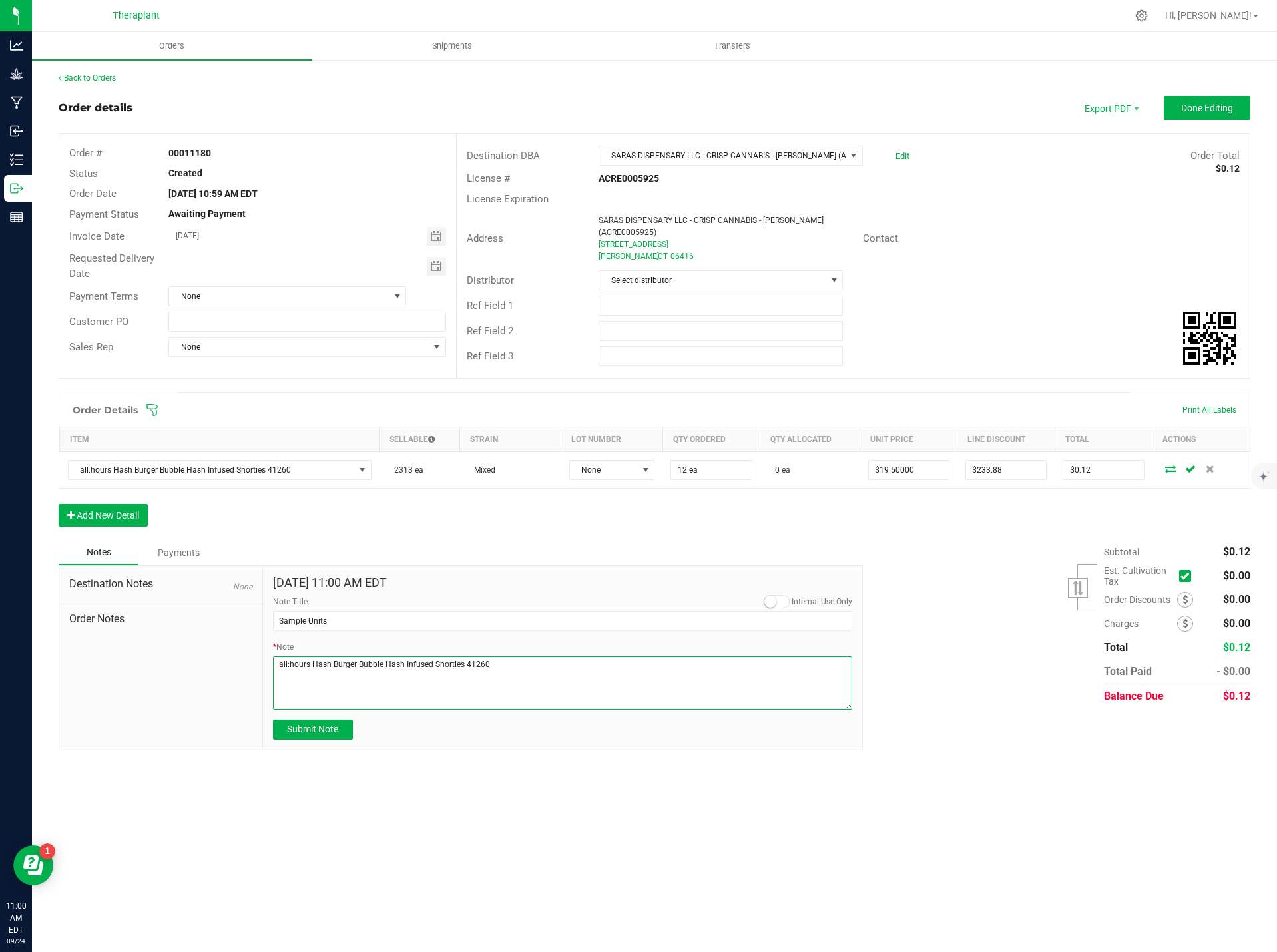
click at [514, 663] on textarea "* Note" at bounding box center [563, 683] width 580 height 53
type textarea "all:hours Hash Burger Bubble Hash Infused Shorties 41260- Sent 12 units for emp…"
click at [306, 728] on span "Submit Note" at bounding box center [312, 729] width 51 height 11
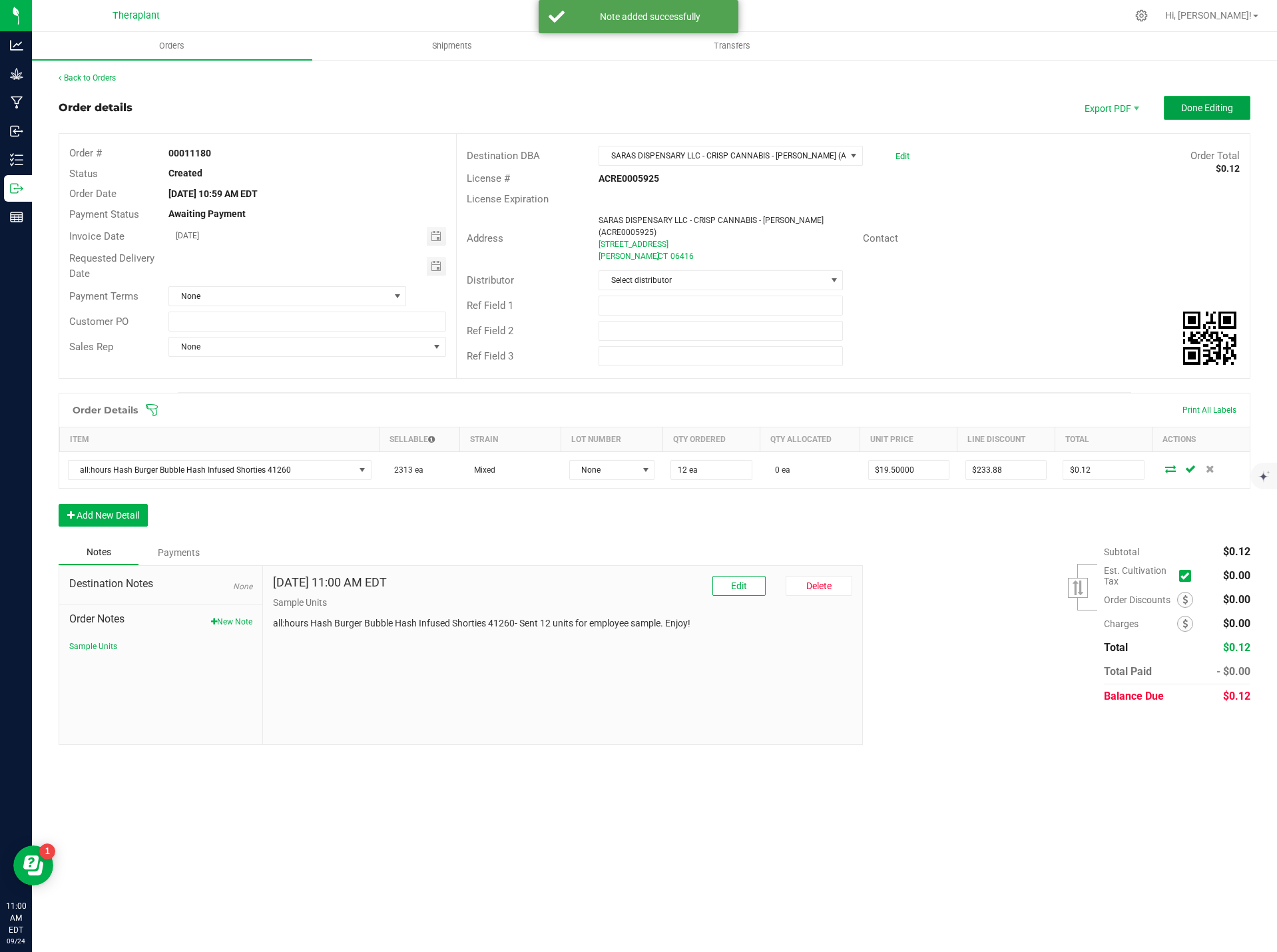
click at [1216, 111] on span "Done Editing" at bounding box center [1207, 108] width 52 height 11
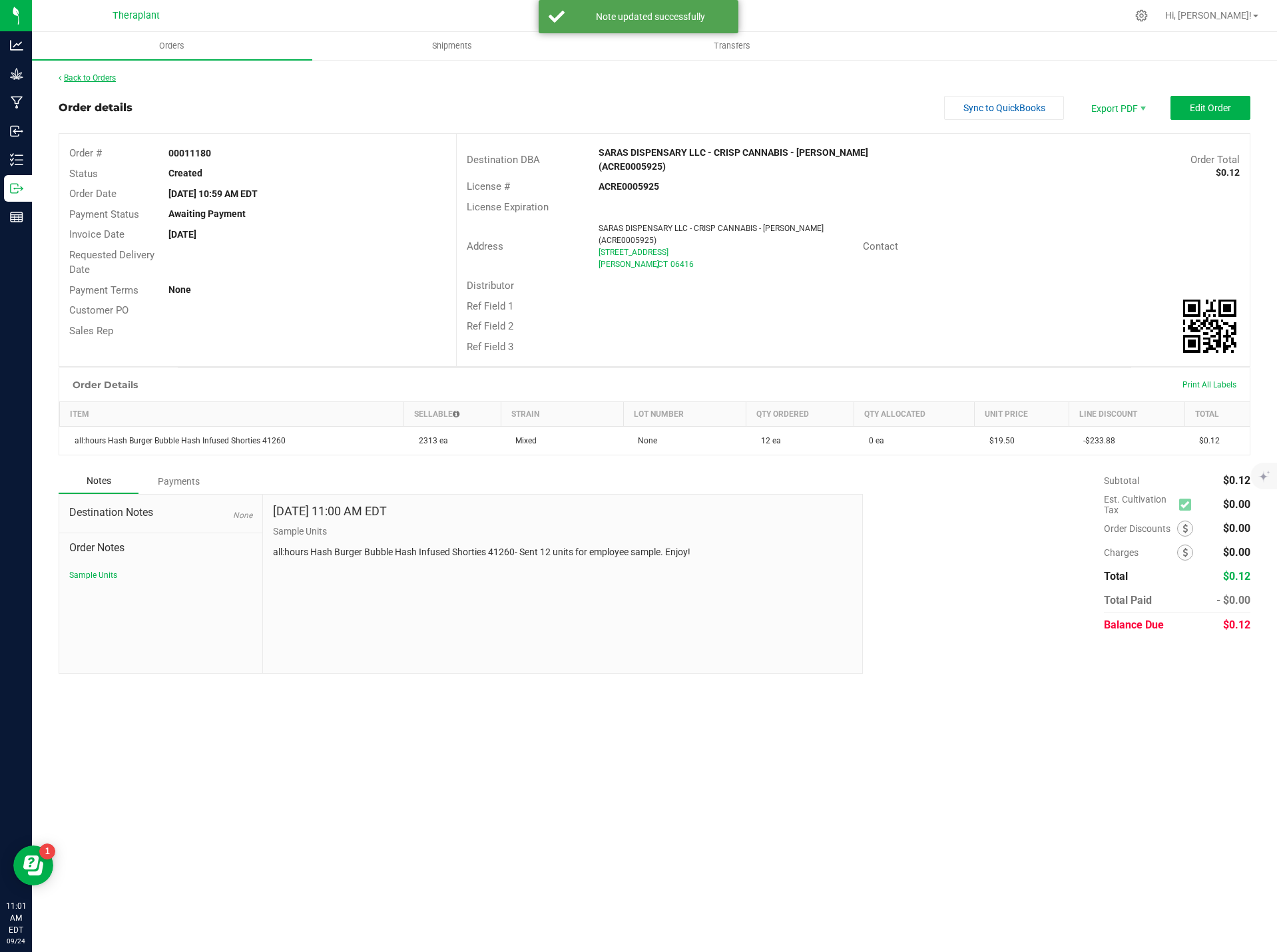
click at [88, 77] on link "Back to Orders" at bounding box center [87, 78] width 58 height 9
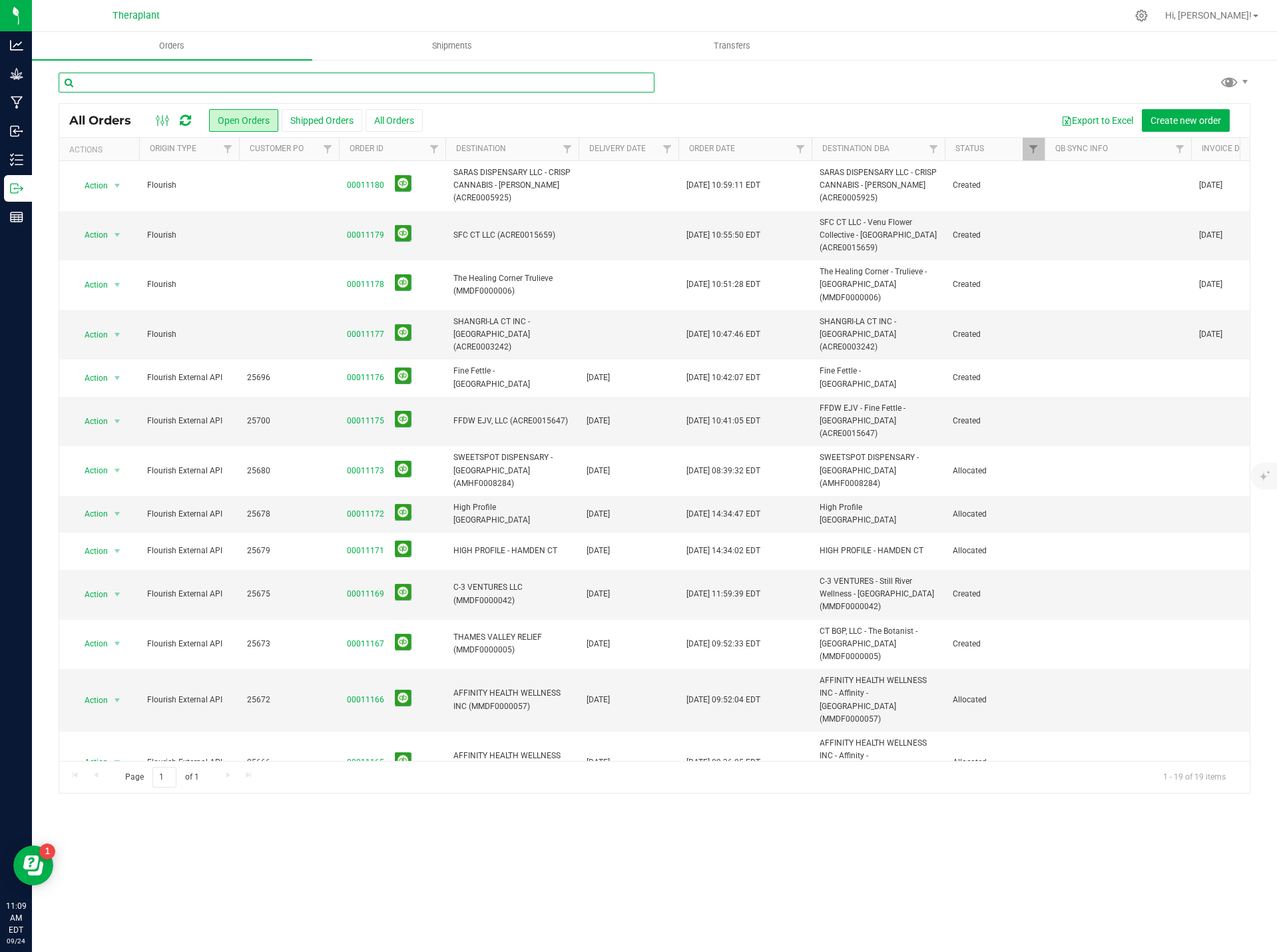
click at [416, 79] on input "text" at bounding box center [356, 82] width 596 height 20
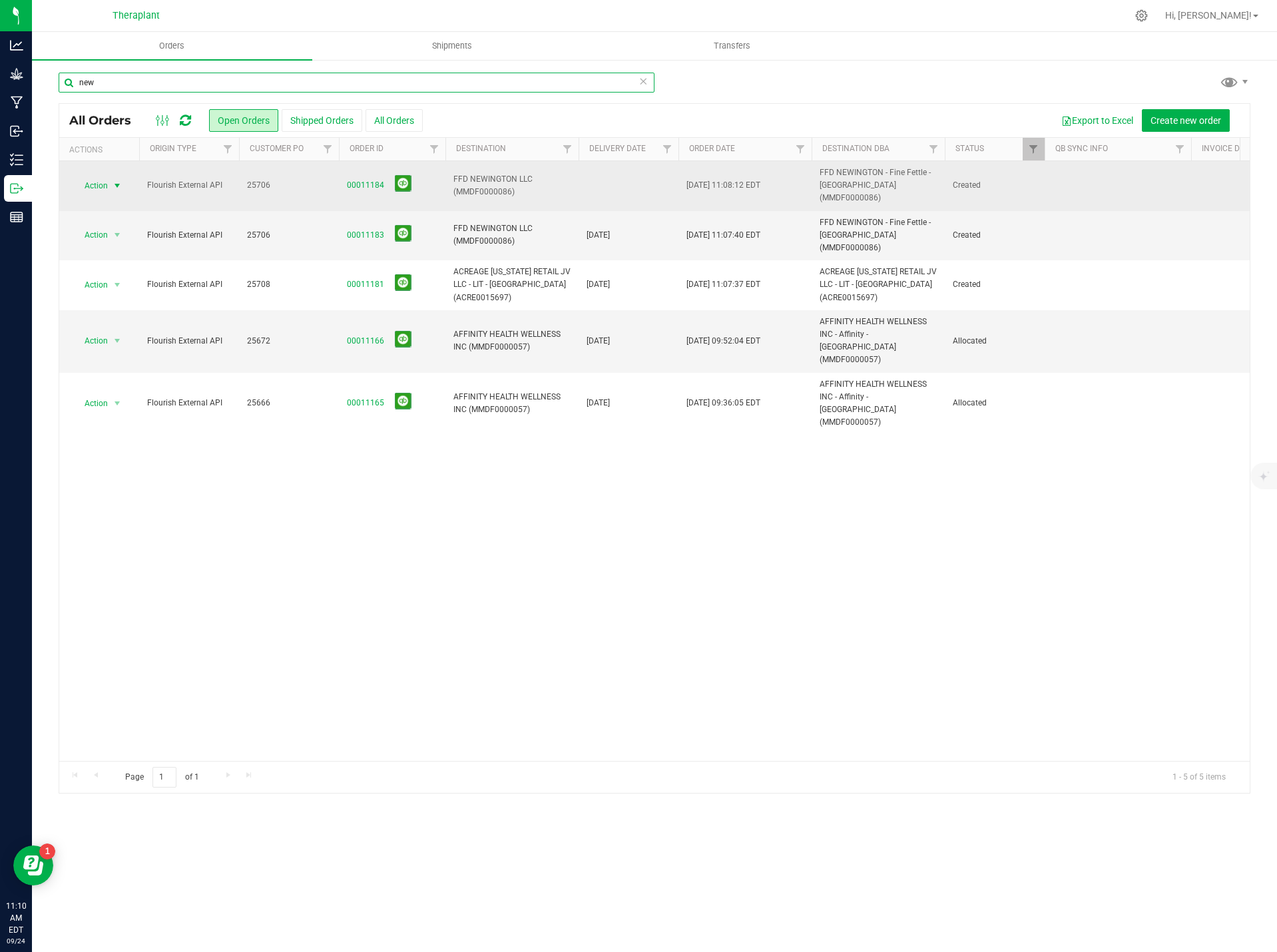
type input "new"
click at [87, 176] on span "Action" at bounding box center [90, 185] width 36 height 18
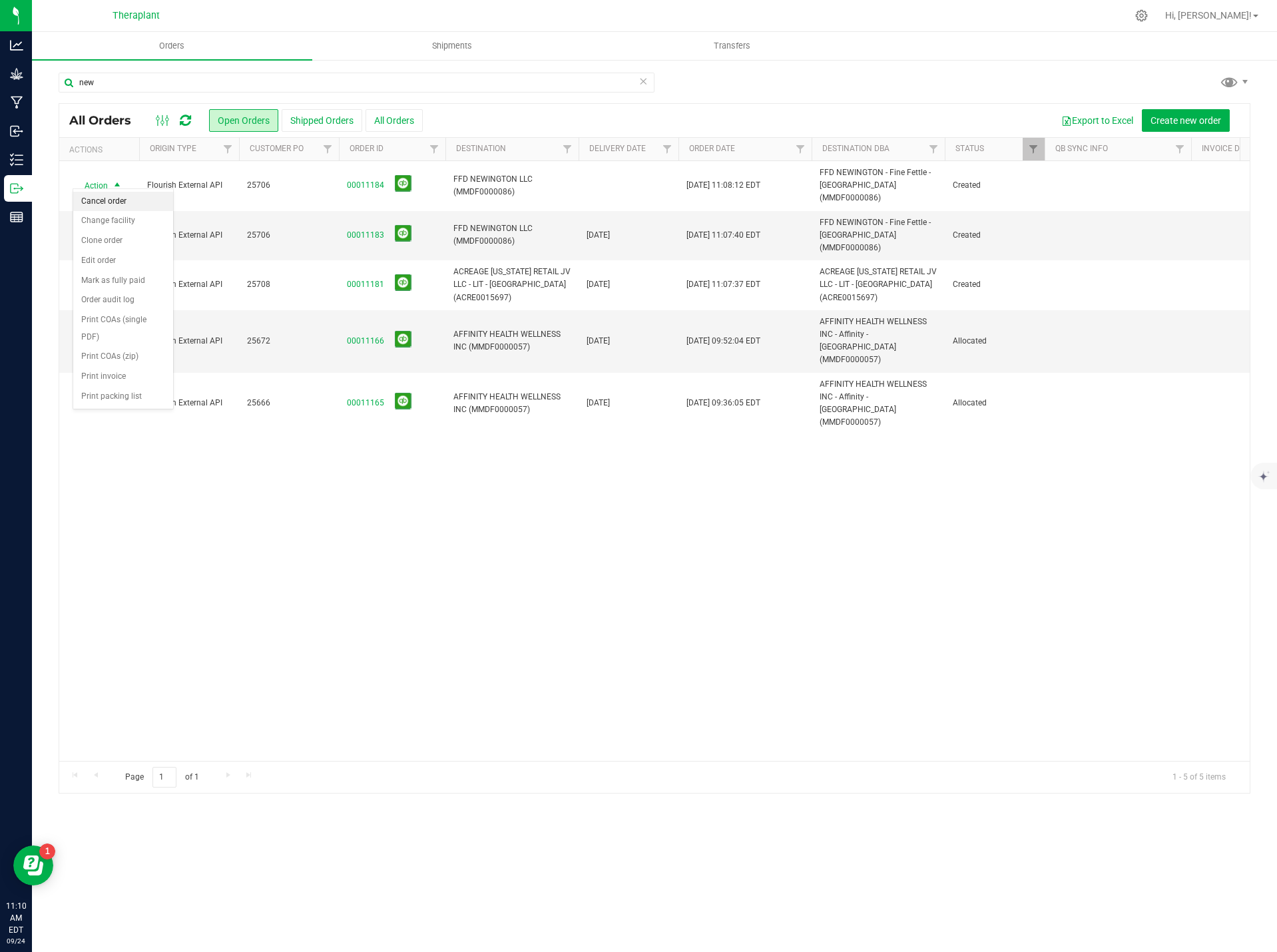
click at [124, 200] on li "Cancel order" at bounding box center [122, 202] width 100 height 20
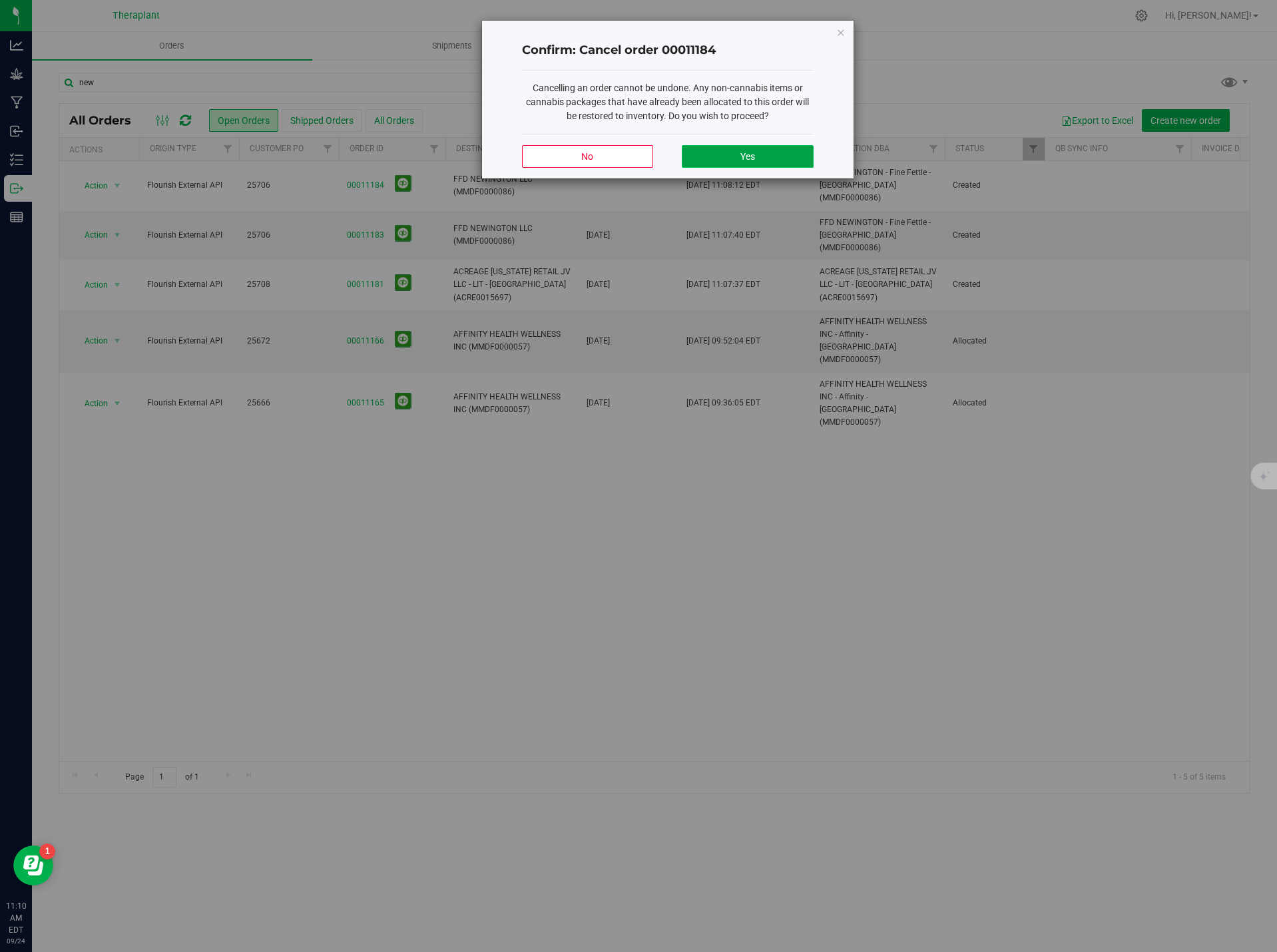
click at [788, 158] on button "Yes" at bounding box center [747, 156] width 132 height 23
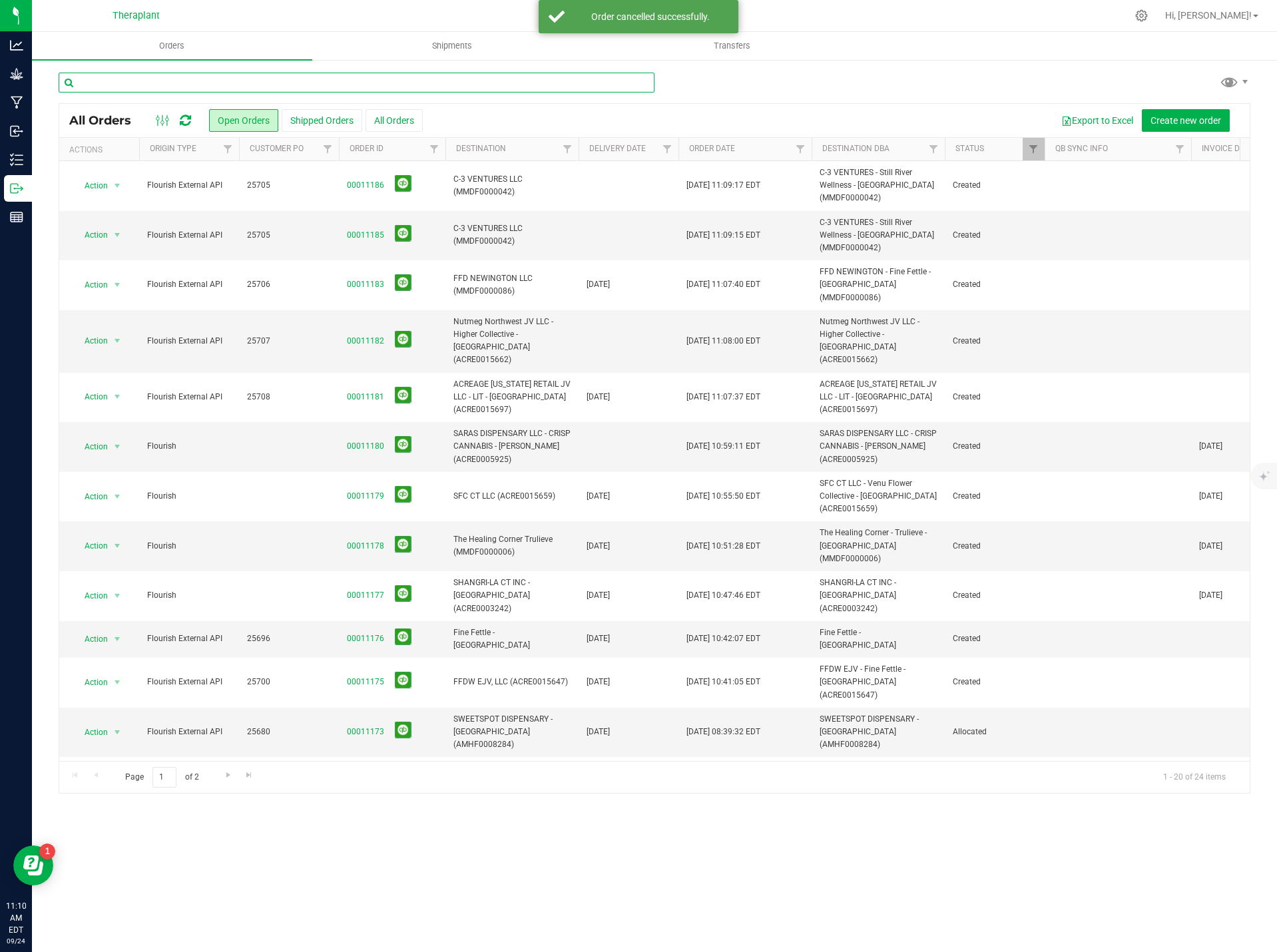
click at [222, 85] on input "text" at bounding box center [356, 82] width 596 height 20
type input "new"
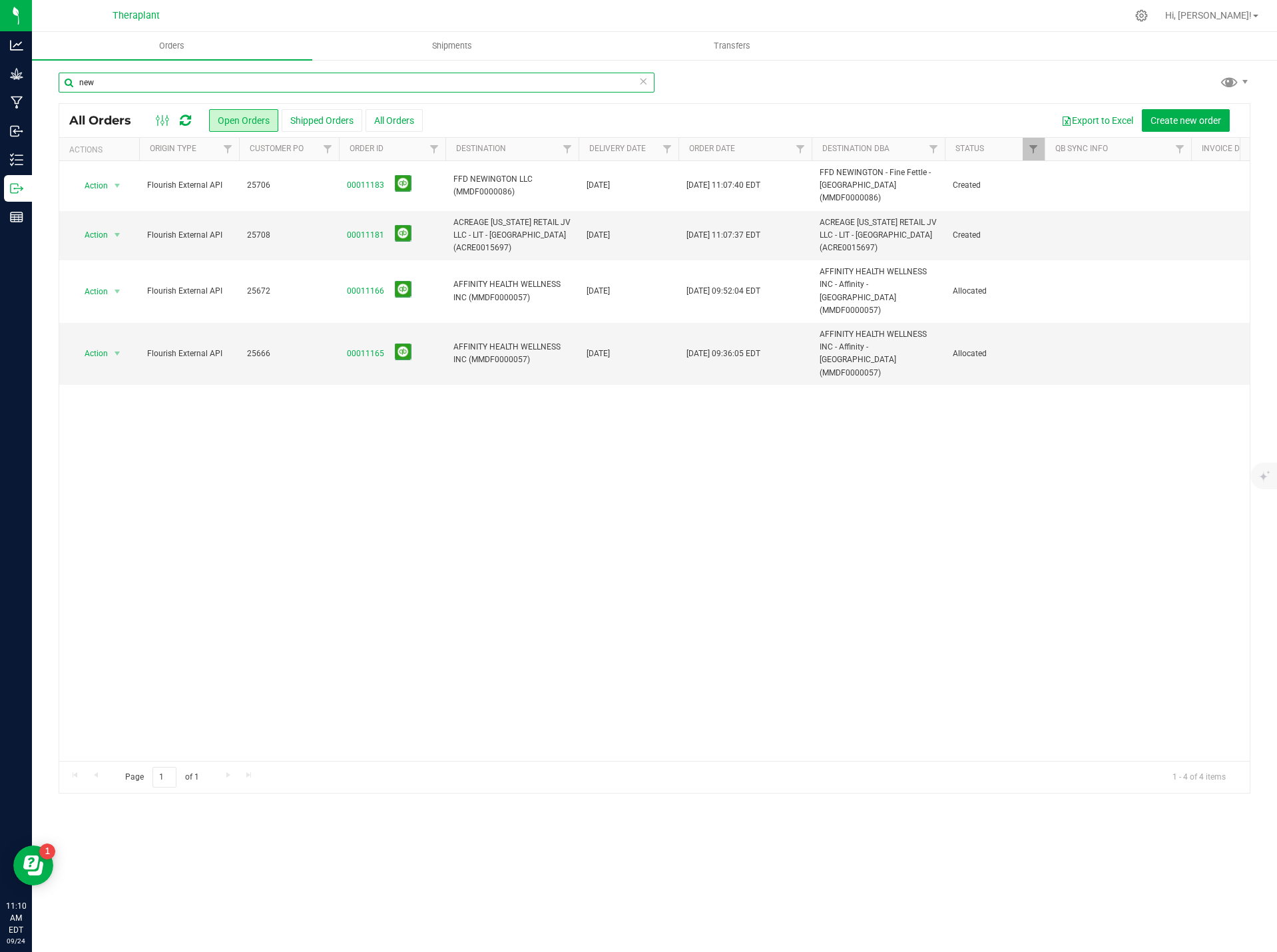
click at [285, 80] on input "new" at bounding box center [356, 82] width 596 height 20
click at [285, 79] on input "new" at bounding box center [356, 82] width 596 height 20
click at [276, 130] on button "Open Orders" at bounding box center [244, 121] width 69 height 23
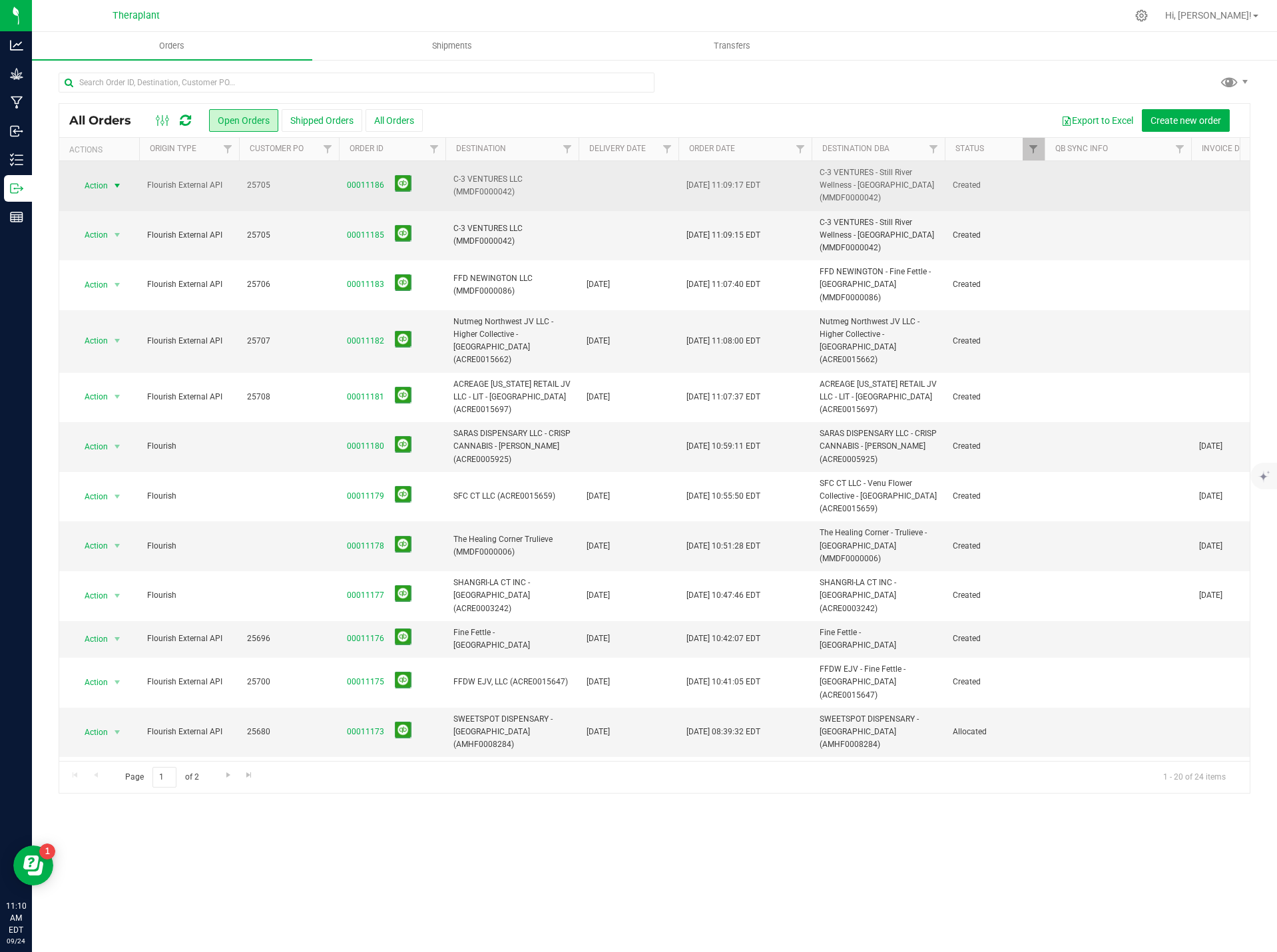
click at [99, 183] on span "Action" at bounding box center [90, 185] width 36 height 18
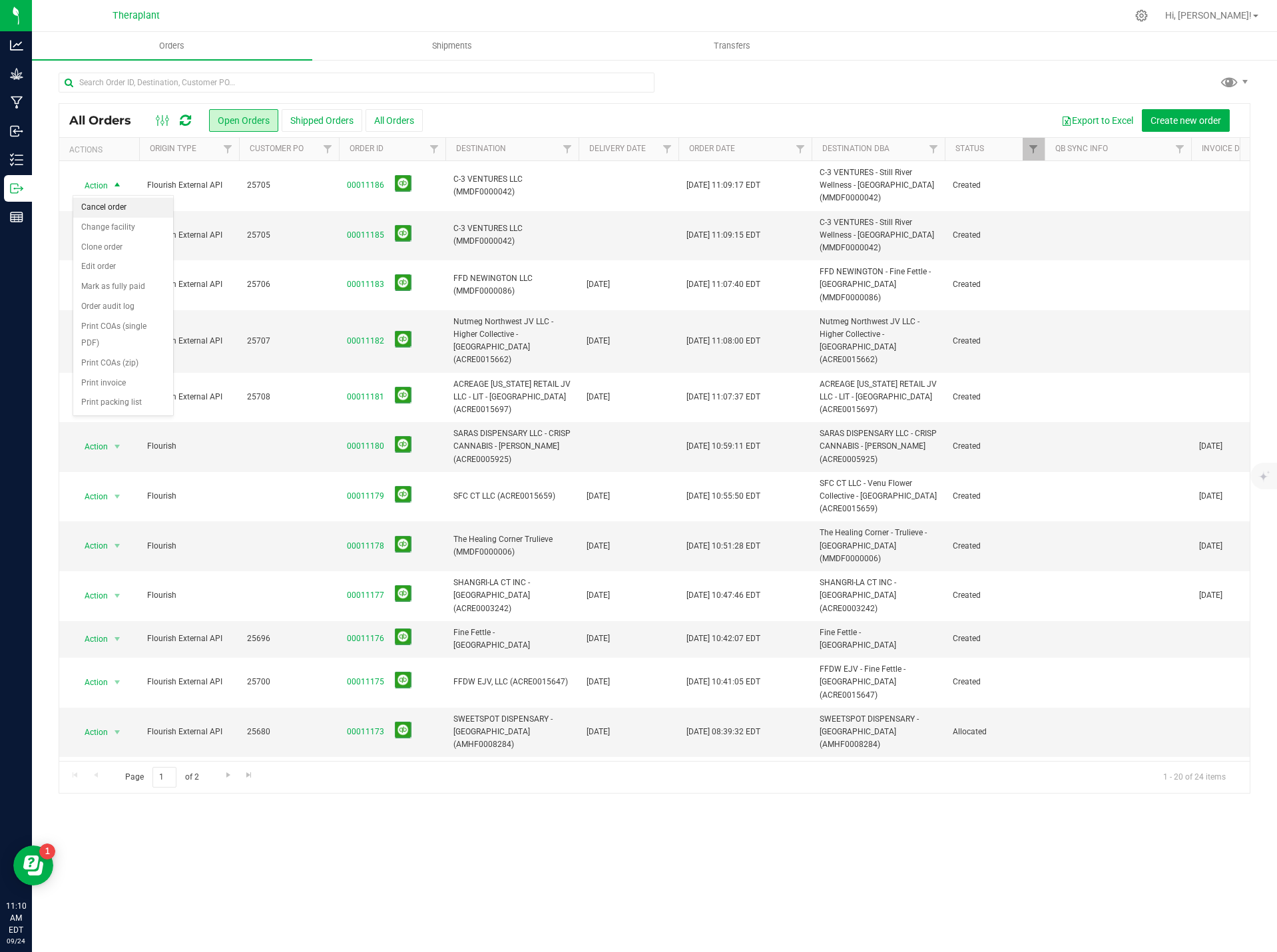
click at [119, 201] on li "Cancel order" at bounding box center [122, 207] width 100 height 20
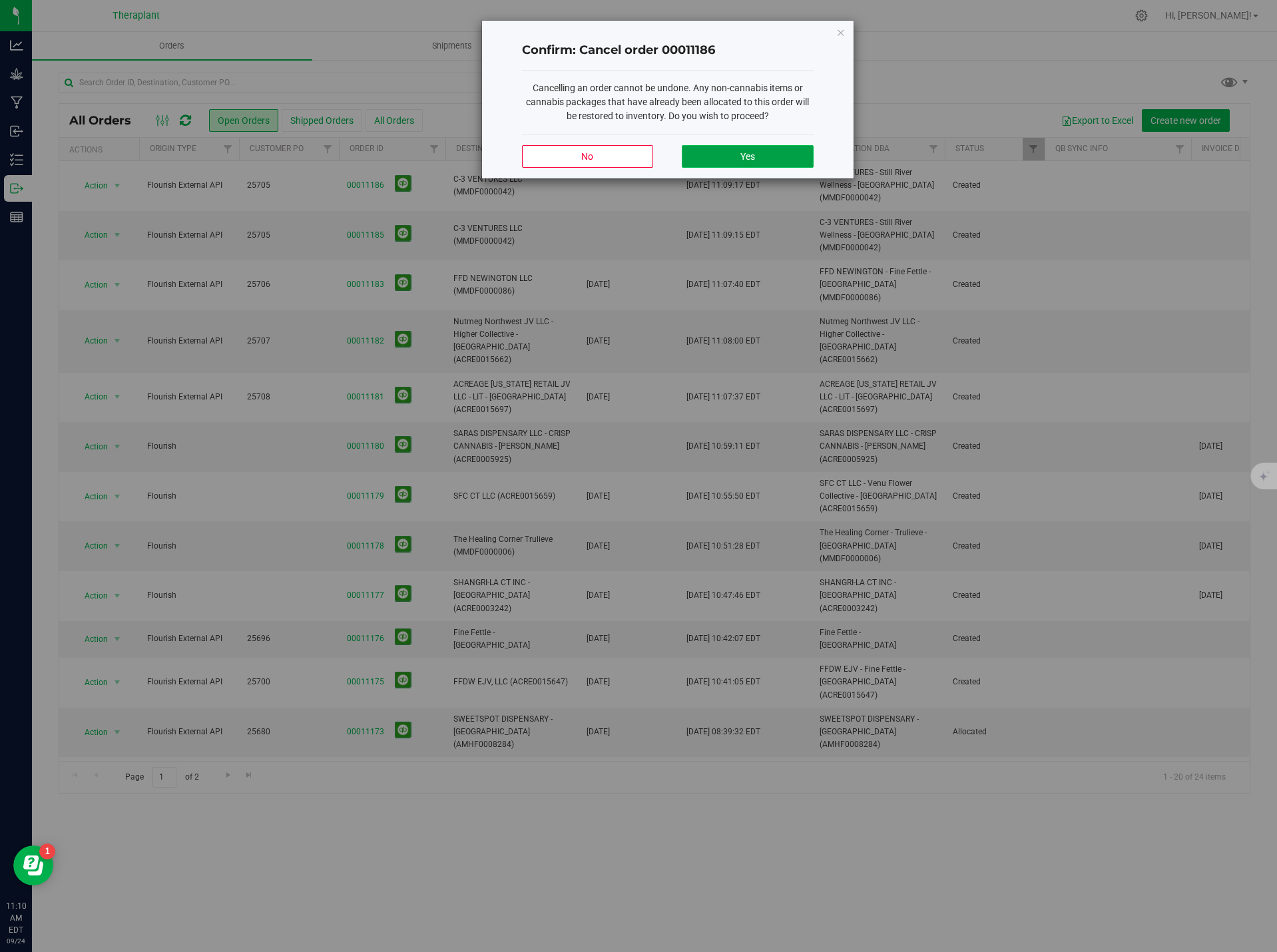
click at [736, 161] on button "Yes" at bounding box center [747, 156] width 132 height 23
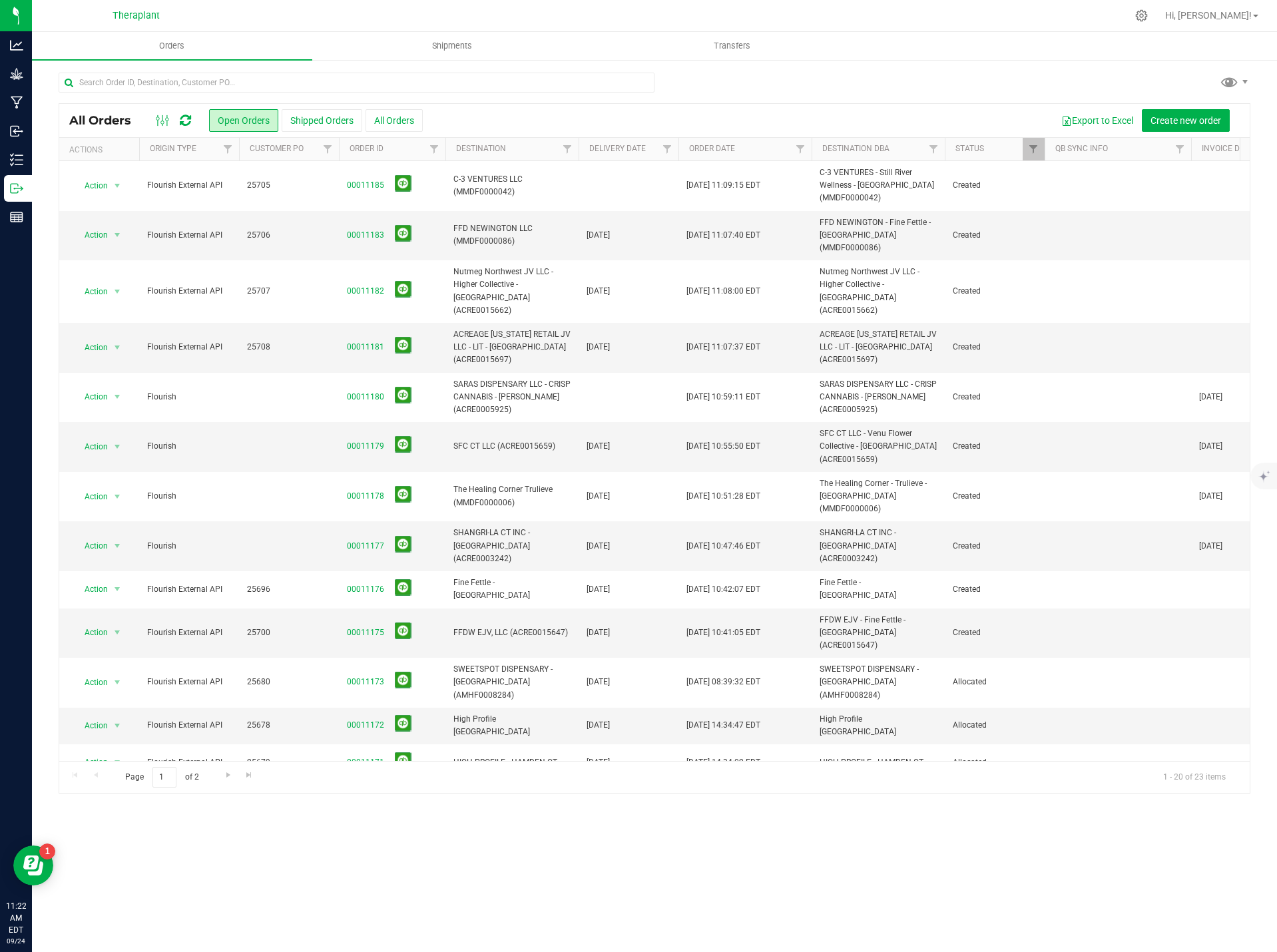
click at [185, 120] on icon at bounding box center [185, 121] width 11 height 14
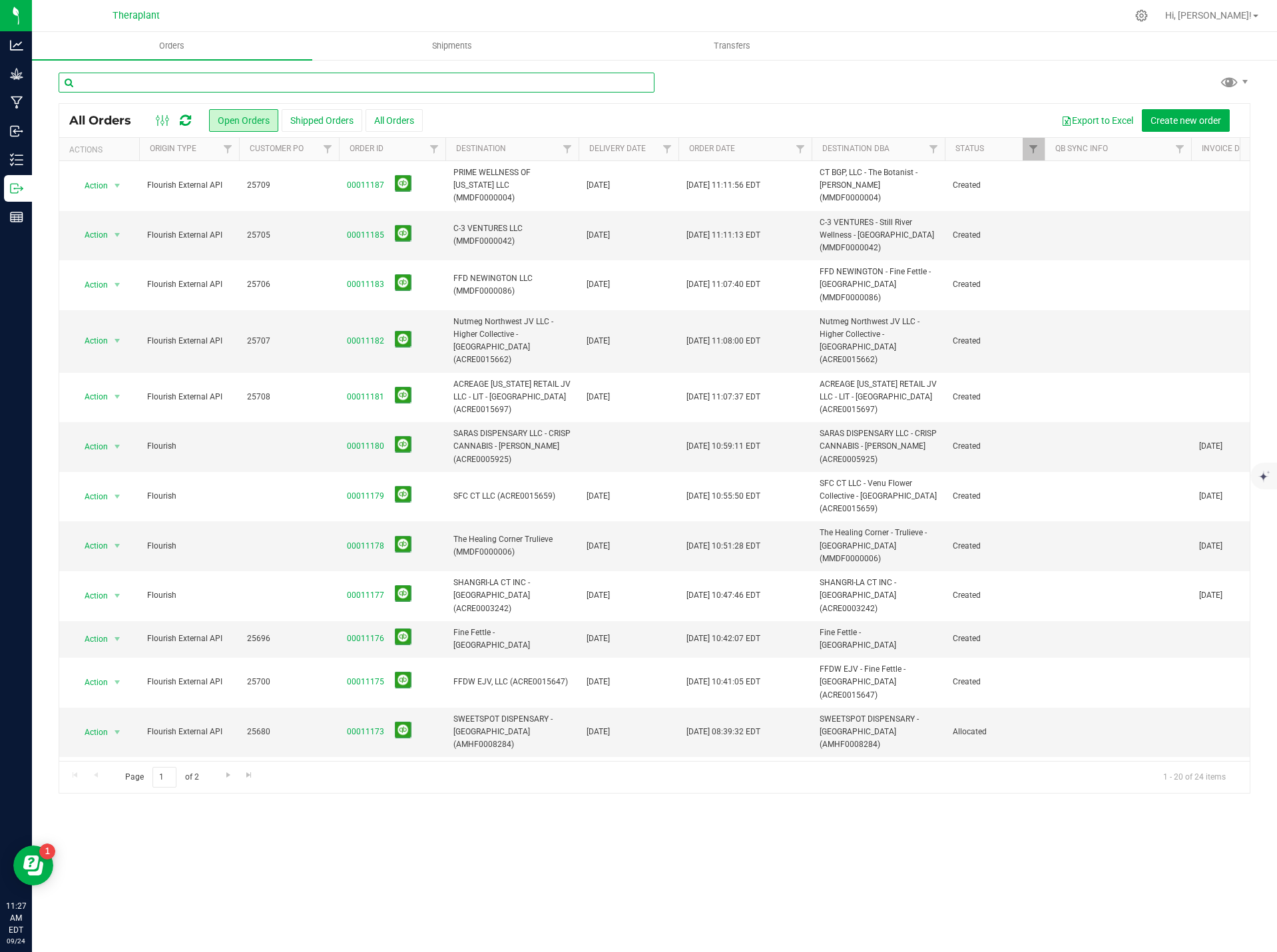
click at [304, 85] on input "text" at bounding box center [356, 82] width 596 height 20
click at [197, 119] on div "All Orders" at bounding box center [137, 120] width 136 height 16
click at [185, 120] on icon at bounding box center [185, 121] width 11 height 14
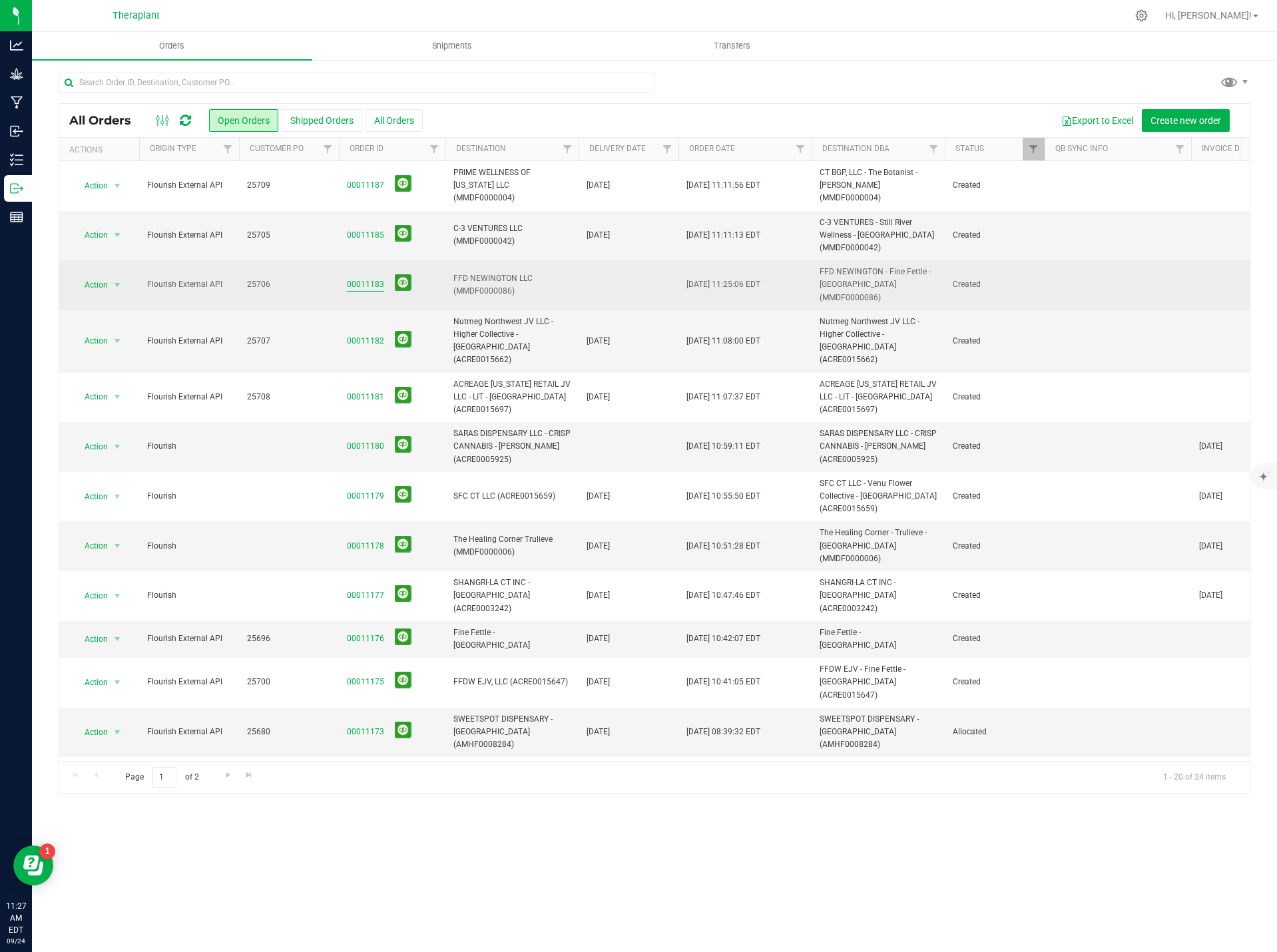
click at [354, 279] on link "00011183" at bounding box center [365, 285] width 37 height 13
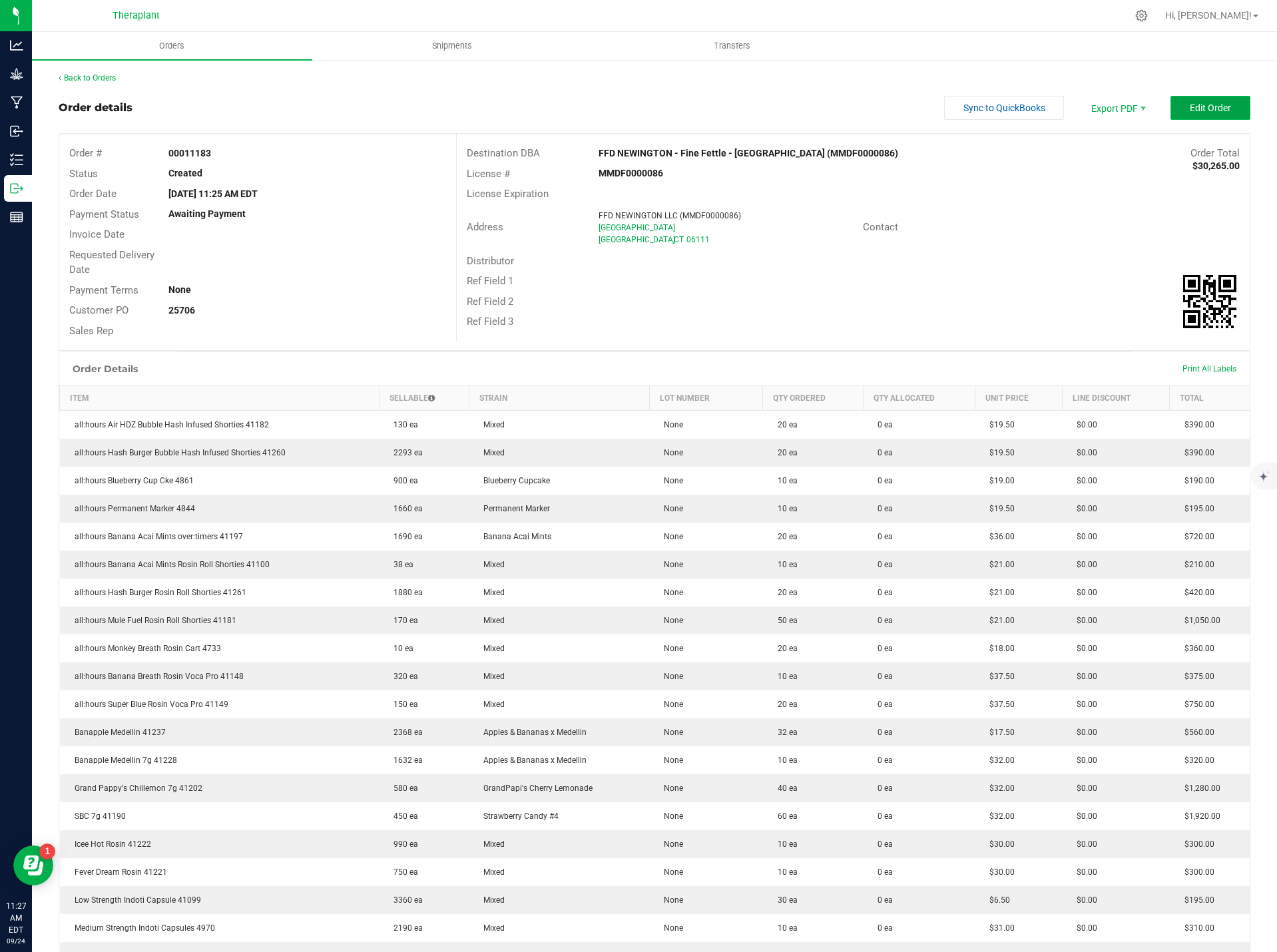
click at [1199, 106] on span "Edit Order" at bounding box center [1209, 108] width 41 height 11
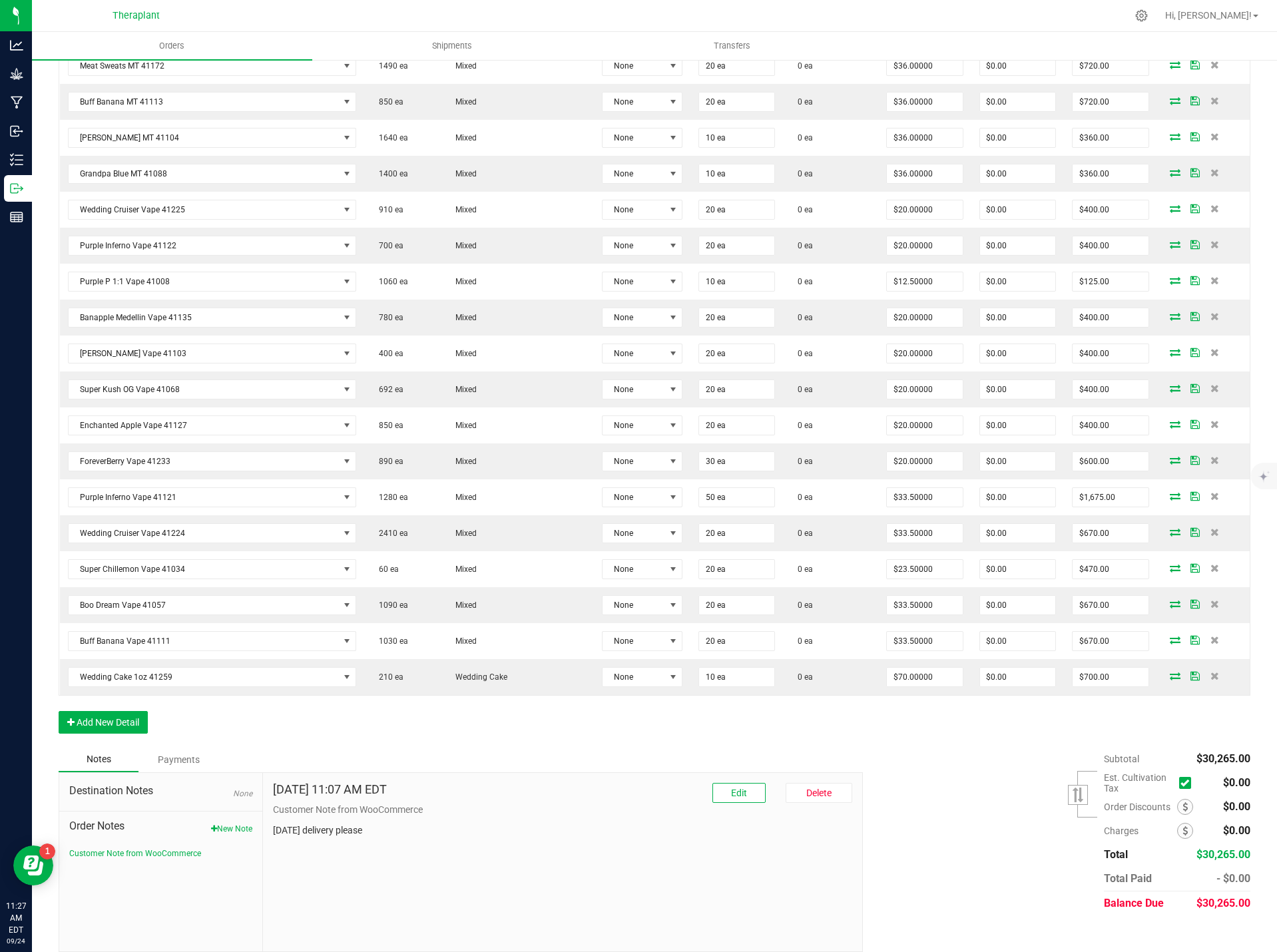
scroll to position [1703, 0]
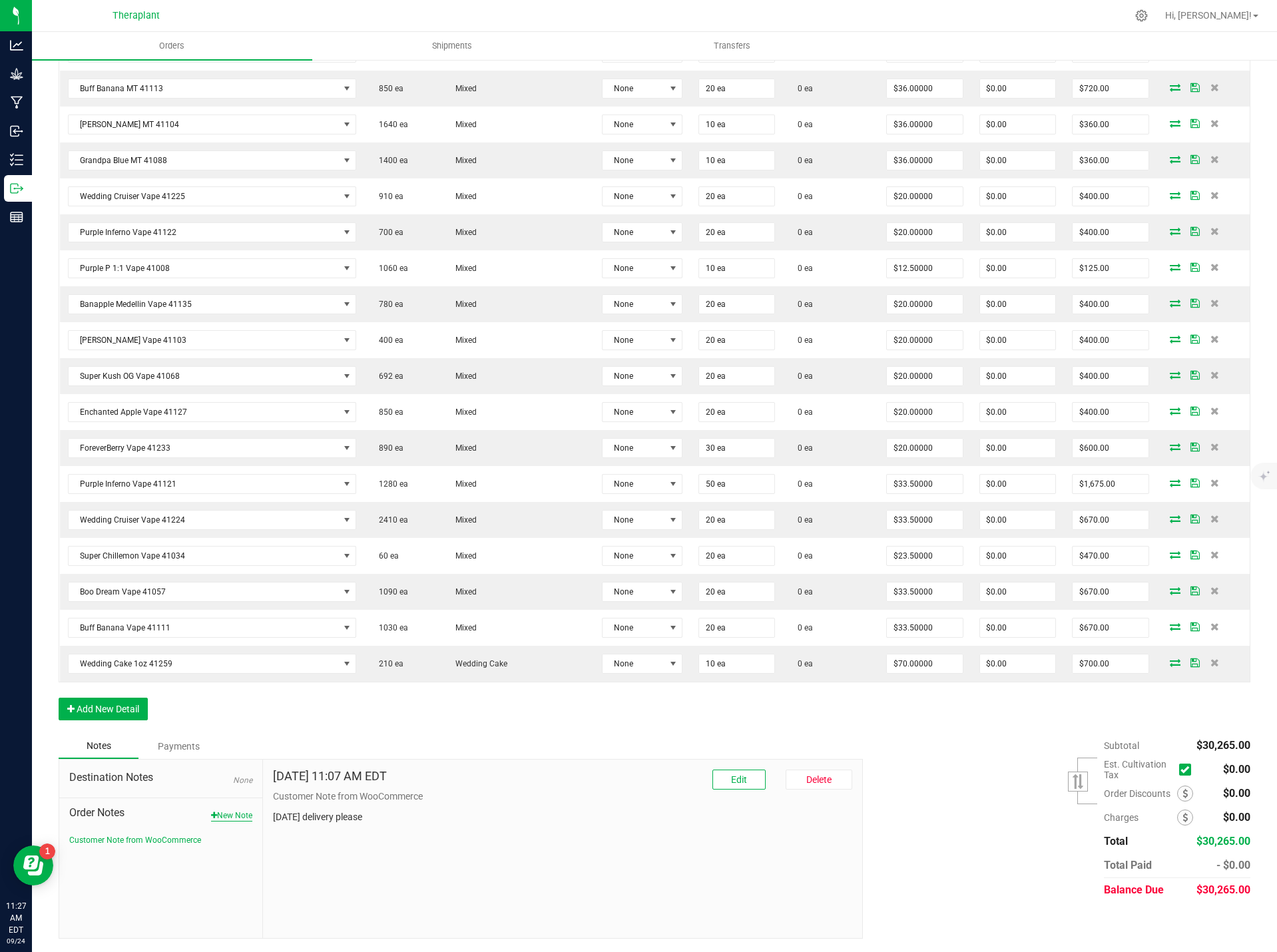
click at [232, 811] on button "New Note" at bounding box center [231, 815] width 41 height 12
paste textarea "Wedding Cake 1oz 41259-23.01% THC – 10-pack. Added 10 units per request."
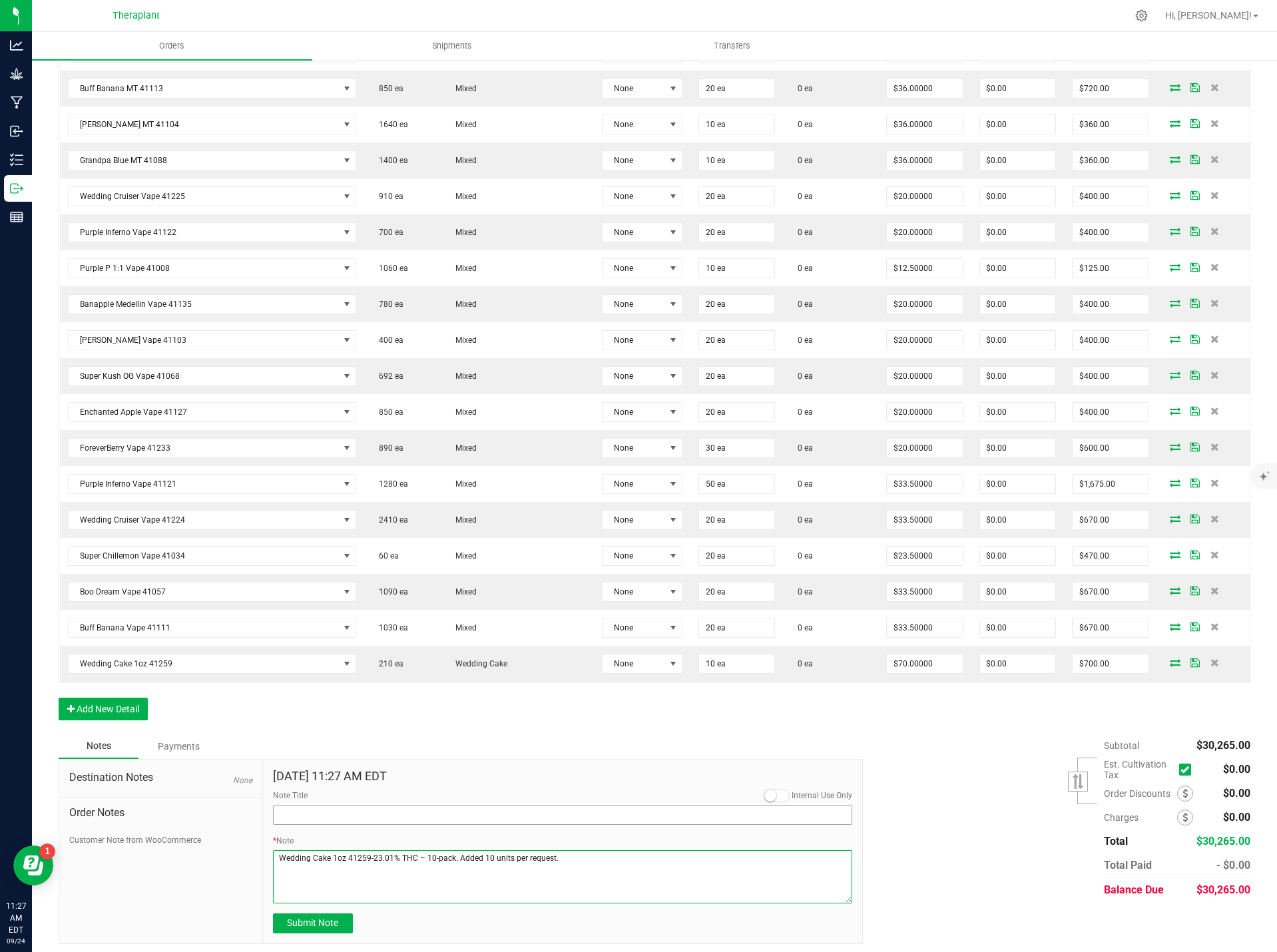
type textarea "Wedding Cake 1oz 41259-23.01% THC – 10-pack. Added 10 units per request."
click at [343, 815] on input "Note Title" at bounding box center [563, 815] width 580 height 20
type input "Product Added"
click at [322, 926] on span "Submit Note" at bounding box center [312, 923] width 51 height 11
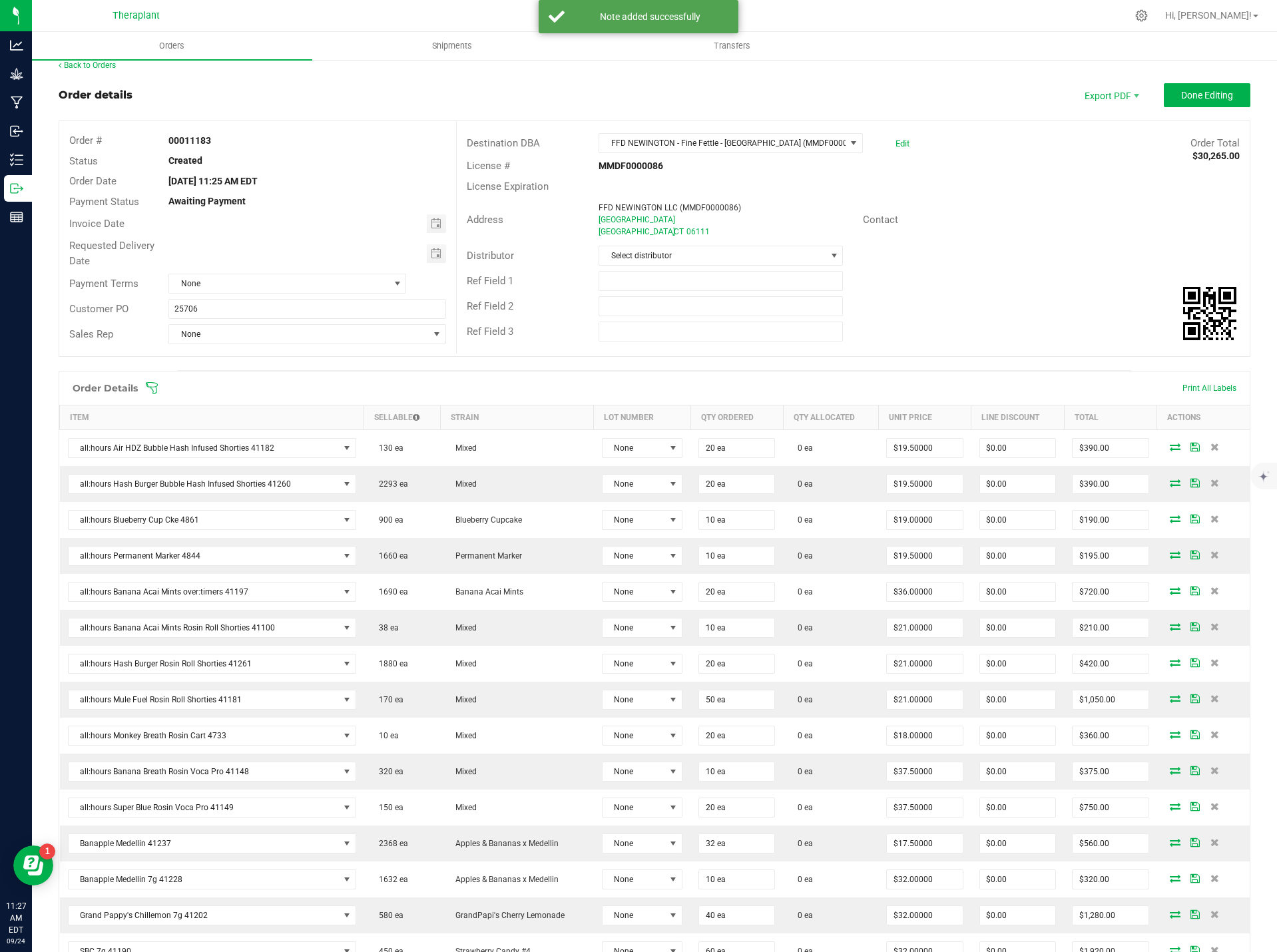
scroll to position [0, 0]
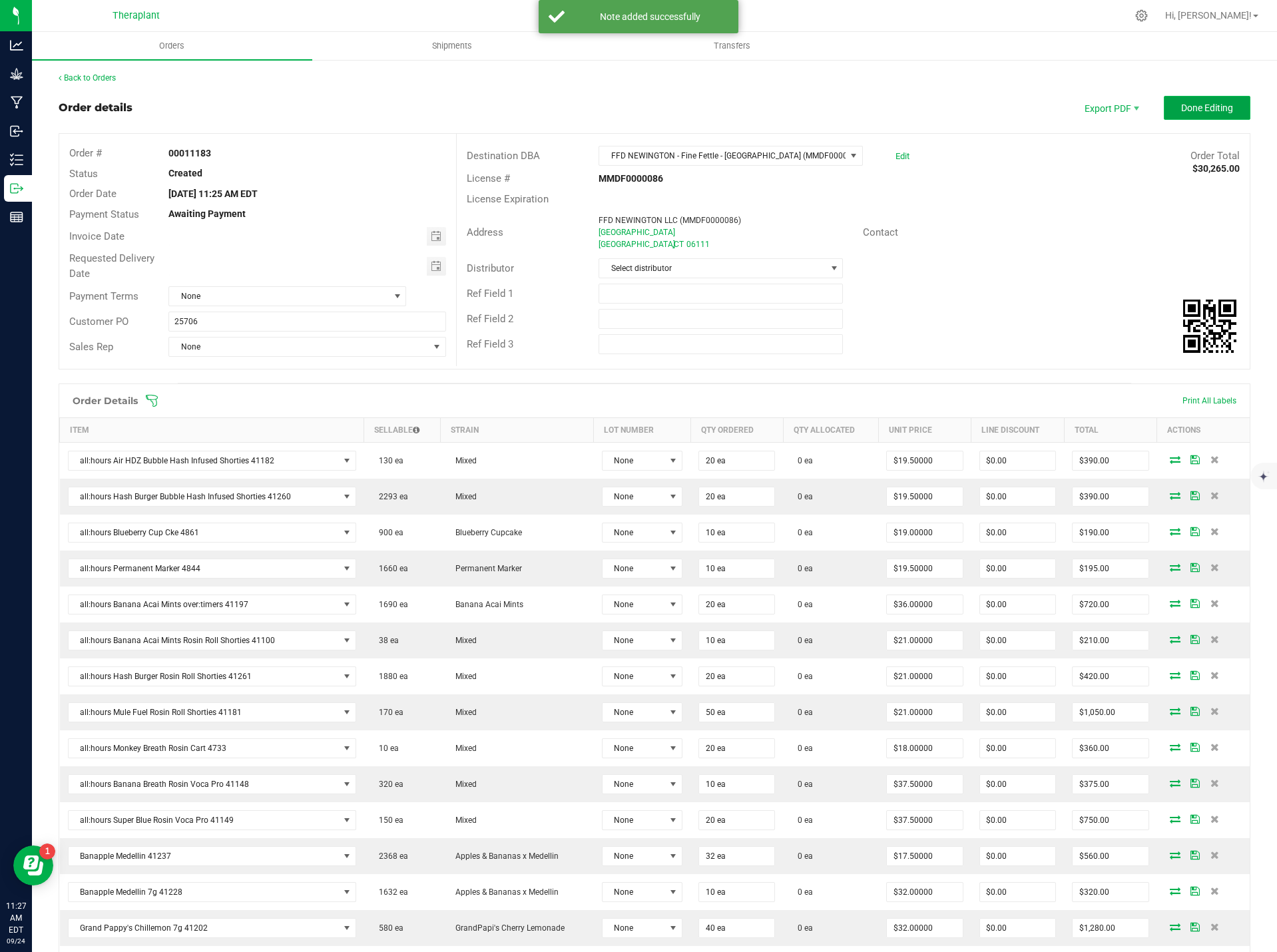
click at [1207, 102] on span "Done Editing" at bounding box center [1207, 108] width 52 height 11
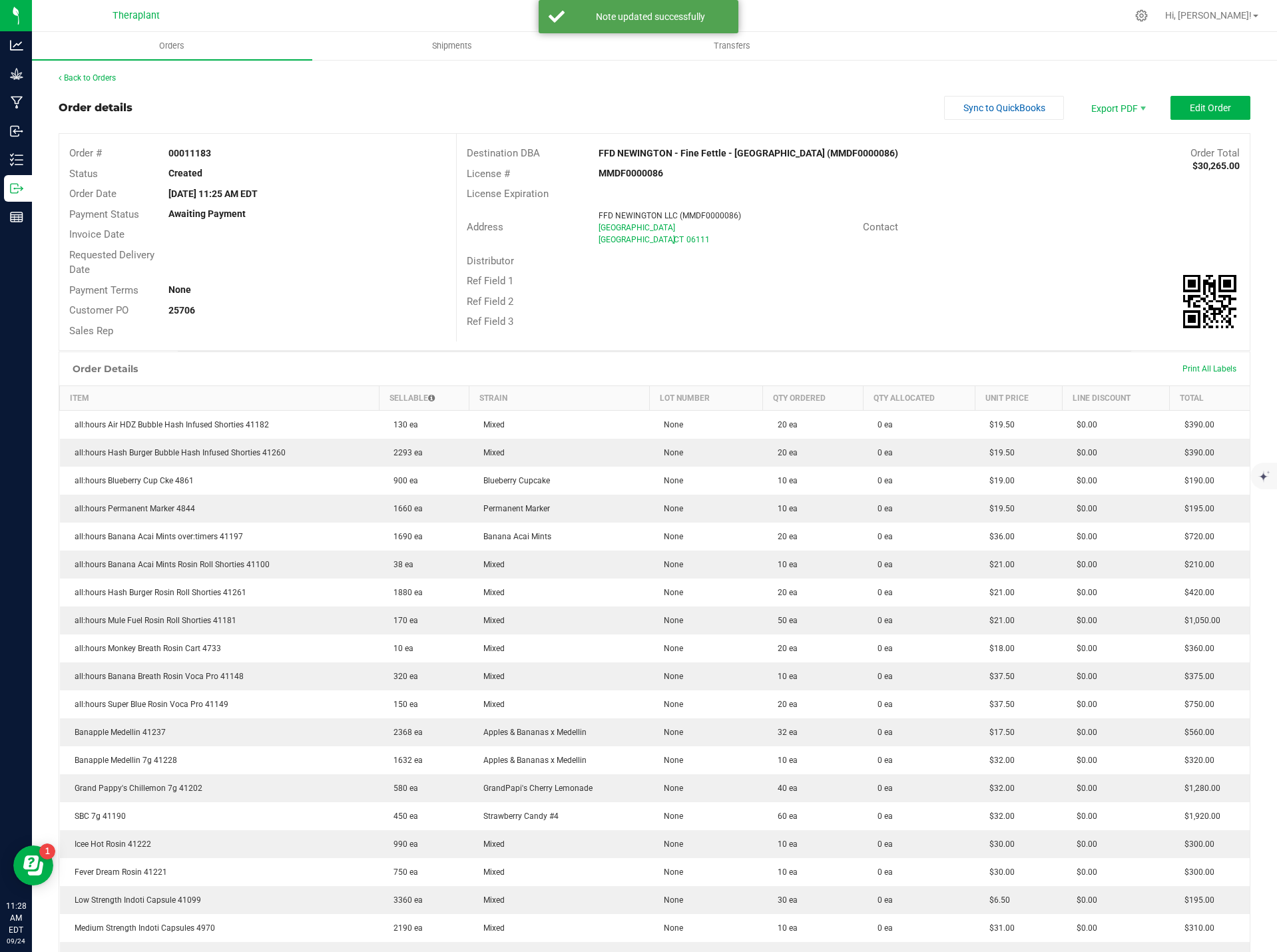
click at [82, 82] on div "Back to Orders" at bounding box center [654, 78] width 1192 height 12
click at [85, 77] on link "Back to Orders" at bounding box center [87, 78] width 58 height 9
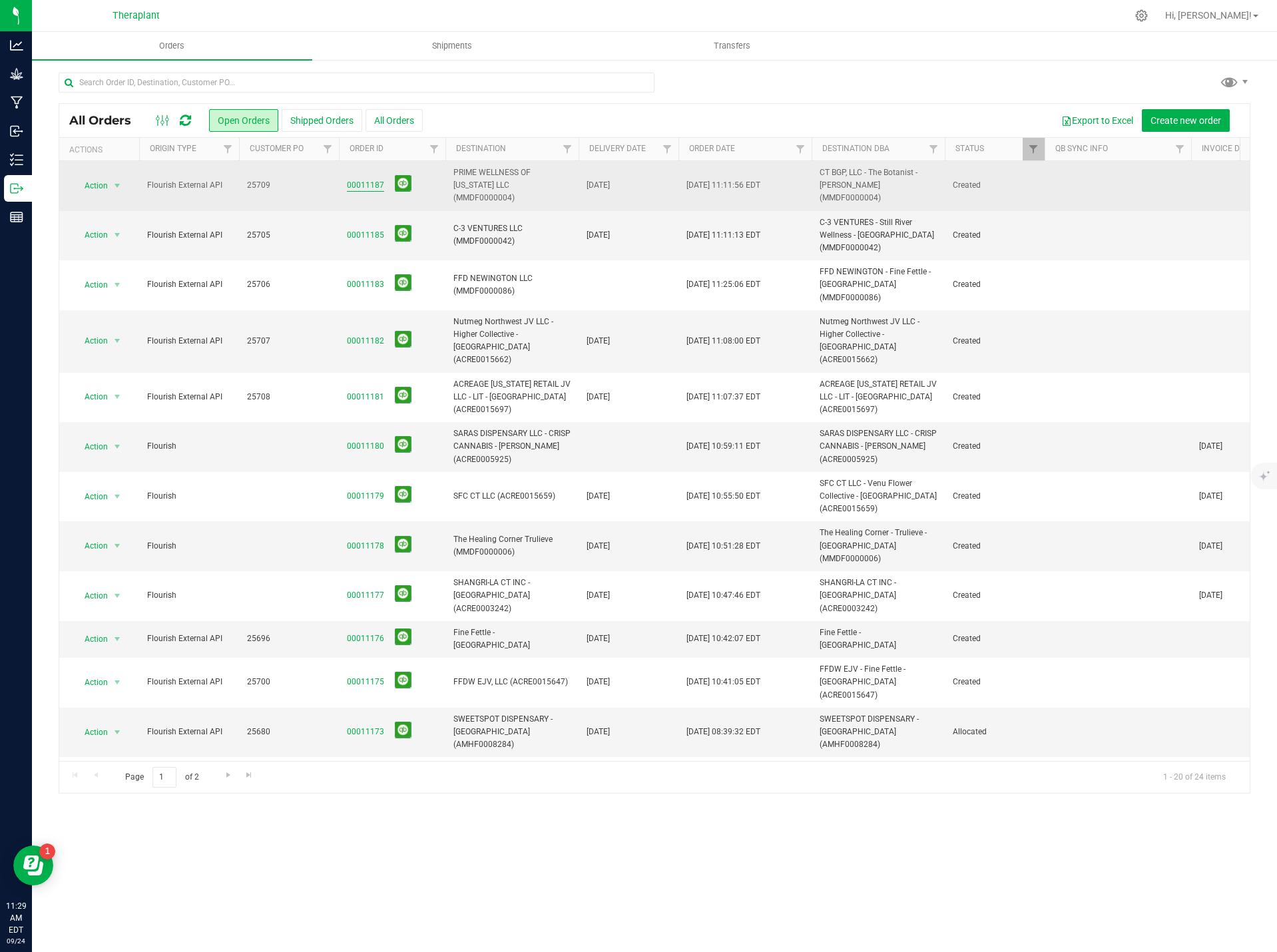
click at [350, 185] on link "00011187" at bounding box center [365, 185] width 37 height 13
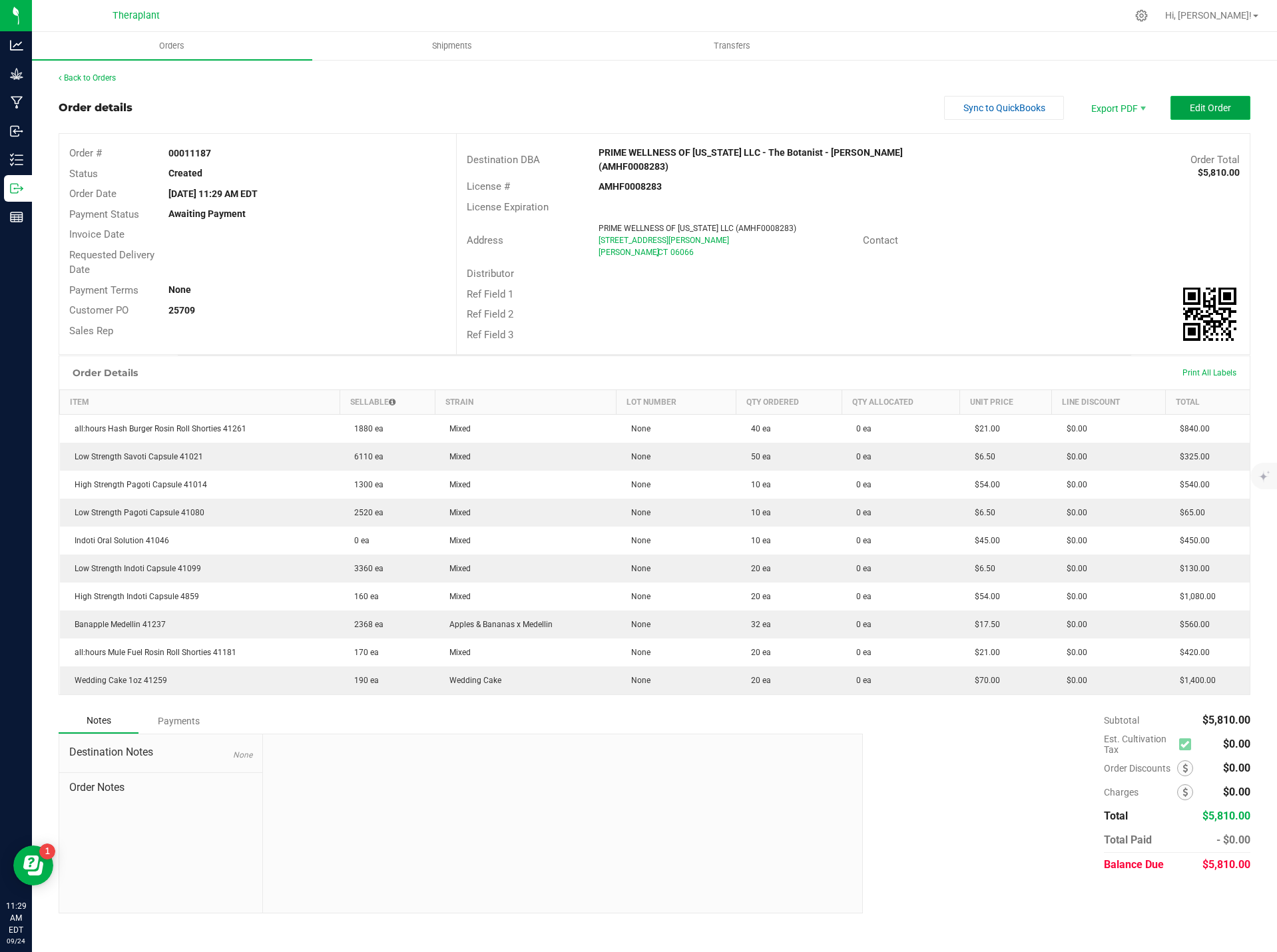
click at [1210, 105] on span "Edit Order" at bounding box center [1209, 108] width 41 height 11
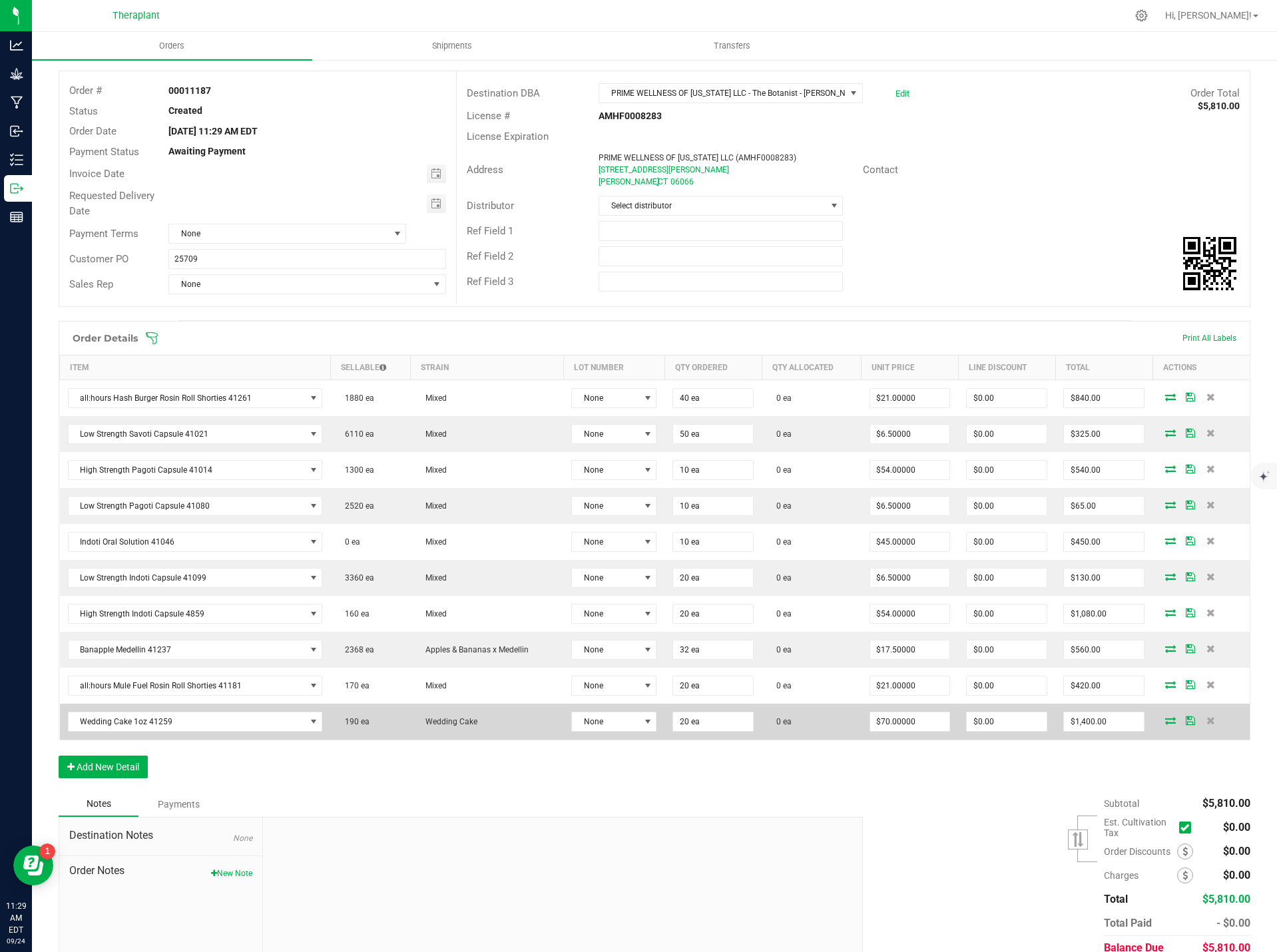
scroll to position [121, 0]
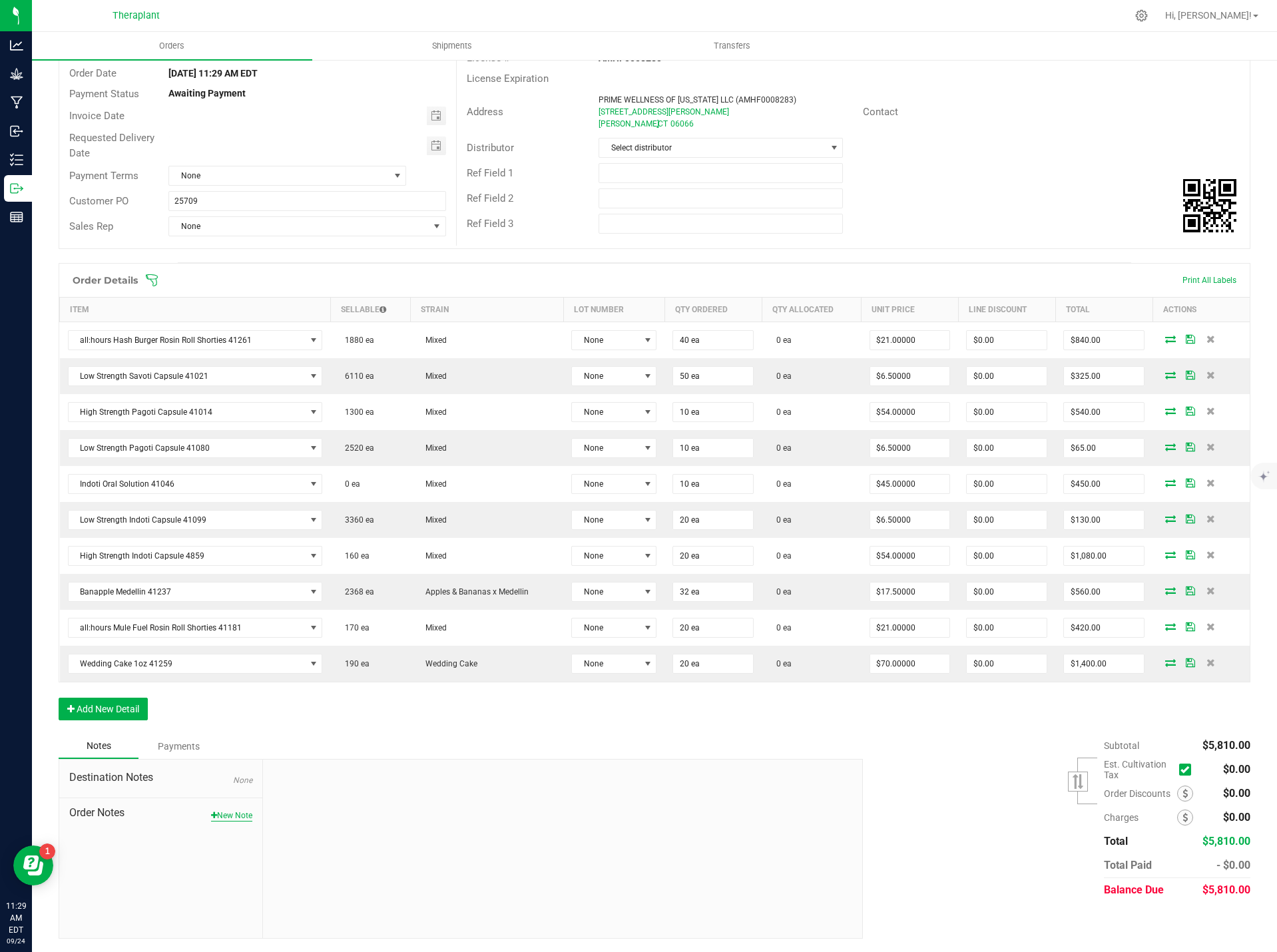
click at [237, 819] on button "New Note" at bounding box center [231, 815] width 41 height 12
paste textarea "Wedding Cake 1oz 41259-23.01% THC – 10-pack- added 20 units per customer reques…"
type textarea "Wedding Cake 1oz 41259-23.01% THC – 10-pack- added 20 units per customer reques…"
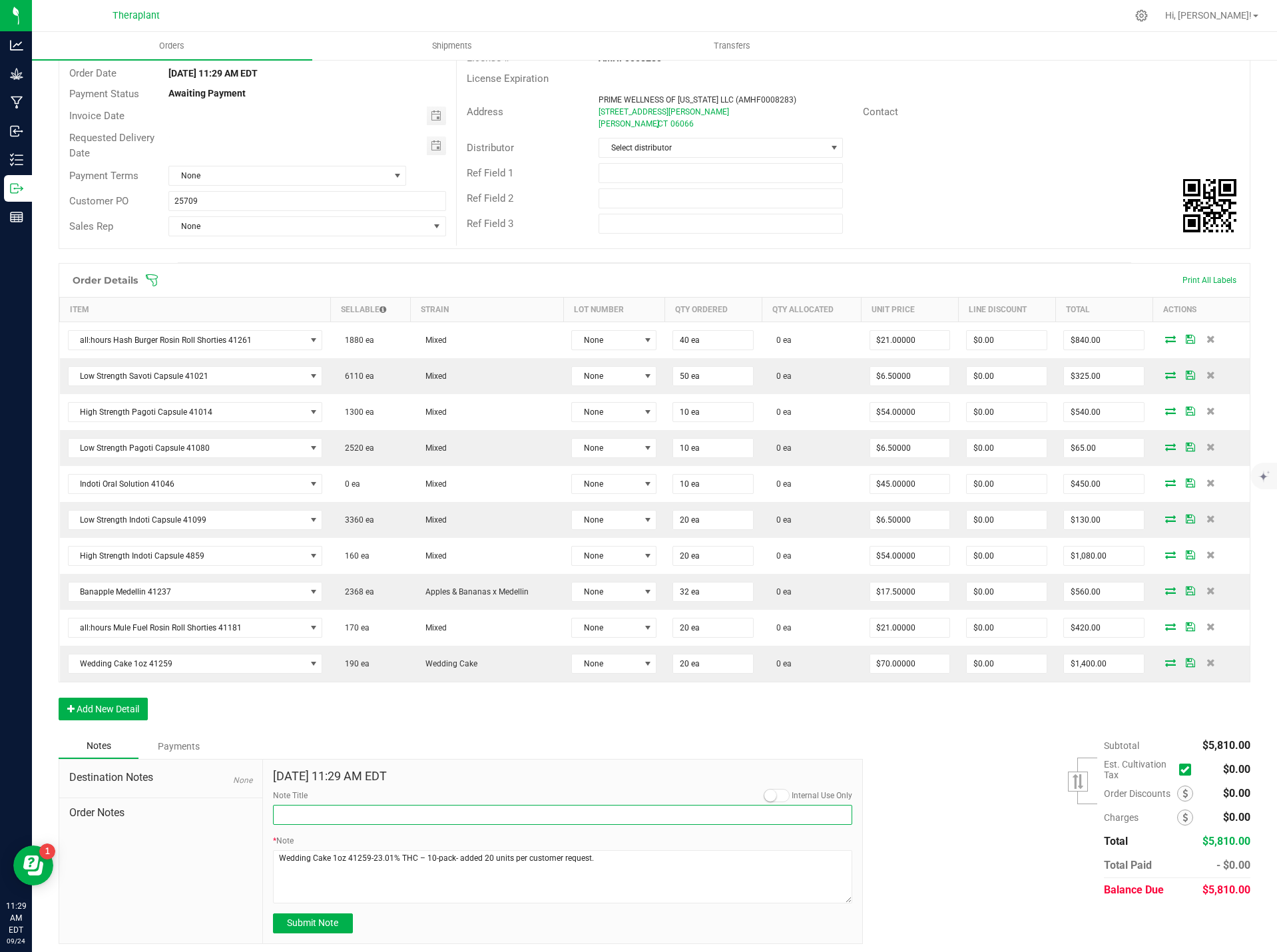
click at [337, 806] on input "Note Title" at bounding box center [563, 815] width 580 height 20
type input "Product Added"
click at [303, 922] on span "Submit Note" at bounding box center [312, 923] width 51 height 11
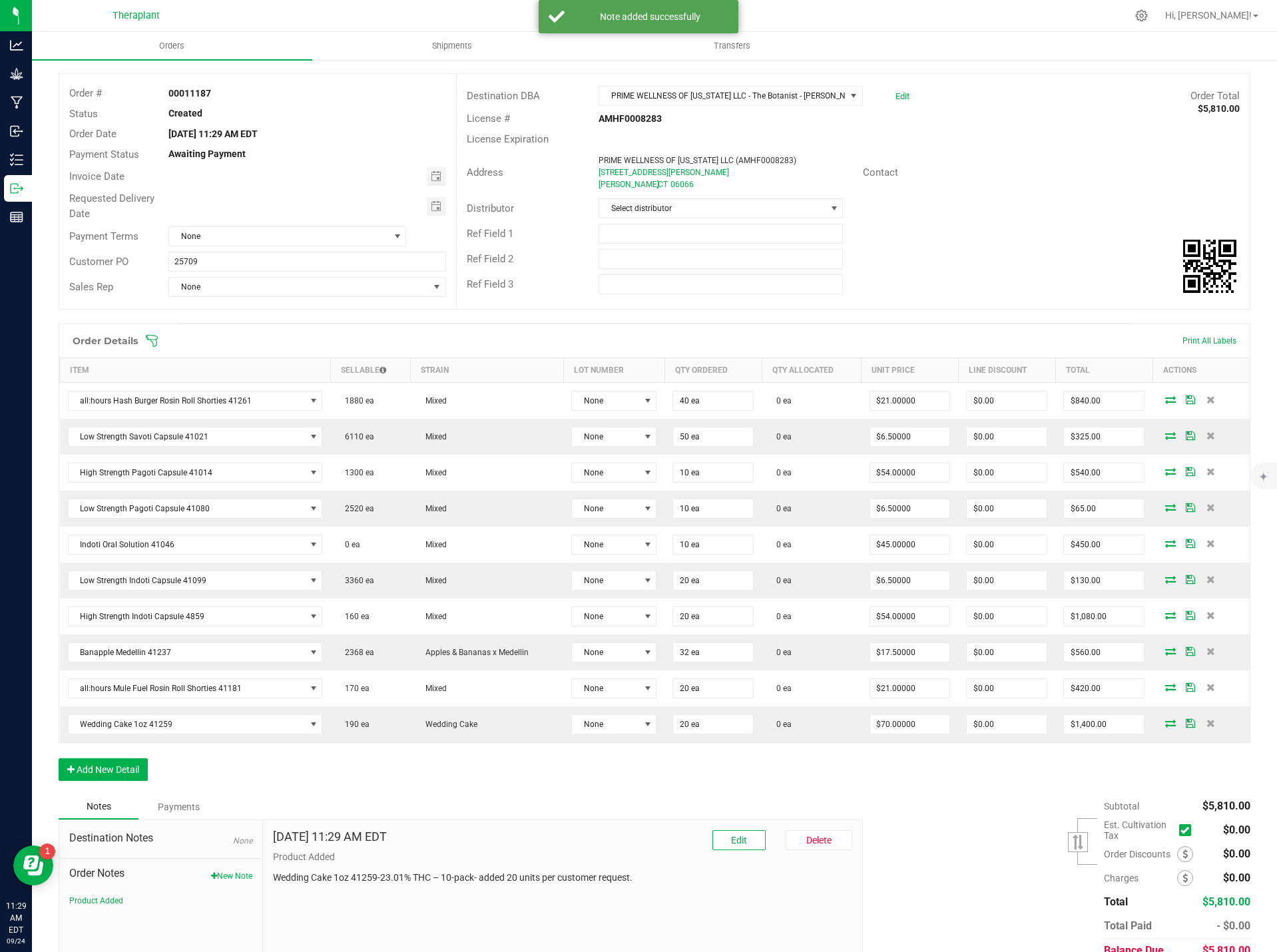
scroll to position [0, 0]
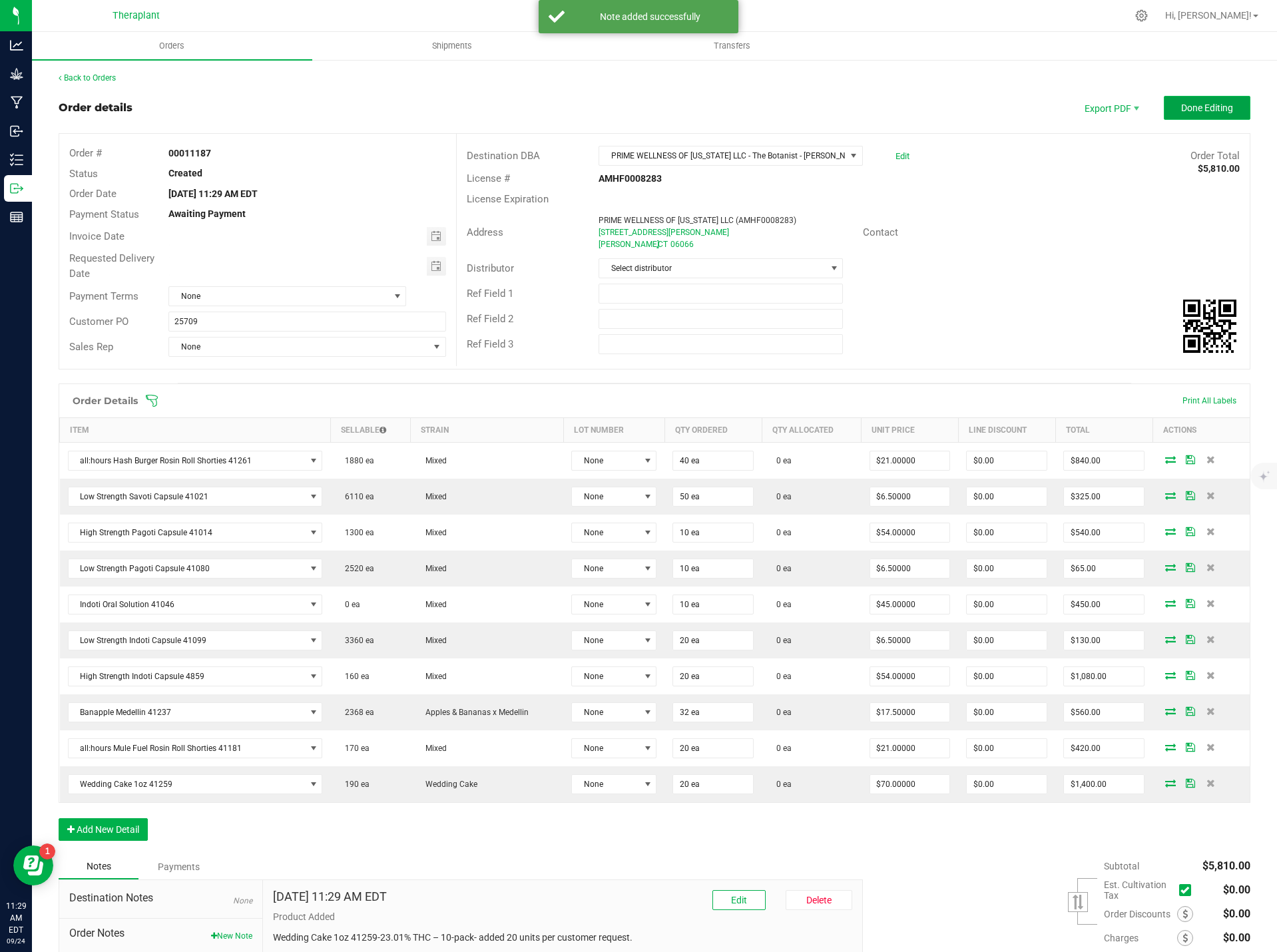
click at [1187, 104] on span "Done Editing" at bounding box center [1207, 108] width 52 height 11
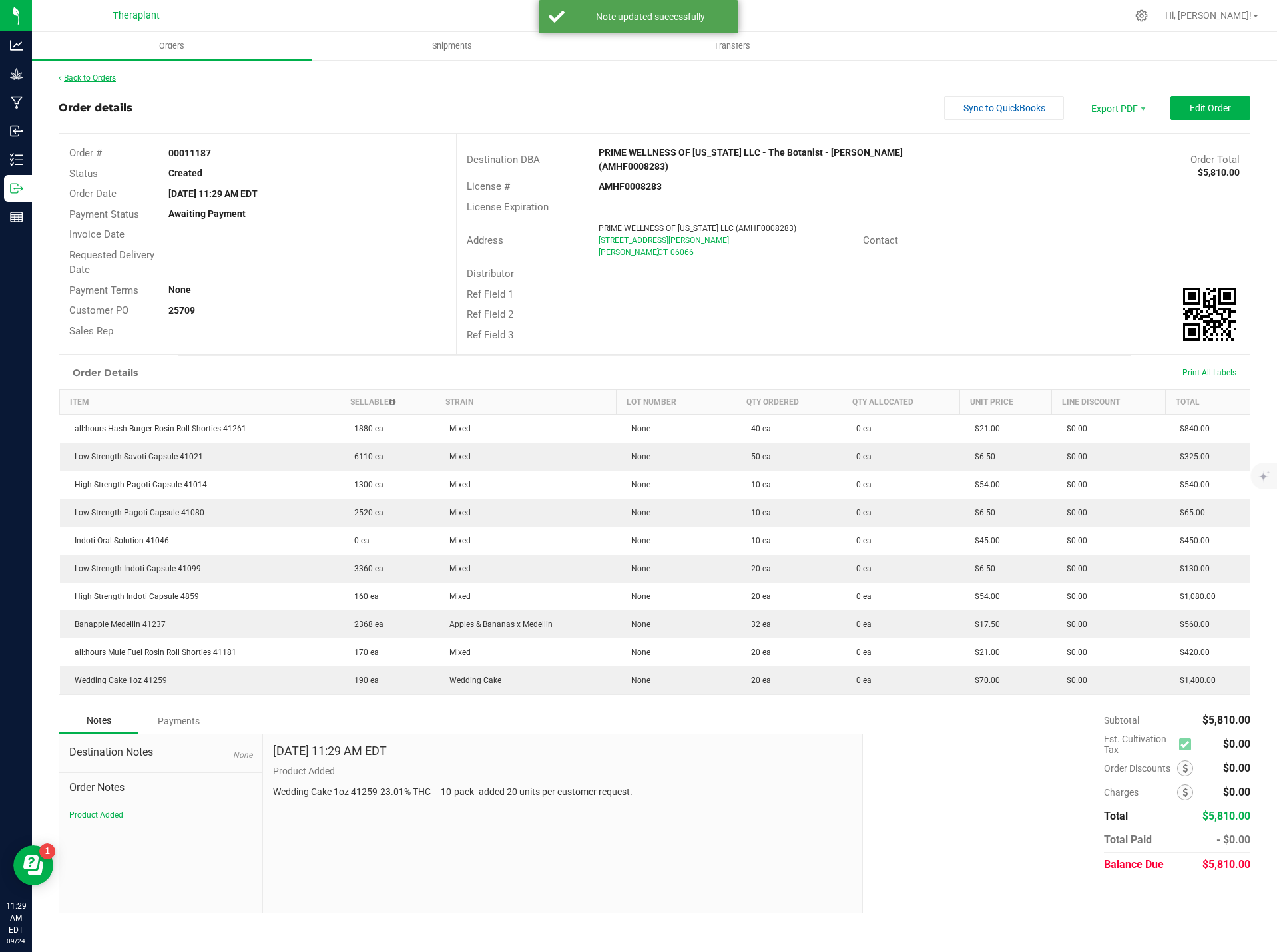
click at [102, 73] on link "Back to Orders" at bounding box center [87, 78] width 58 height 9
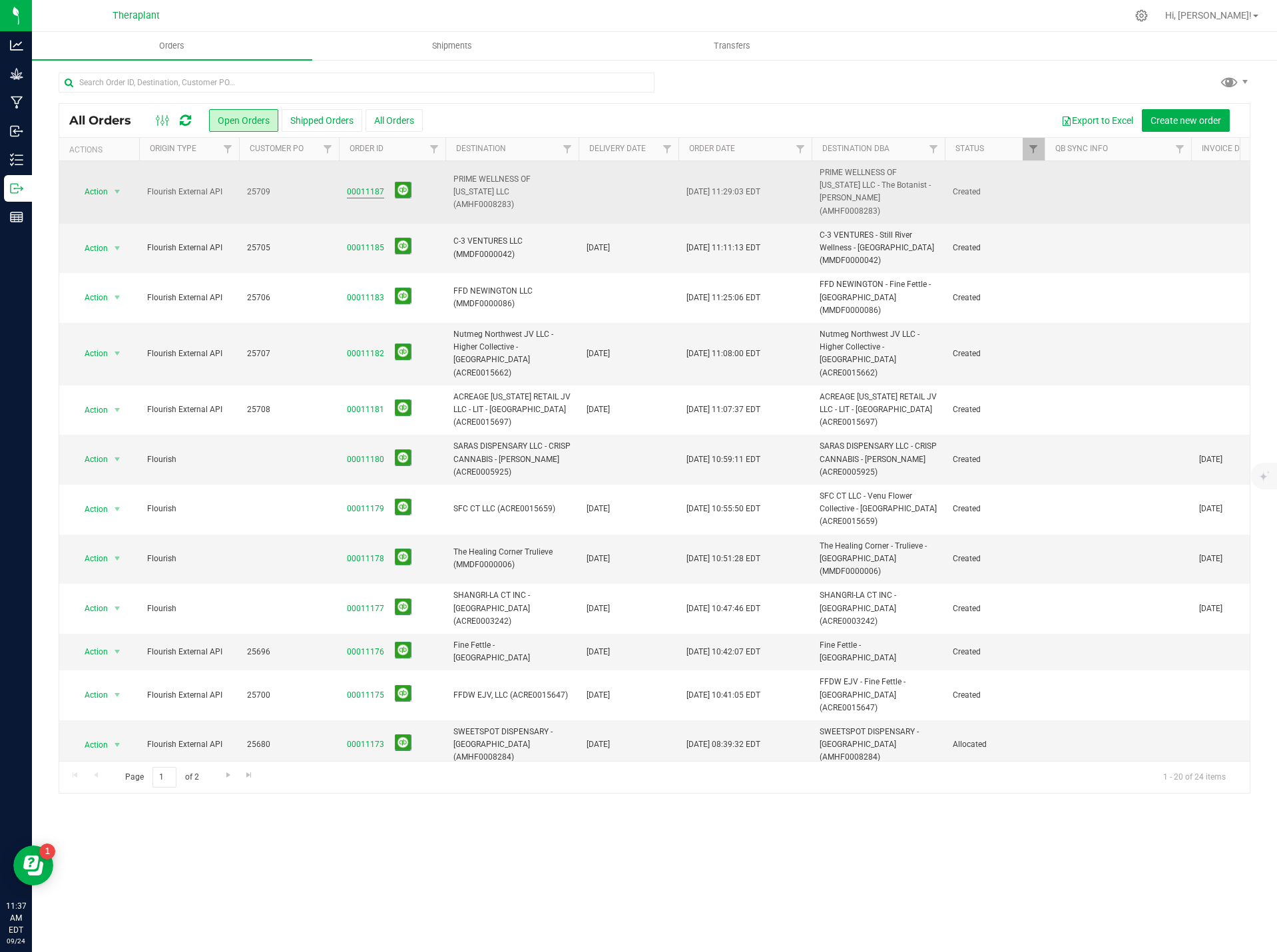
click at [362, 188] on link "00011187" at bounding box center [365, 192] width 37 height 13
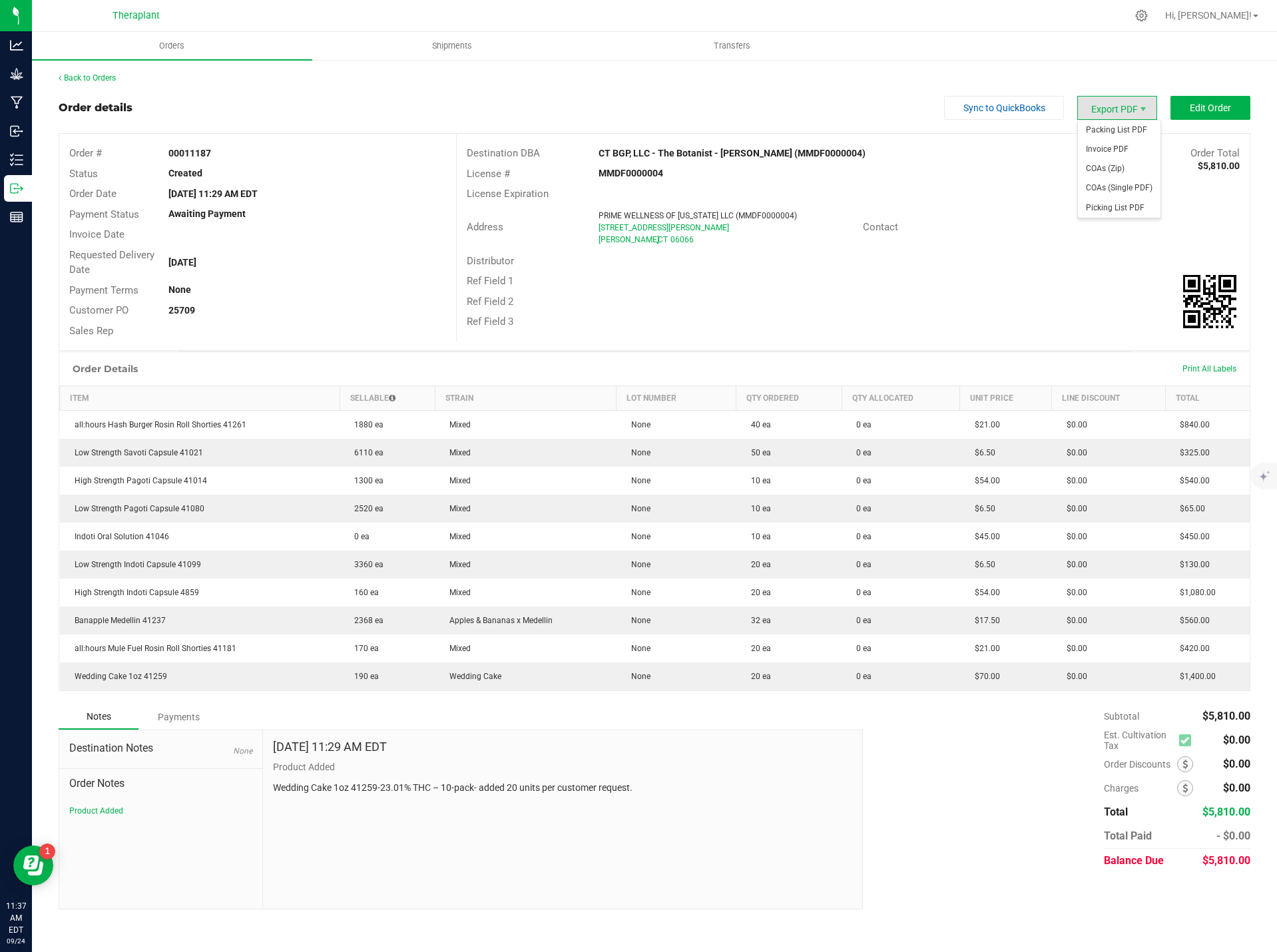
click at [1126, 104] on span "Export PDF" at bounding box center [1116, 108] width 79 height 24
click at [1114, 146] on span "Invoice PDF" at bounding box center [1119, 149] width 82 height 19
click at [104, 76] on link "Back to Orders" at bounding box center [87, 78] width 58 height 9
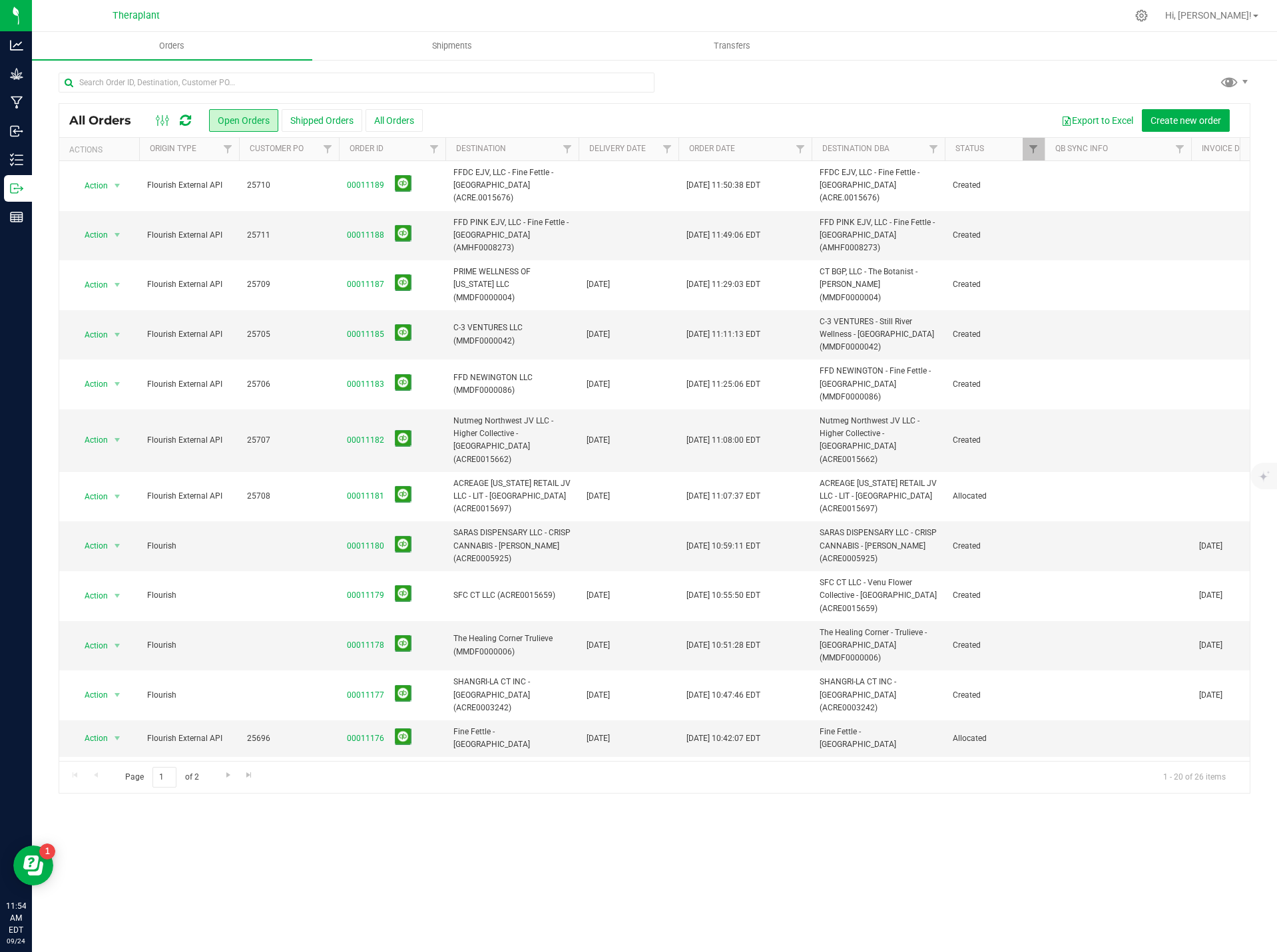
click at [185, 119] on icon at bounding box center [185, 121] width 11 height 14
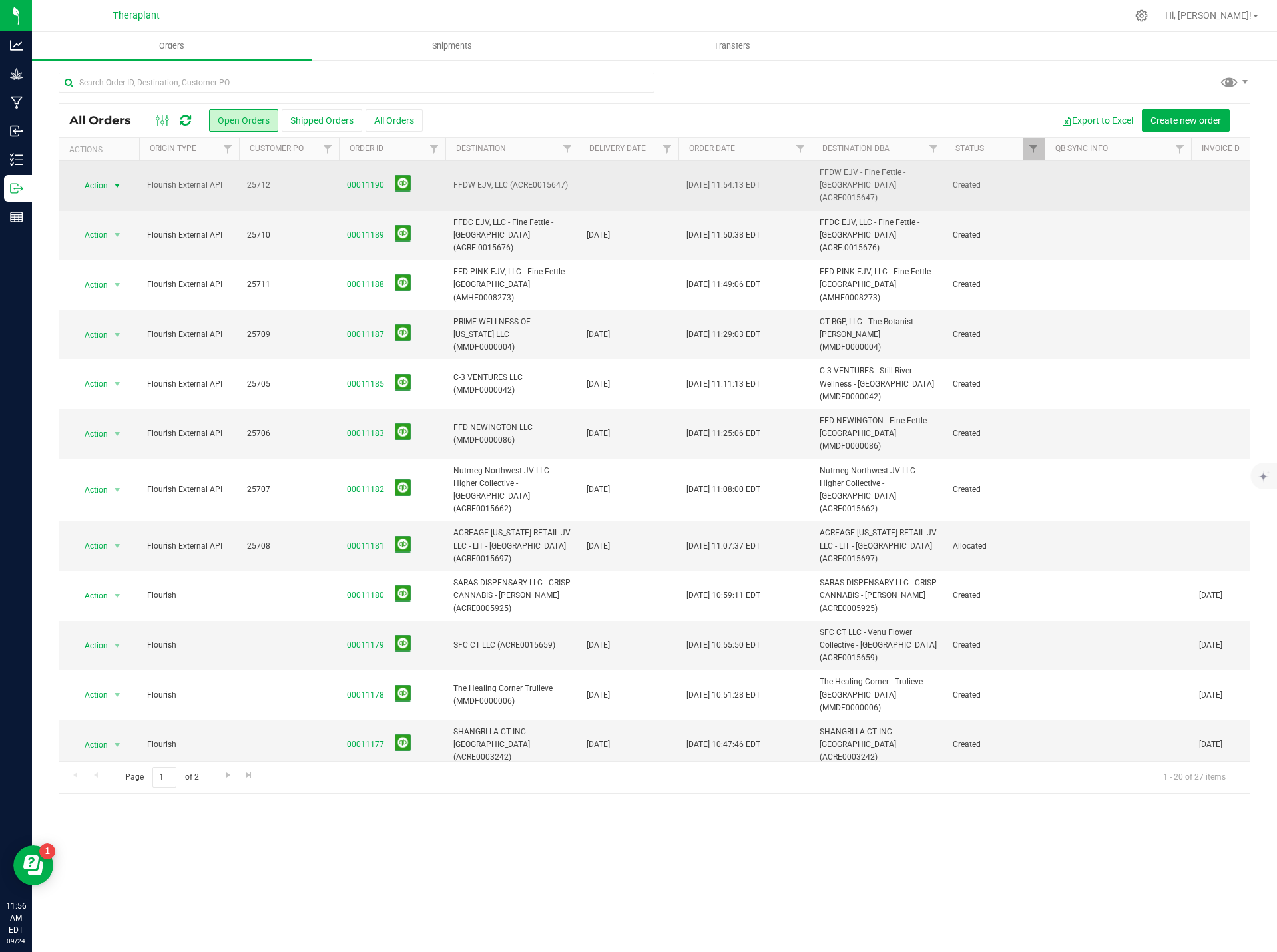
click at [111, 177] on span "select" at bounding box center [118, 185] width 16 height 18
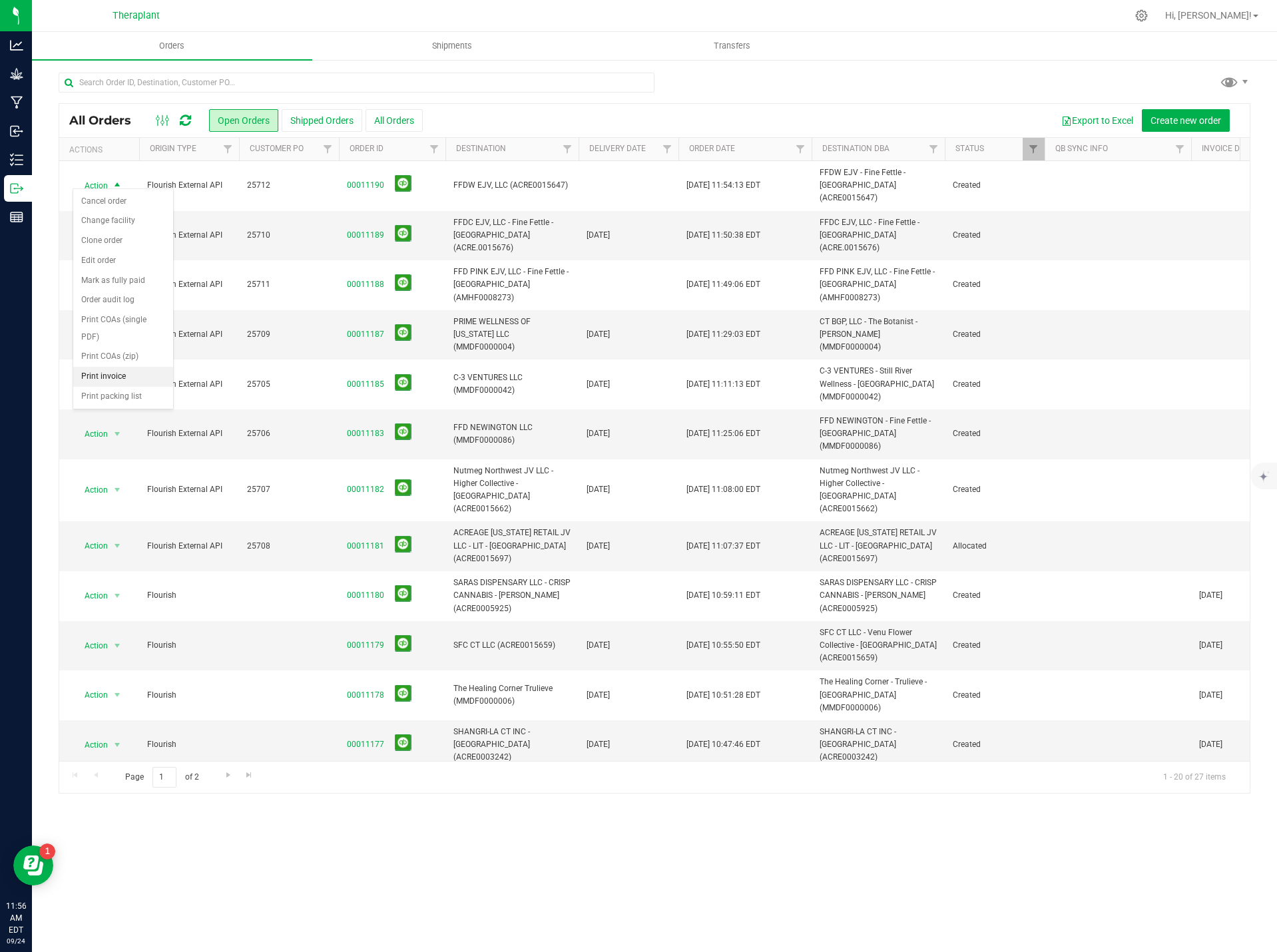
click at [132, 384] on li "Print invoice" at bounding box center [122, 377] width 100 height 20
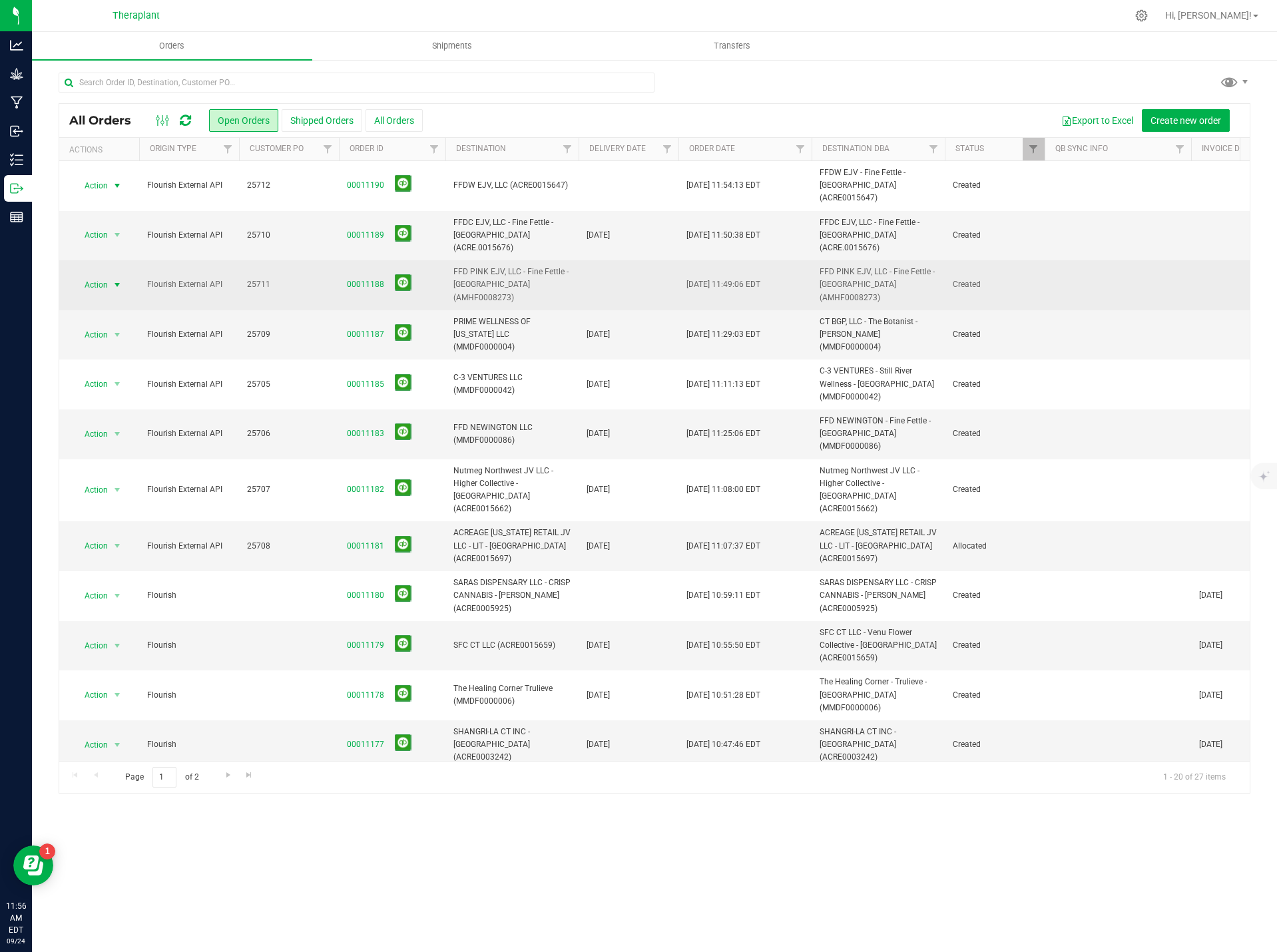
click at [104, 276] on span "Action" at bounding box center [90, 285] width 36 height 18
click at [100, 276] on span "Action" at bounding box center [90, 285] width 36 height 18
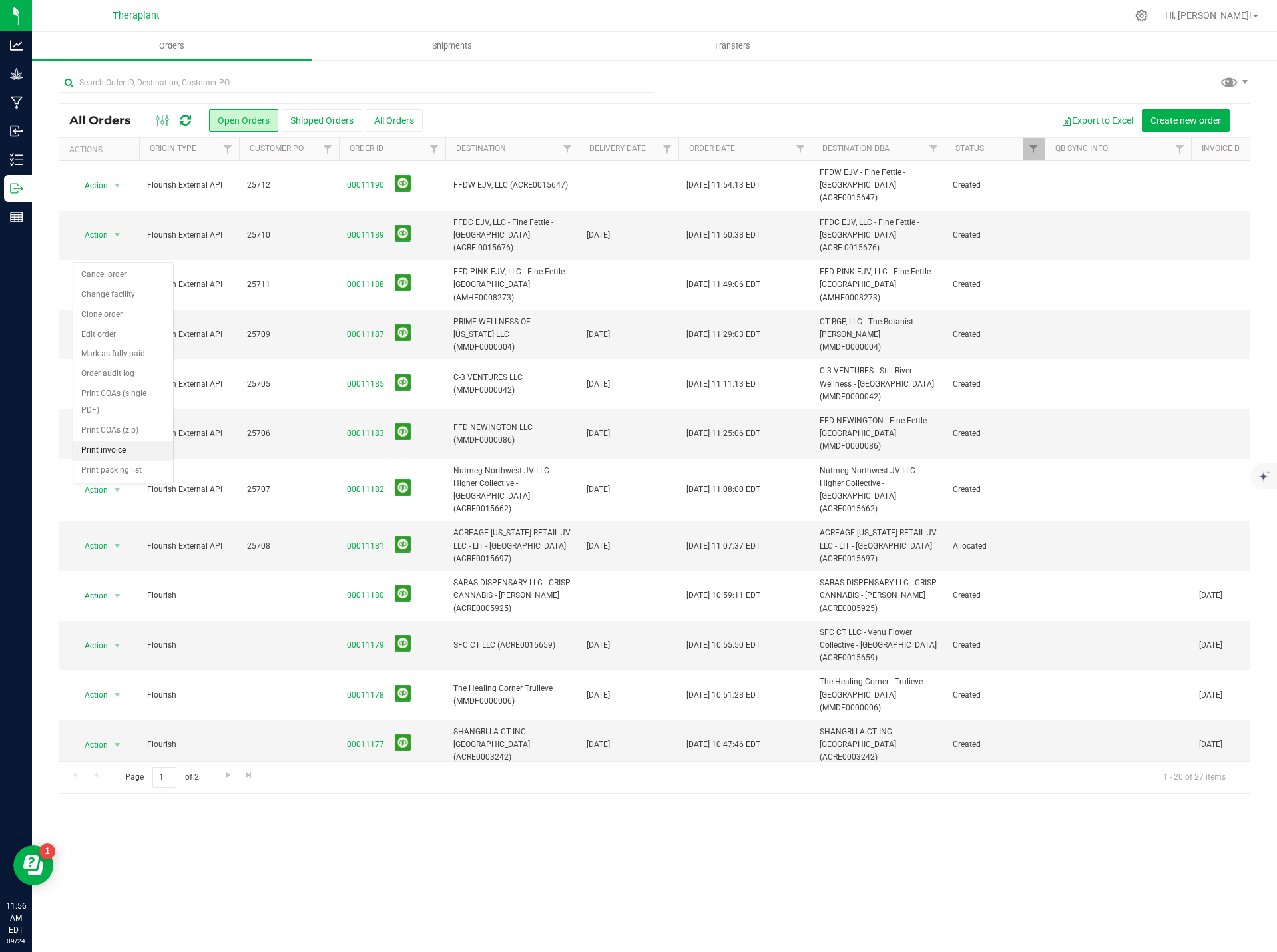
click at [104, 448] on li "Print invoice" at bounding box center [122, 450] width 100 height 20
click at [107, 425] on span "Action" at bounding box center [90, 434] width 36 height 18
click at [126, 585] on li "Print invoice" at bounding box center [122, 587] width 100 height 20
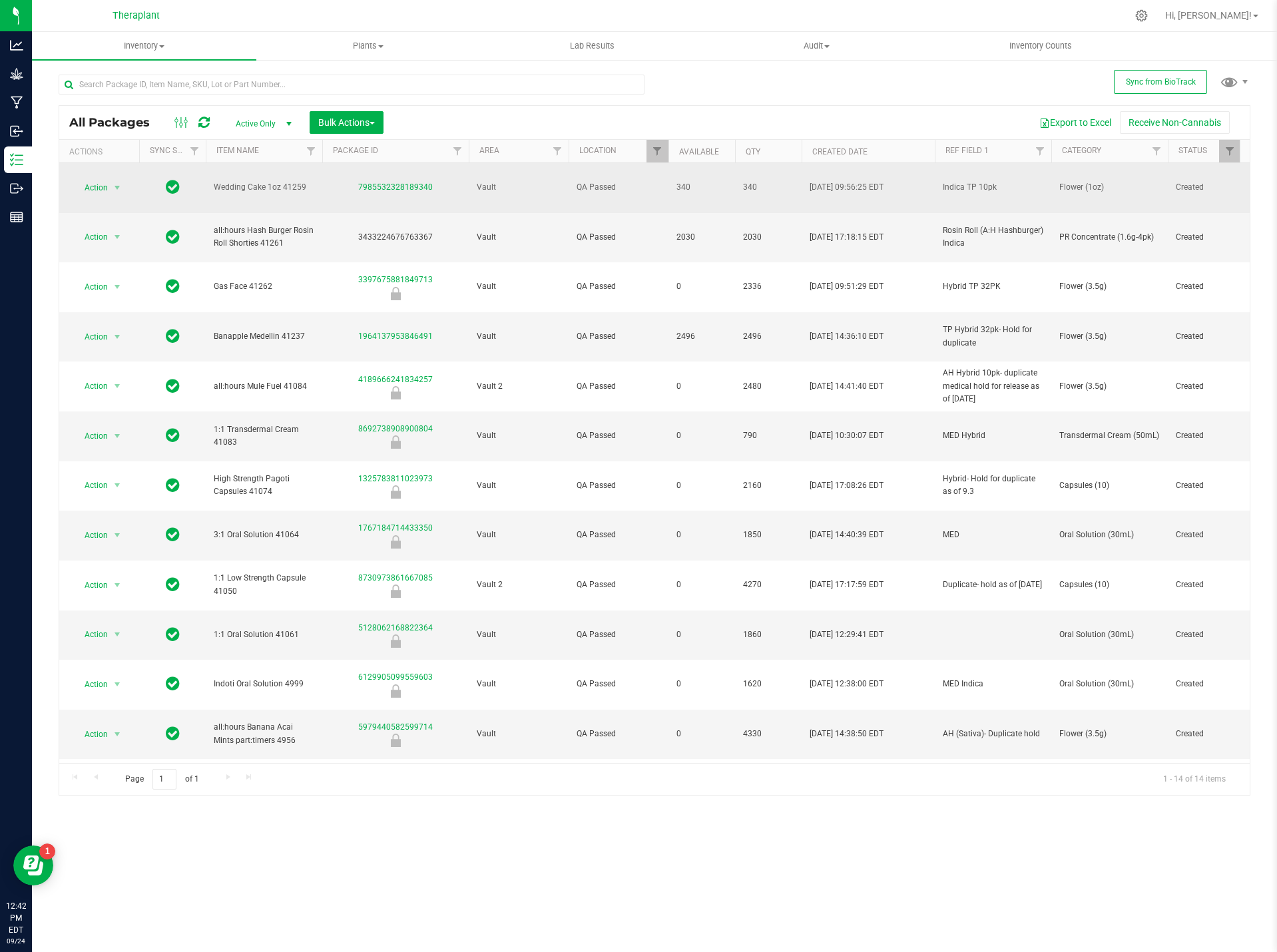
drag, startPoint x: 126, startPoint y: 178, endPoint x: 100, endPoint y: 181, distance: 26.2
click at [126, 178] on div "Action Action Adjust qty Create package Edit attributes Global inventory Locate…" at bounding box center [100, 187] width 64 height 18
click at [99, 181] on span "Action" at bounding box center [90, 187] width 36 height 18
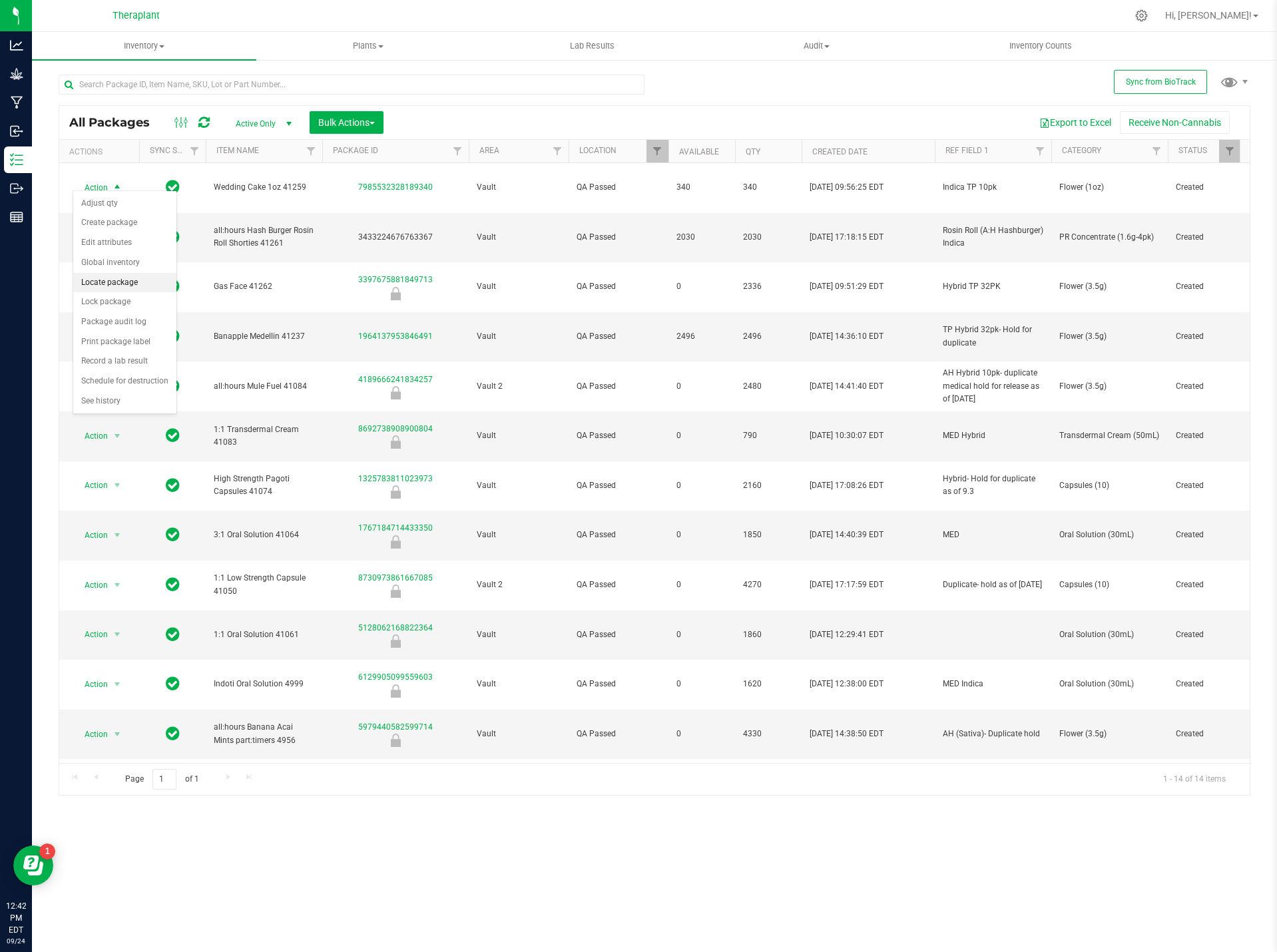
click at [126, 286] on li "Locate package" at bounding box center [124, 283] width 103 height 20
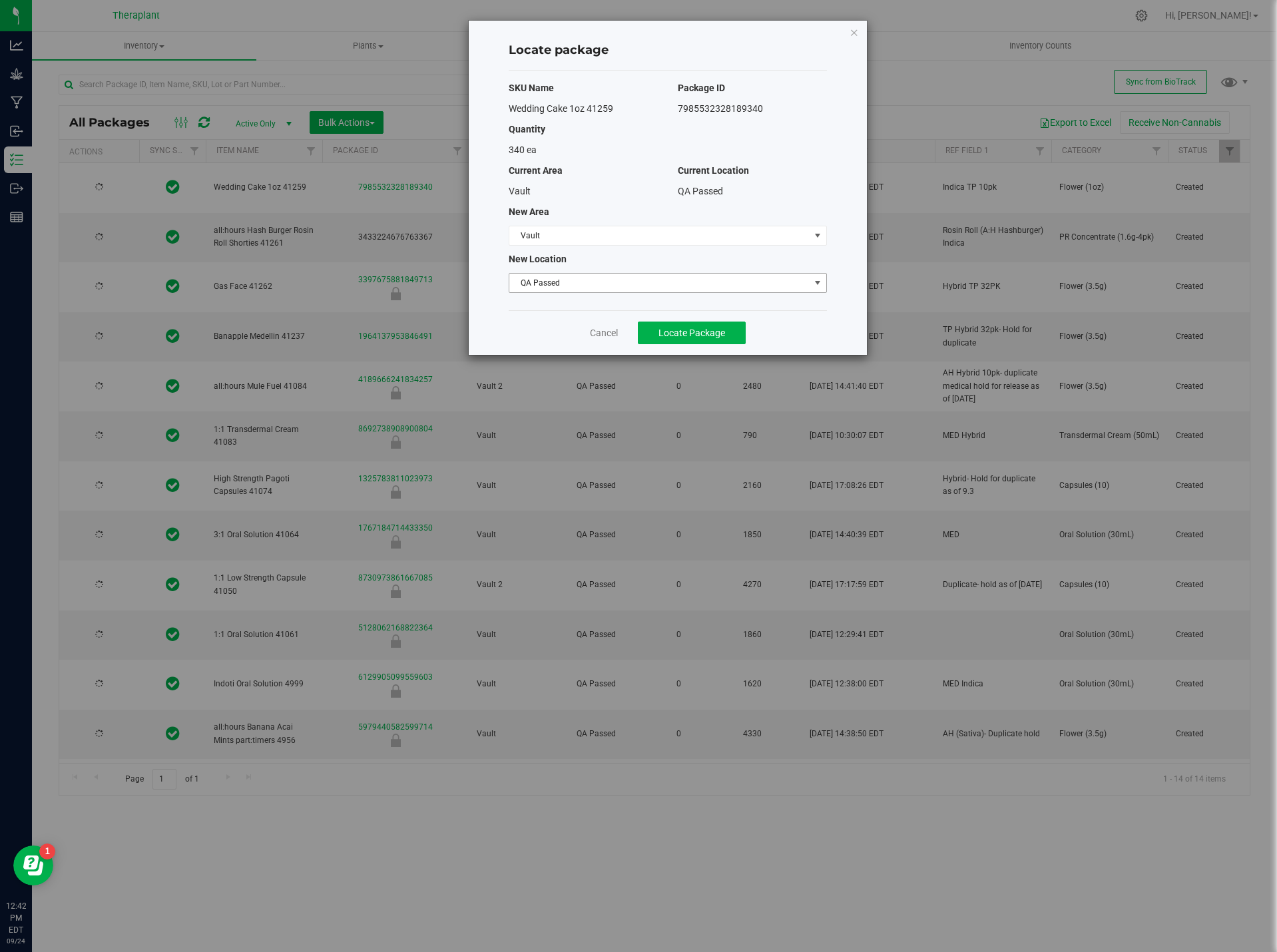
click at [544, 283] on span "QA Passed" at bounding box center [660, 283] width 301 height 18
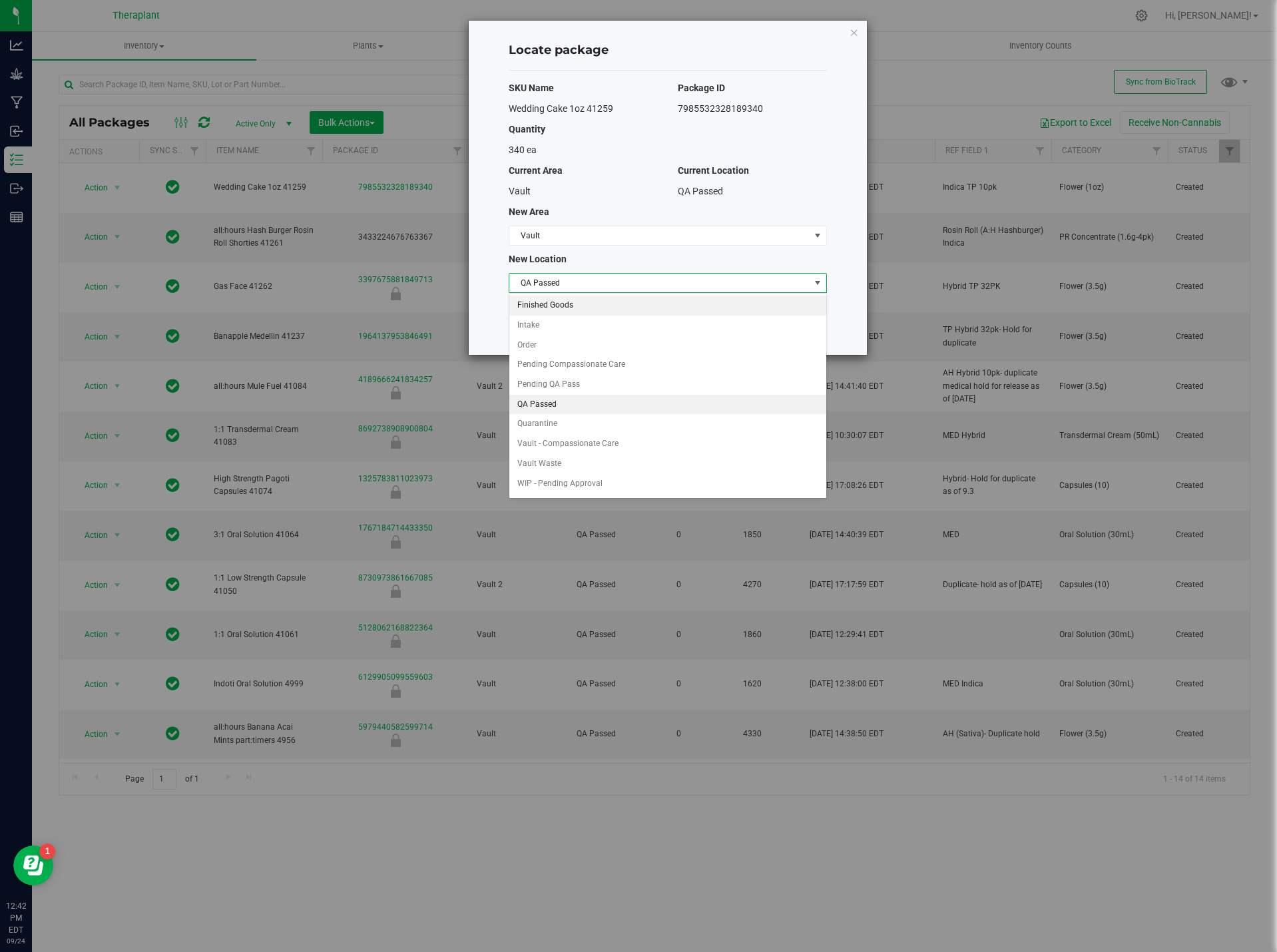
click at [558, 307] on li "Finished Goods" at bounding box center [668, 306] width 317 height 20
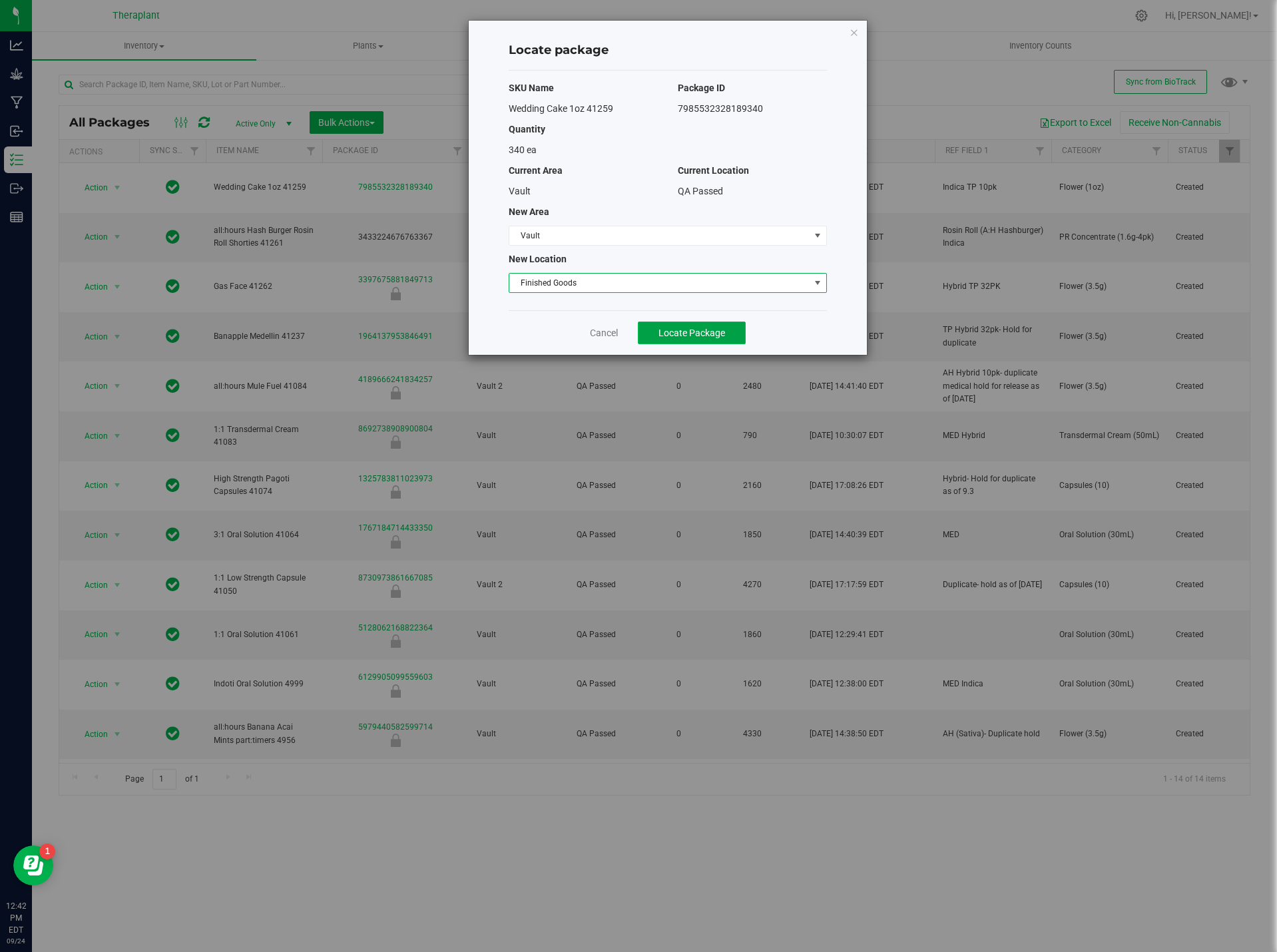
click at [713, 335] on span "Locate Package" at bounding box center [691, 333] width 67 height 11
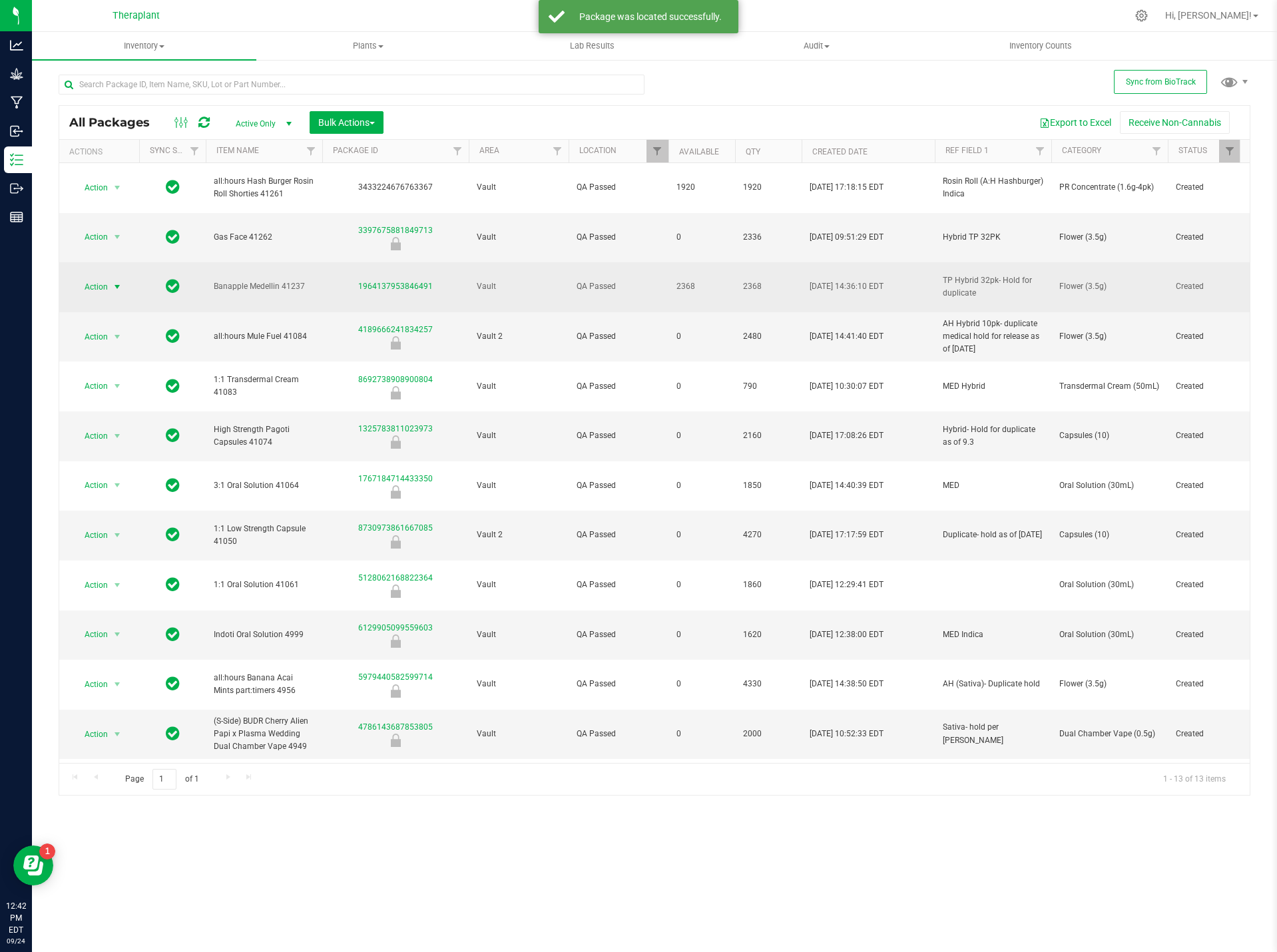
click at [112, 281] on span "select" at bounding box center [117, 287] width 11 height 11
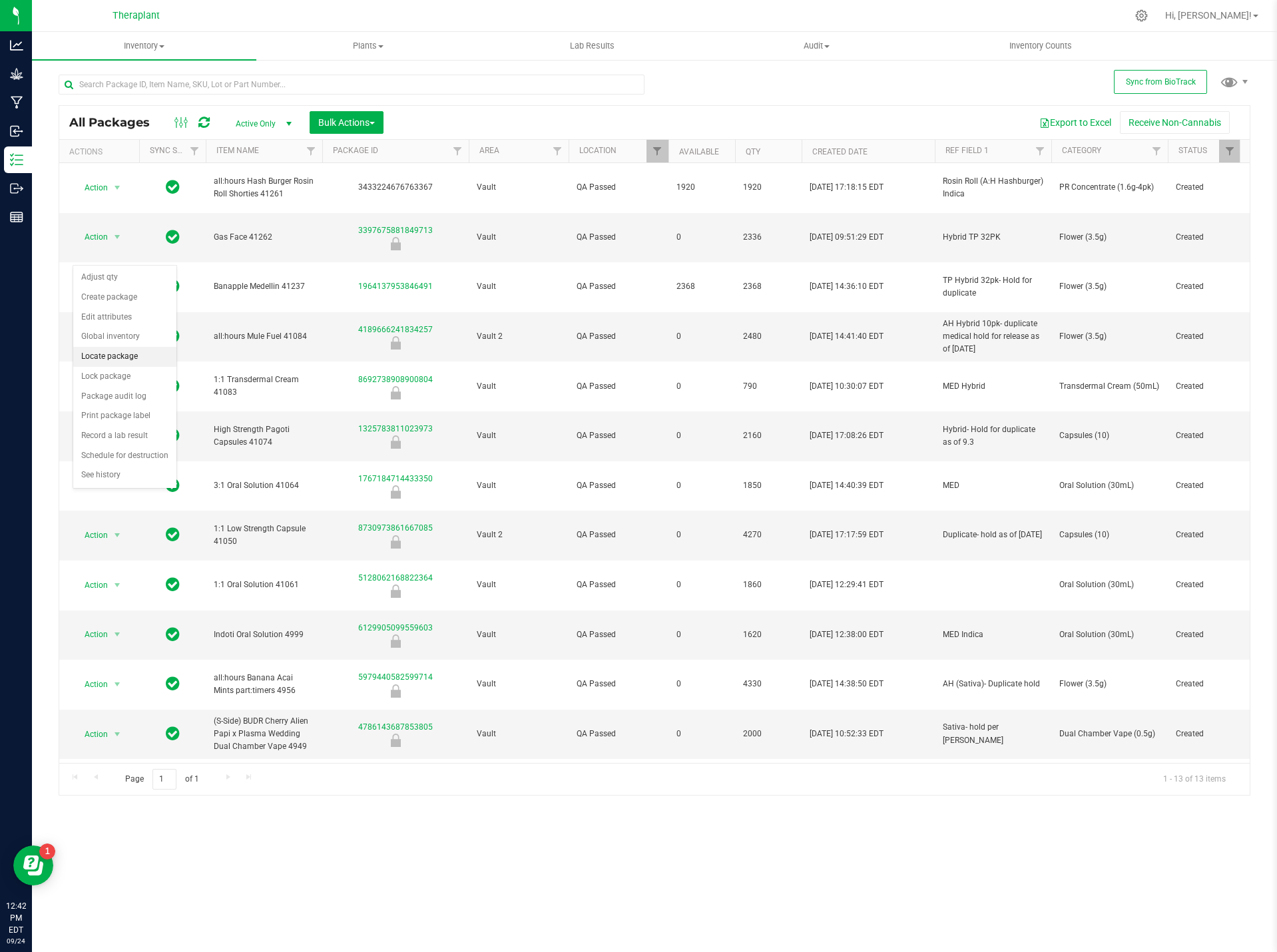
click at [129, 359] on li "Locate package" at bounding box center [124, 357] width 103 height 20
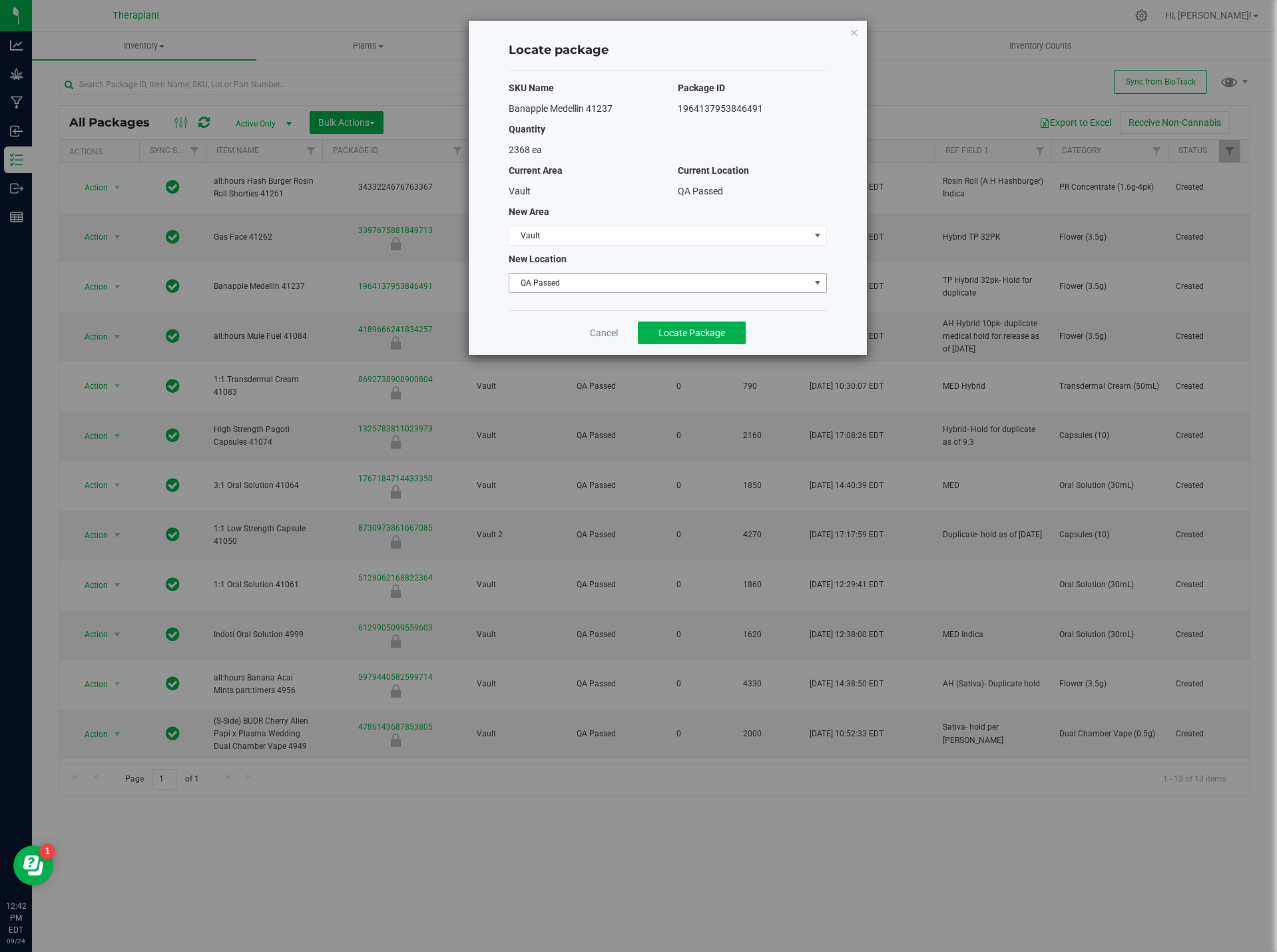
click at [582, 274] on span "QA Passed" at bounding box center [660, 283] width 301 height 18
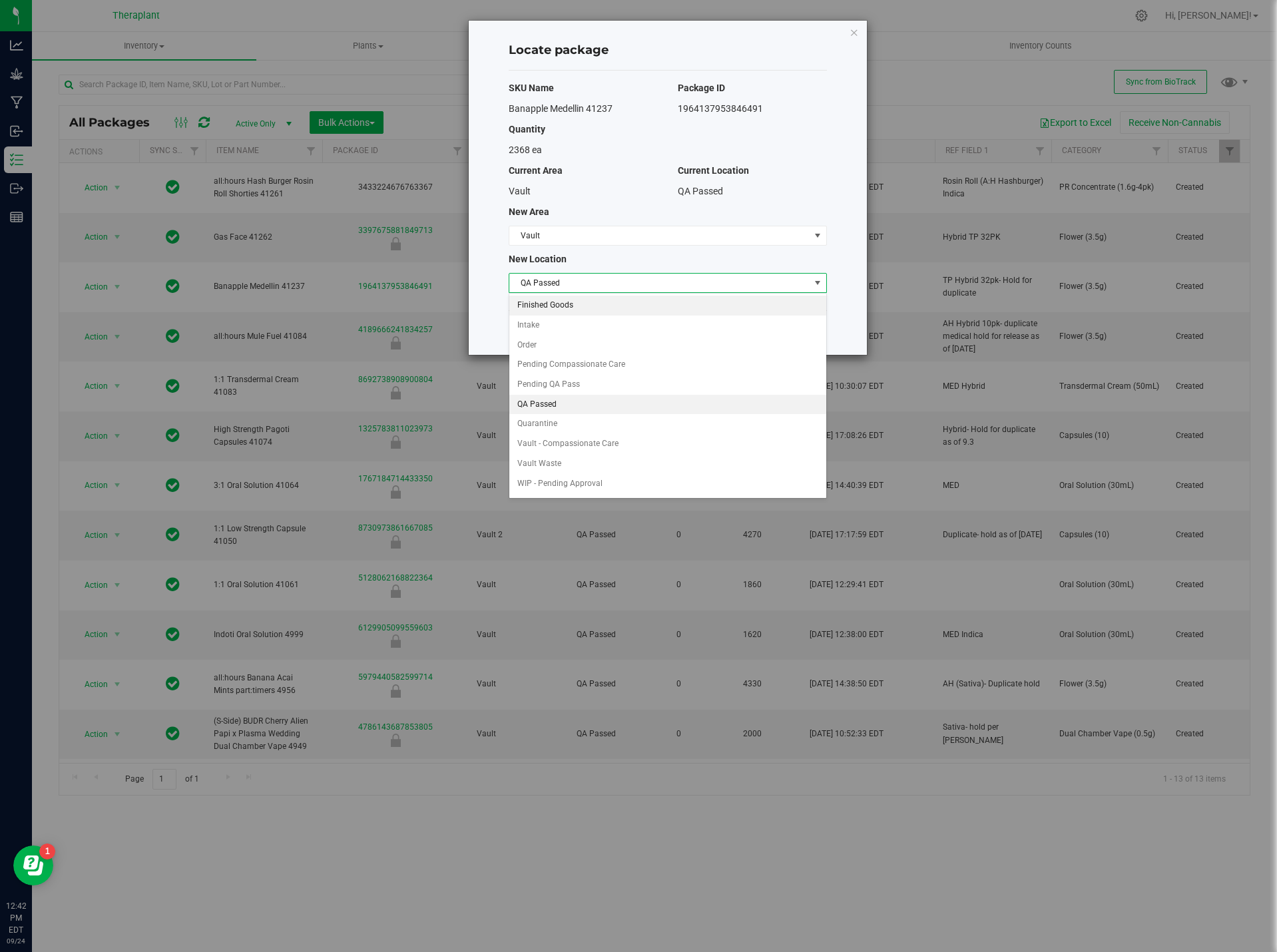
click at [571, 311] on li "Finished Goods" at bounding box center [668, 306] width 317 height 20
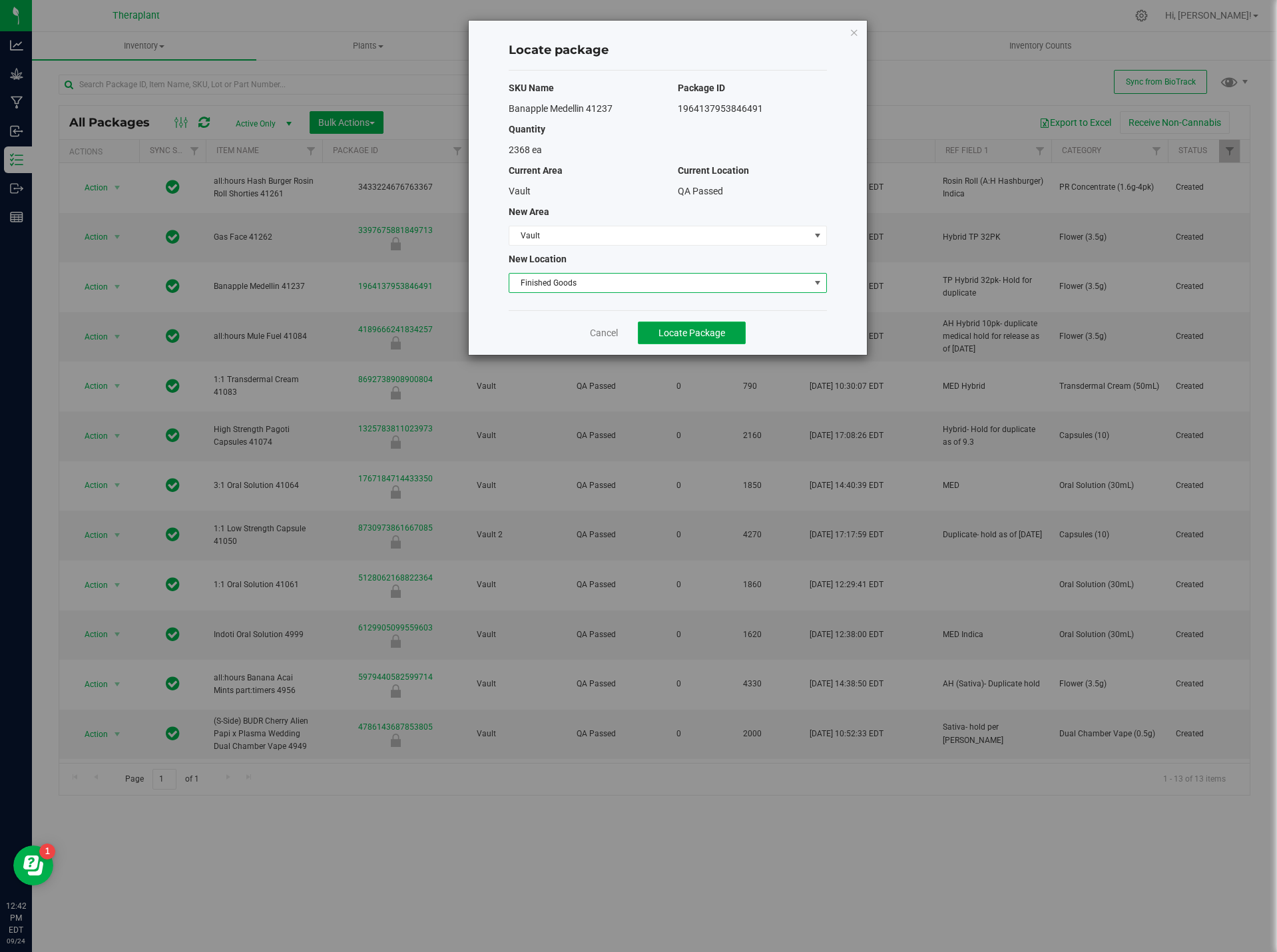
click at [689, 333] on span "Locate Package" at bounding box center [691, 333] width 67 height 11
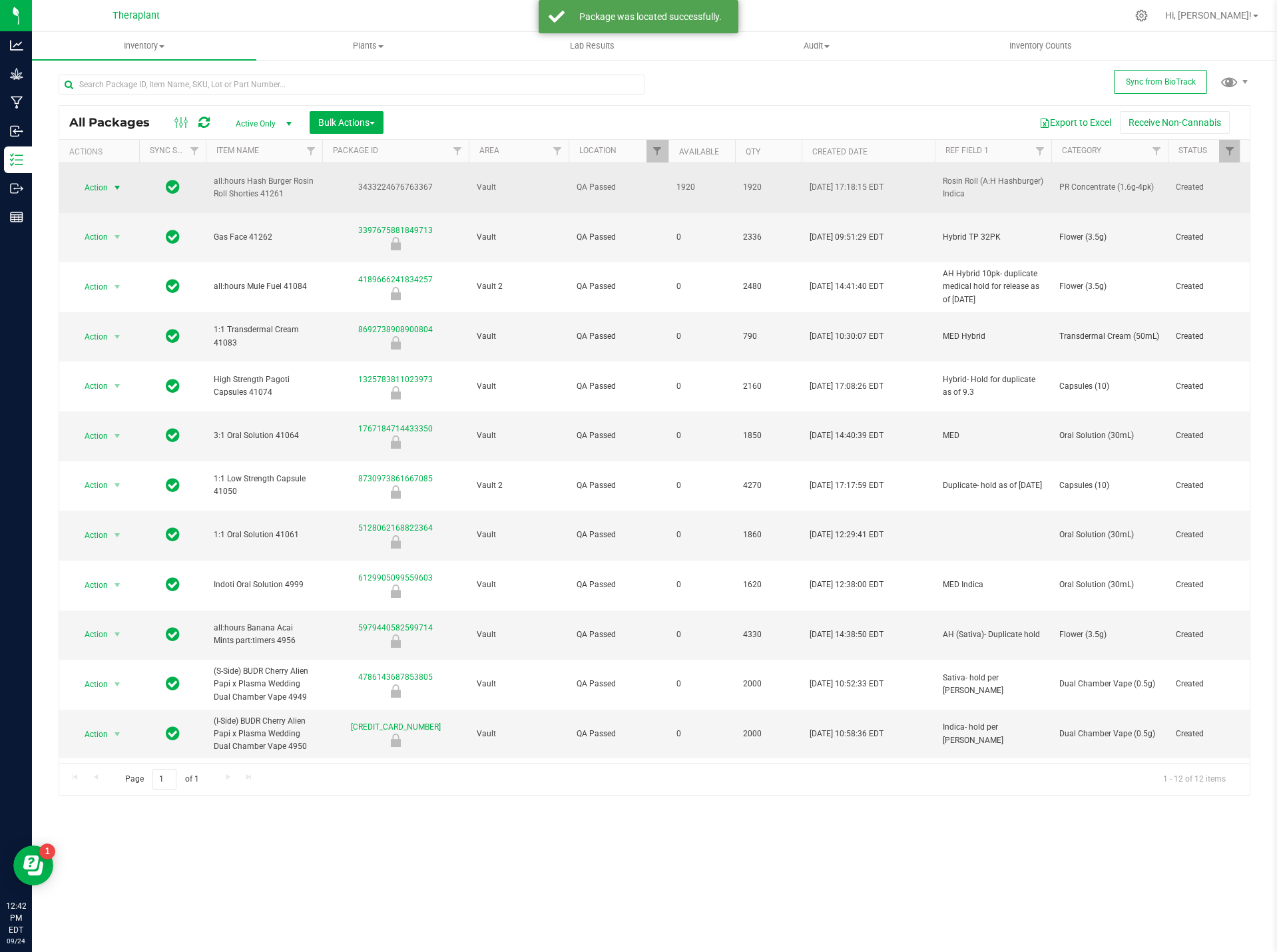
click at [117, 183] on span "select" at bounding box center [117, 188] width 11 height 11
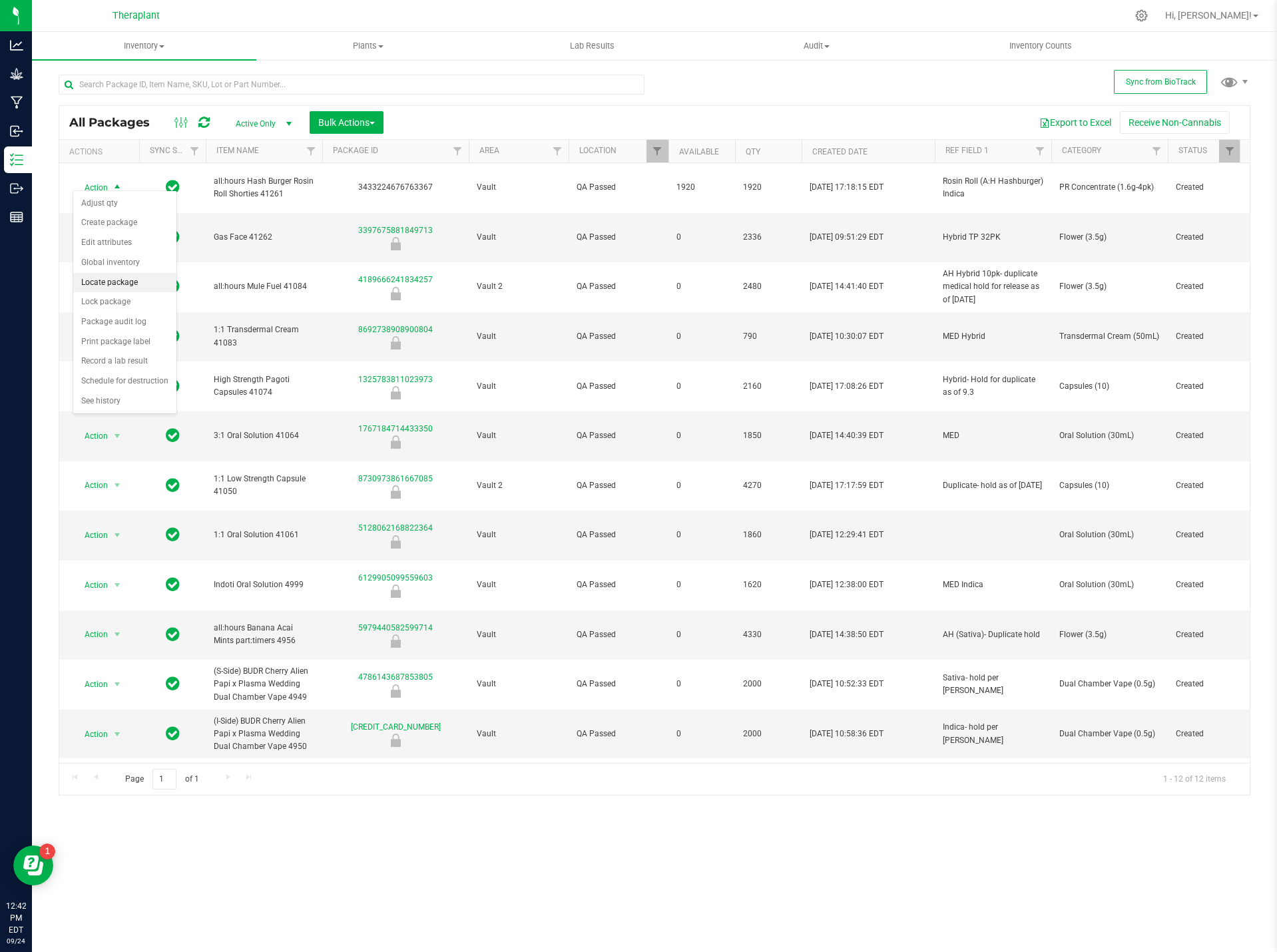
click at [110, 280] on li "Locate package" at bounding box center [124, 283] width 103 height 20
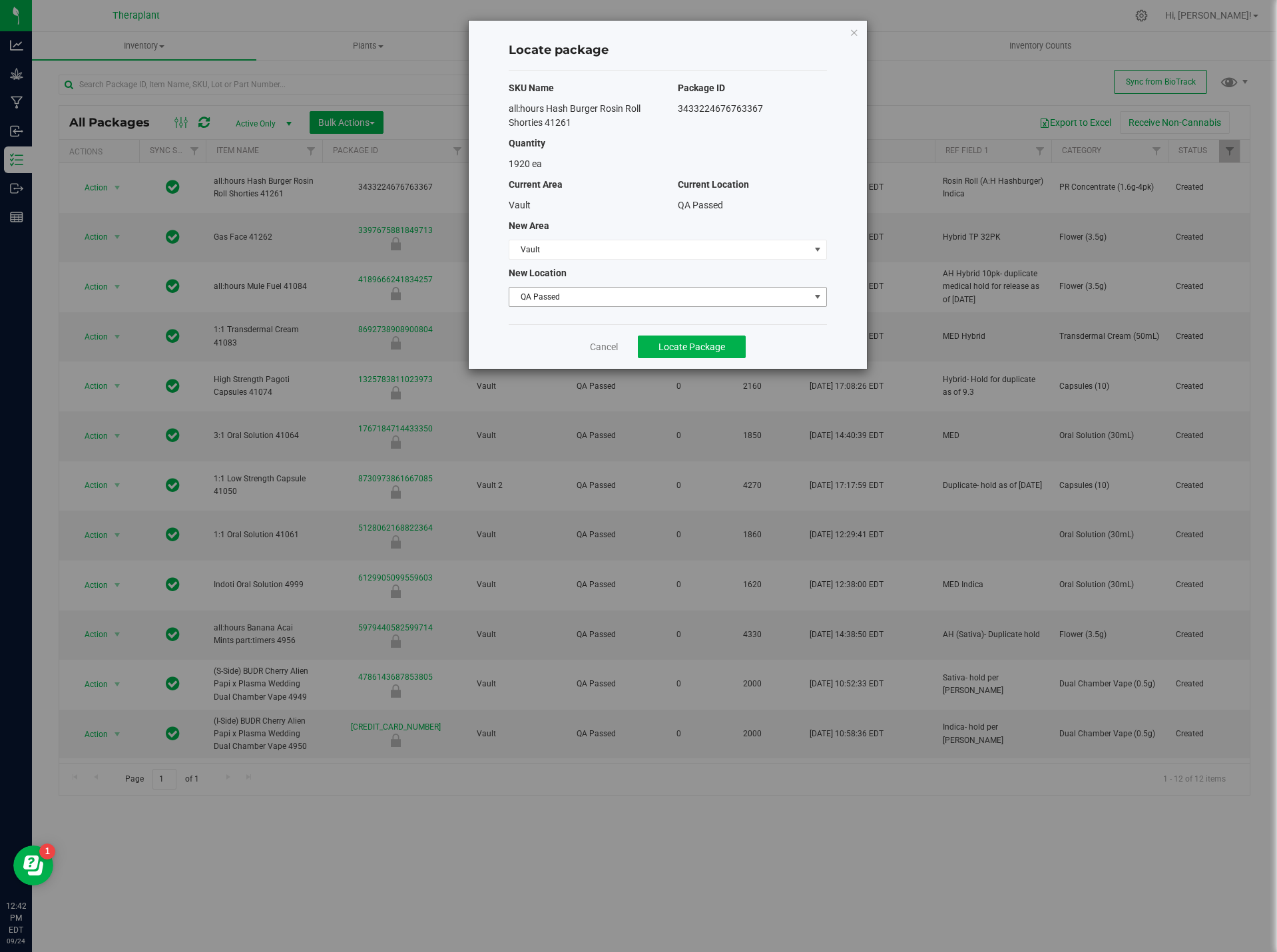
click at [595, 291] on span "QA Passed" at bounding box center [660, 297] width 301 height 18
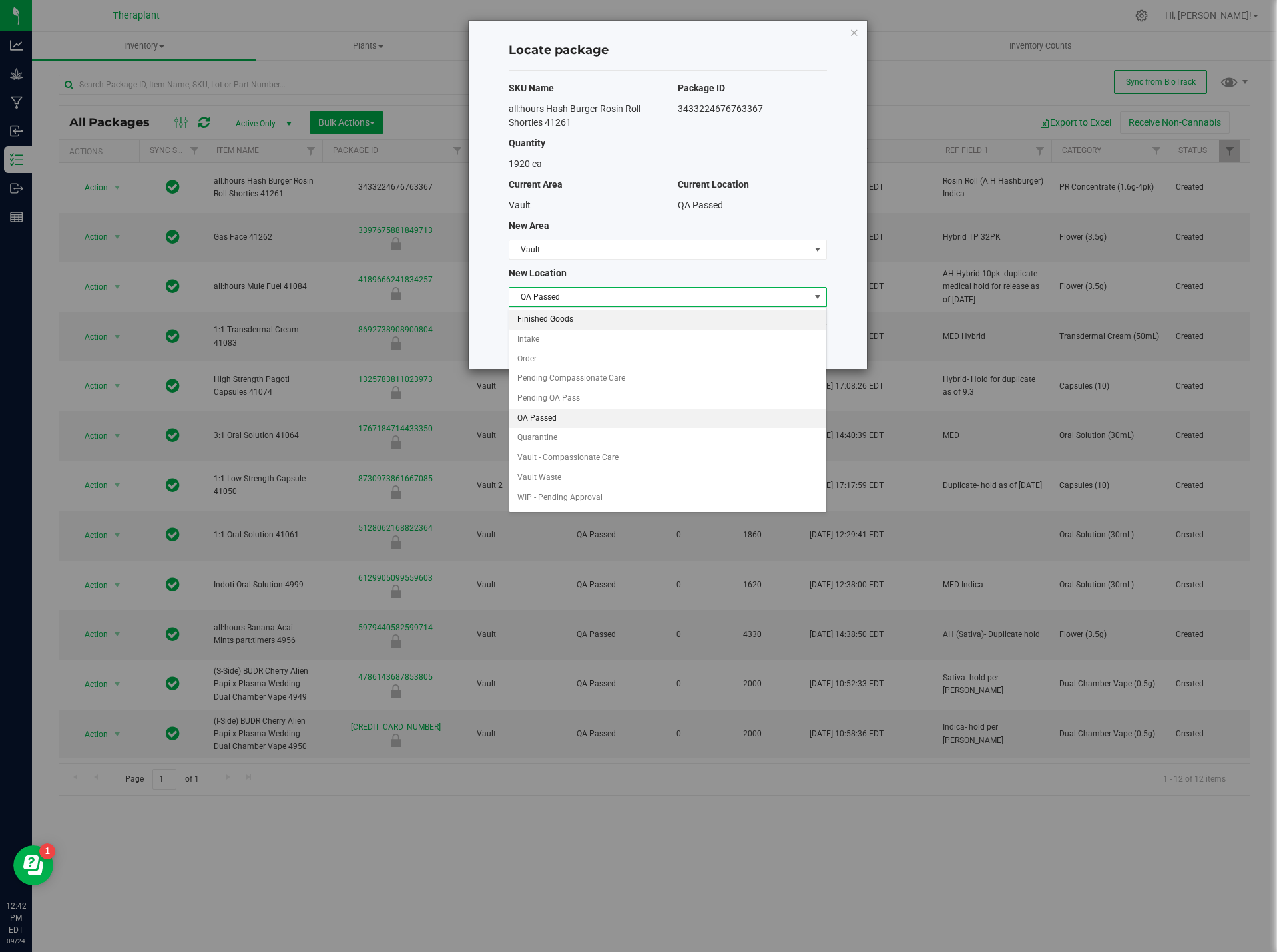
click at [580, 315] on li "Finished Goods" at bounding box center [668, 320] width 317 height 20
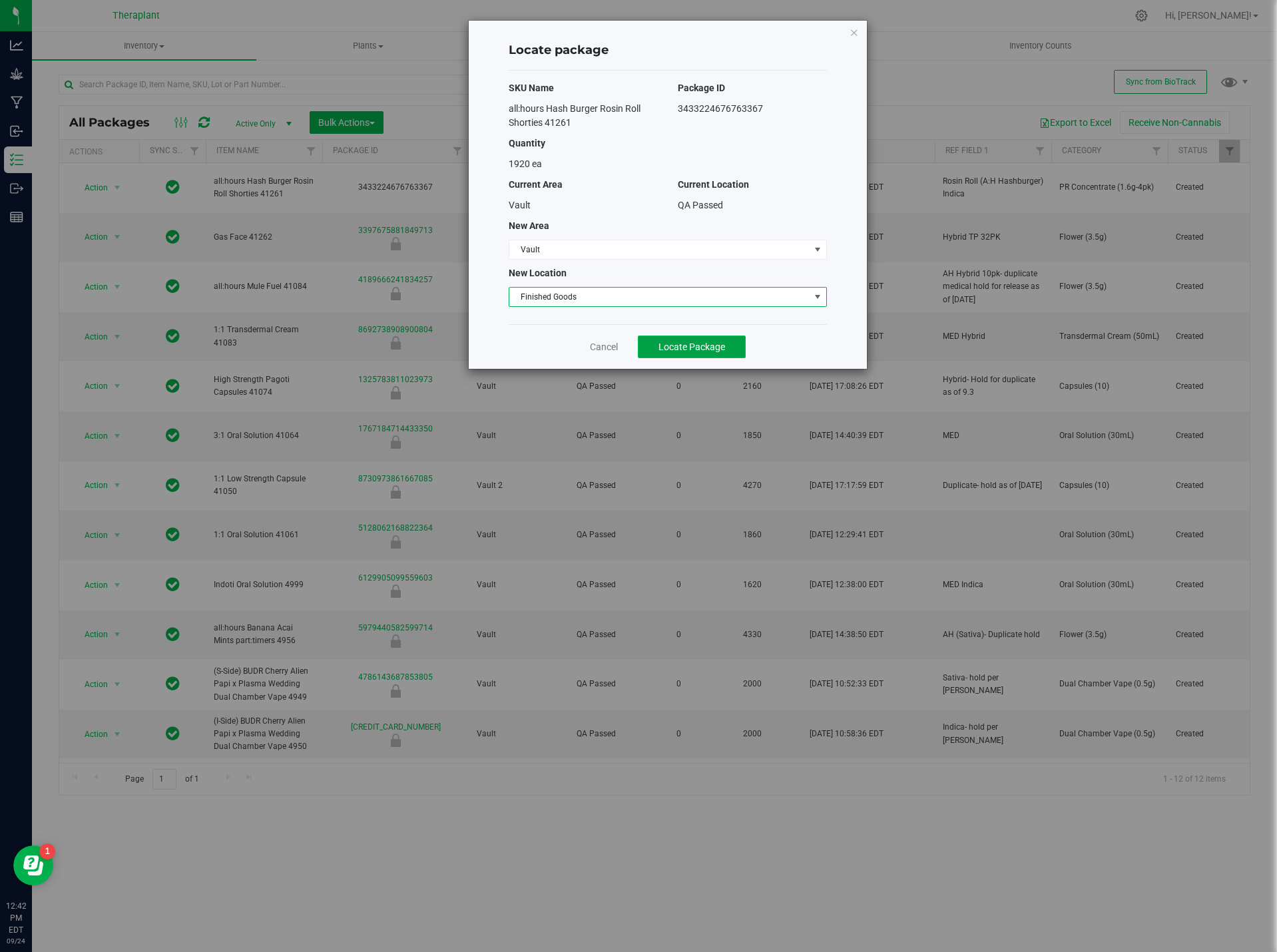
click at [722, 347] on span "Locate Package" at bounding box center [691, 347] width 67 height 11
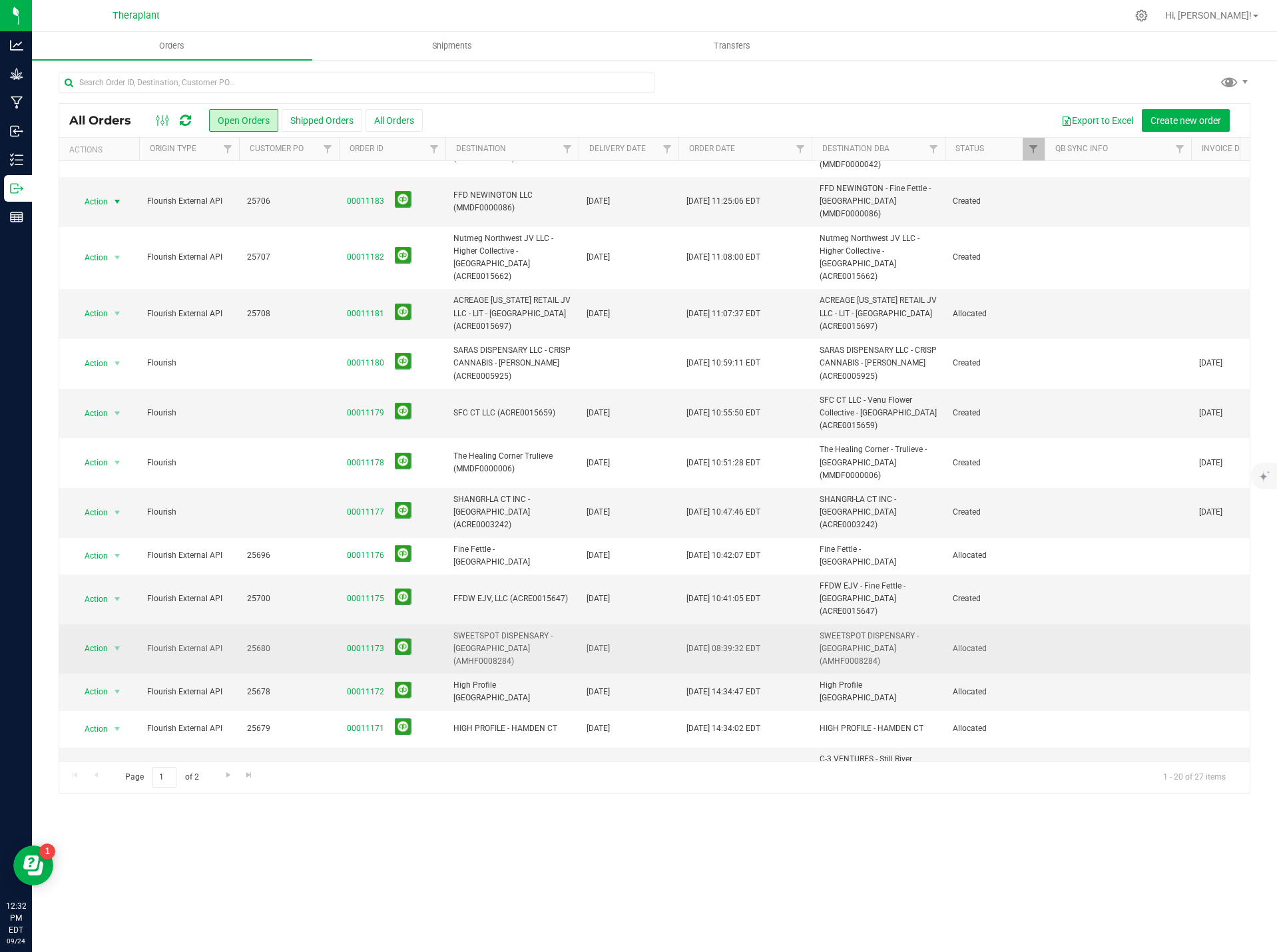
scroll to position [249, 0]
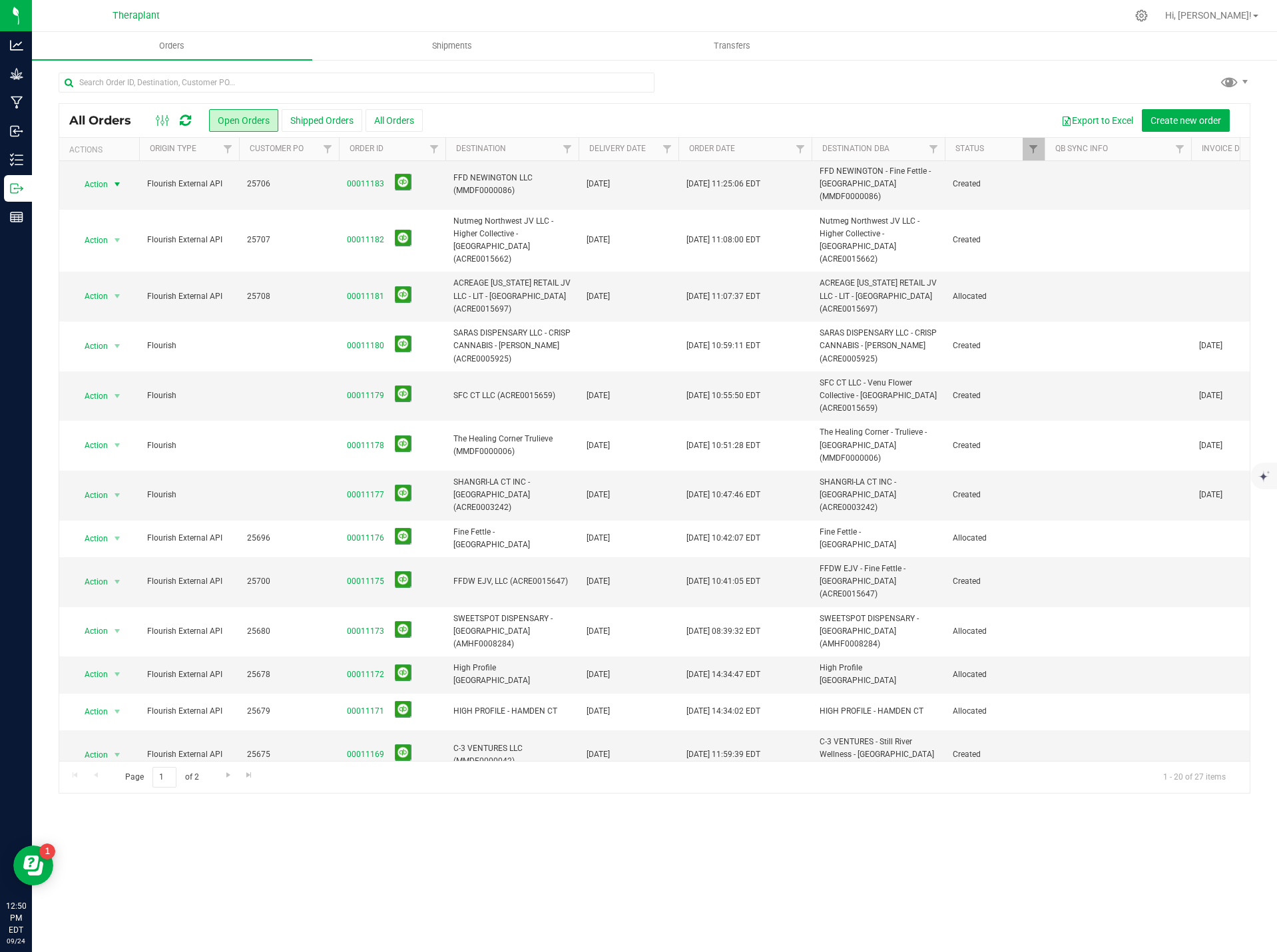
click at [185, 118] on icon at bounding box center [185, 121] width 11 height 14
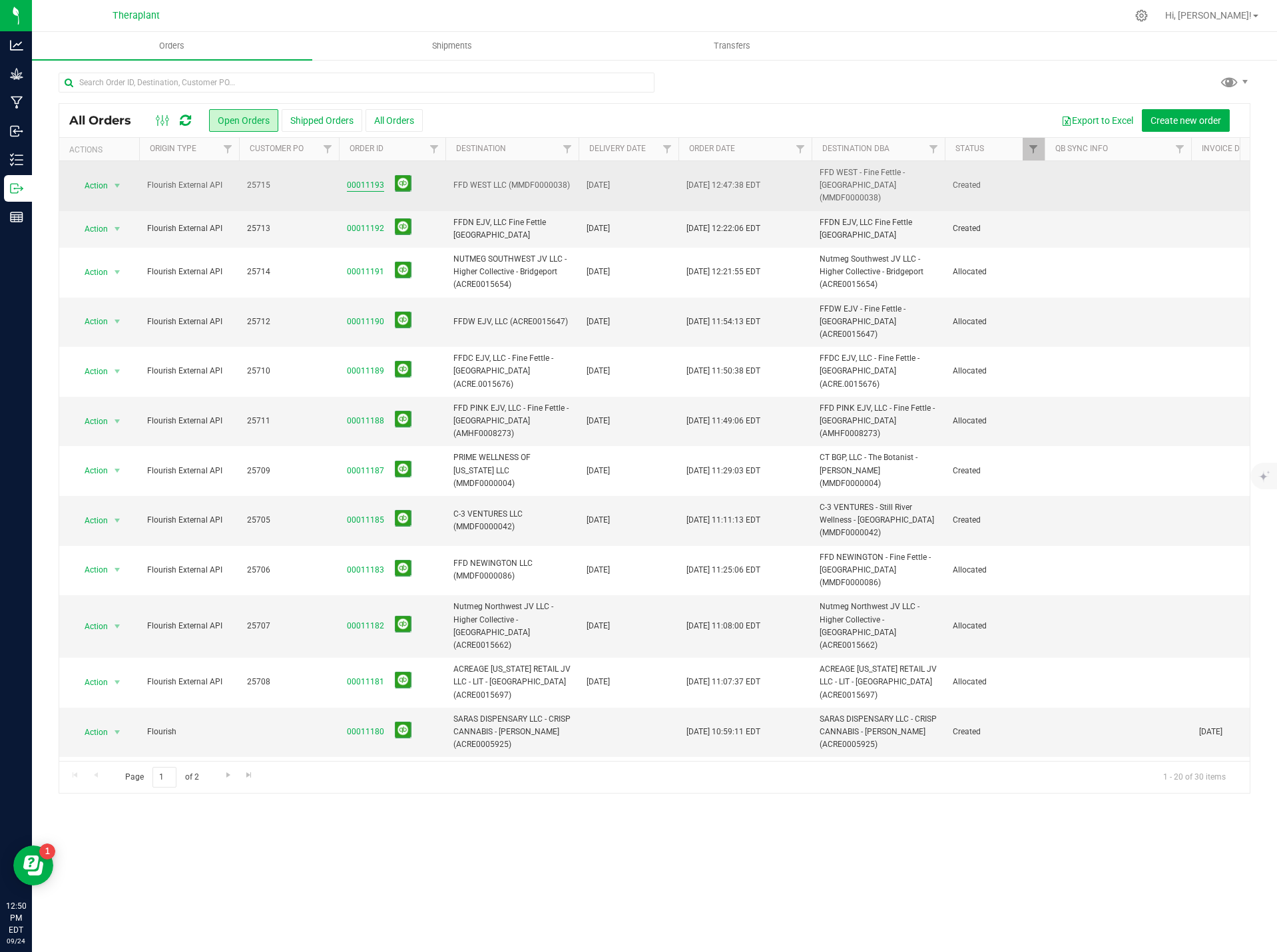
click at [366, 179] on link "00011193" at bounding box center [365, 185] width 37 height 13
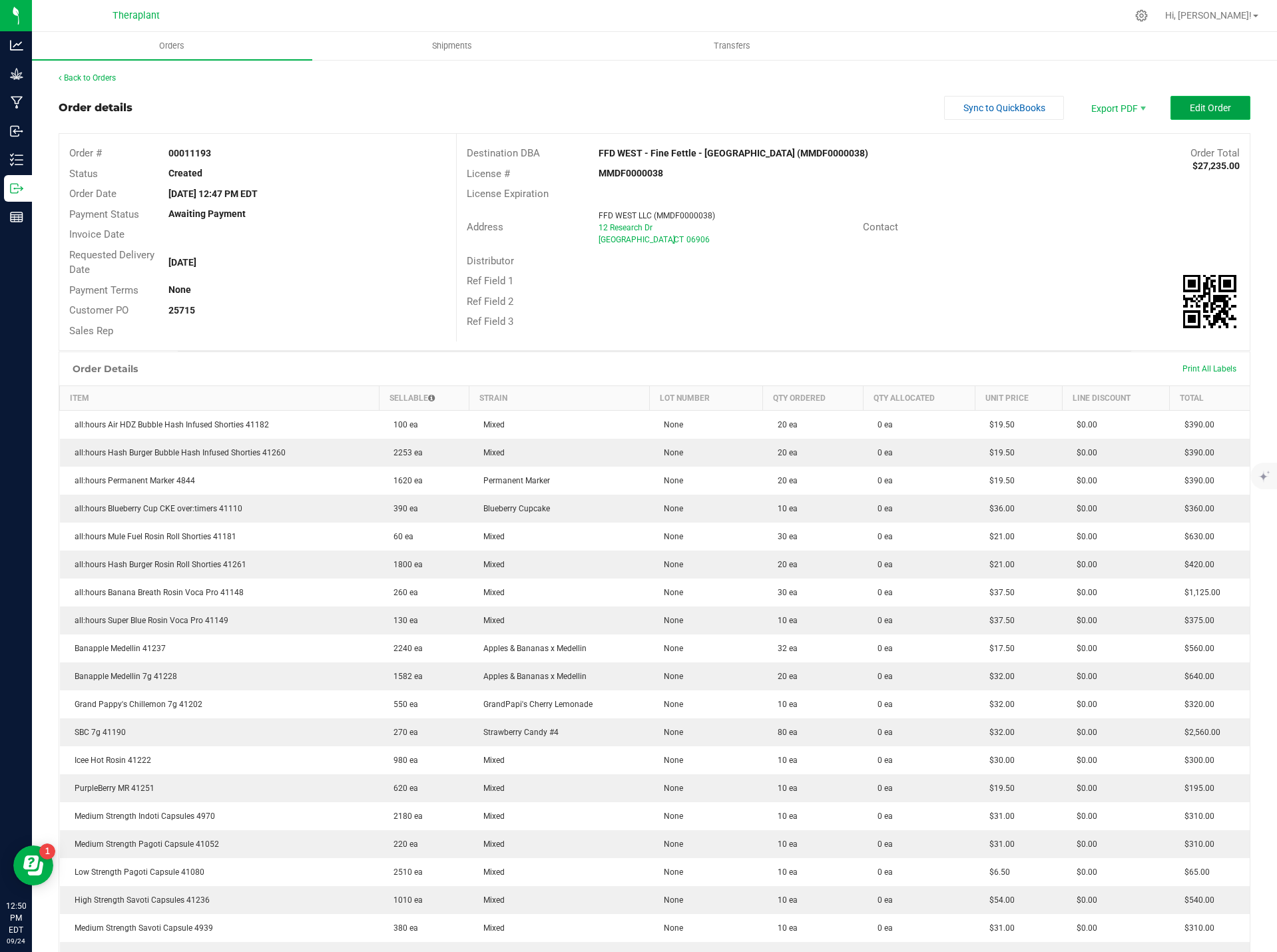
click at [1196, 102] on span "Edit Order" at bounding box center [1209, 108] width 41 height 11
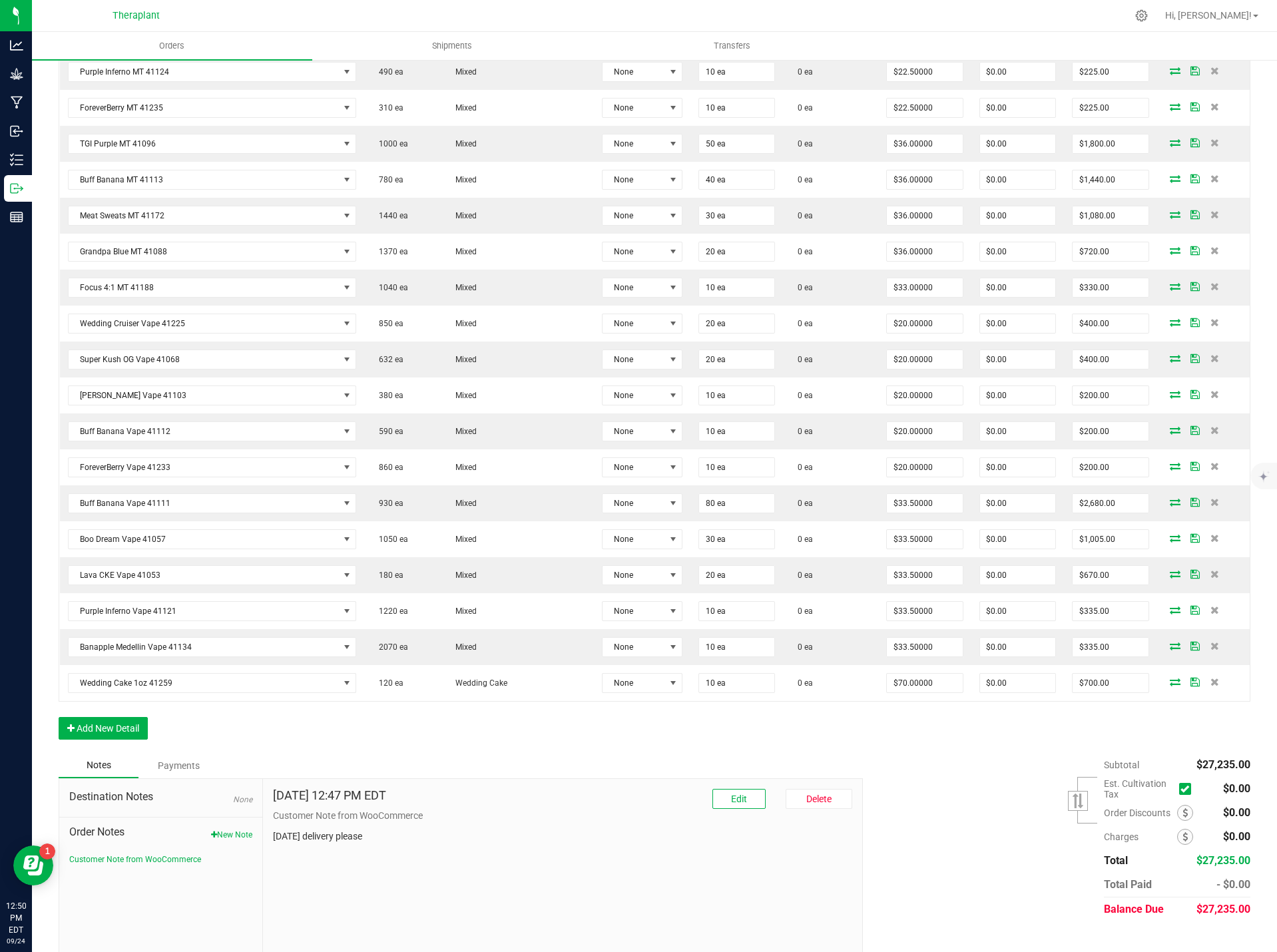
scroll to position [1594, 0]
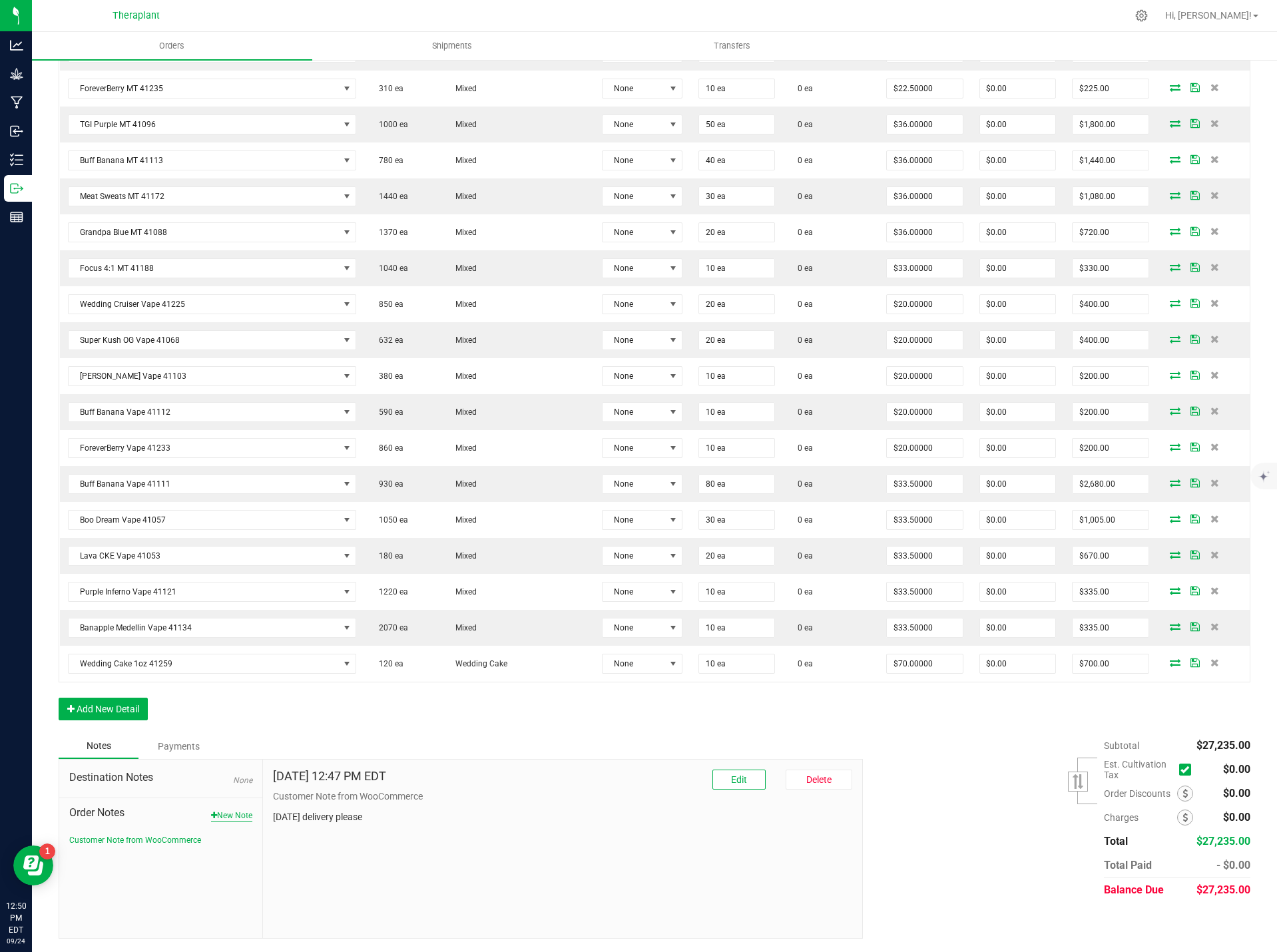
click at [239, 813] on button "New Note" at bounding box center [231, 815] width 41 height 12
paste textarea "Wedding Cake 1oz 41259-23.01% THC – 10-pack- added 10 units per customer reques…"
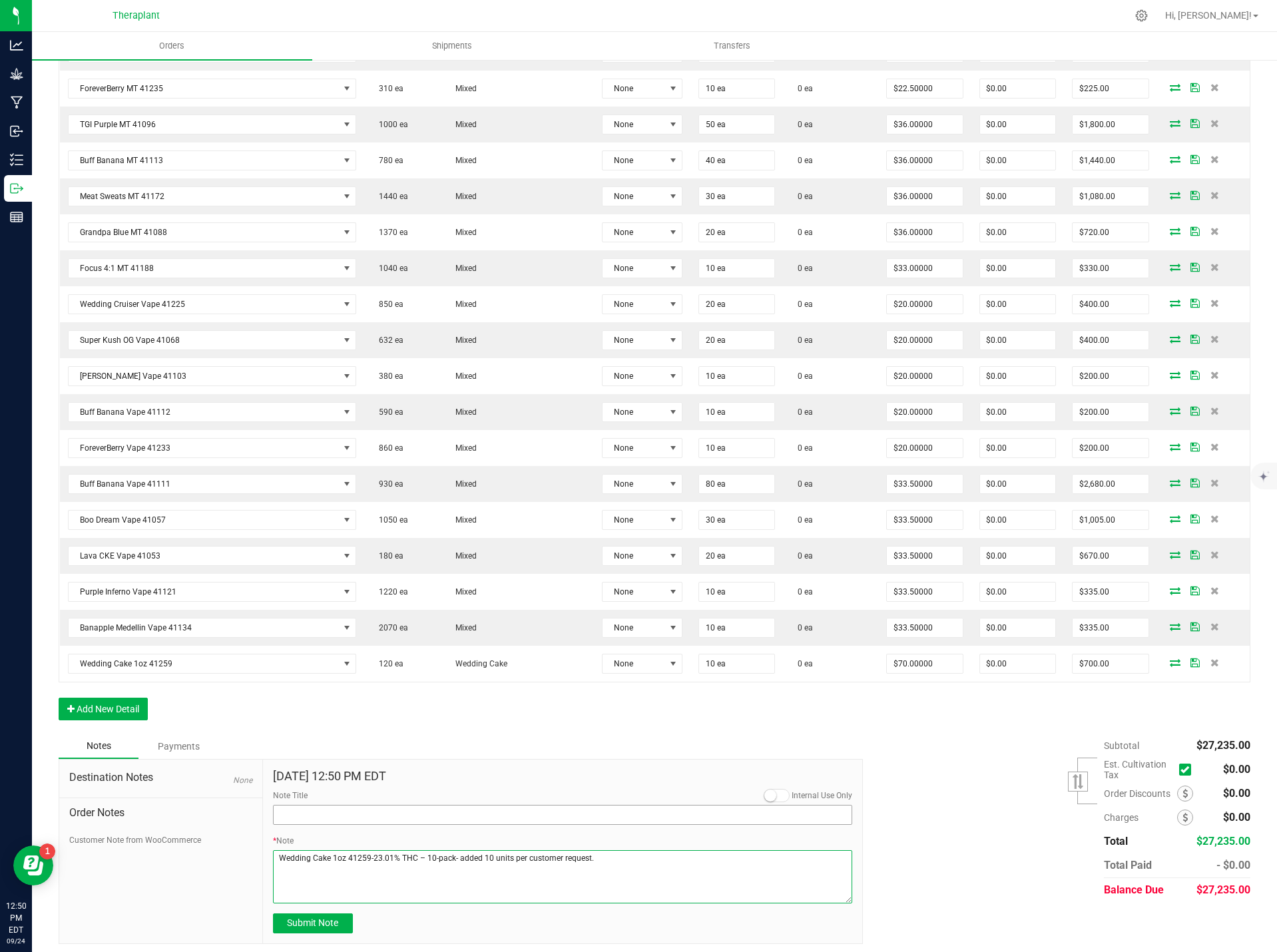
type textarea "Wedding Cake 1oz 41259-23.01% THC – 10-pack- added 10 units per customer reques…"
click at [353, 815] on input "Note Title" at bounding box center [563, 815] width 580 height 20
type input "Product Added"
click at [325, 926] on span "Submit Note" at bounding box center [312, 923] width 51 height 11
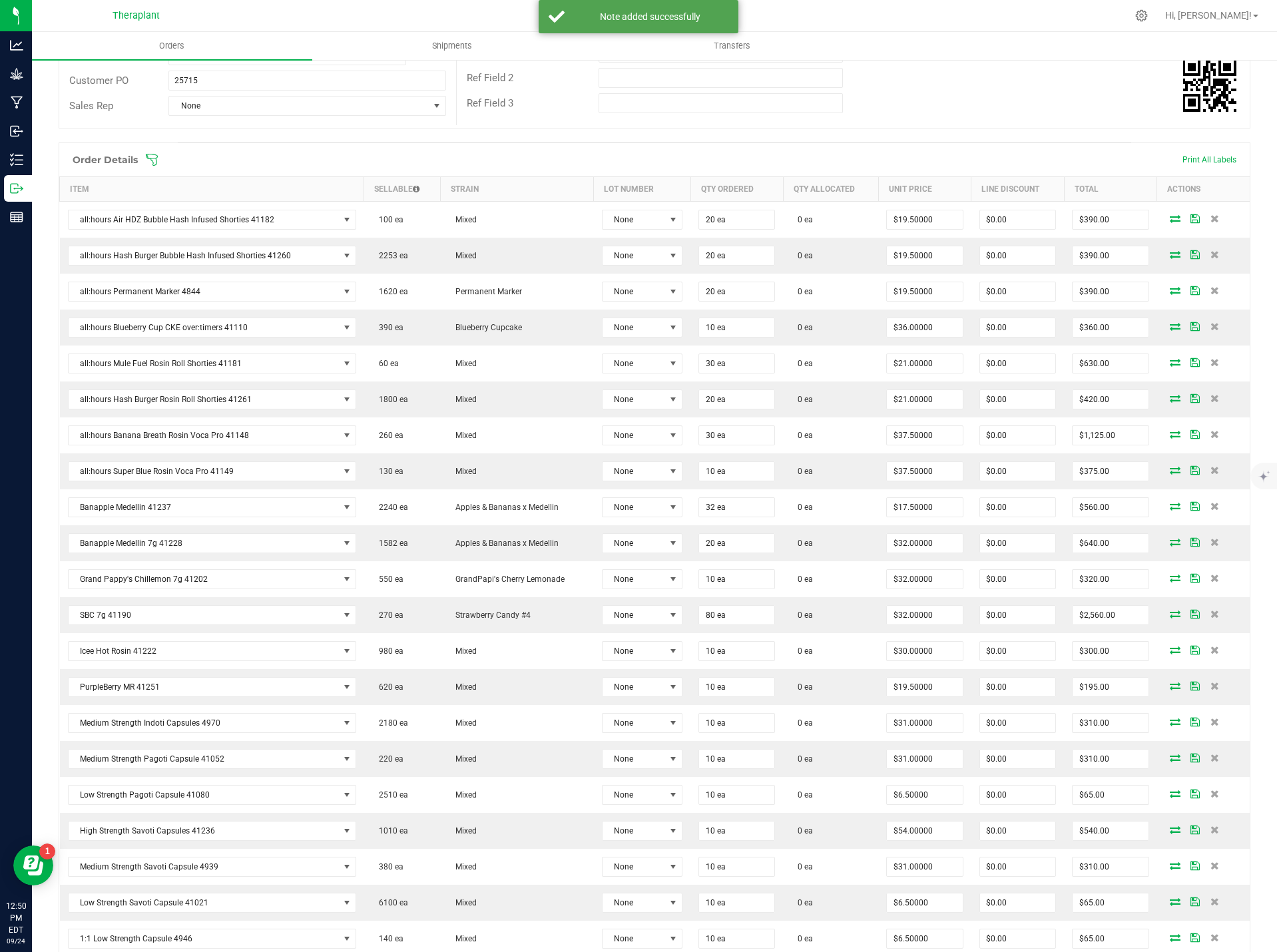
scroll to position [0, 0]
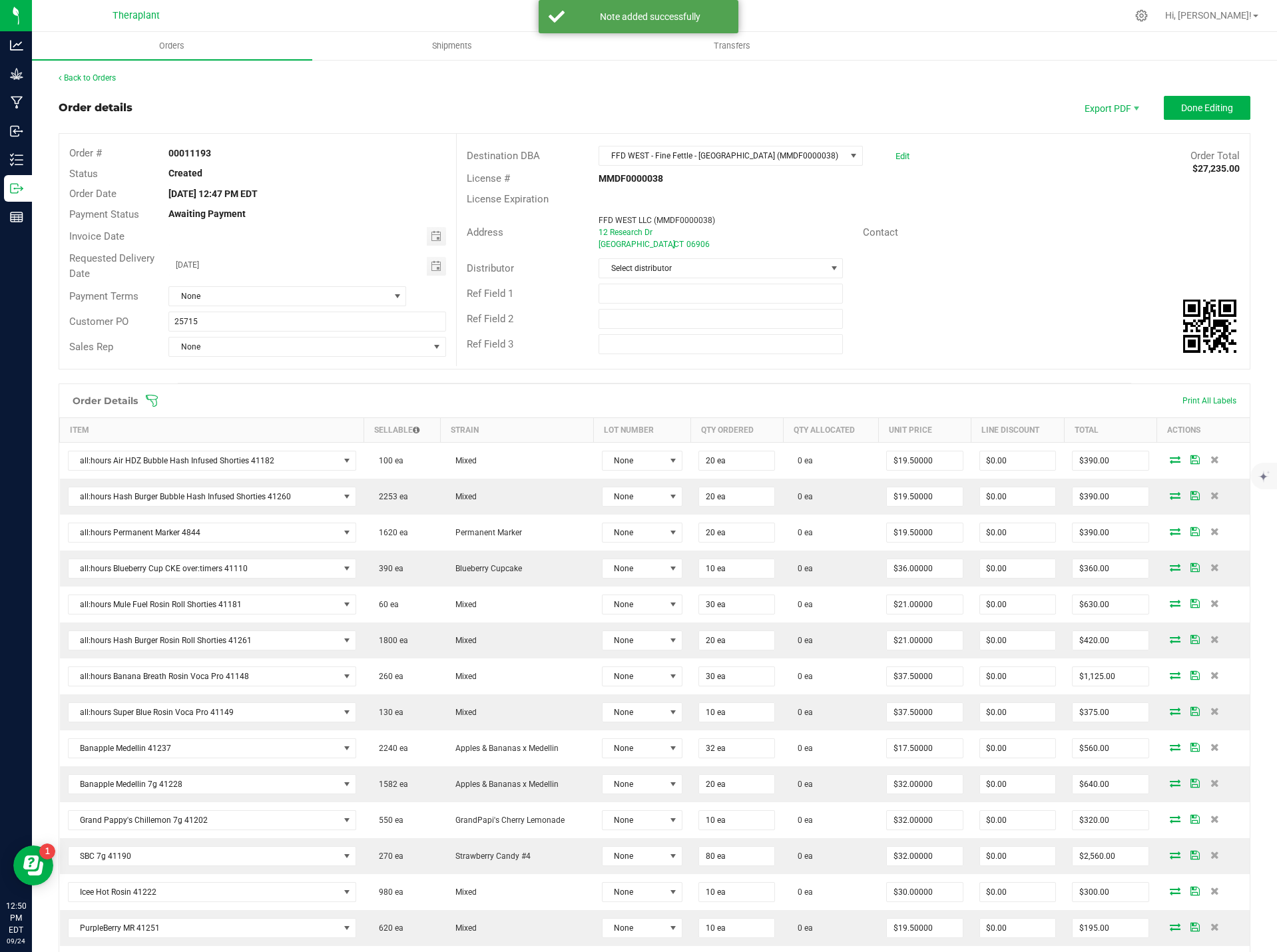
click at [1176, 122] on outbound-order-header "Order details Export PDF Done Editing Order # 00011193 Status Created Order Dat…" at bounding box center [654, 239] width 1192 height 287
click at [1181, 105] on span "Done Editing" at bounding box center [1207, 108] width 52 height 11
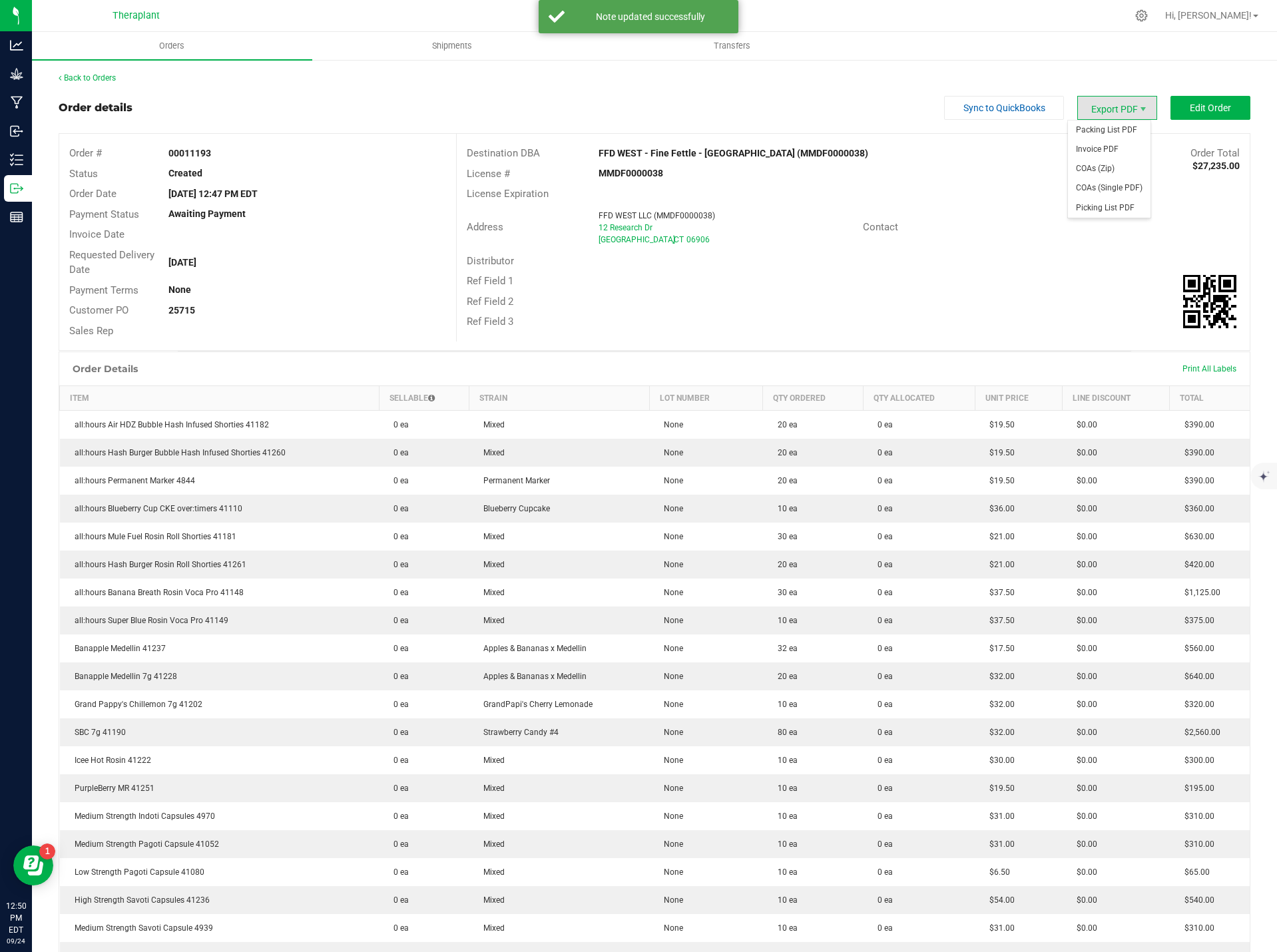
click at [1106, 107] on span "Export PDF" at bounding box center [1116, 108] width 79 height 24
click at [1101, 151] on span "Invoice PDF" at bounding box center [1109, 149] width 82 height 19
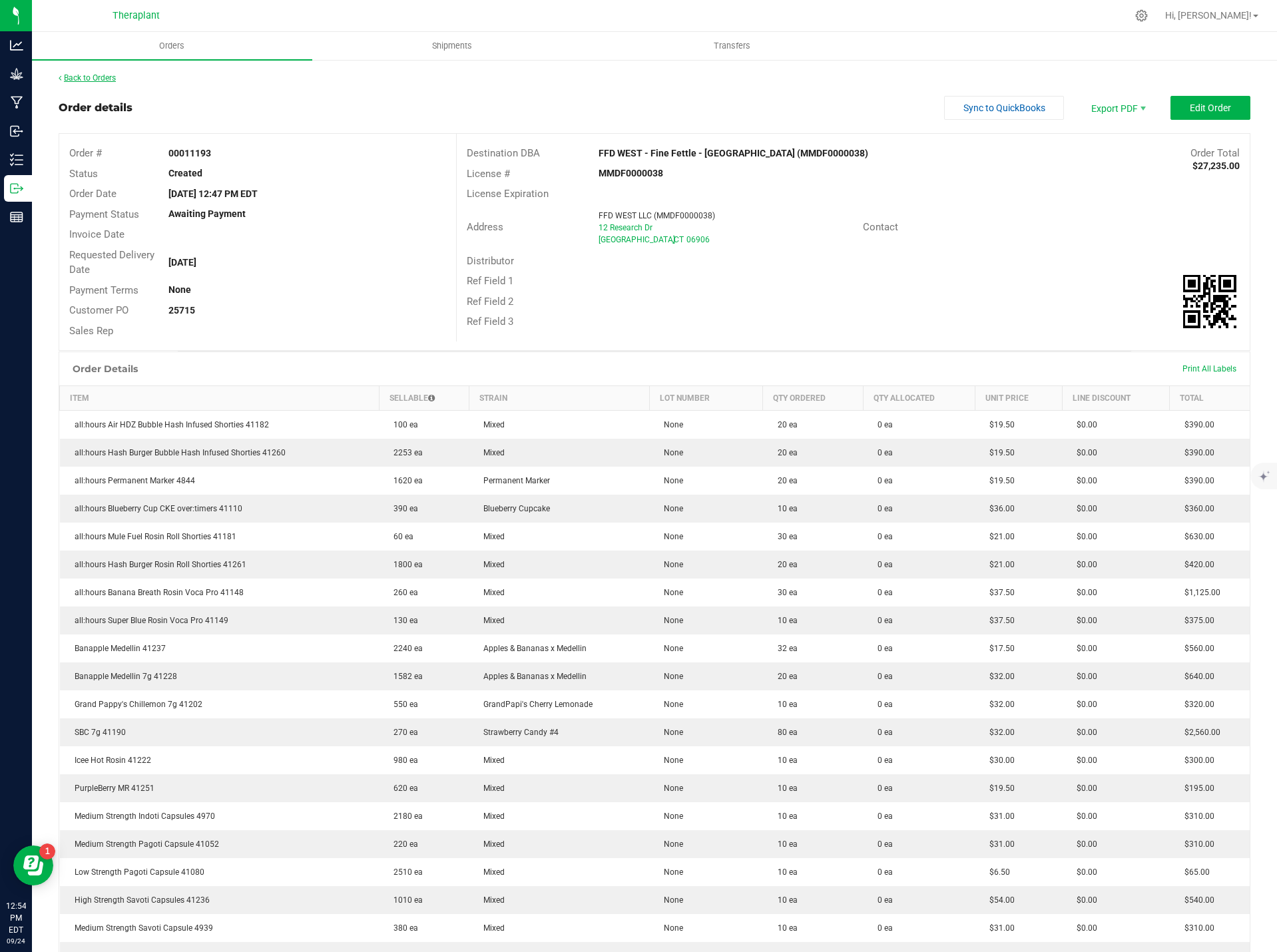
click at [90, 75] on link "Back to Orders" at bounding box center [87, 78] width 58 height 9
